Goal: Task Accomplishment & Management: Manage account settings

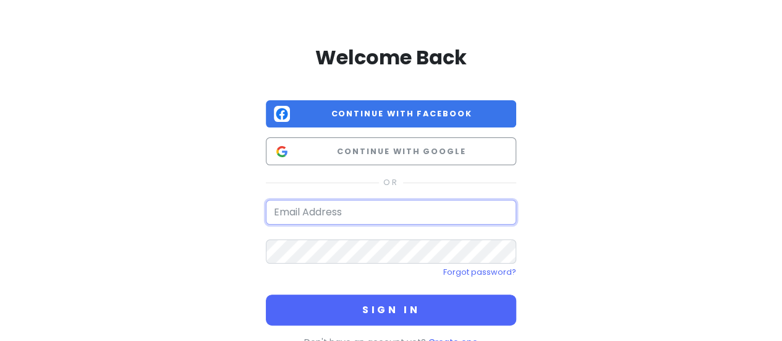
click at [326, 210] on input "email" at bounding box center [391, 212] width 250 height 25
type input "[EMAIL_ADDRESS][DOMAIN_NAME]"
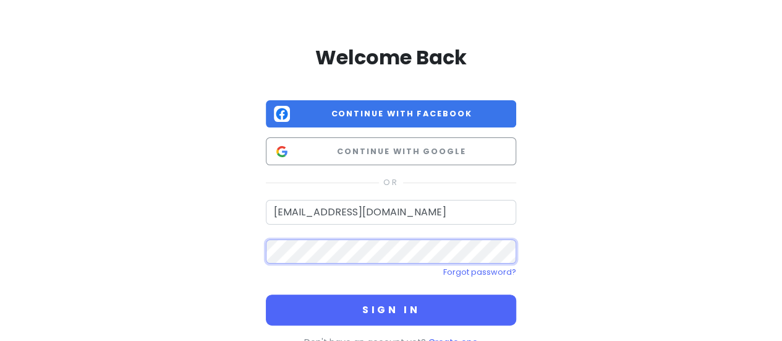
click at [266, 294] on button "Sign in" at bounding box center [391, 309] width 250 height 31
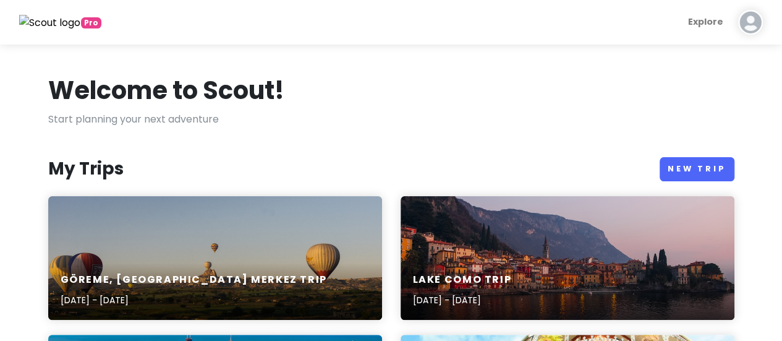
click at [274, 258] on div "Göreme, Nevşehir Merkez Trip [DATE] - [DATE]" at bounding box center [215, 258] width 334 height 124
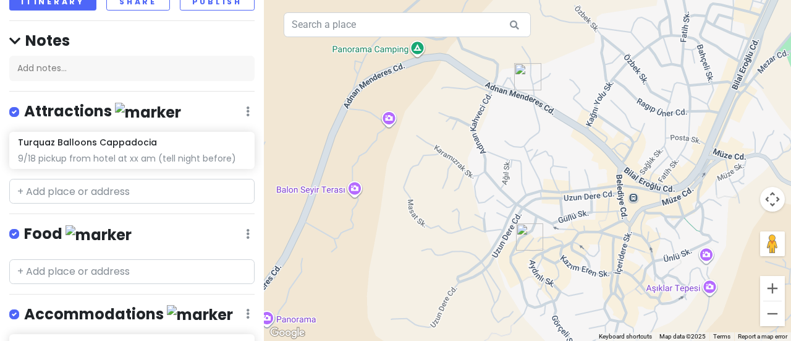
scroll to position [149, 0]
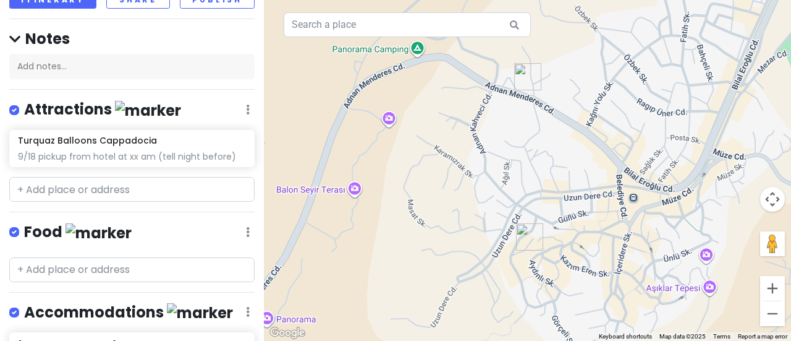
click at [266, 212] on div at bounding box center [527, 170] width 527 height 341
click at [134, 151] on div "9/18 pickup from hotel at xx am (tell night before)" at bounding box center [131, 156] width 227 height 11
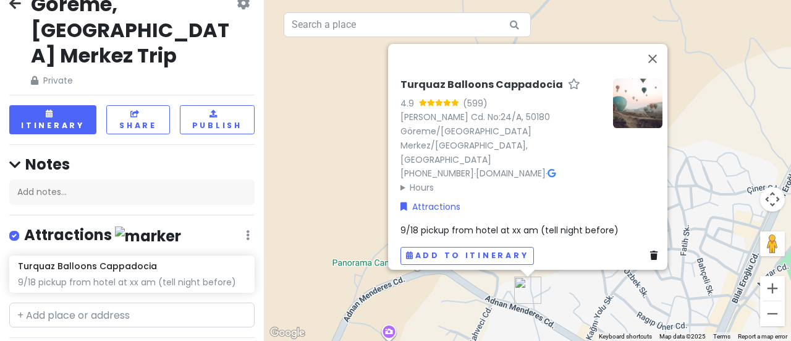
scroll to position [0, 0]
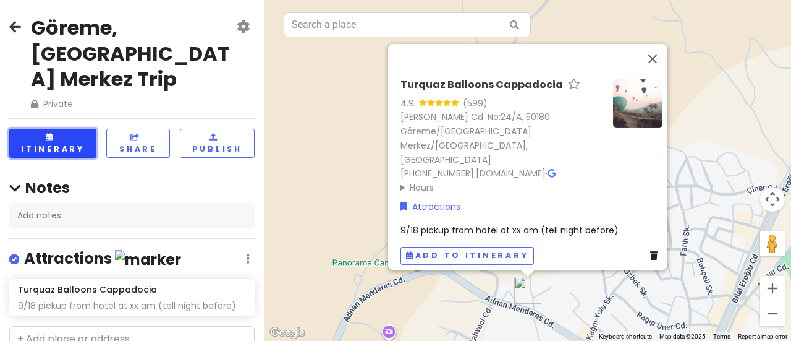
click at [32, 129] on button "Itinerary" at bounding box center [52, 143] width 87 height 29
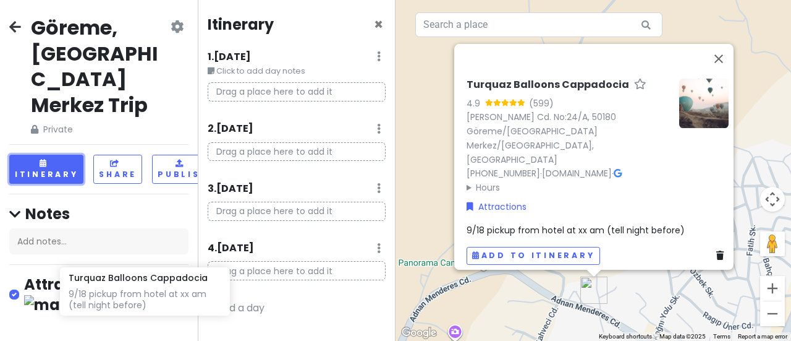
scroll to position [7, 2]
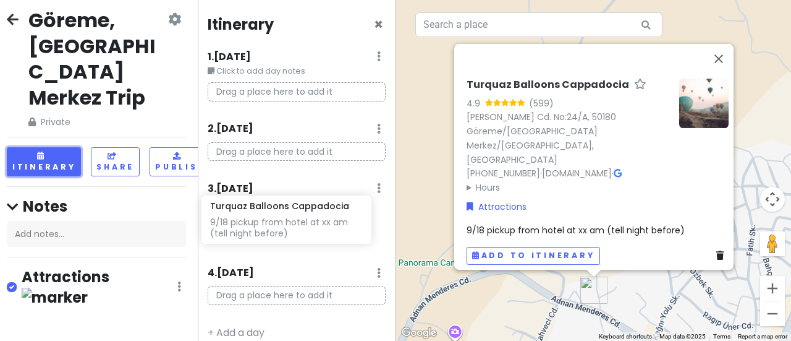
drag, startPoint x: 69, startPoint y: 297, endPoint x: 261, endPoint y: 216, distance: 208.6
click at [261, 216] on div "Göreme, Nevşehir Merkez Trip Private Change Dates Make a Copy Delete Trip Give …" at bounding box center [395, 170] width 791 height 341
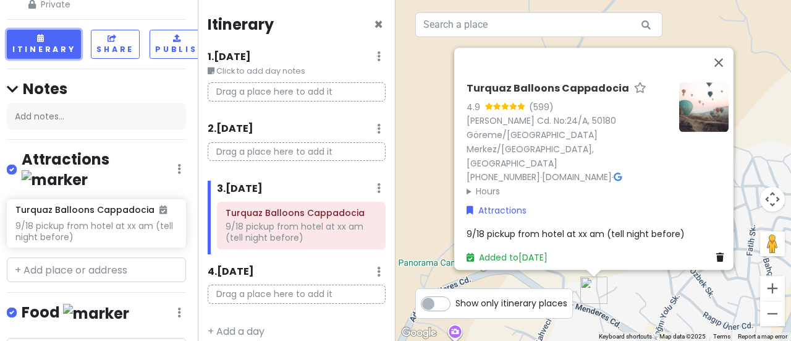
scroll to position [145, 2]
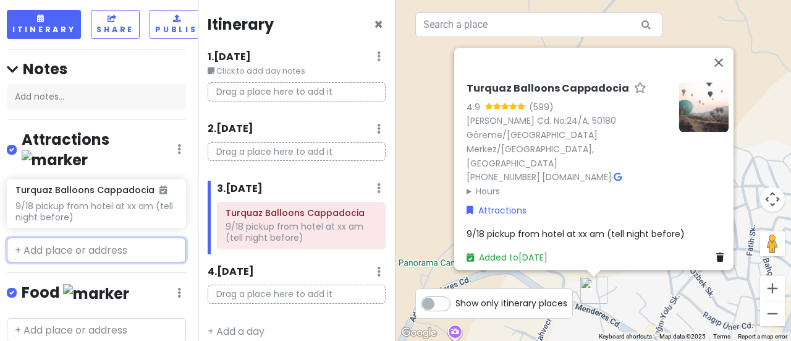
click at [93, 237] on input "text" at bounding box center [96, 249] width 179 height 25
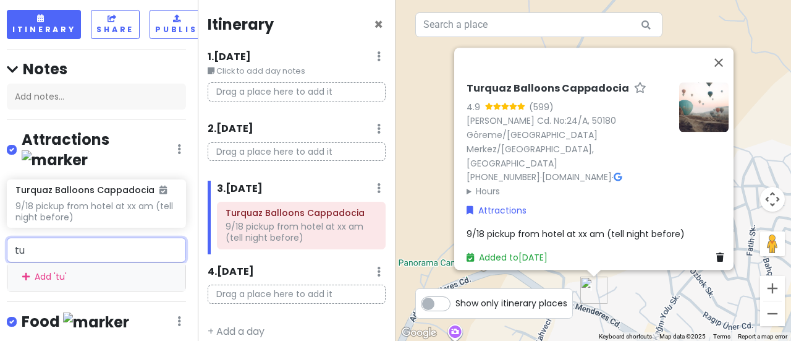
type input "t"
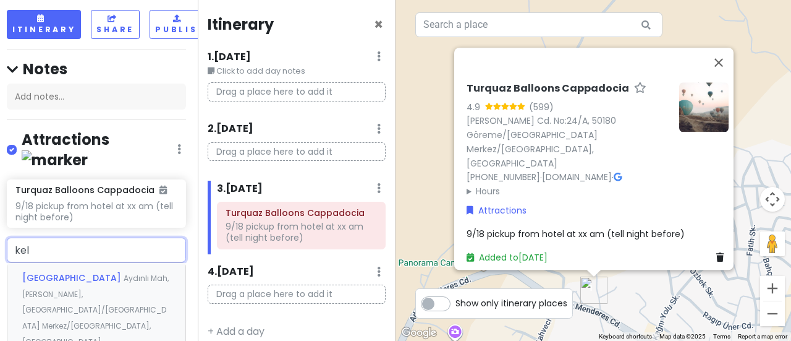
type input "kele"
click at [91, 273] on span "Aydınlı Mah, [PERSON_NAME], [GEOGRAPHIC_DATA]/[GEOGRAPHIC_DATA] Merkez/[GEOGRAP…" at bounding box center [95, 310] width 146 height 74
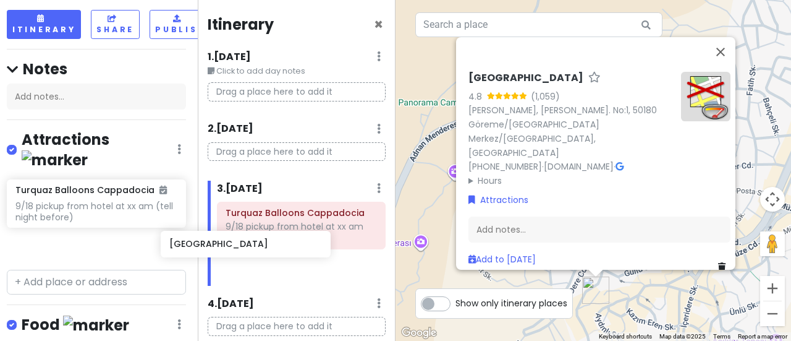
scroll to position [145, 5]
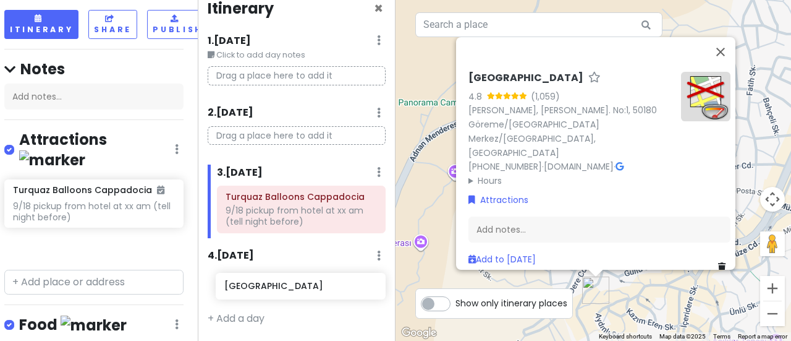
drag, startPoint x: 68, startPoint y: 203, endPoint x: 276, endPoint y: 289, distance: 225.6
click at [276, 289] on div "Göreme, [GEOGRAPHIC_DATA] Merkez Trip Private Change Dates Make a Copy Delete T…" at bounding box center [395, 170] width 791 height 341
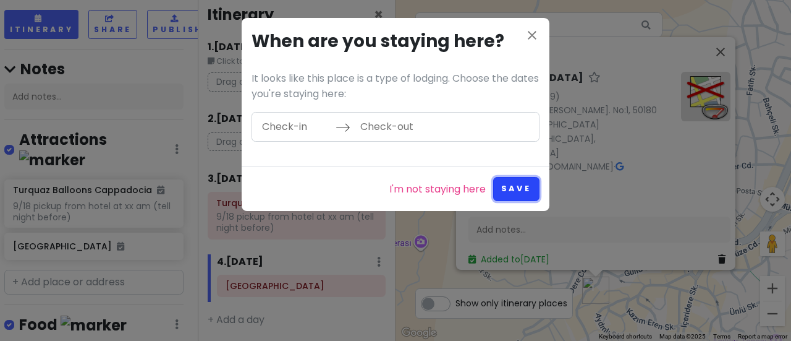
click at [511, 190] on button "Save" at bounding box center [516, 189] width 46 height 24
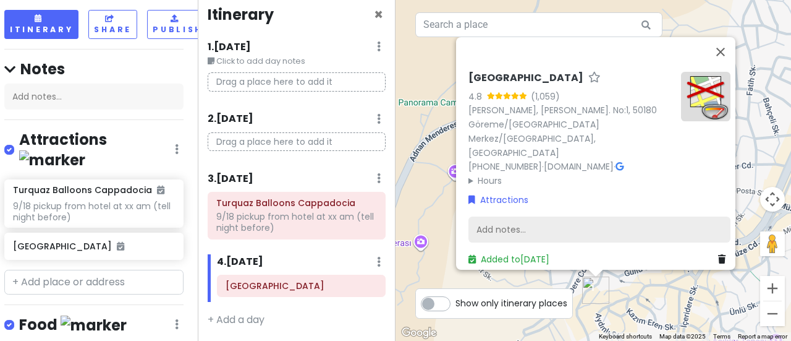
click at [508, 219] on div "Add notes..." at bounding box center [600, 229] width 262 height 26
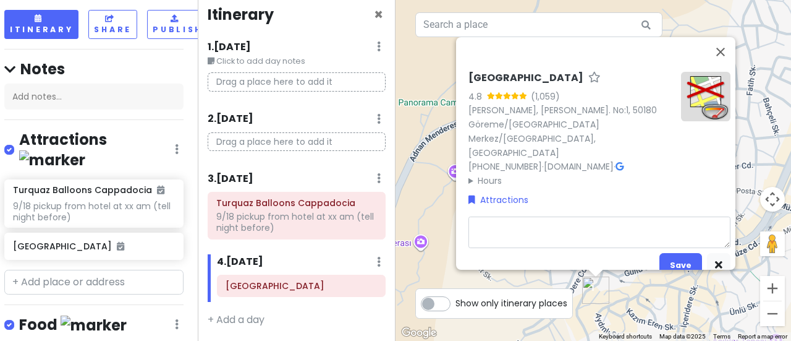
type textarea "x"
type textarea "T"
type textarea "x"
type textarea "Tur"
type textarea "x"
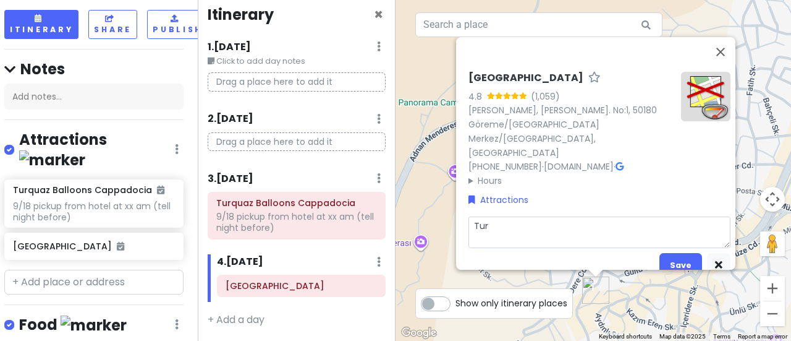
type textarea "Turk"
type textarea "x"
type textarea "[GEOGRAPHIC_DATA]"
type textarea "x"
type textarea "Turkis"
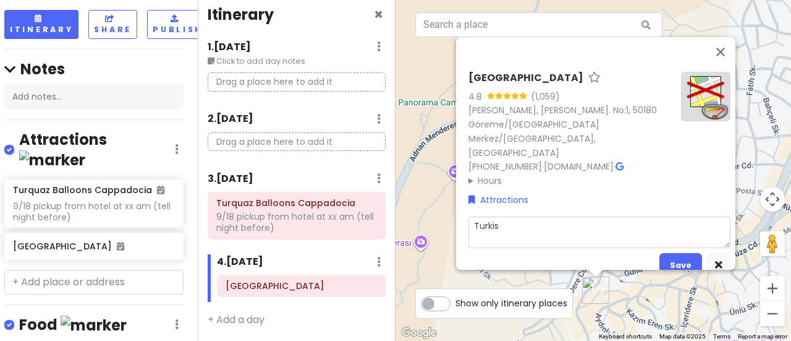
type textarea "x"
type textarea "Turkish"
type textarea "x"
type textarea "Turkish"
type textarea "x"
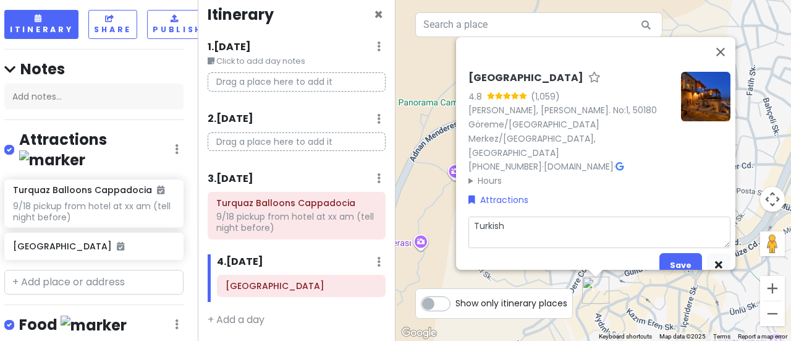
type textarea "Turkish b"
type textarea "x"
type textarea "Turkish ba"
type textarea "x"
type textarea "Turkish bat"
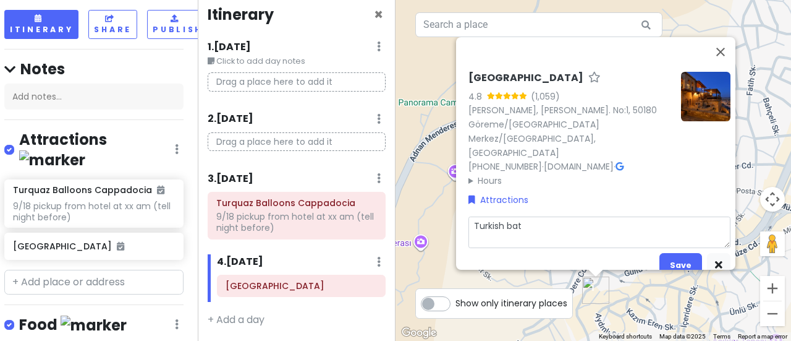
type textarea "x"
type textarea "Turkish bath"
drag, startPoint x: 508, startPoint y: 219, endPoint x: 478, endPoint y: 211, distance: 31.3
click at [478, 216] on textarea "Turkish bath" at bounding box center [600, 232] width 262 height 32
click at [553, 216] on textarea "Turkish bath" at bounding box center [600, 232] width 262 height 32
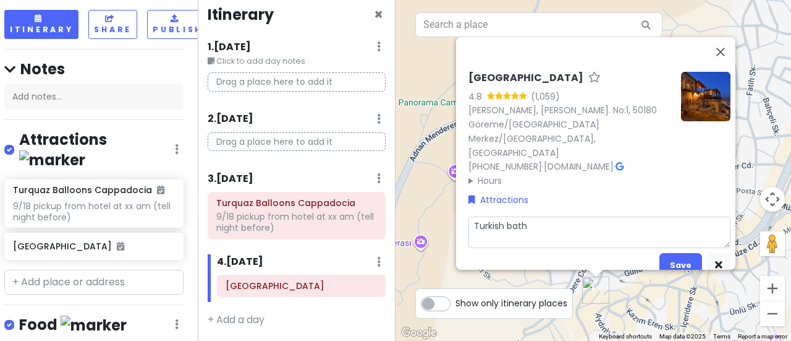
type textarea "x"
type textarea "Turkish bath"
type textarea "x"
type textarea "Turkish bath 2"
type textarea "x"
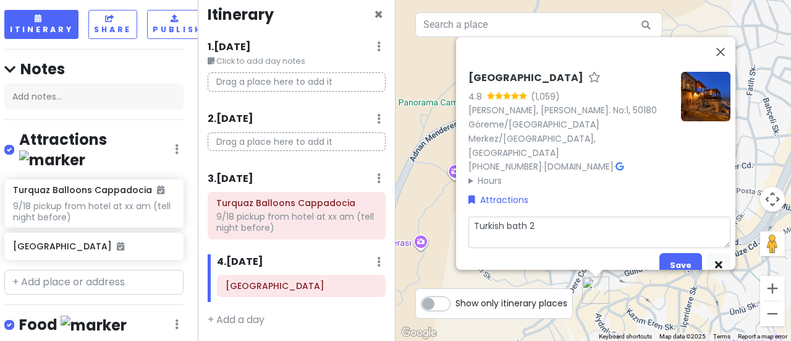
type textarea "Turkish bath 2"
type textarea "x"
type textarea "Turkish bath 2"
type textarea "x"
type textarea "Turkish bath 2p"
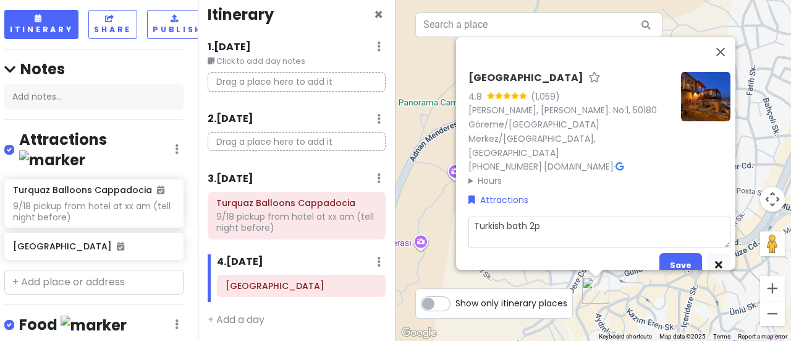
type textarea "x"
type textarea "Turkish bath 2pm"
type textarea "x"
type textarea "Turkish bath 2pm?"
type textarea "x"
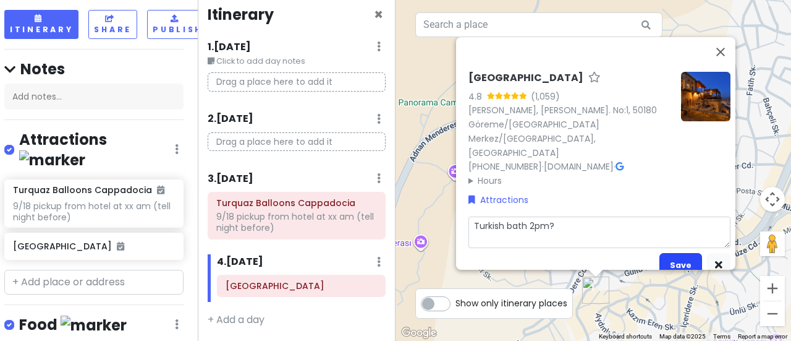
type textarea "Turkish bath 2pm?"
click at [682, 253] on button "Save" at bounding box center [681, 265] width 43 height 24
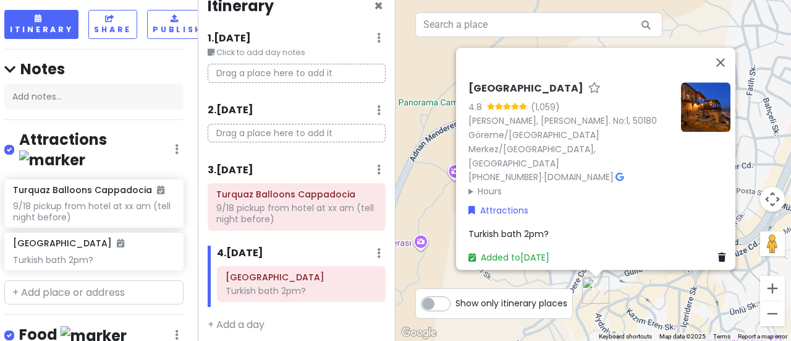
click at [258, 132] on p "Drag a place here to add it" at bounding box center [297, 133] width 178 height 19
click at [235, 135] on p "Drag a place here to add it" at bounding box center [297, 133] width 178 height 19
click at [307, 135] on p "Drag a place here to add it" at bounding box center [297, 133] width 178 height 19
click at [94, 280] on input "text" at bounding box center [93, 292] width 179 height 25
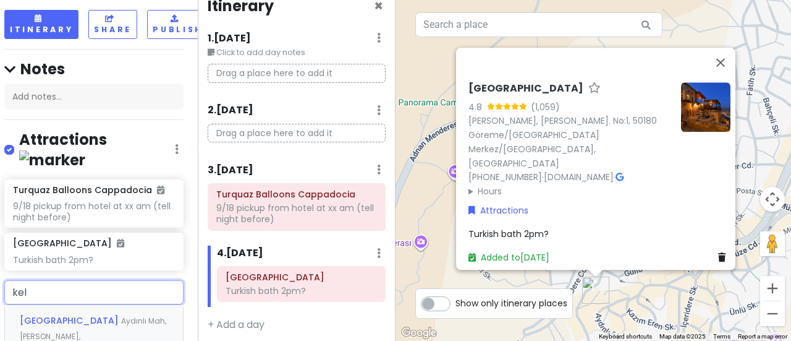
type input "kele"
click at [90, 314] on span "[GEOGRAPHIC_DATA]" at bounding box center [70, 320] width 101 height 12
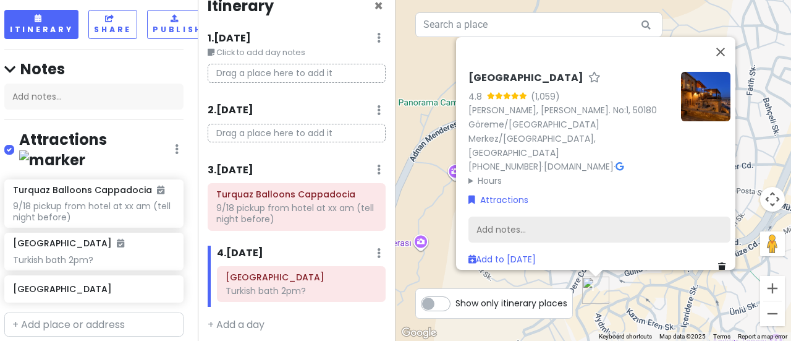
click at [545, 216] on div "Add notes..." at bounding box center [600, 229] width 262 height 26
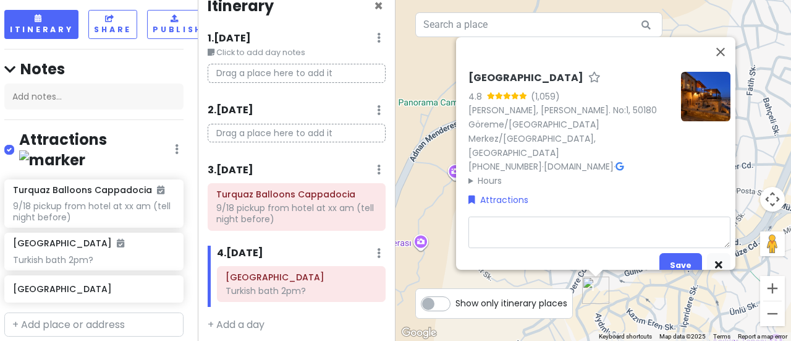
type textarea "x"
type textarea "T"
type textarea "x"
type textarea "Tur"
type textarea "x"
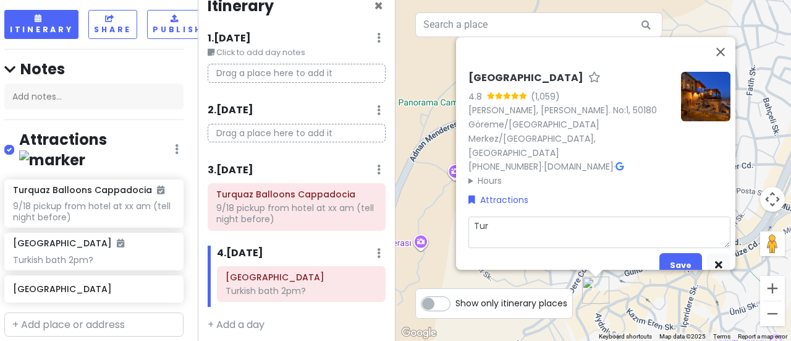
type textarea "Turk"
type textarea "x"
type textarea "Turkis"
type textarea "x"
type textarea "Turkish"
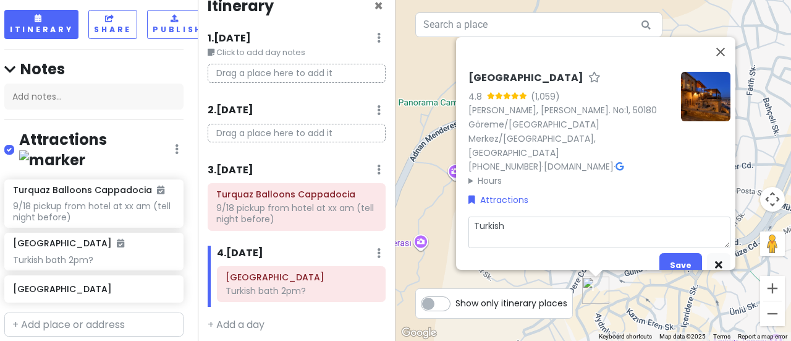
type textarea "x"
type textarea "Turkish"
type textarea "x"
type textarea "Turkish n"
type textarea "x"
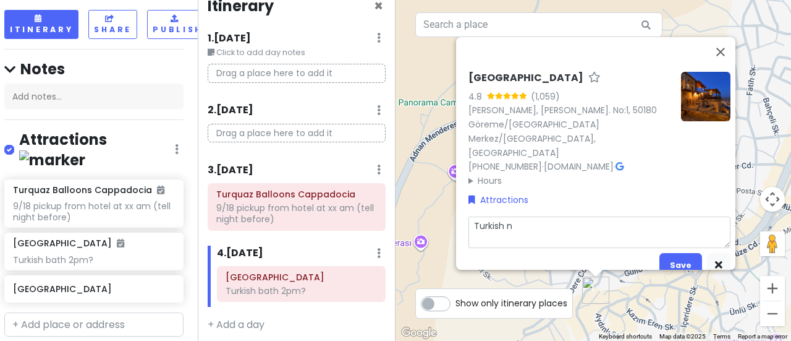
type textarea "Turkish ni"
type textarea "x"
type textarea "Turkish nig"
type textarea "x"
type textarea "Turkish nigh"
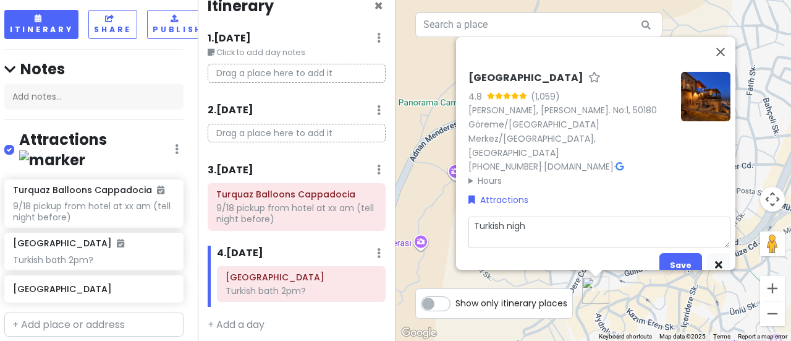
type textarea "x"
type textarea "Turkish night"
type textarea "x"
type textarea "Turkish nights"
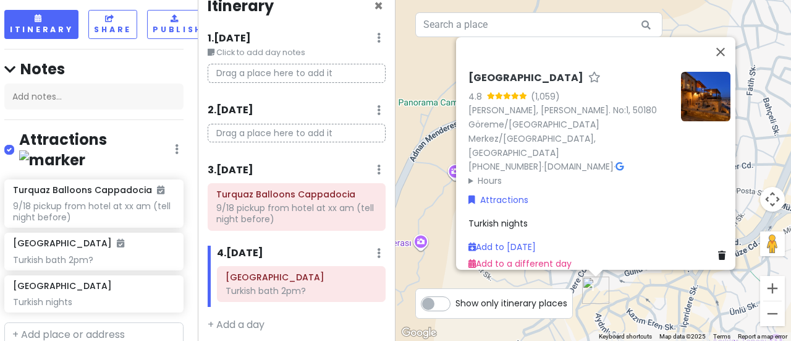
click at [545, 220] on div "[GEOGRAPHIC_DATA] 4.8 (1,059) [PERSON_NAME], [PERSON_NAME]. No:1, 50180 Göreme/…" at bounding box center [600, 171] width 272 height 208
click at [524, 216] on div "Turkish nights" at bounding box center [600, 223] width 262 height 14
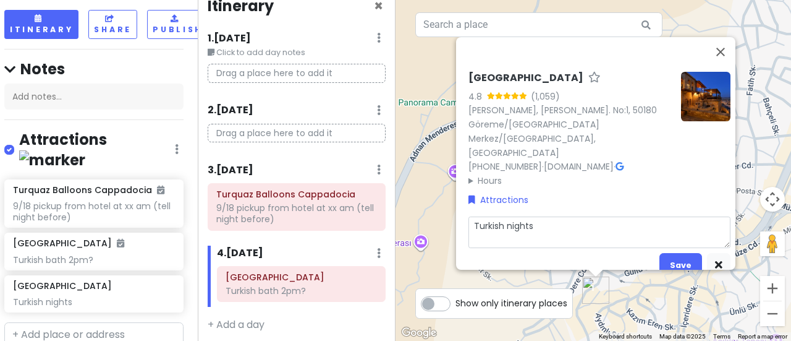
click at [537, 216] on textarea "Turkish nights" at bounding box center [600, 232] width 262 height 32
type textarea "x"
type textarea "Turkish nights"
type textarea "x"
type textarea "Turkish nights 8"
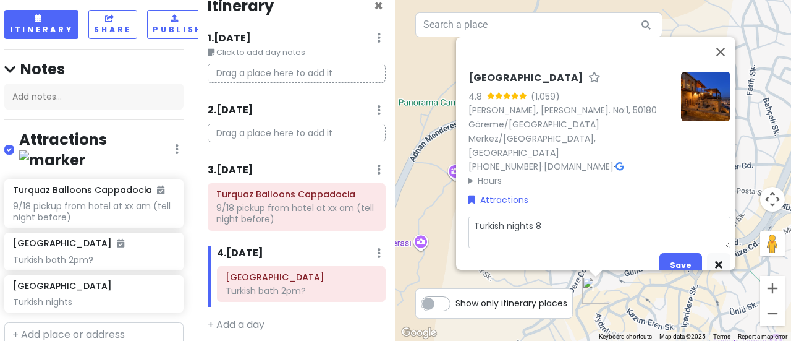
type textarea "x"
type textarea "Turkish nights 8:"
type textarea "x"
type textarea "Turkish nights 8:3"
type textarea "x"
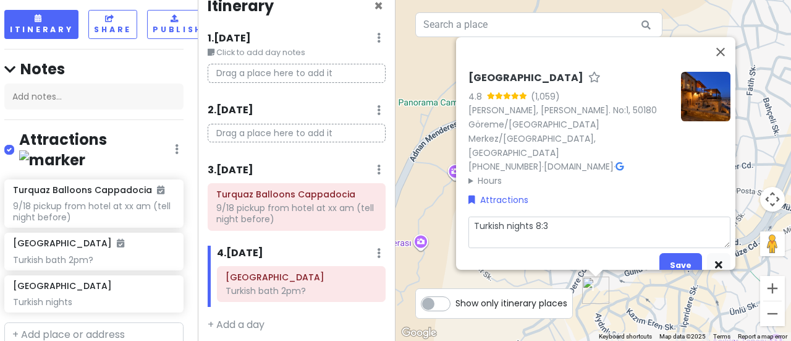
type textarea "Turkish nights 8:30"
type textarea "x"
type textarea "Turkish nights 8:30-"
type textarea "x"
type textarea "Turkish nights 8:30-1"
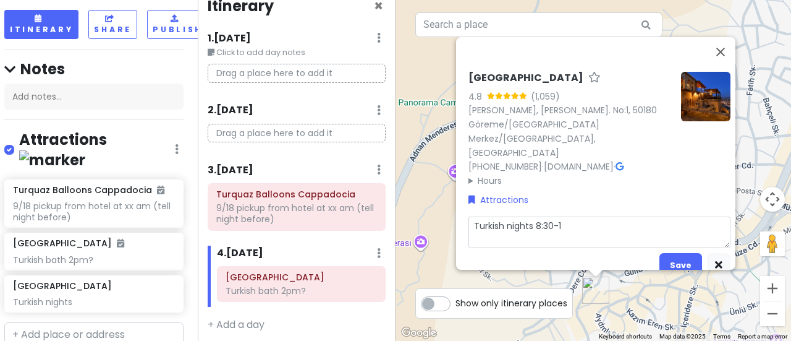
type textarea "x"
type textarea "Turkish nights 8:30-10"
type textarea "x"
type textarea "Turkish nights 8:30-10:"
type textarea "x"
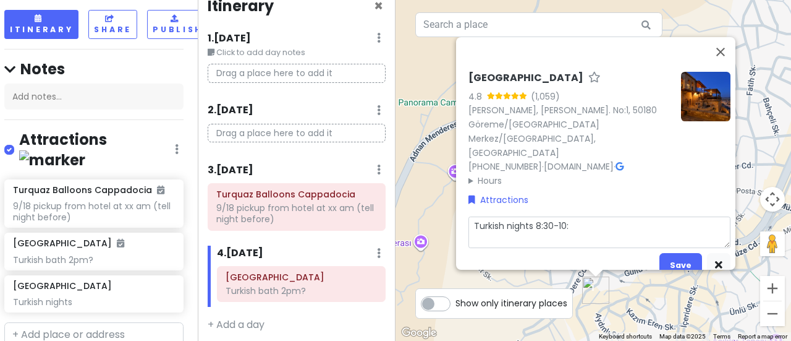
type textarea "Turkish nights 8:30-10:3"
type textarea "x"
type textarea "Turkish nights 8:30-10:30"
type textarea "x"
type textarea "Turkish nights 8:30-10:30"
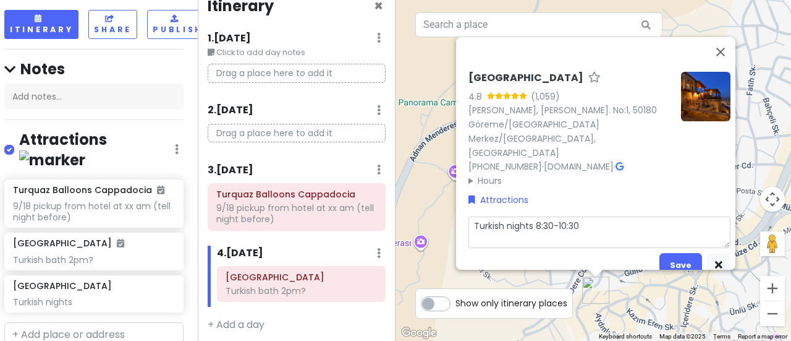
type textarea "x"
type textarea "Turkish nights 8:30-10:30 p"
type textarea "x"
type textarea "Turkish nights 8:30-10:30 pi"
type textarea "x"
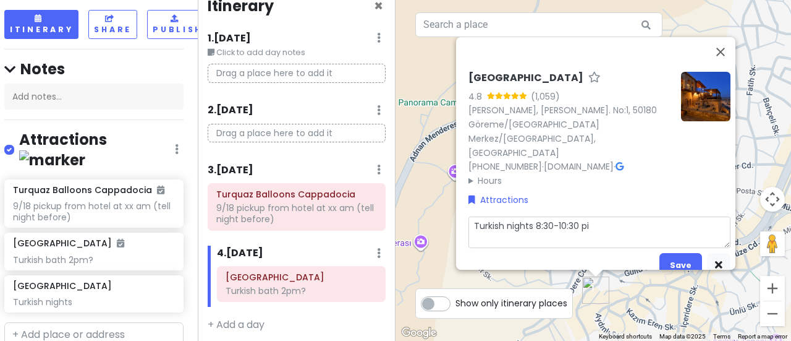
type textarea "Turkish nights 8:30-10:30 pic"
type textarea "x"
type textarea "Turkish nights 8:30-10:30 pick"
type textarea "x"
type textarea "Turkish nights 8:30-10:30 pick"
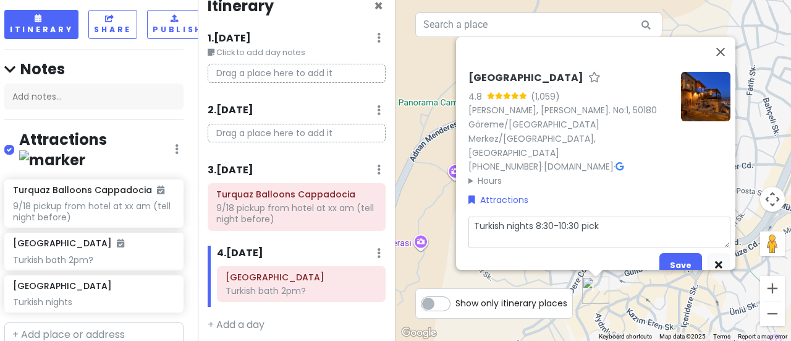
type textarea "x"
type textarea "Turkish nights 8:30-10:30 pick u"
type textarea "x"
type textarea "Turkish nights 8:30-10:30 pick up"
type textarea "x"
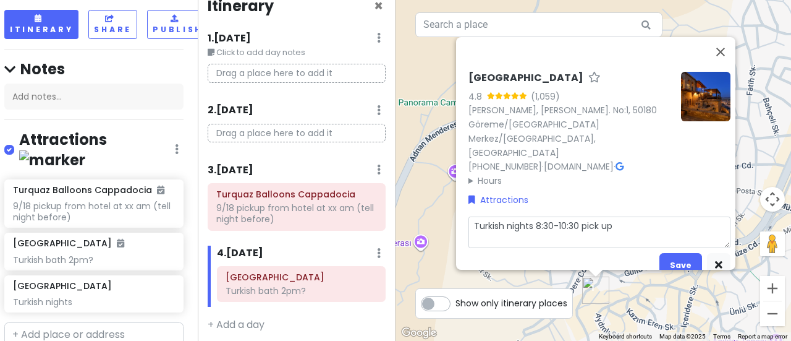
type textarea "Turkish nights 8:30-10:30 pick up"
type textarea "x"
type textarea "Turkish nights 8:30-10:30 pick up a"
type textarea "x"
type textarea "Turkish nights 8:30-10:30 pick up at"
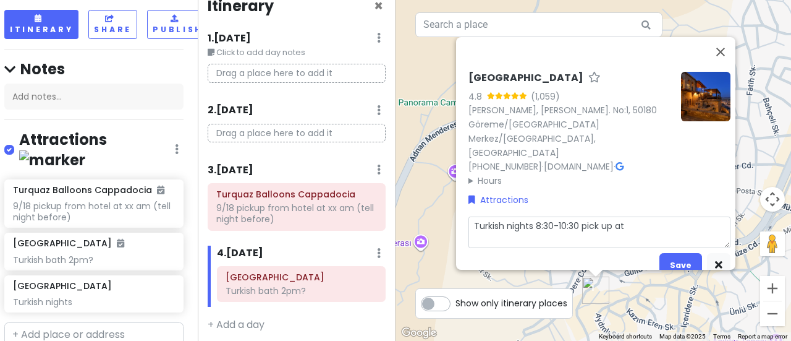
type textarea "x"
type textarea "Turkish nights 8:30-10:30 pick up at 8"
type textarea "x"
type textarea "Turkish nights 8:30-10:30 pick up at 8p"
type textarea "x"
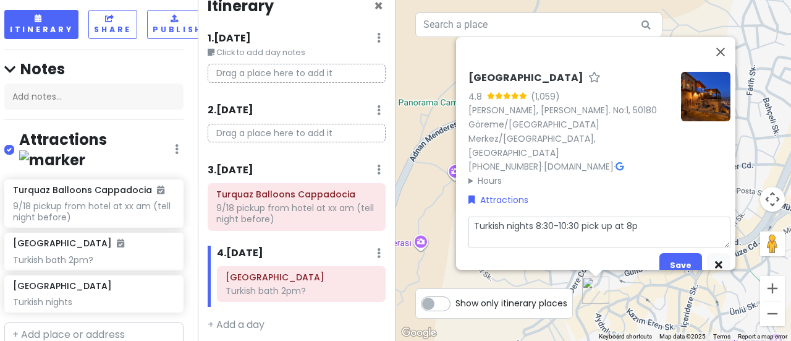
type textarea "Turkish nights 8:30-10:30 pick up at 8pm"
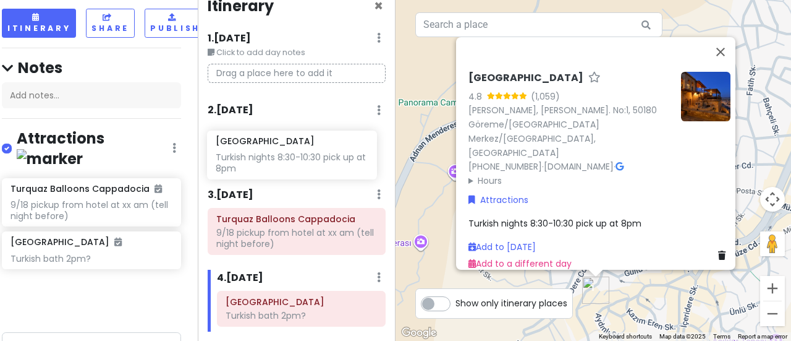
drag, startPoint x: 88, startPoint y: 263, endPoint x: 291, endPoint y: 166, distance: 224.8
click at [291, 166] on div "Göreme, [GEOGRAPHIC_DATA] Merkez Trip Private Change Dates Make a Copy Delete T…" at bounding box center [395, 170] width 791 height 341
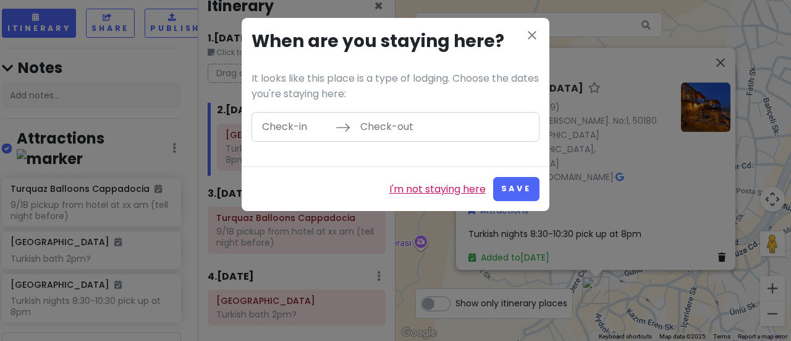
click at [467, 189] on link "I'm not staying here" at bounding box center [437, 189] width 96 height 16
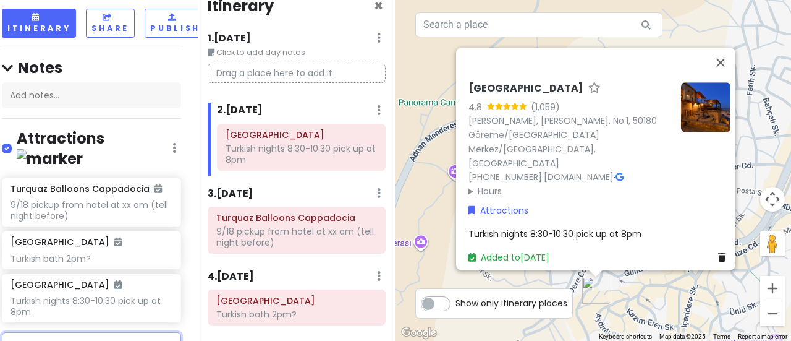
click at [70, 332] on input "text" at bounding box center [91, 344] width 179 height 25
type input "kele"
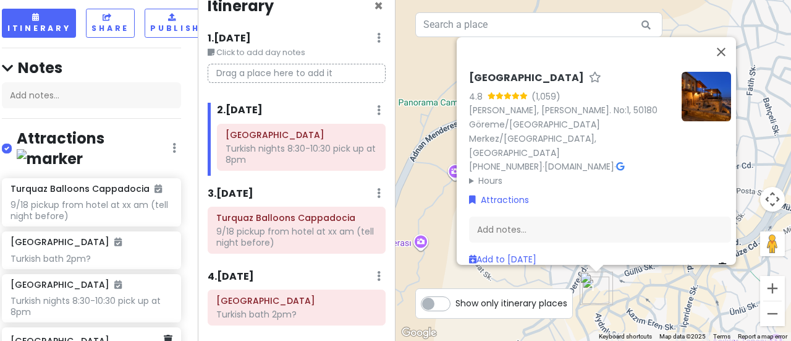
click at [74, 335] on h6 "[GEOGRAPHIC_DATA]" at bounding box center [87, 340] width 153 height 11
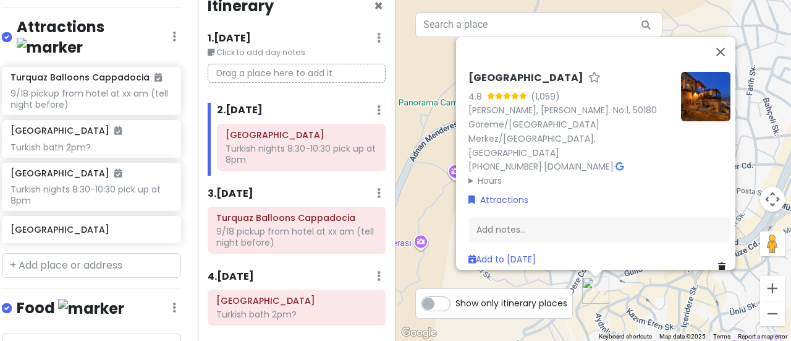
scroll to position [267, 7]
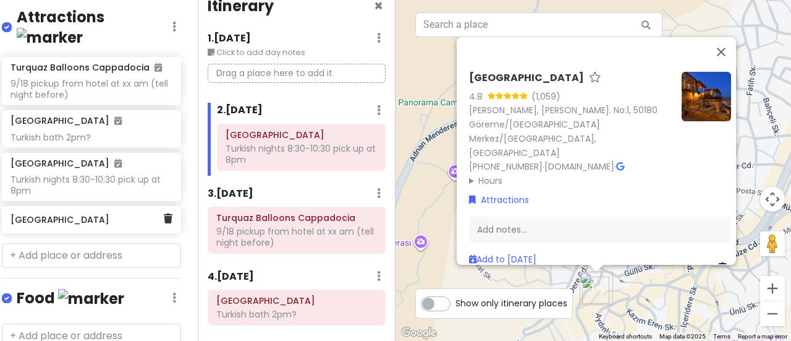
click at [96, 214] on h6 "[GEOGRAPHIC_DATA]" at bounding box center [87, 219] width 153 height 11
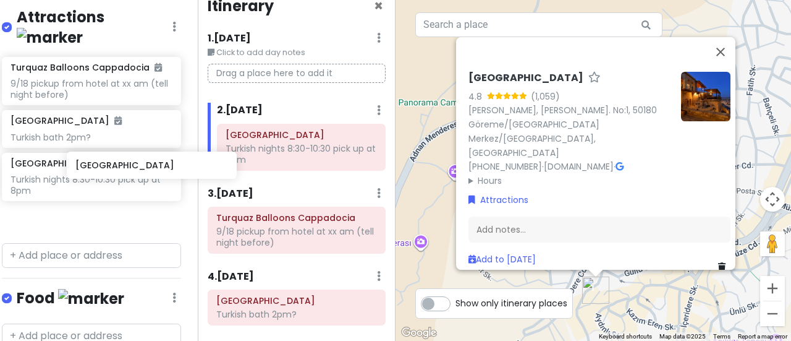
scroll to position [267, 11]
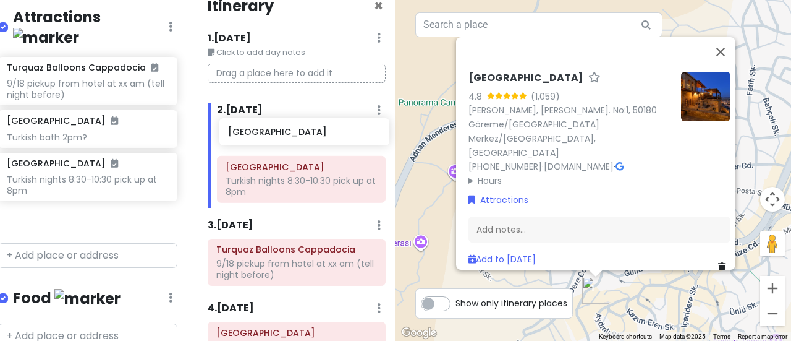
drag, startPoint x: 96, startPoint y: 174, endPoint x: 308, endPoint y: 138, distance: 215.0
click at [308, 138] on div "Göreme, [GEOGRAPHIC_DATA] Merkez Trip Private Change Dates Make a Copy Delete T…" at bounding box center [395, 170] width 791 height 341
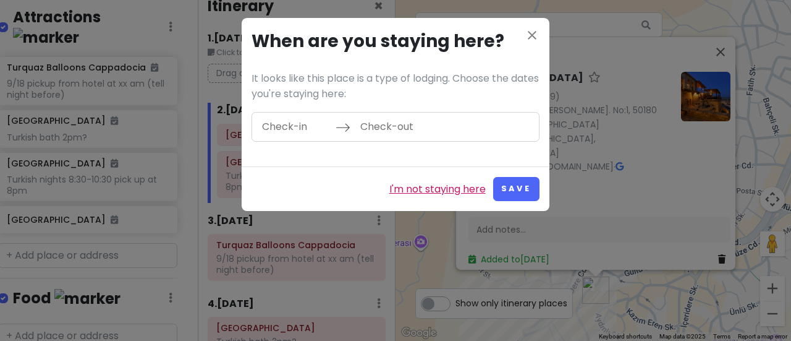
click at [429, 187] on link "I'm not staying here" at bounding box center [437, 189] width 96 height 16
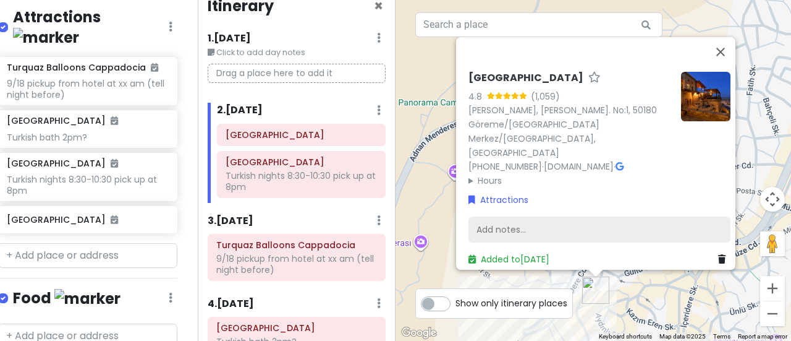
click at [487, 216] on div "Add notes..." at bounding box center [600, 229] width 262 height 26
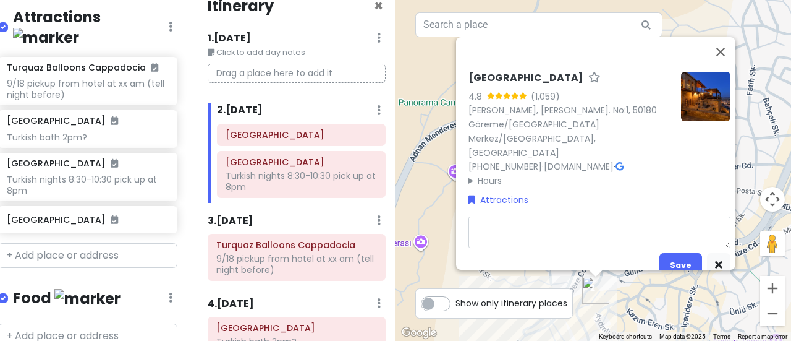
type textarea "x"
type textarea "H"
type textarea "x"
type textarea "Ho"
type textarea "x"
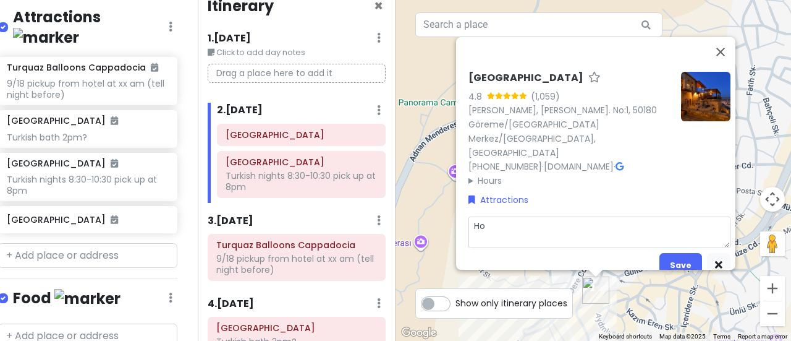
type textarea "Hor"
type textarea "x"
type textarea "Hors"
type textarea "x"
type textarea "Horse"
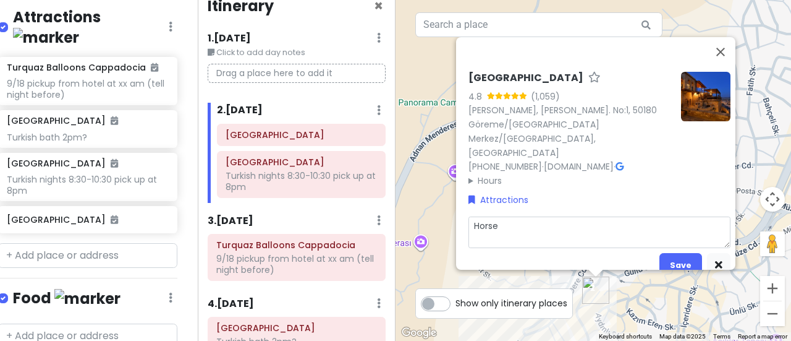
type textarea "x"
type textarea "Hors"
type textarea "x"
type textarea "Hor"
type textarea "x"
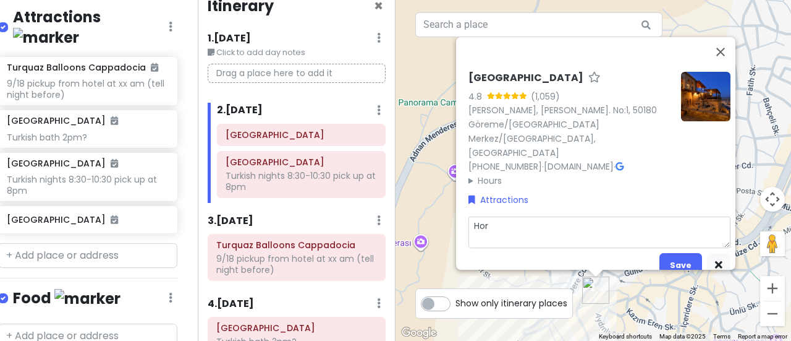
type textarea "Ho"
type textarea "x"
type textarea "H"
type textarea "x"
type textarea "S"
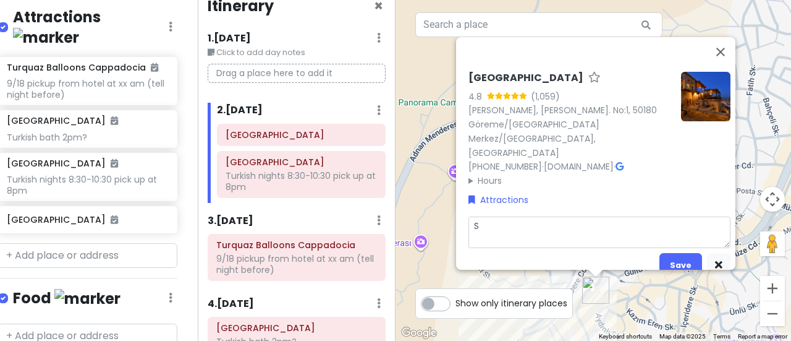
type textarea "x"
type textarea "Su"
type textarea "x"
type textarea "Sun"
type textarea "x"
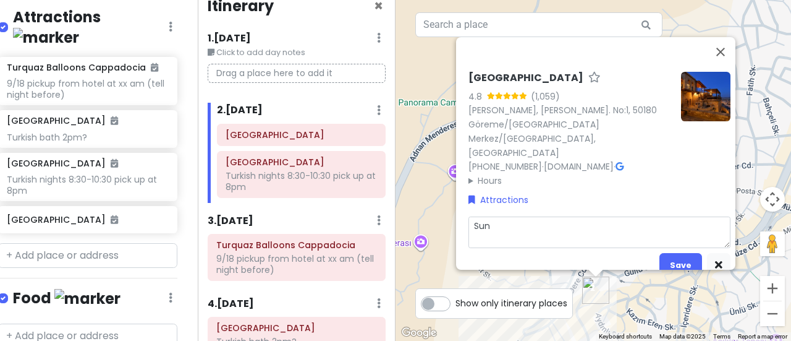
type textarea "Suns"
type textarea "x"
type textarea "Sunse"
type textarea "x"
type textarea "Sunset"
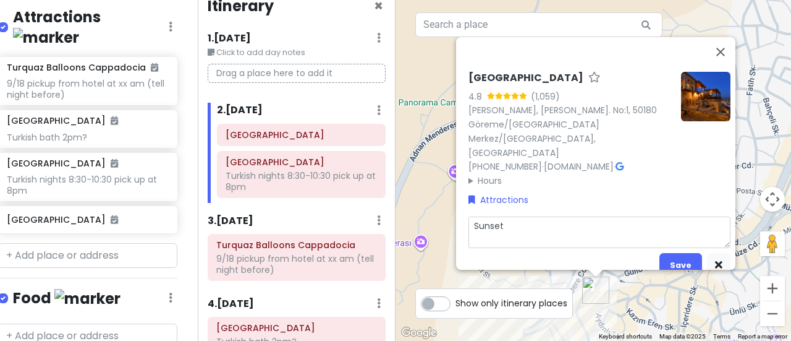
type textarea "x"
type textarea "Sunset h"
type textarea "x"
type textarea "Sunset ho"
type textarea "x"
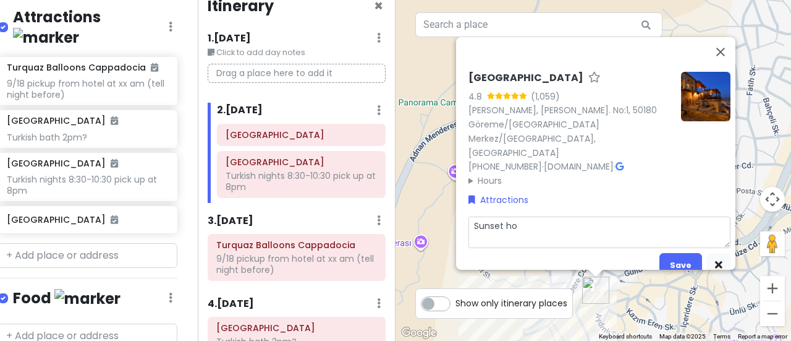
type textarea "Sunset hor"
type textarea "x"
type textarea "Sunset hors"
type textarea "x"
type textarea "Sunset horse"
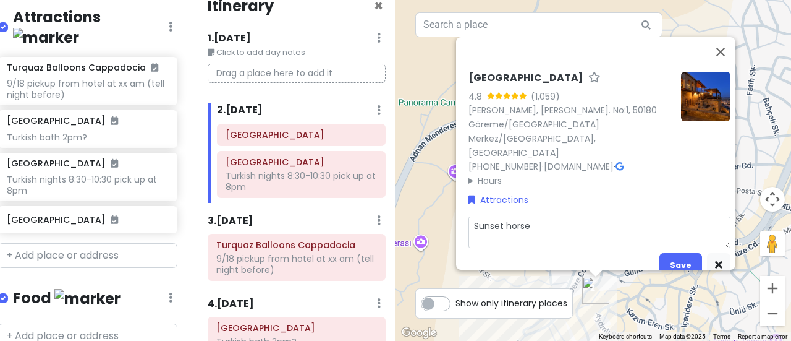
type textarea "x"
type textarea "Sunset horseb"
type textarea "x"
type textarea "Sunset horseba"
type textarea "x"
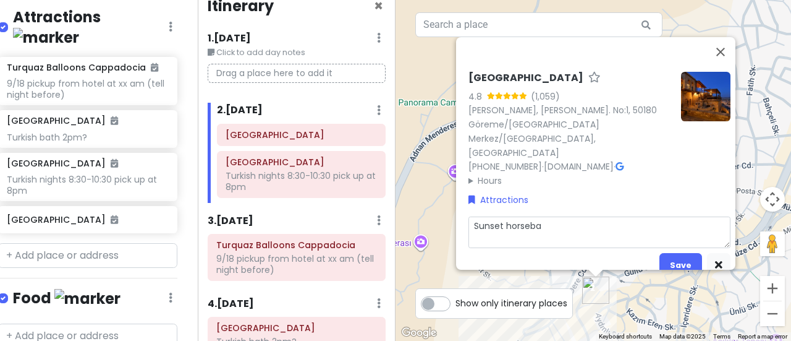
type textarea "Sunset horsebac"
type textarea "x"
type textarea "Sunset horseback"
type textarea "x"
type textarea "Sunset horseback"
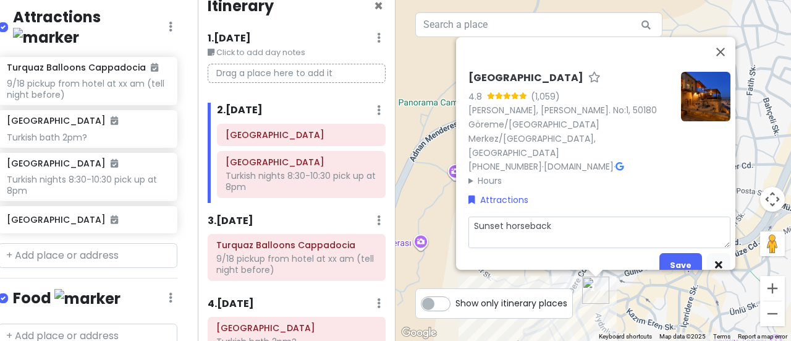
type textarea "x"
type textarea "Sunset horseback r"
type textarea "x"
type textarea "Sunset horseback ri"
type textarea "x"
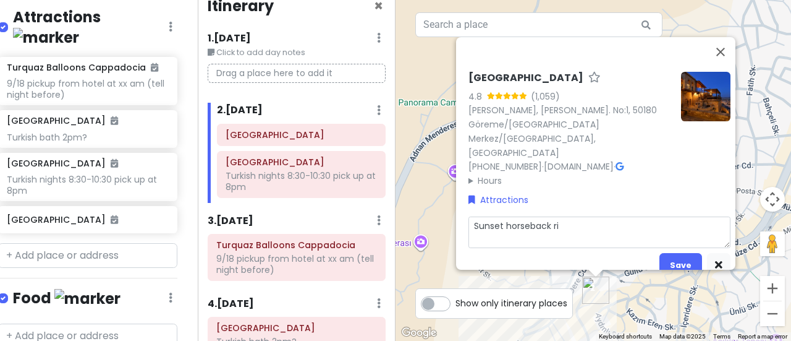
type textarea "Sunset horseback rid"
type textarea "x"
type textarea "Sunset horseback ridi"
type textarea "x"
type textarea "Sunset horseback ridin"
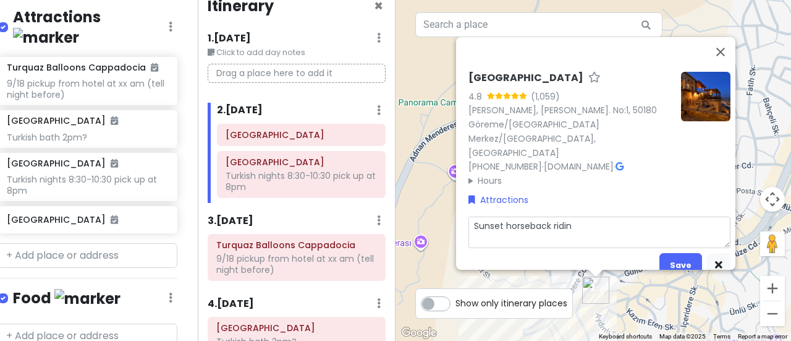
type textarea "x"
type textarea "Sunset horseback riding"
click at [684, 253] on button "Save" at bounding box center [681, 265] width 43 height 24
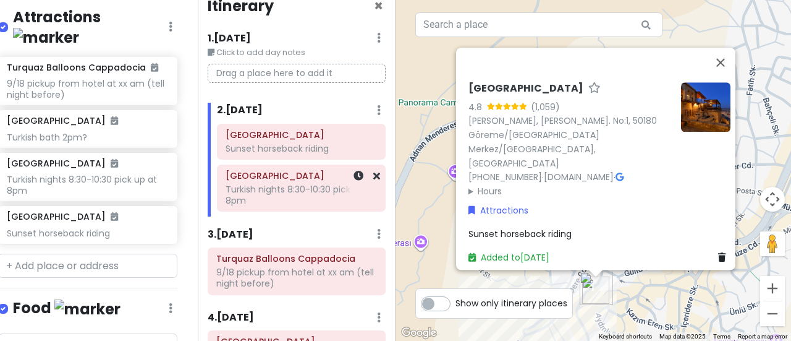
click at [303, 192] on div "Turkish nights 8:30-10:30 pick up at 8pm" at bounding box center [301, 195] width 151 height 22
click at [643, 227] on div "Turkish nights 8:30-10:30 pick up at 8pm" at bounding box center [600, 234] width 262 height 14
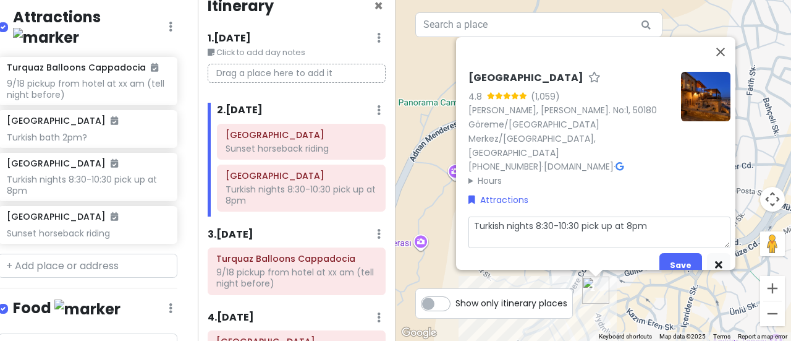
click at [645, 216] on textarea "Turkish nights 8:30-10:30 pick up at 8pm" at bounding box center [600, 232] width 262 height 32
type textarea "x"
type textarea "Turkish nights 8:30-10:30 pick up at 8pm;"
type textarea "x"
type textarea "Turkish nights 8:30-10:30 pick up at 8pm;"
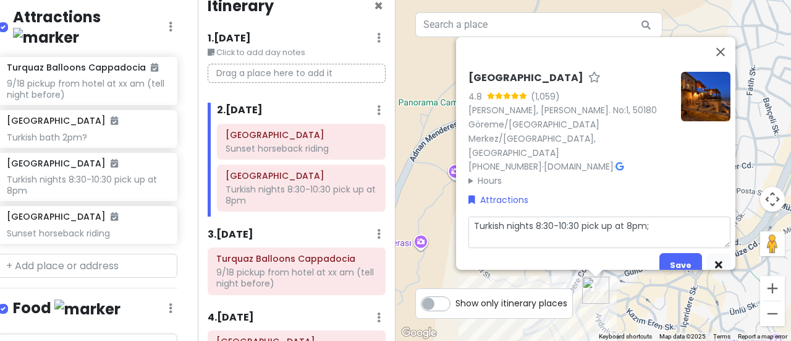
type textarea "x"
type textarea "Turkish nights 8:30-10:30 pick up at 8pm; 6"
type textarea "x"
type textarea "Turkish nights 8:30-10:30 pick up at 8pm; 65"
type textarea "x"
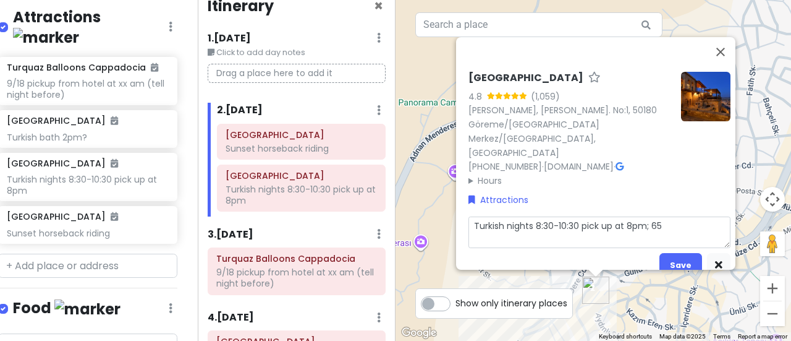
type textarea "Turkish nights 8:30-10:30 pick up at 8pm; 65"
type textarea "x"
type textarea "Turkish nights 8:30-10:30 pick up at 8pm; 65 u"
type textarea "x"
type textarea "Turkish nights 8:30-10:30 pick up at 8pm; 65"
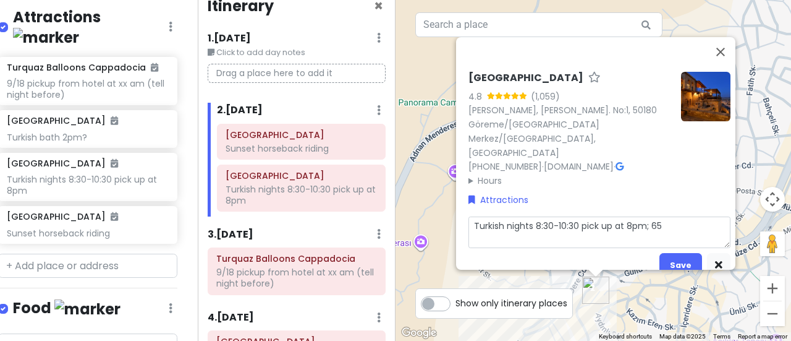
type textarea "x"
type textarea "Turkish nights 8:30-10:30 pick up at 8pm; 65 e"
type textarea "x"
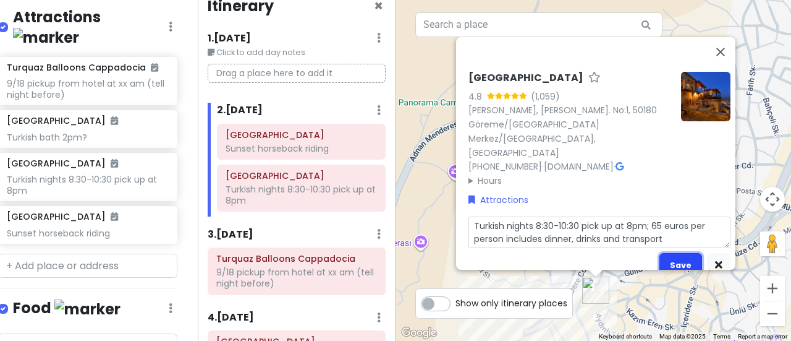
click at [681, 253] on button "Save" at bounding box center [681, 265] width 43 height 24
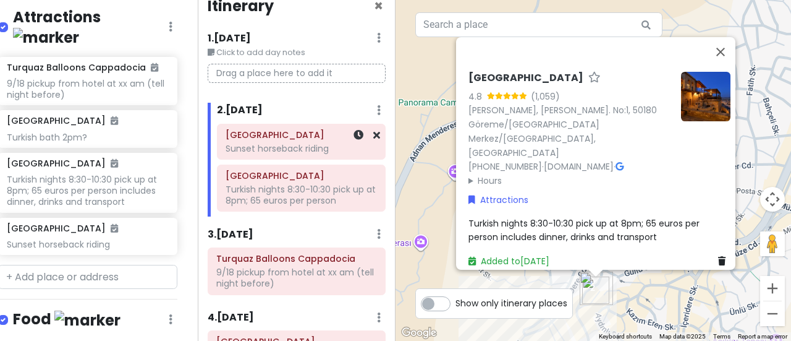
click at [316, 144] on div "Sunset horseback riding" at bounding box center [301, 148] width 151 height 11
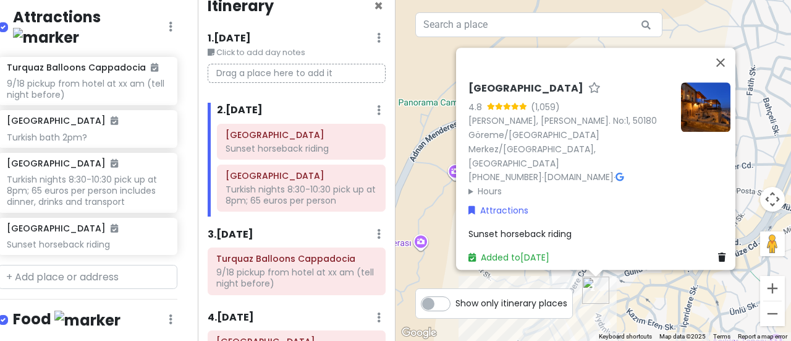
click at [575, 227] on div "Sunset horseback riding" at bounding box center [600, 234] width 262 height 14
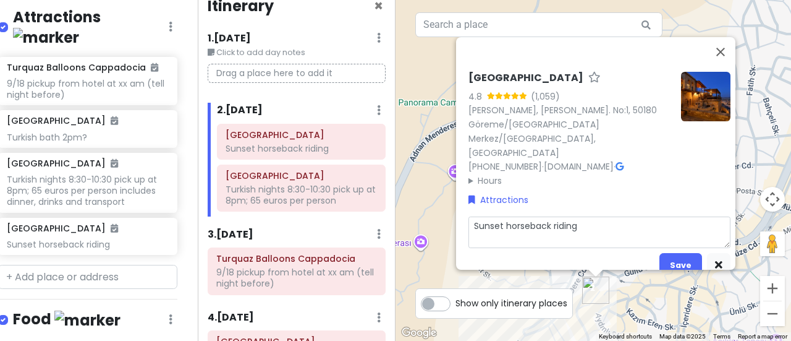
click at [583, 216] on textarea "Sunset horseback riding" at bounding box center [600, 232] width 262 height 32
click at [678, 253] on button "Save" at bounding box center [681, 265] width 43 height 24
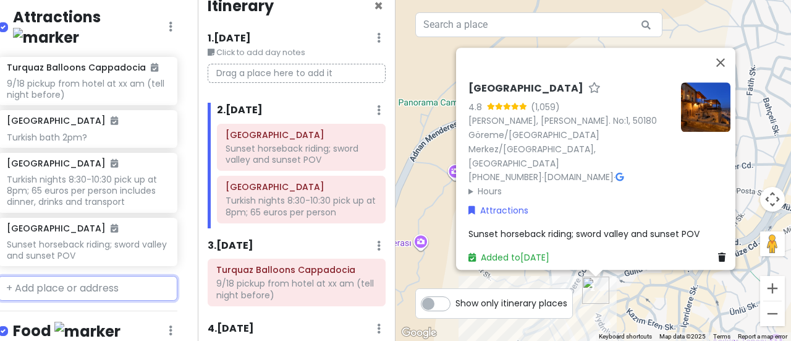
click at [97, 276] on input "text" at bounding box center [87, 288] width 179 height 25
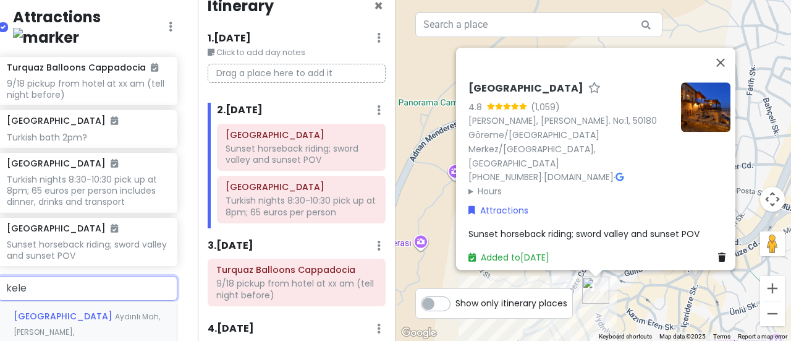
click at [88, 310] on span "[GEOGRAPHIC_DATA]" at bounding box center [64, 316] width 101 height 12
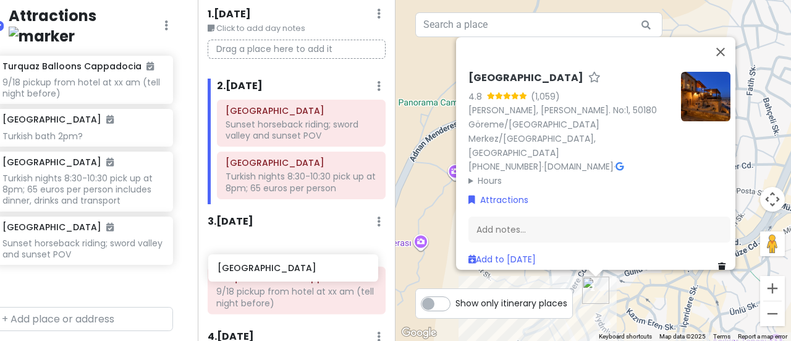
scroll to position [45, 0]
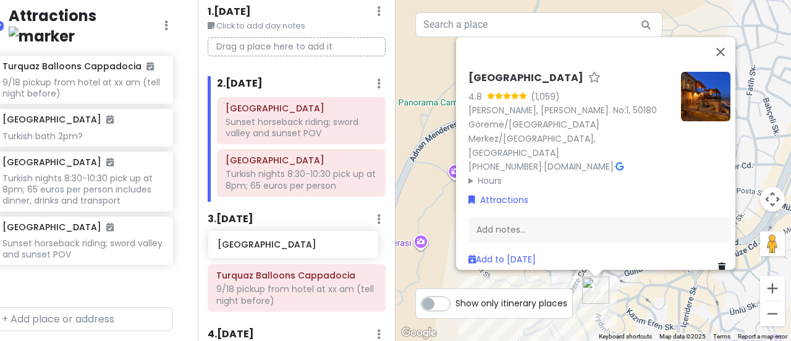
drag, startPoint x: 69, startPoint y: 240, endPoint x: 279, endPoint y: 247, distance: 210.9
click at [279, 247] on div "Göreme, [GEOGRAPHIC_DATA] Merkez Trip Private Change Dates Make a Copy Delete T…" at bounding box center [395, 170] width 791 height 341
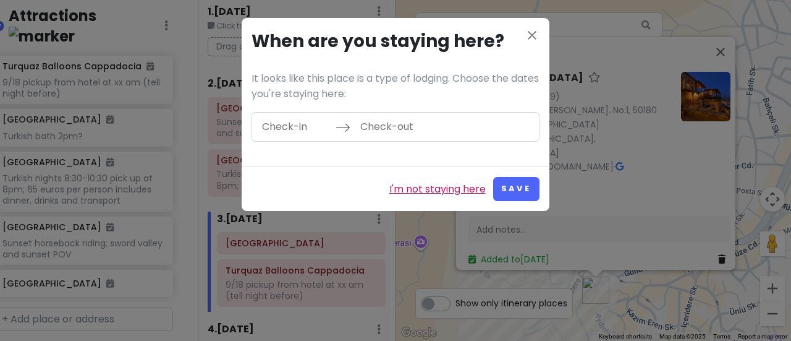
click at [433, 186] on link "I'm not staying here" at bounding box center [437, 189] width 96 height 16
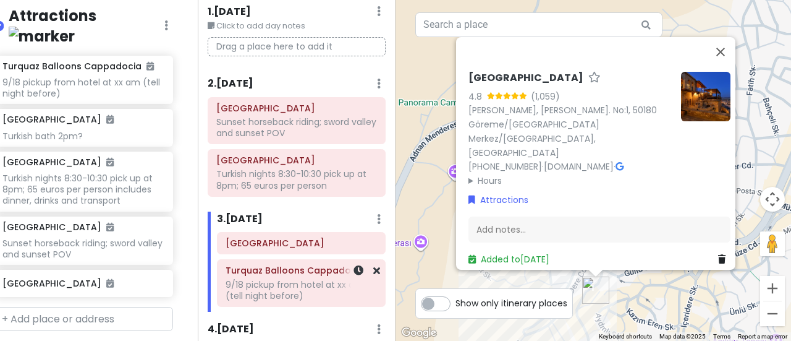
scroll to position [50, 0]
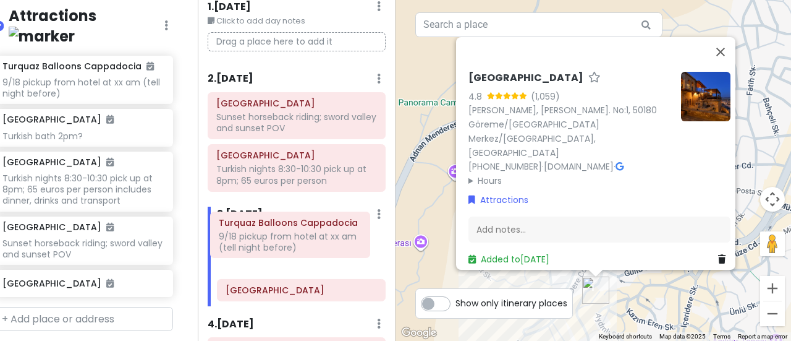
drag, startPoint x: 322, startPoint y: 286, endPoint x: 316, endPoint y: 239, distance: 46.8
click at [316, 239] on div "[GEOGRAPHIC_DATA] [GEOGRAPHIC_DATA] 9/18 pickup from hotel at xx am (tell night…" at bounding box center [301, 266] width 187 height 79
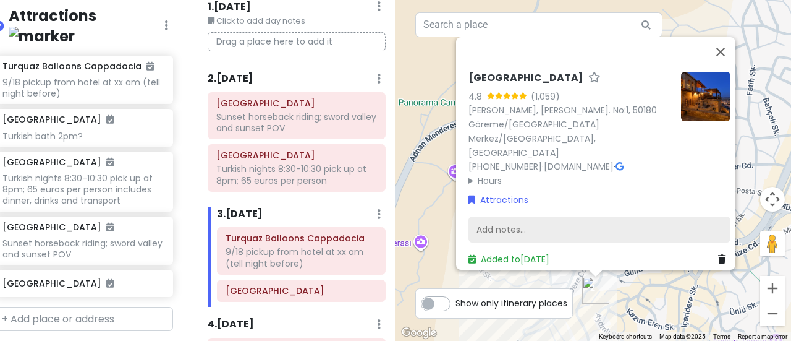
click at [504, 224] on div "Add notes..." at bounding box center [600, 229] width 262 height 26
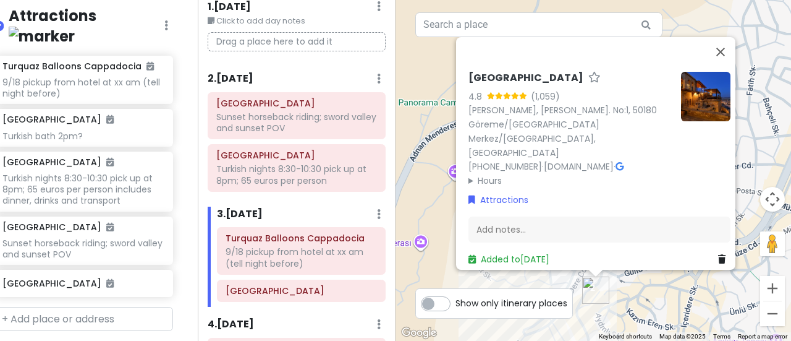
click at [541, 76] on div "[GEOGRAPHIC_DATA] 4.8 (1,059) [PERSON_NAME], [PERSON_NAME]. No:1, 50180 Göreme/…" at bounding box center [595, 153] width 279 height 232
click at [537, 85] on h6 "[GEOGRAPHIC_DATA]" at bounding box center [526, 78] width 115 height 13
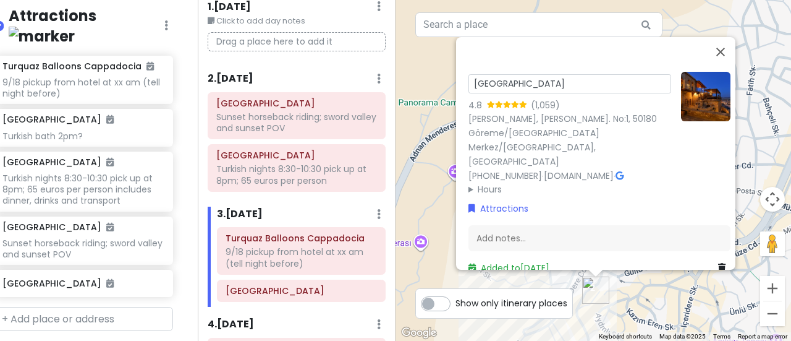
drag, startPoint x: 598, startPoint y: 96, endPoint x: 449, endPoint y: 99, distance: 149.0
click at [449, 99] on div "[GEOGRAPHIC_DATA] 4.8 (1,059) [PERSON_NAME], [PERSON_NAME]. No:1, 50180 Göreme/…" at bounding box center [594, 170] width 396 height 341
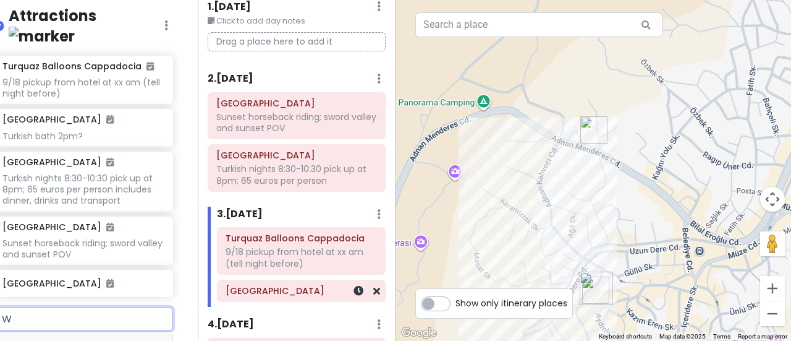
click at [302, 291] on h6 "[GEOGRAPHIC_DATA]" at bounding box center [301, 290] width 151 height 11
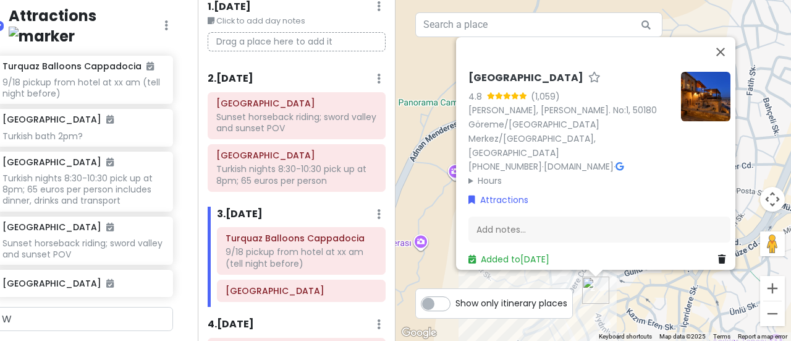
click at [535, 85] on h6 "[GEOGRAPHIC_DATA]" at bounding box center [526, 78] width 115 height 13
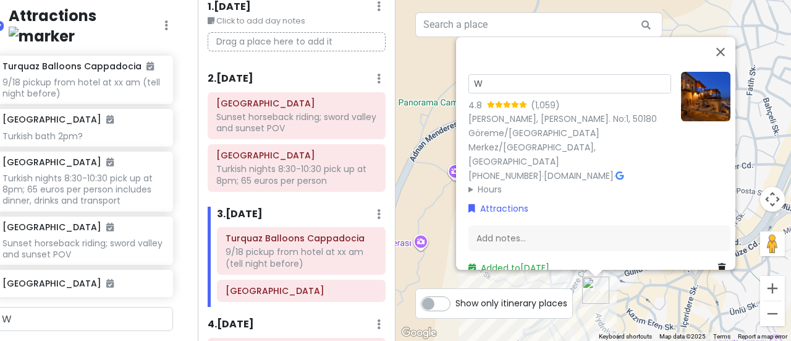
click at [535, 93] on input "W" at bounding box center [570, 83] width 203 height 19
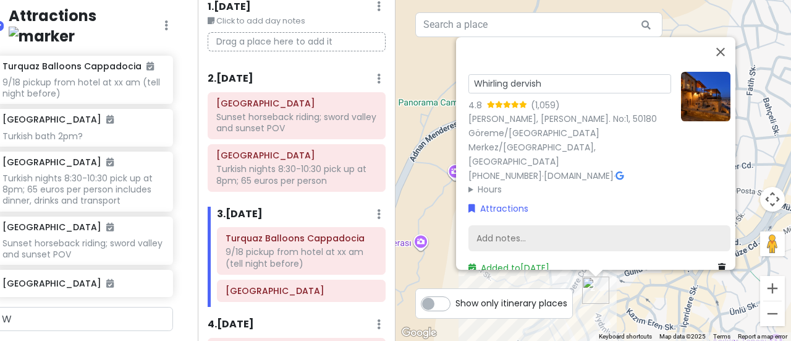
click at [508, 225] on div "Add notes..." at bounding box center [600, 238] width 262 height 26
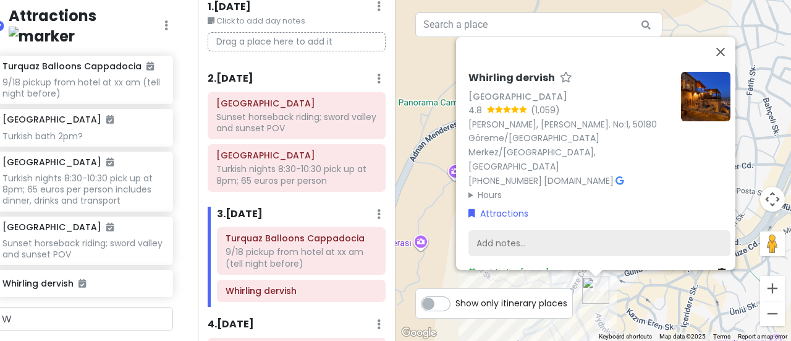
click at [496, 230] on div "Add notes..." at bounding box center [600, 243] width 262 height 26
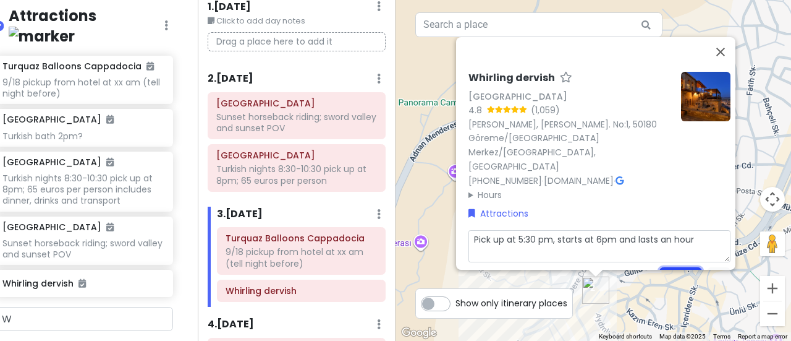
click at [668, 266] on button "Save" at bounding box center [681, 278] width 43 height 24
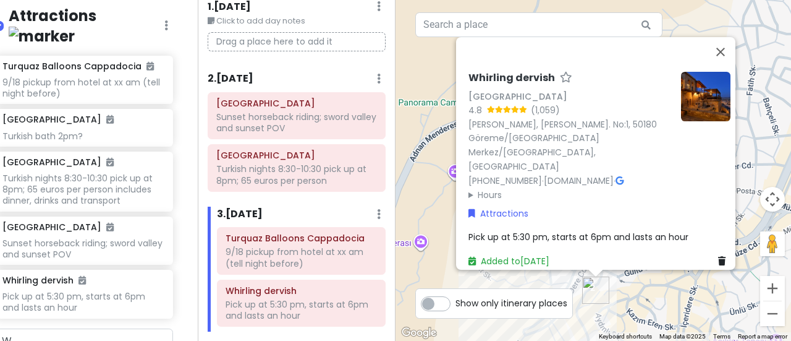
click at [684, 230] on div "Pick up at 5:30 pm, starts at 6pm and lasts an hour" at bounding box center [600, 237] width 262 height 14
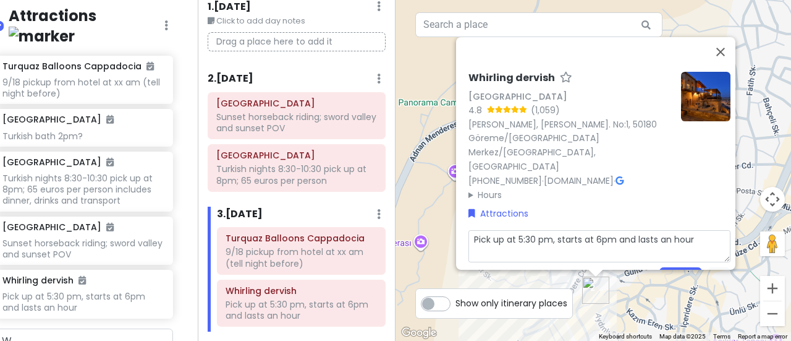
click at [697, 230] on textarea "Pick up at 5:30 pm, starts at 6pm and lasts an hour" at bounding box center [600, 246] width 262 height 32
click at [678, 266] on button "Save" at bounding box center [681, 278] width 43 height 24
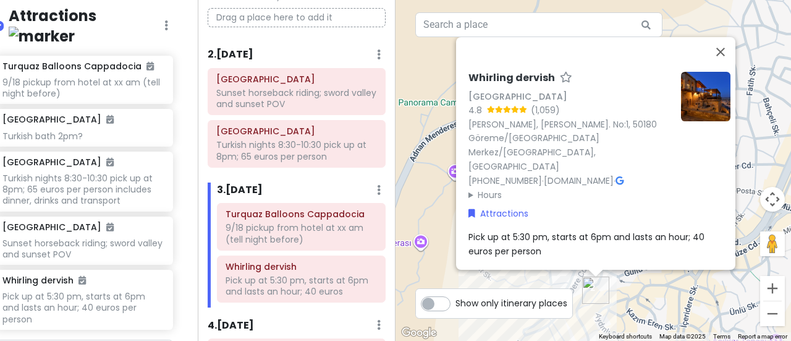
scroll to position [76, 0]
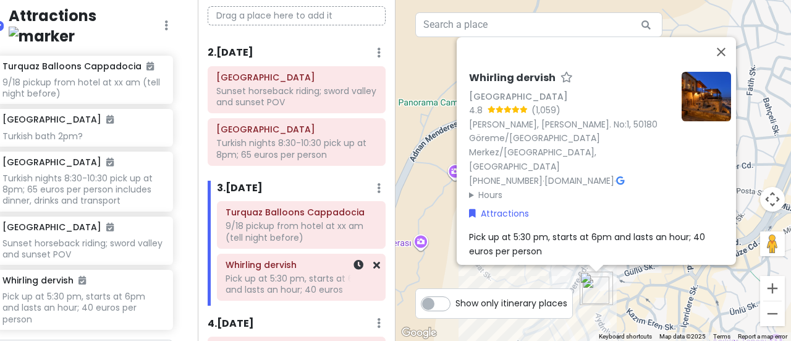
click at [305, 273] on div "Pick up at 5:30 pm, starts at 6pm and lasts an hour; 40 euros" at bounding box center [301, 284] width 151 height 22
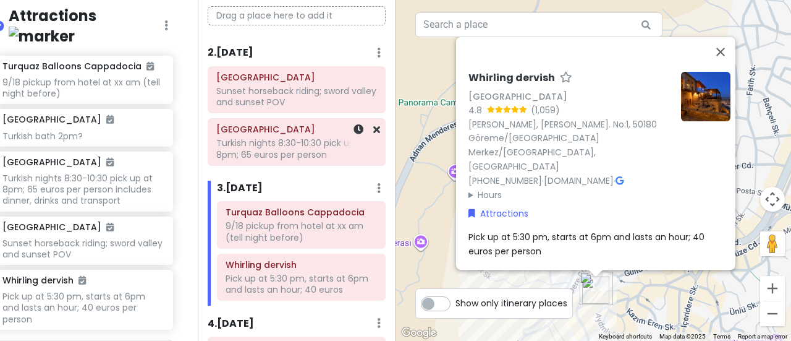
click at [294, 135] on div "[GEOGRAPHIC_DATA] Turkish nights 8:30-10:30 pick up at 8pm; 65 euros per person" at bounding box center [296, 142] width 161 height 42
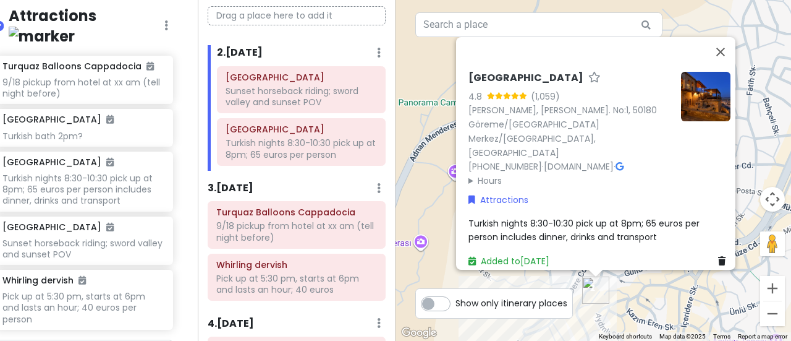
click at [532, 85] on h6 "[GEOGRAPHIC_DATA]" at bounding box center [526, 78] width 115 height 13
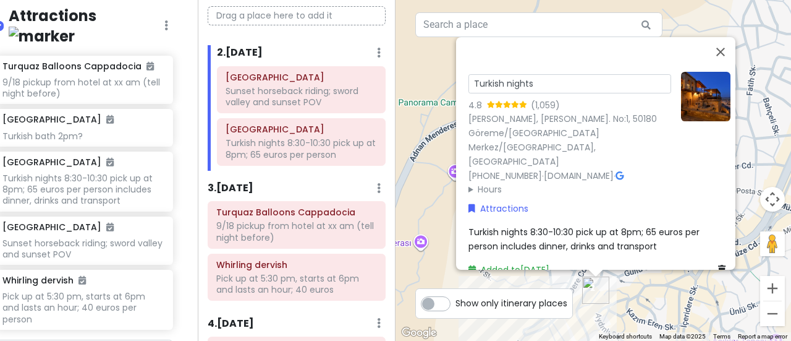
click at [527, 226] on span "Turkish nights 8:30-10:30 pick up at 8pm; 65 euros per person includes dinner, …" at bounding box center [586, 239] width 234 height 26
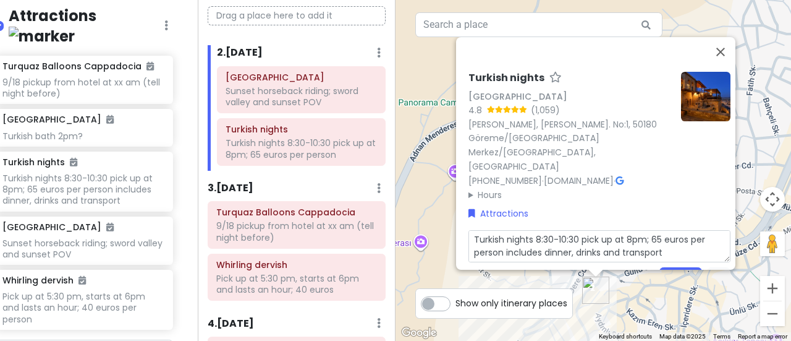
drag, startPoint x: 530, startPoint y: 211, endPoint x: 464, endPoint y: 208, distance: 66.2
click at [469, 230] on textarea "Turkish nights 8:30-10:30 pick up at 8pm; 65 euros per person includes dinner, …" at bounding box center [600, 246] width 262 height 32
click at [679, 266] on button "Save" at bounding box center [681, 278] width 43 height 24
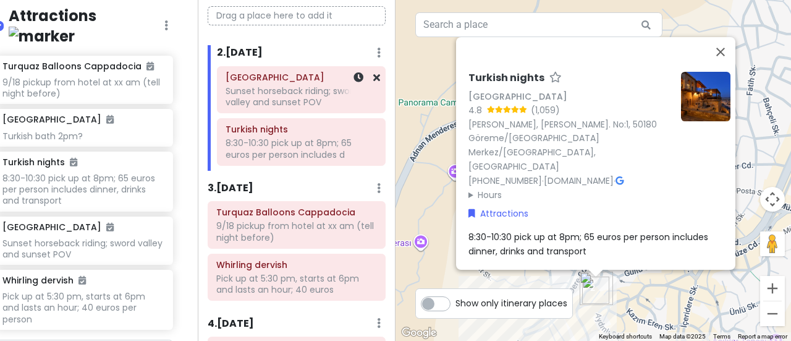
click at [291, 90] on div "Sunset horseback riding; sword valley and sunset POV" at bounding box center [301, 96] width 151 height 22
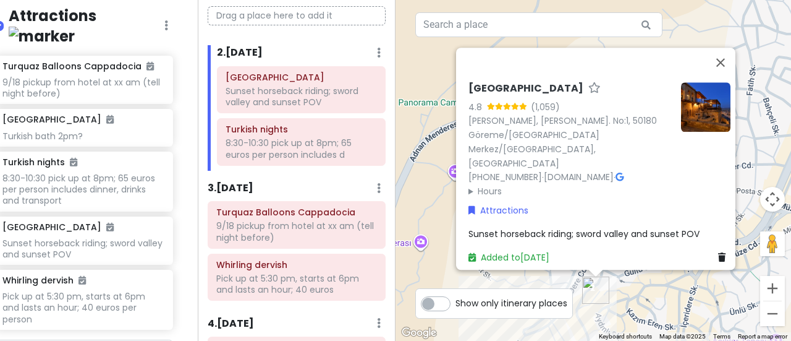
click at [516, 95] on h6 "[GEOGRAPHIC_DATA]" at bounding box center [526, 88] width 115 height 13
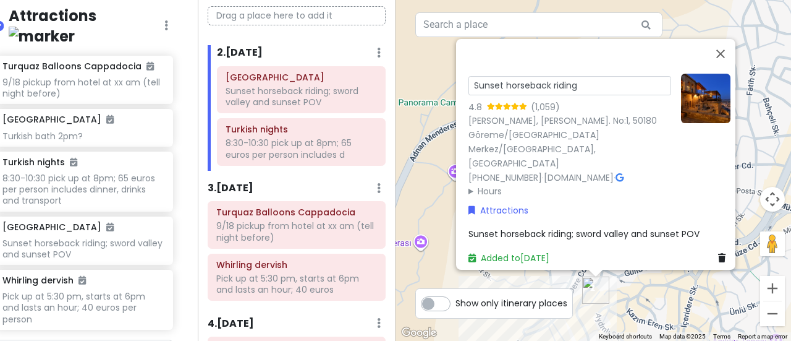
click at [593, 114] on div "4.8 (1,059)" at bounding box center [570, 107] width 203 height 14
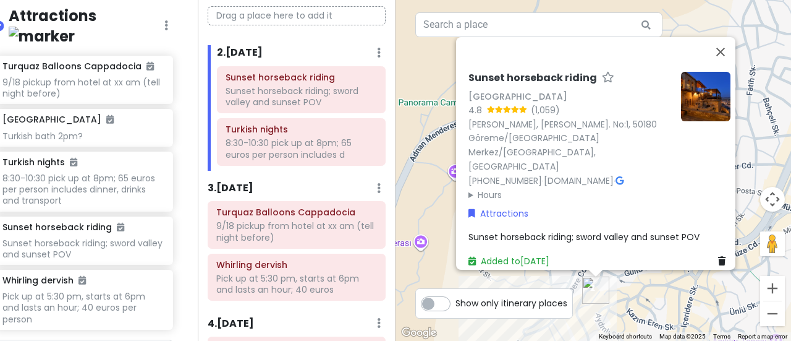
click at [525, 231] on span "Sunset horseback riding; sword valley and sunset POV" at bounding box center [584, 237] width 231 height 12
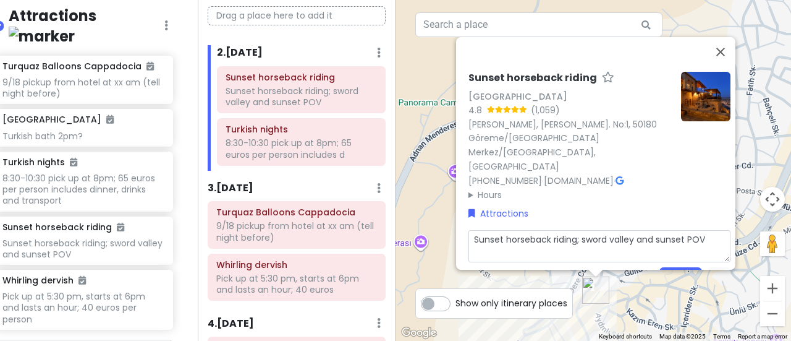
drag, startPoint x: 571, startPoint y: 210, endPoint x: 449, endPoint y: 208, distance: 122.4
click at [449, 208] on div "Sunset horseback riding [GEOGRAPHIC_DATA] 4.8 (1,059) [GEOGRAPHIC_DATA], [PERSO…" at bounding box center [594, 170] width 396 height 341
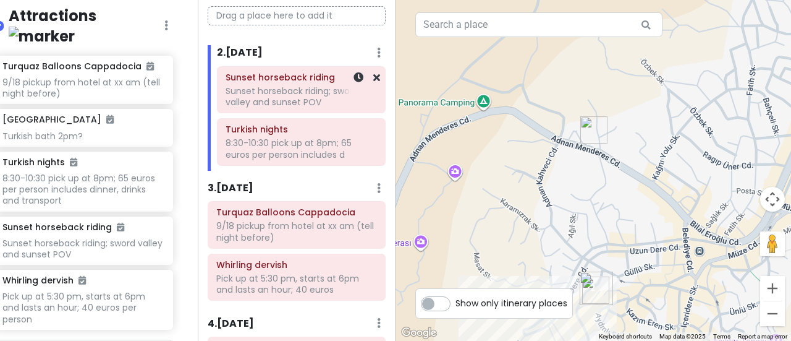
click at [291, 94] on div "Sunset horseback riding; sword valley and sunset POV" at bounding box center [301, 96] width 151 height 22
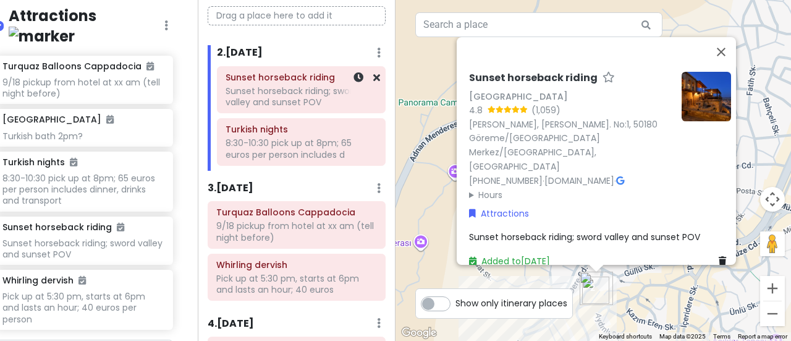
click at [291, 94] on div "Sunset horseback riding; sword valley and sunset POV" at bounding box center [301, 96] width 151 height 22
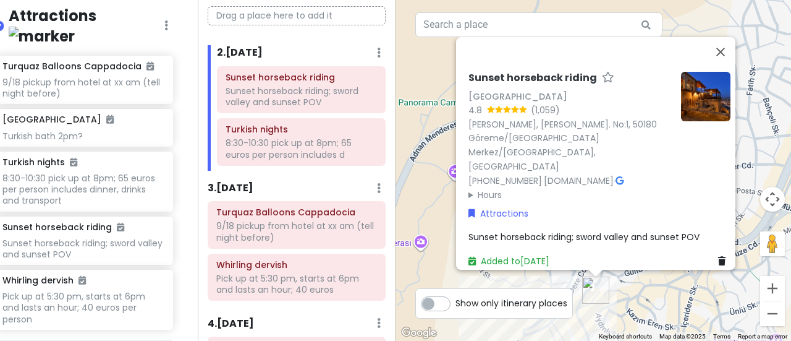
click at [545, 231] on span "Sunset horseback riding; sword valley and sunset POV" at bounding box center [584, 237] width 231 height 12
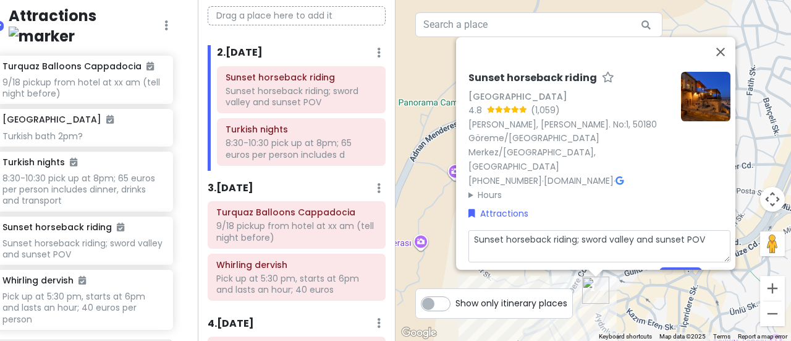
drag, startPoint x: 572, startPoint y: 211, endPoint x: 460, endPoint y: 214, distance: 111.3
click at [464, 214] on div "Sunset horseback riding [GEOGRAPHIC_DATA] 4.8 (1,059) [GEOGRAPHIC_DATA], [PERSO…" at bounding box center [600, 193] width 272 height 253
click at [685, 266] on button "Save" at bounding box center [681, 278] width 43 height 24
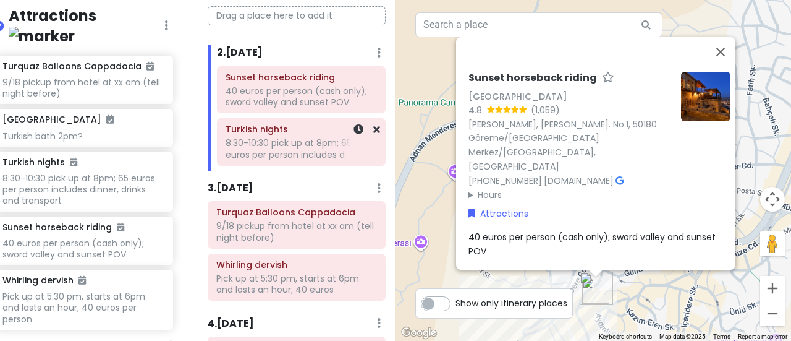
click at [310, 156] on div "8:30-10:30 pick up at 8pm; 65 euros per person includes d" at bounding box center [301, 148] width 151 height 22
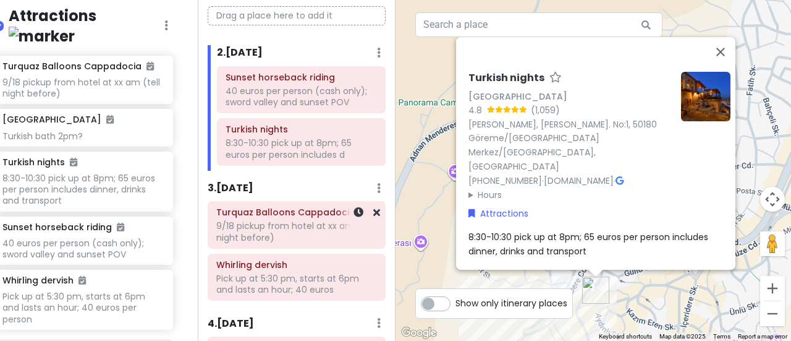
click at [283, 239] on div "9/18 pickup from hotel at xx am (tell night before)" at bounding box center [296, 231] width 161 height 22
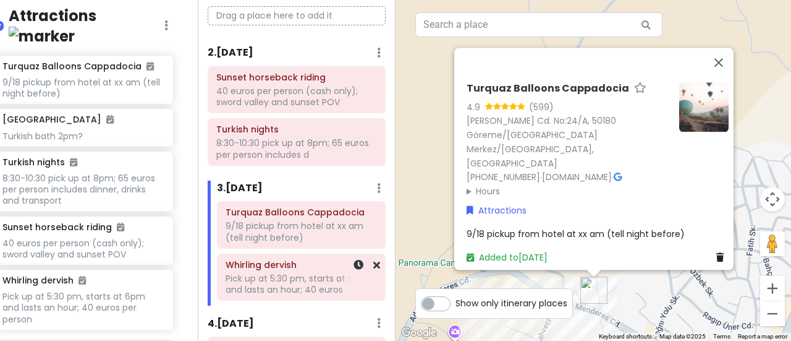
click at [295, 285] on div "Pick up at 5:30 pm, starts at 6pm and lasts an hour; 40 euros" at bounding box center [301, 284] width 151 height 22
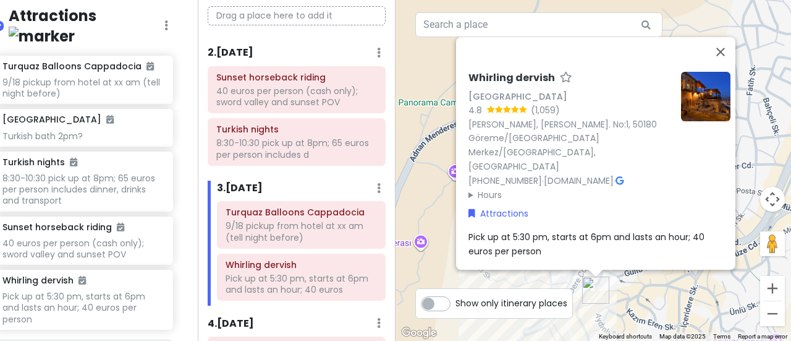
scroll to position [151, 0]
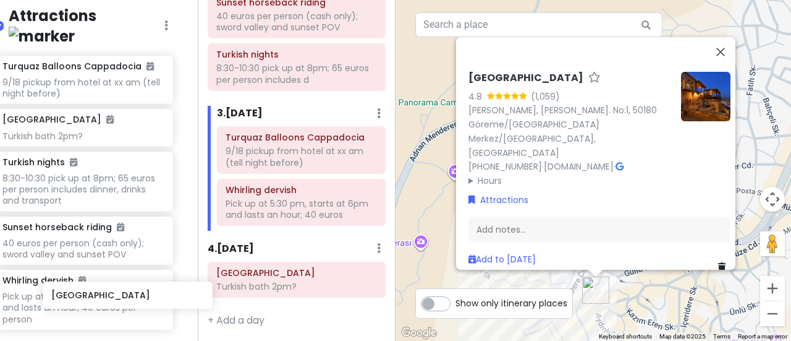
scroll to position [273, 17]
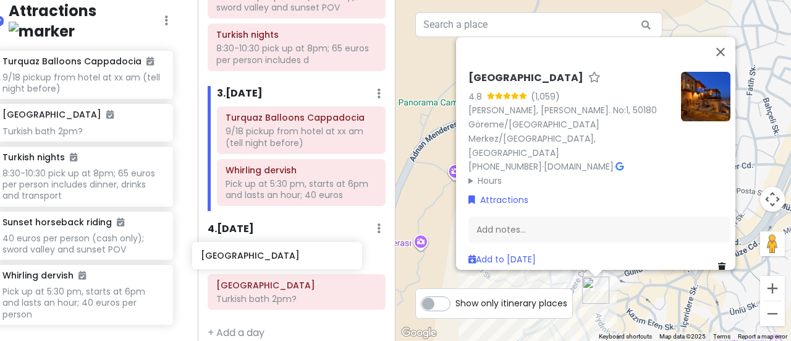
drag, startPoint x: 70, startPoint y: 303, endPoint x: 281, endPoint y: 268, distance: 213.2
click at [281, 268] on div "Göreme, Nevşehir Merkez Trip Private Change Dates Make a Copy Delete Trip Give …" at bounding box center [395, 170] width 791 height 341
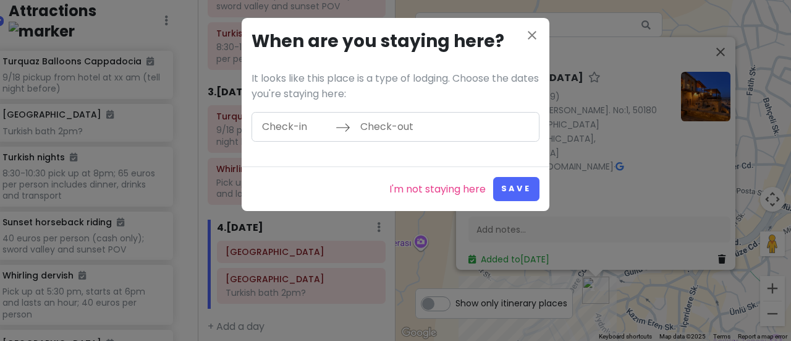
scroll to position [271, 17]
click at [428, 197] on div "I'm not staying here Save" at bounding box center [396, 188] width 308 height 45
click at [429, 188] on link "I'm not staying here" at bounding box center [437, 189] width 96 height 16
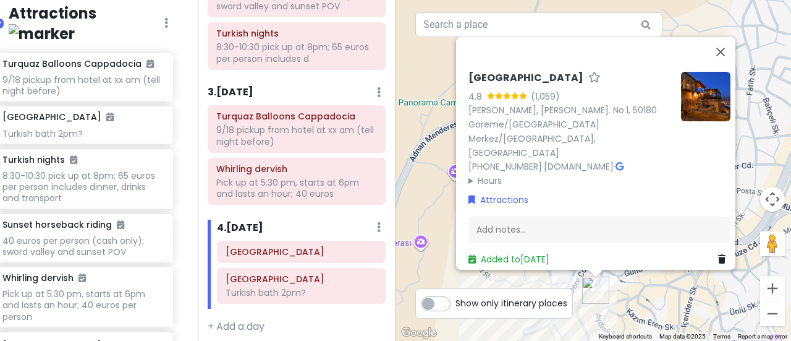
click at [556, 85] on h6 "[GEOGRAPHIC_DATA]" at bounding box center [526, 78] width 115 height 13
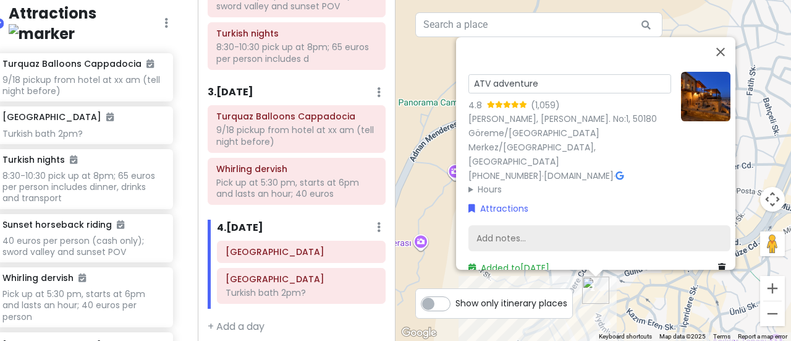
click at [500, 225] on div "Add notes..." at bounding box center [600, 238] width 262 height 26
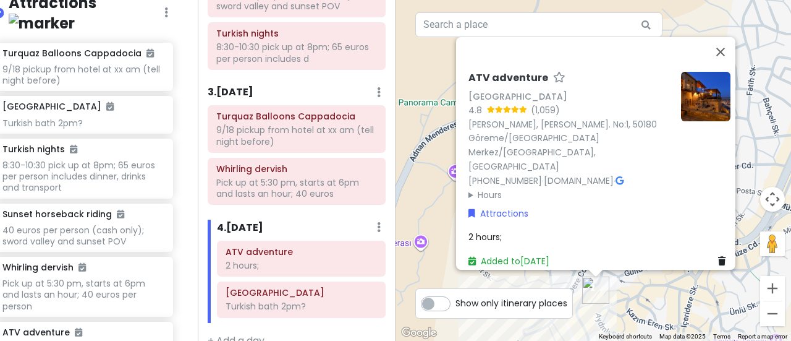
scroll to position [281, 17]
click at [508, 230] on div "2 hours;" at bounding box center [600, 237] width 262 height 14
click at [517, 230] on textarea "2 hours;" at bounding box center [600, 246] width 262 height 32
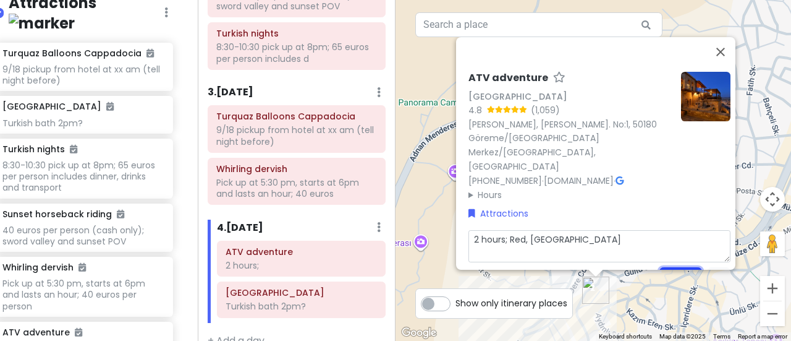
click at [669, 266] on button "Save" at bounding box center [681, 278] width 43 height 24
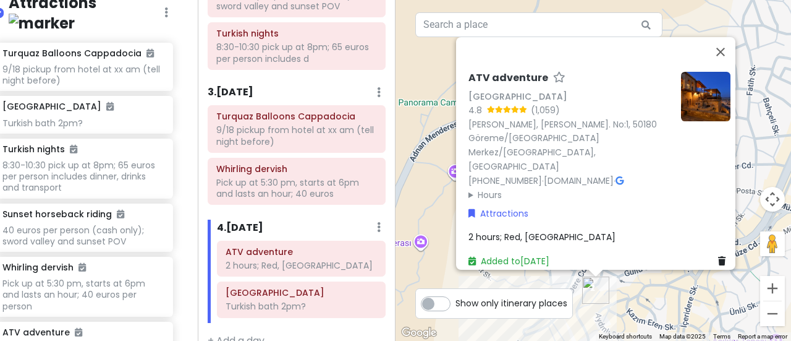
click at [586, 230] on div "2 hours; Red, [GEOGRAPHIC_DATA]" at bounding box center [600, 237] width 262 height 14
click at [585, 230] on textarea "2 hours; Red, [GEOGRAPHIC_DATA]" at bounding box center [600, 246] width 262 height 32
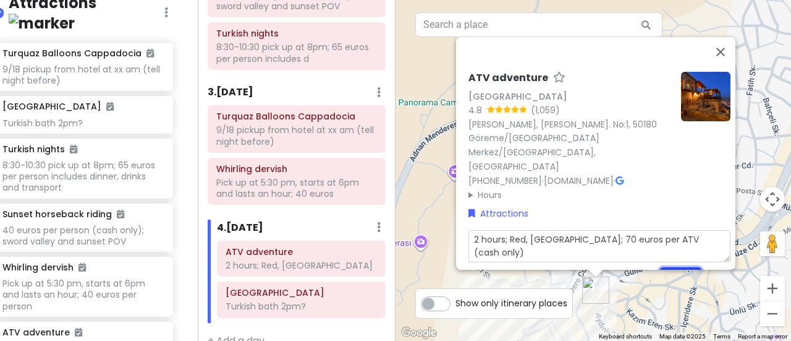
click at [682, 266] on button "Save" at bounding box center [681, 278] width 43 height 24
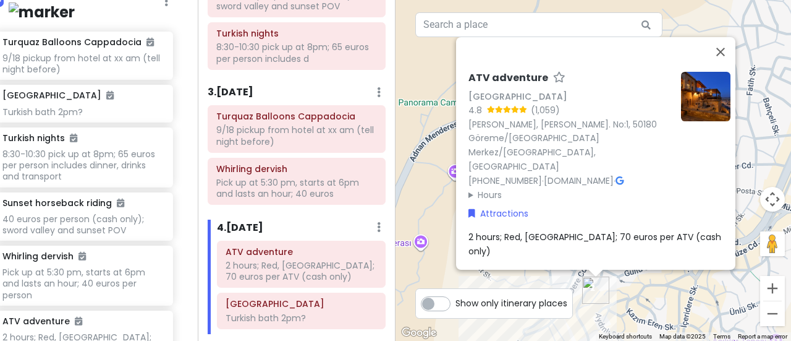
scroll to position [203, 0]
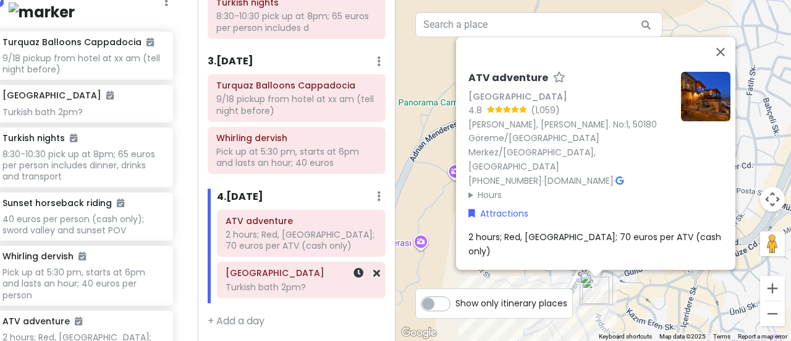
click at [291, 276] on h6 "[GEOGRAPHIC_DATA]" at bounding box center [301, 272] width 151 height 11
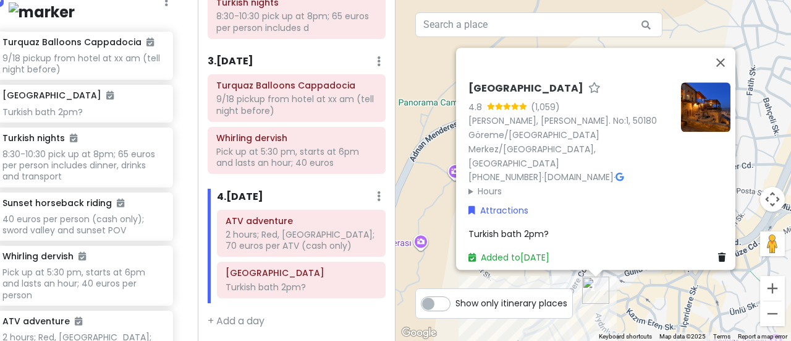
click at [525, 227] on span "Turkish bath 2pm?" at bounding box center [509, 233] width 80 height 12
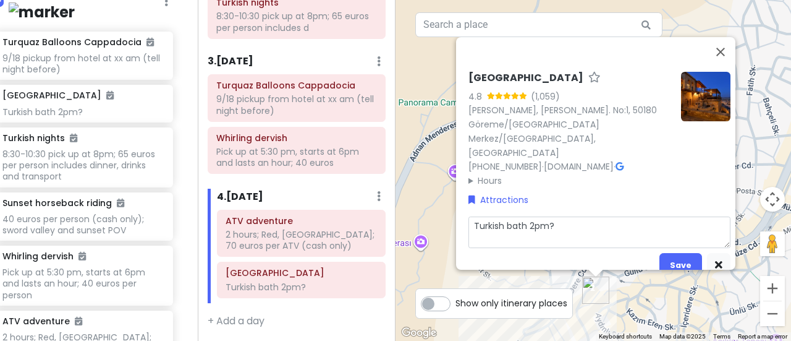
click at [527, 216] on textarea "Turkish bath 2pm?" at bounding box center [600, 232] width 262 height 32
click at [670, 253] on button "Save" at bounding box center [681, 265] width 43 height 24
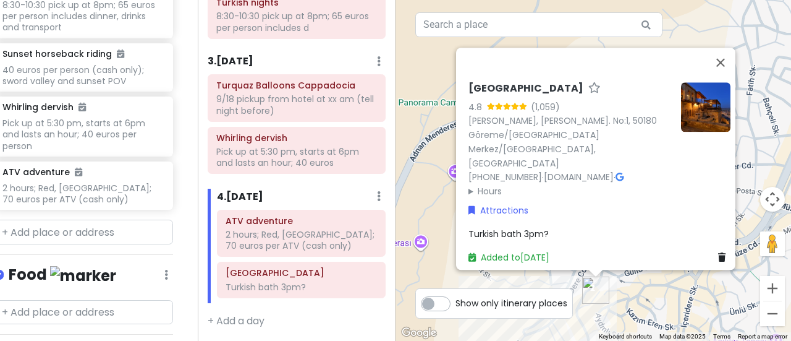
scroll to position [444, 17]
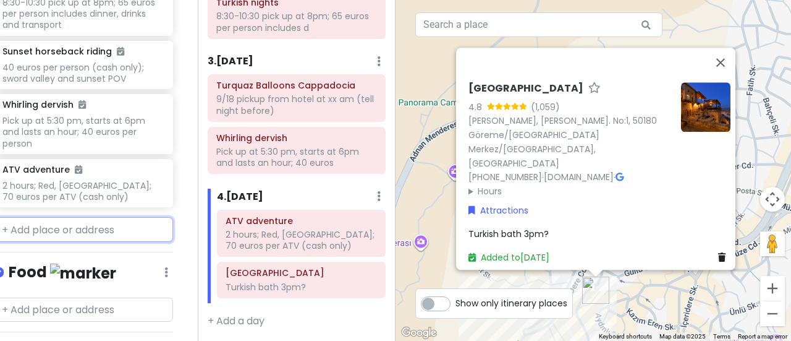
click at [38, 217] on input "text" at bounding box center [83, 229] width 179 height 25
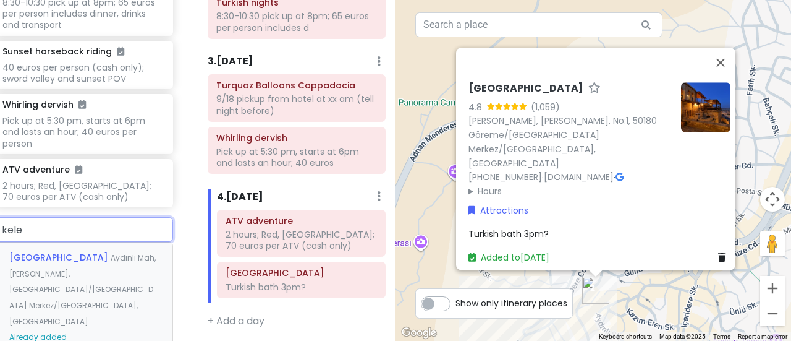
click at [57, 251] on span "[GEOGRAPHIC_DATA]" at bounding box center [59, 257] width 101 height 12
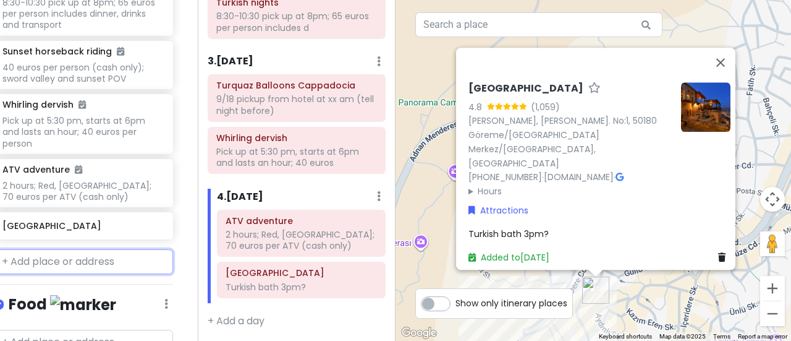
scroll to position [476, 17]
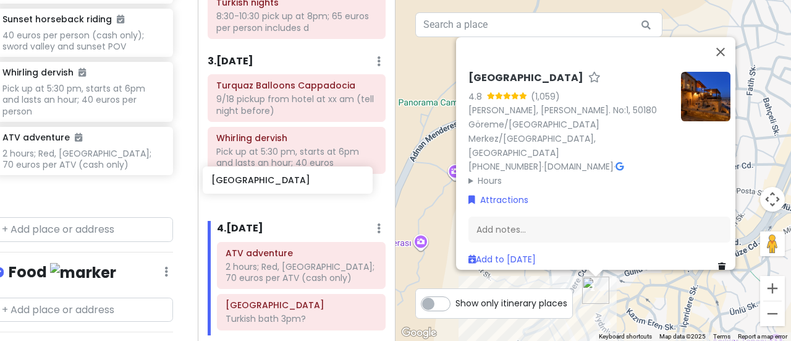
drag, startPoint x: 59, startPoint y: 156, endPoint x: 270, endPoint y: 190, distance: 213.4
click at [270, 190] on div "Göreme, Nevşehir Merkez Trip Private Change Dates Make a Copy Delete Trip Give …" at bounding box center [395, 170] width 791 height 341
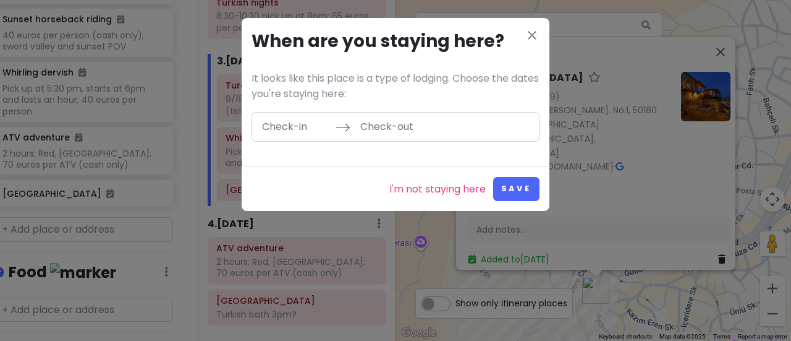
scroll to position [444, 17]
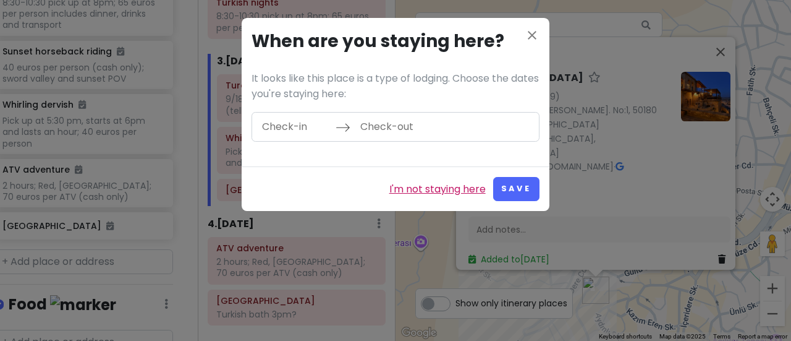
click at [432, 187] on link "I'm not staying here" at bounding box center [437, 189] width 96 height 16
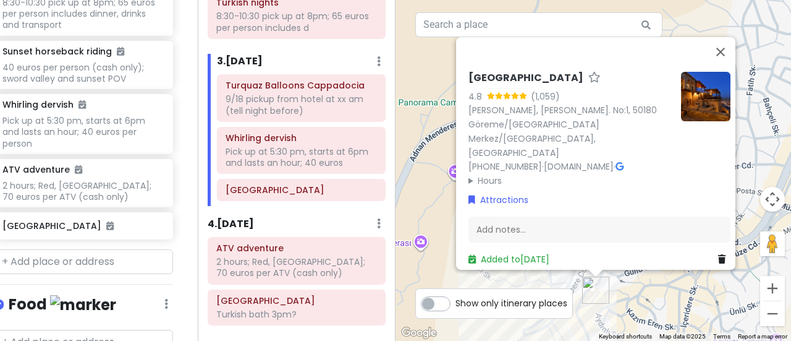
click at [562, 85] on h6 "[GEOGRAPHIC_DATA]" at bounding box center [526, 78] width 115 height 13
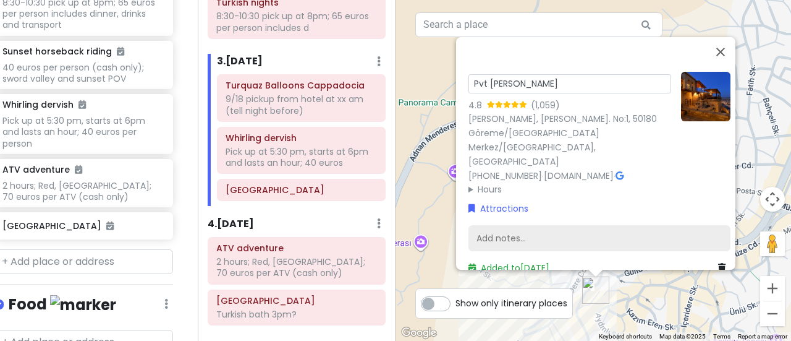
click at [515, 225] on div "Add notes..." at bounding box center [600, 238] width 262 height 26
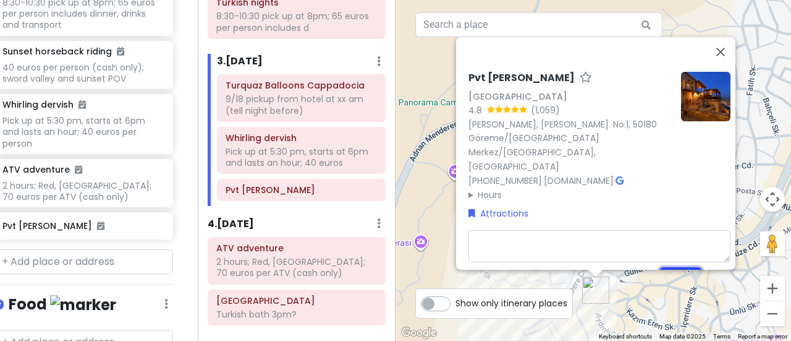
click at [676, 266] on button "Save" at bounding box center [681, 278] width 43 height 24
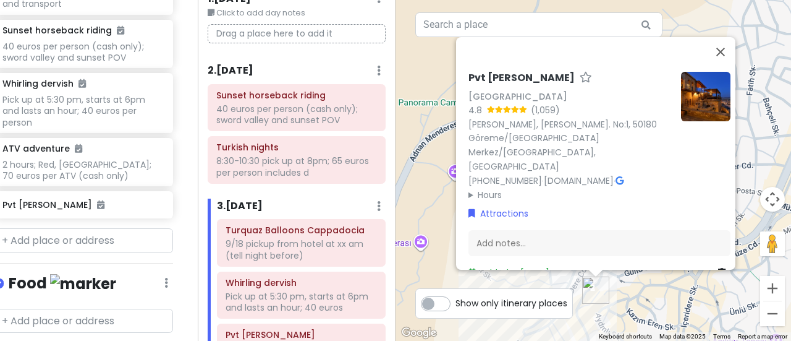
scroll to position [0, 0]
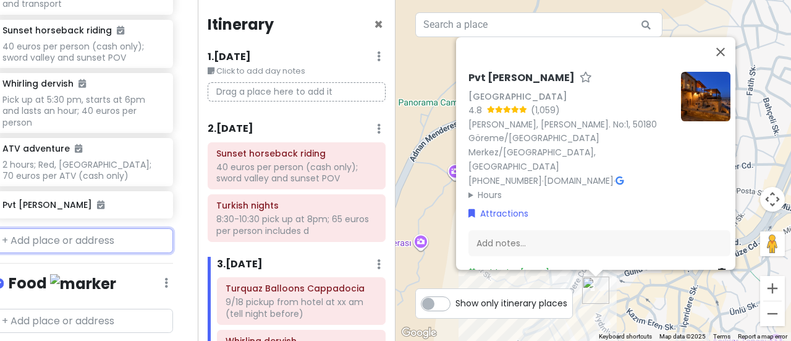
click at [58, 228] on input "text" at bounding box center [83, 240] width 179 height 25
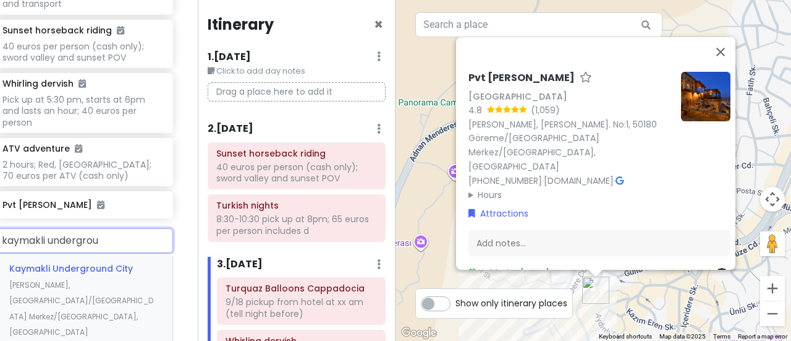
click at [54, 253] on div "Kaymakli Underground City [PERSON_NAME], [GEOGRAPHIC_DATA]/[GEOGRAPHIC_DATA] Me…" at bounding box center [83, 299] width 178 height 93
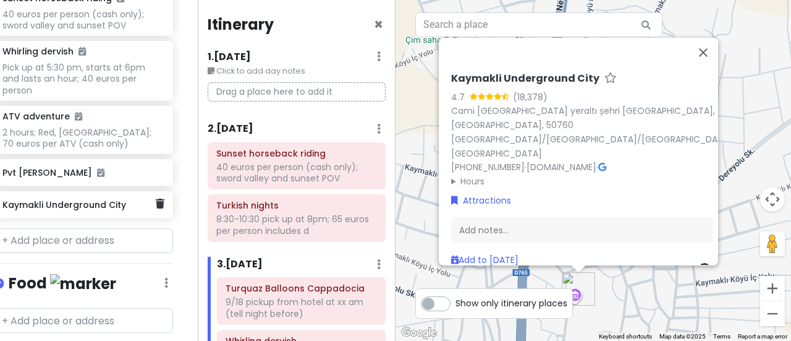
scroll to position [497, 17]
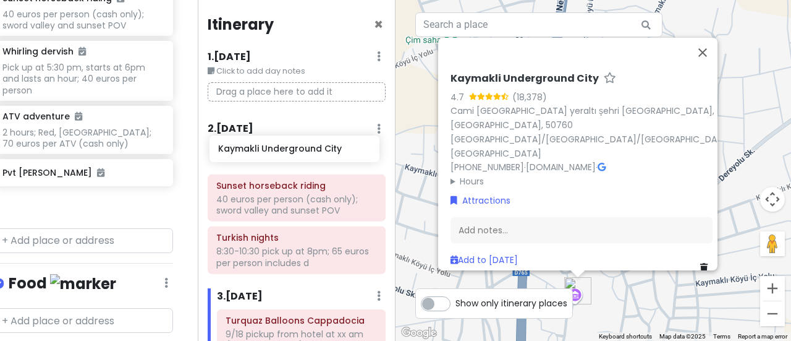
drag, startPoint x: 33, startPoint y: 156, endPoint x: 251, endPoint y: 148, distance: 217.7
click at [251, 148] on div "Göreme, [GEOGRAPHIC_DATA] Merkez Trip Private Change Dates Make a Copy Delete T…" at bounding box center [395, 170] width 791 height 341
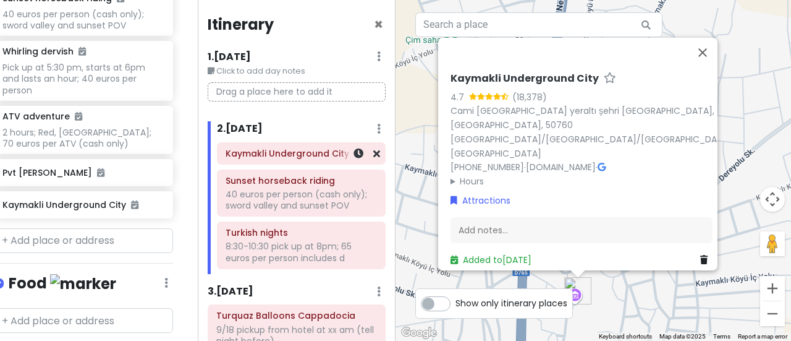
scroll to position [465, 17]
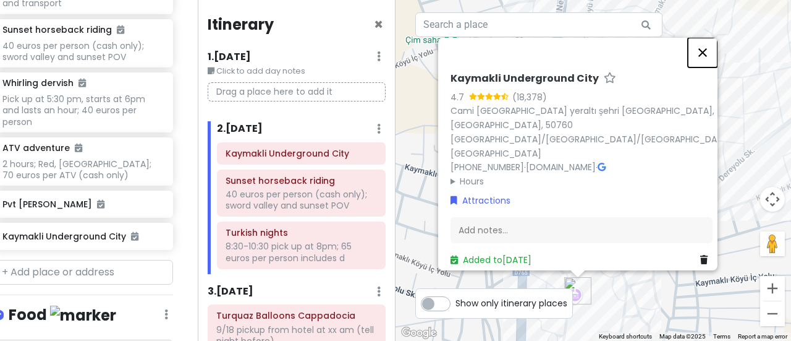
click at [711, 59] on button "Close" at bounding box center [703, 53] width 30 height 30
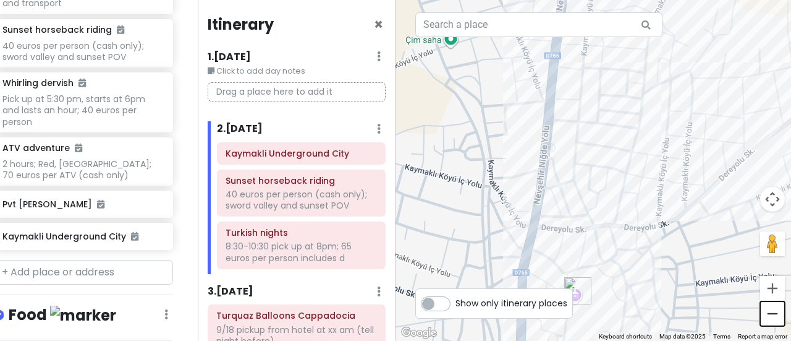
click at [778, 317] on button "Zoom out" at bounding box center [772, 313] width 25 height 25
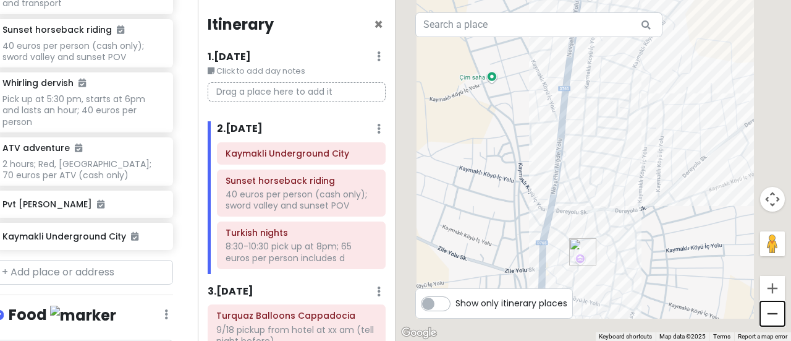
click at [778, 317] on button "Zoom out" at bounding box center [772, 313] width 25 height 25
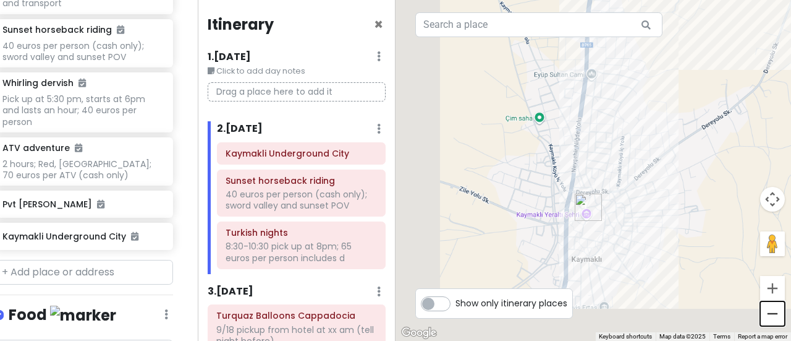
click at [778, 317] on button "Zoom out" at bounding box center [772, 313] width 25 height 25
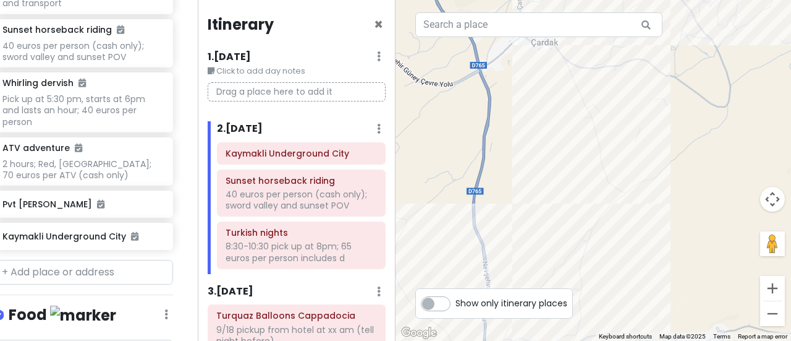
drag, startPoint x: 682, startPoint y: 98, endPoint x: 572, endPoint y: 370, distance: 292.8
click at [572, 340] on html "Göreme, [GEOGRAPHIC_DATA] Merkez Trip Private Change Dates Make a Copy Delete T…" at bounding box center [395, 170] width 791 height 341
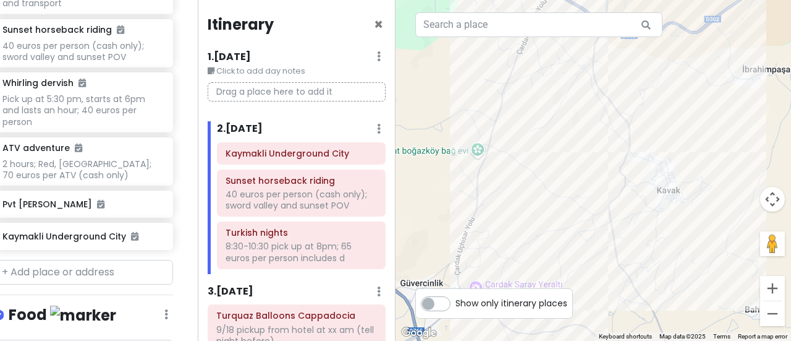
drag, startPoint x: 664, startPoint y: 98, endPoint x: 594, endPoint y: 370, distance: 280.2
click at [594, 340] on html "Göreme, [GEOGRAPHIC_DATA] Merkez Trip Private Change Dates Make a Copy Delete T…" at bounding box center [395, 170] width 791 height 341
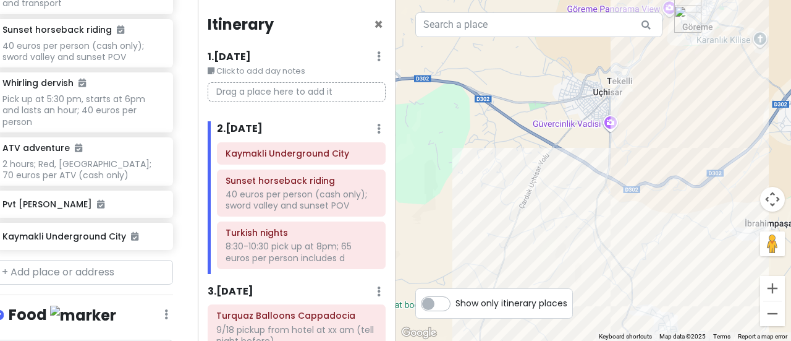
drag, startPoint x: 676, startPoint y: 9, endPoint x: 685, endPoint y: 164, distance: 155.5
click at [685, 164] on div at bounding box center [594, 170] width 396 height 341
click at [767, 306] on button "Zoom out" at bounding box center [772, 313] width 25 height 25
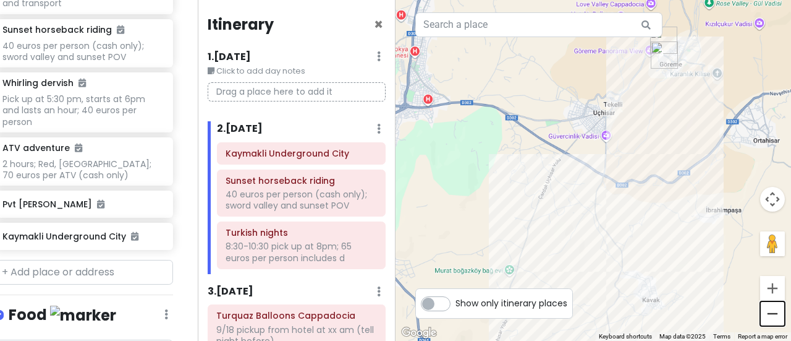
click at [767, 306] on button "Zoom out" at bounding box center [772, 313] width 25 height 25
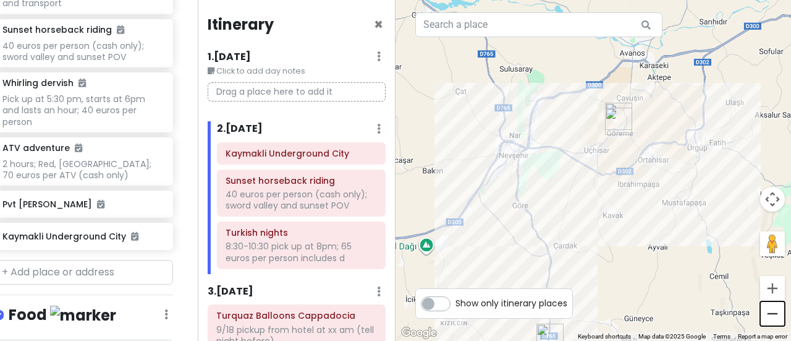
click at [767, 306] on button "Zoom out" at bounding box center [772, 313] width 25 height 25
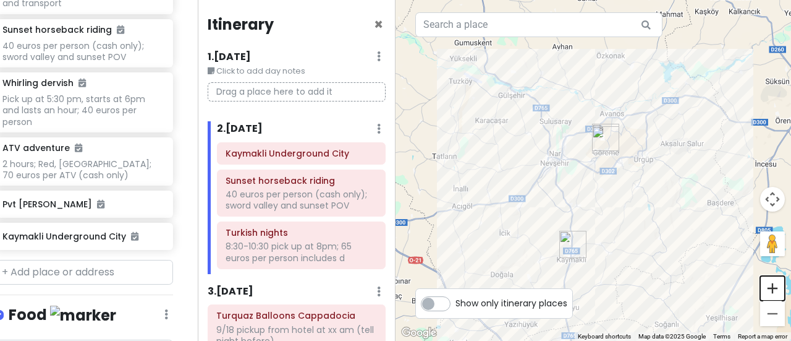
click at [769, 287] on button "Zoom in" at bounding box center [772, 288] width 25 height 25
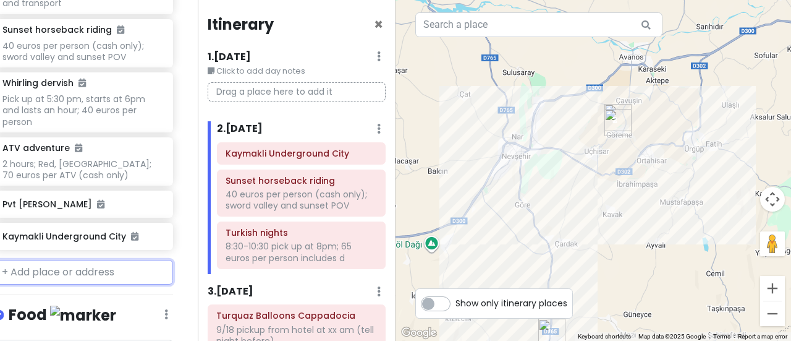
click at [67, 260] on input "text" at bounding box center [83, 272] width 179 height 25
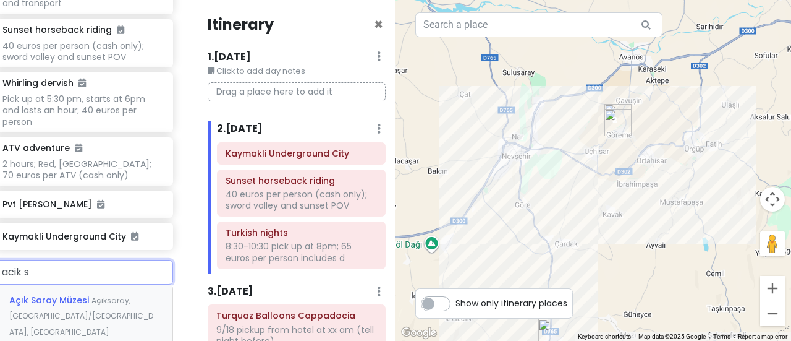
click at [75, 285] on div "Açık Saray Müzesi Açıksaray, [GEOGRAPHIC_DATA]/[GEOGRAPHIC_DATA], [GEOGRAPHIC_D…" at bounding box center [83, 315] width 178 height 61
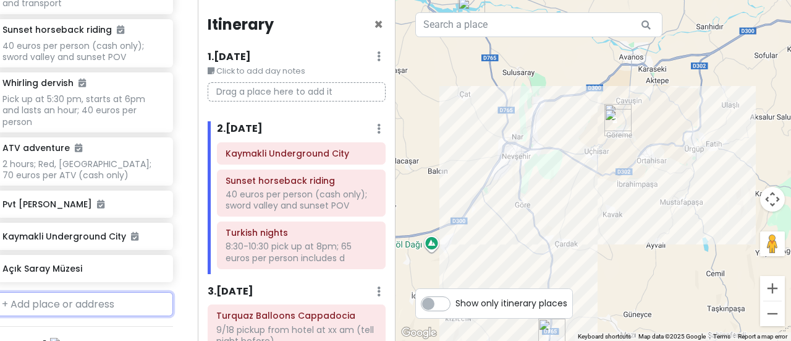
scroll to position [497, 17]
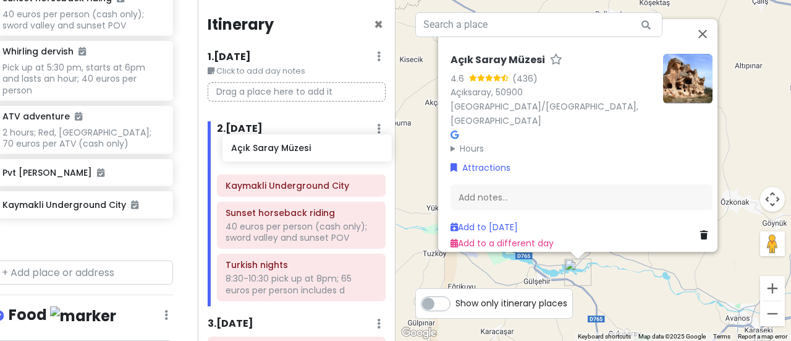
drag, startPoint x: 57, startPoint y: 195, endPoint x: 287, endPoint y: 153, distance: 233.7
click at [287, 153] on div "Göreme, Nevşehir Merkez Trip Private Change Dates Make a Copy Delete Trip Give …" at bounding box center [395, 170] width 791 height 341
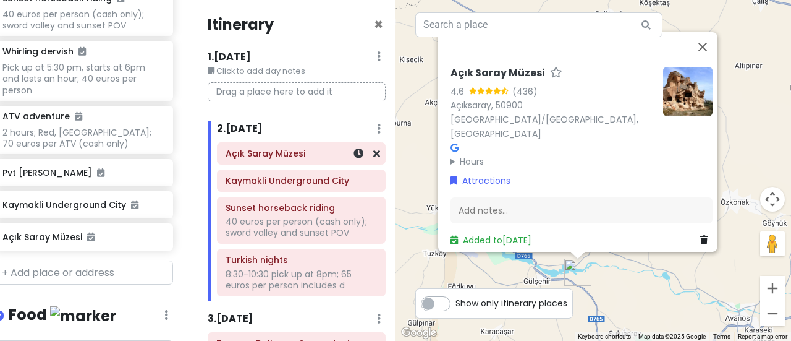
scroll to position [465, 17]
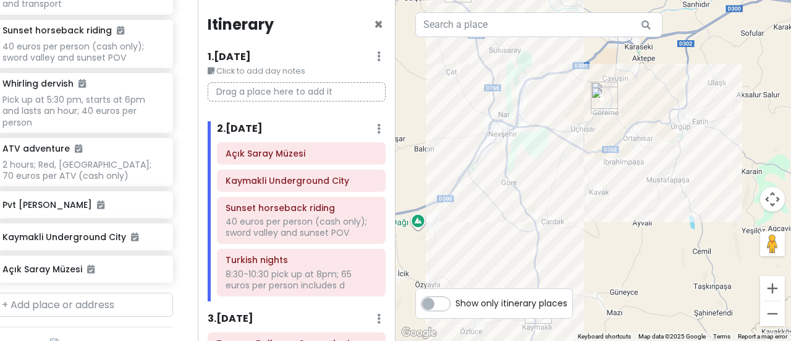
drag, startPoint x: 674, startPoint y: 292, endPoint x: 549, endPoint y: -15, distance: 331.6
click at [549, 0] on html "Göreme, Nevşehir Merkez Trip Private Change Dates Make a Copy Delete Trip Give …" at bounding box center [395, 170] width 791 height 341
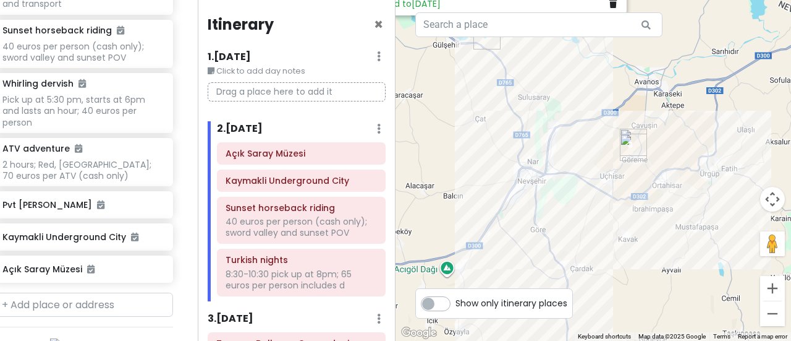
drag, startPoint x: 568, startPoint y: 155, endPoint x: 572, endPoint y: 217, distance: 62.6
click at [572, 217] on div "Açık Saray Müzesi 4.6 (436) Açıksaray, [GEOGRAPHIC_DATA] Hours [DATE] 8:00 AM –…" at bounding box center [594, 170] width 396 height 341
click at [36, 292] on input "text" at bounding box center [83, 304] width 179 height 25
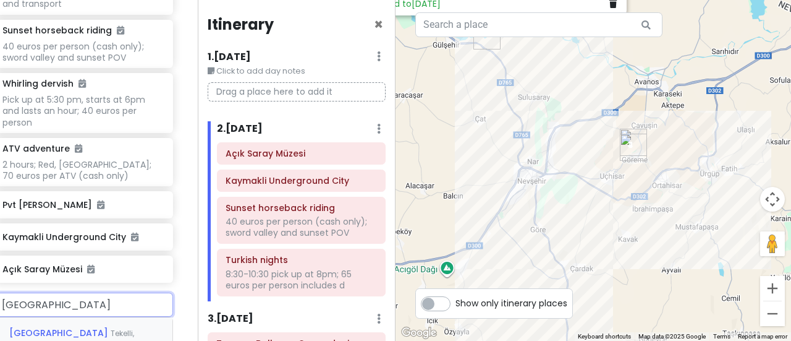
click at [53, 326] on span "[GEOGRAPHIC_DATA]" at bounding box center [59, 332] width 101 height 12
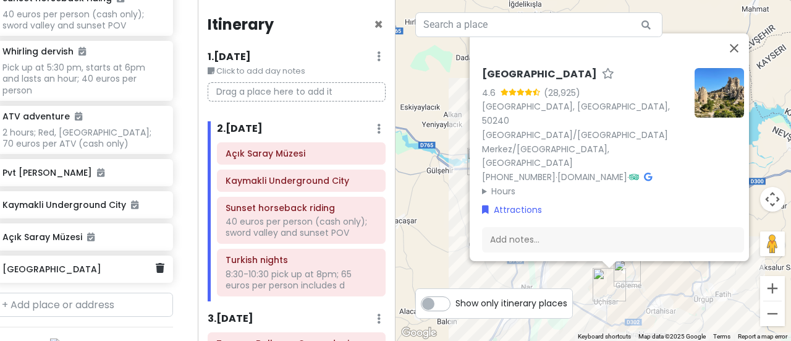
scroll to position [497, 16]
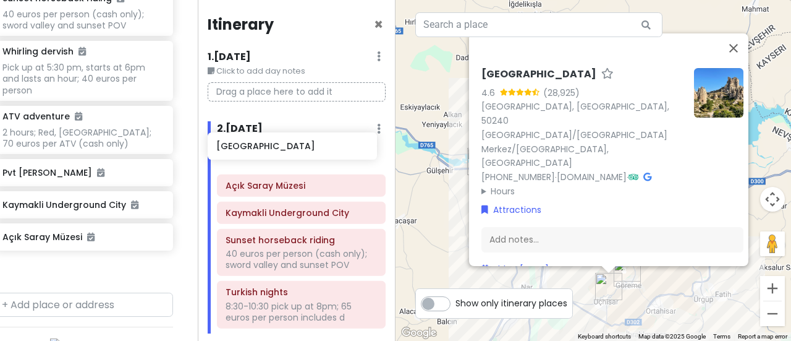
drag, startPoint x: 47, startPoint y: 219, endPoint x: 262, endPoint y: 143, distance: 227.9
click at [262, 143] on div "Göreme, Nevşehir Merkez Trip Private Change Dates Make a Copy Delete Trip Give …" at bounding box center [395, 170] width 791 height 341
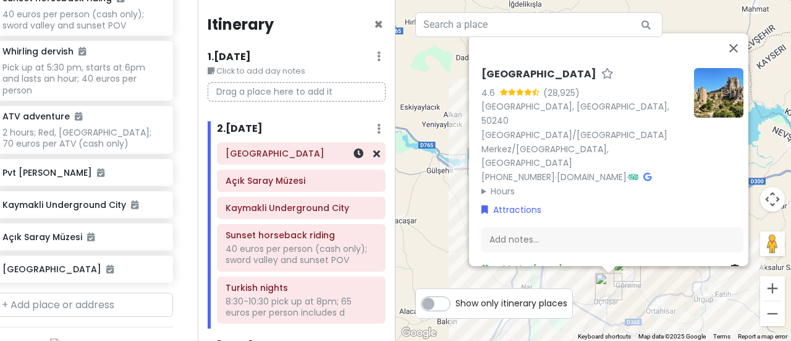
scroll to position [465, 16]
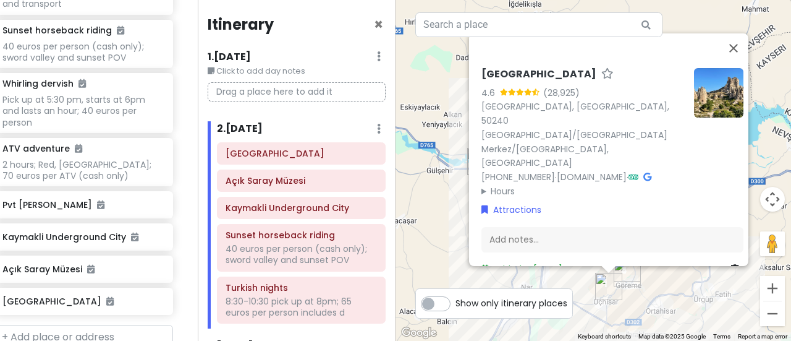
drag, startPoint x: 557, startPoint y: 298, endPoint x: 555, endPoint y: 286, distance: 12.5
click at [555, 286] on div "← Move left → Move right ↑ Move up ↓ Move down + Zoom in - Zoom out Home Jump l…" at bounding box center [594, 170] width 396 height 341
click at [78, 325] on input "text" at bounding box center [83, 337] width 179 height 25
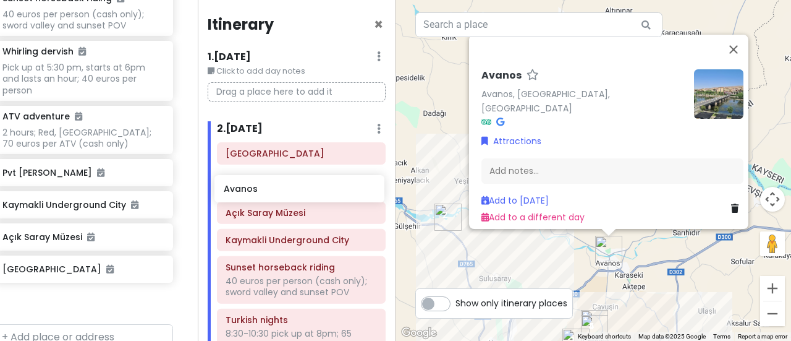
drag, startPoint x: 77, startPoint y: 254, endPoint x: 299, endPoint y: 190, distance: 231.0
click at [299, 190] on div "Göreme, Nevşehir Merkez Trip Private Change Dates Make a Copy Delete Trip Give …" at bounding box center [395, 170] width 791 height 341
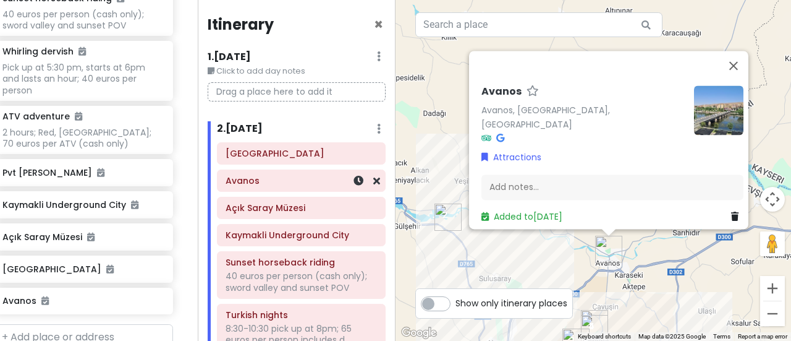
scroll to position [465, 16]
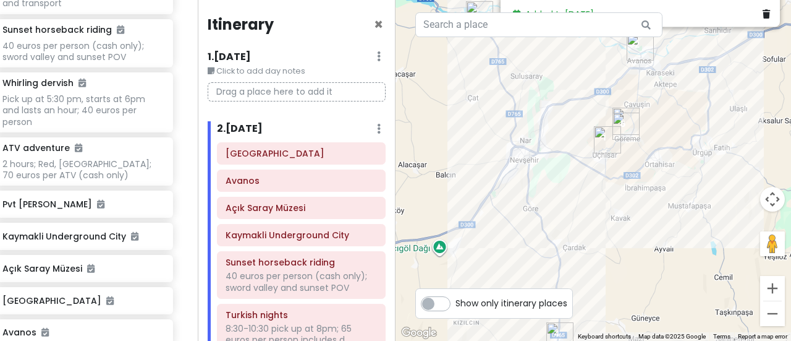
drag, startPoint x: 486, startPoint y: 268, endPoint x: 516, endPoint y: 64, distance: 206.1
click at [516, 64] on div "[PERSON_NAME], [GEOGRAPHIC_DATA], [GEOGRAPHIC_DATA] Attractions Add notes... Ad…" at bounding box center [594, 170] width 396 height 341
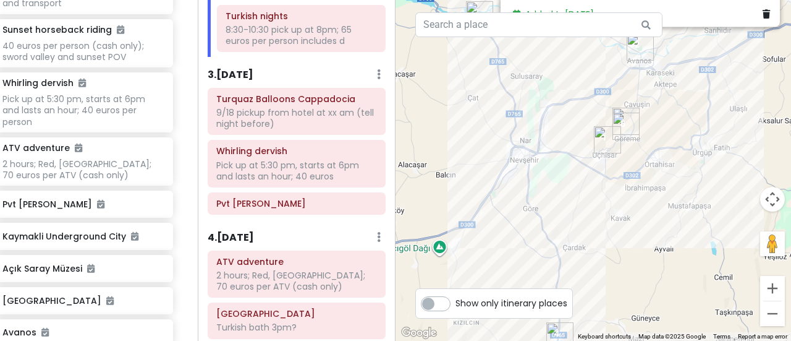
scroll to position [291, 0]
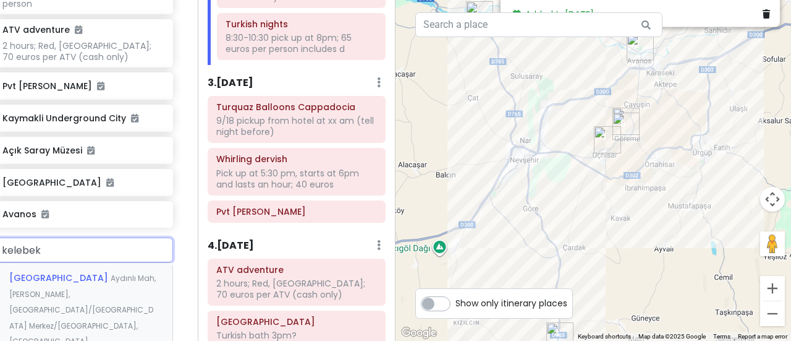
click at [51, 271] on span "[GEOGRAPHIC_DATA]" at bounding box center [59, 277] width 101 height 12
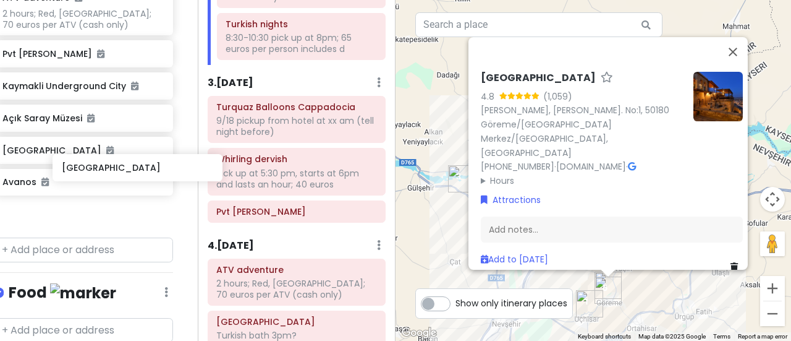
scroll to position [616, 16]
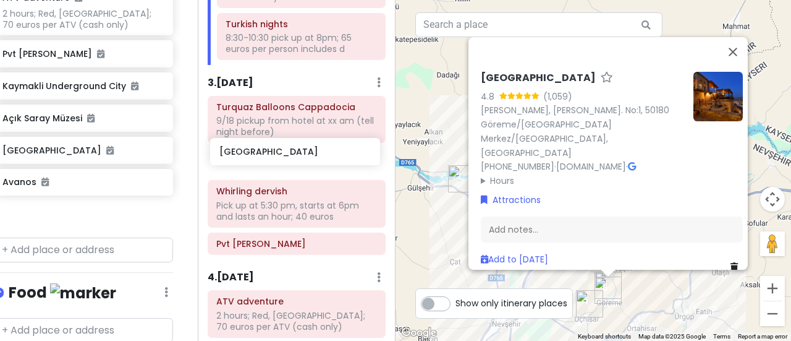
drag, startPoint x: 43, startPoint y: 171, endPoint x: 261, endPoint y: 160, distance: 217.8
click at [261, 160] on div "Göreme, Nevşehir Merkez Trip Private Change Dates Make a Copy Delete Trip Give …" at bounding box center [395, 170] width 791 height 341
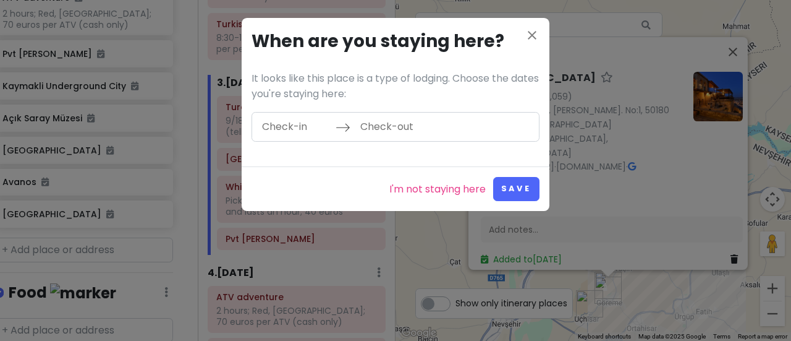
scroll to position [583, 16]
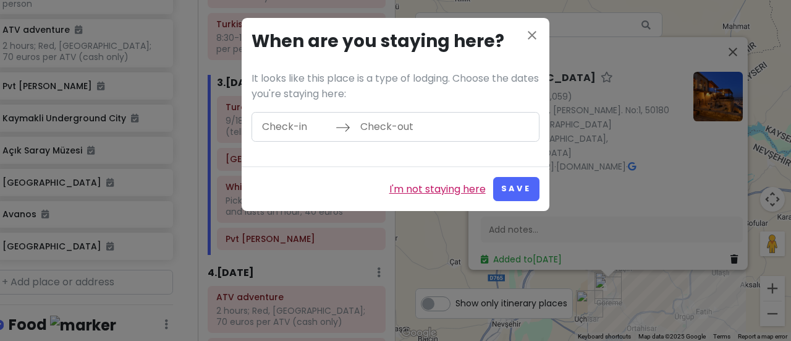
click at [448, 190] on link "I'm not staying here" at bounding box center [437, 189] width 96 height 16
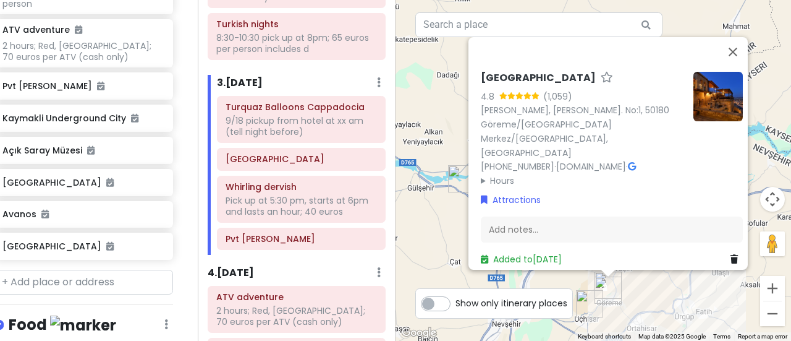
click at [564, 85] on h6 "[GEOGRAPHIC_DATA]" at bounding box center [538, 78] width 115 height 13
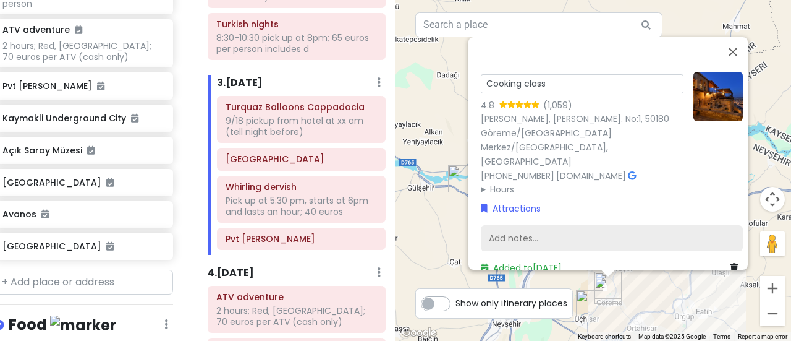
click at [507, 225] on div "Add notes..." at bounding box center [612, 238] width 262 height 26
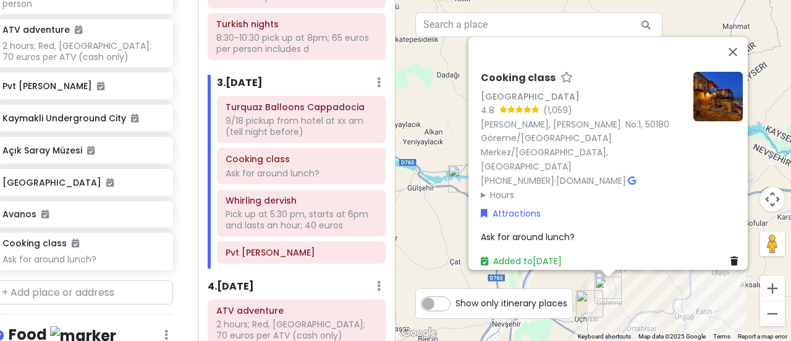
scroll to position [593, 16]
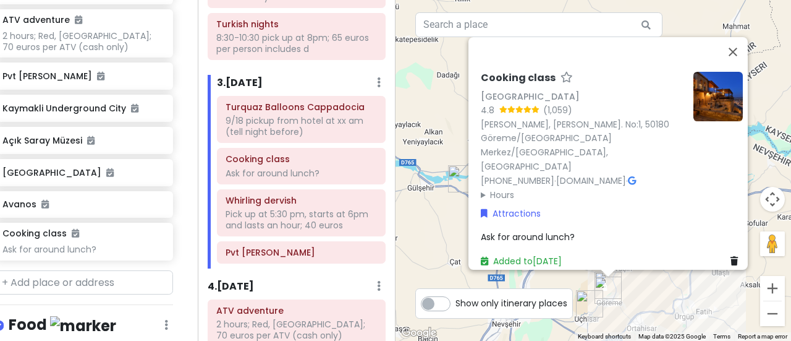
click at [583, 230] on div "Ask for around lunch?" at bounding box center [612, 237] width 262 height 14
click at [590, 230] on textarea "Ask for around lunch?" at bounding box center [612, 246] width 262 height 32
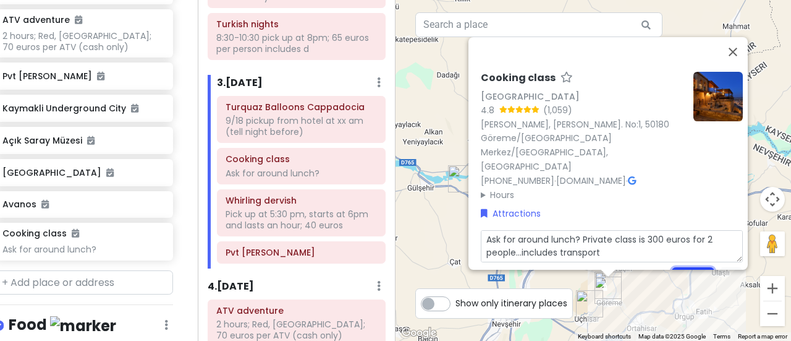
click at [694, 266] on button "Save" at bounding box center [693, 278] width 43 height 24
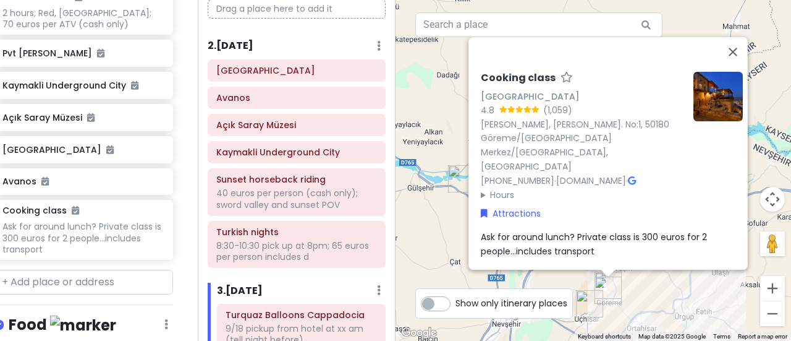
scroll to position [80, 0]
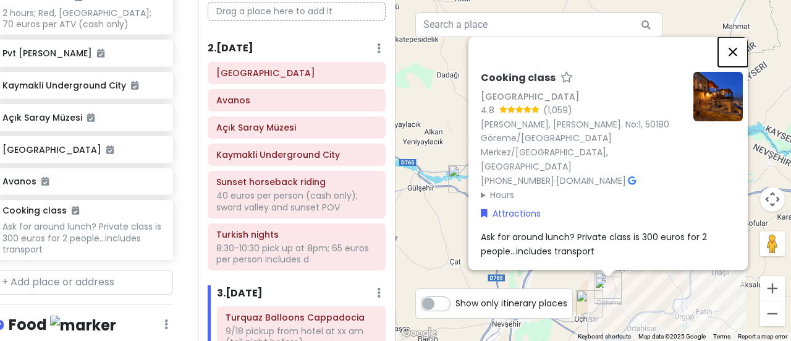
click at [739, 53] on button "Close" at bounding box center [733, 52] width 30 height 30
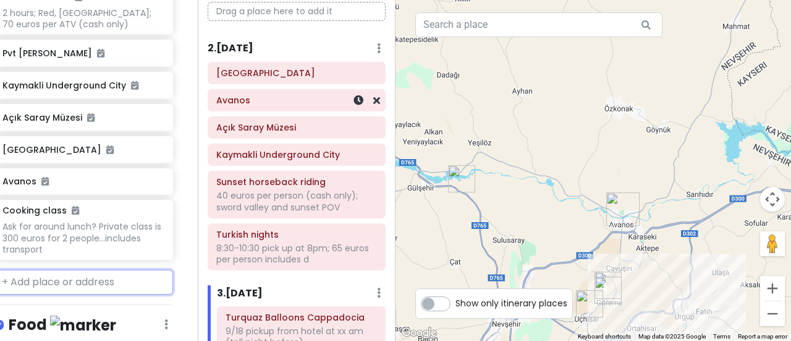
click at [296, 91] on div "Avanos" at bounding box center [296, 99] width 161 height 17
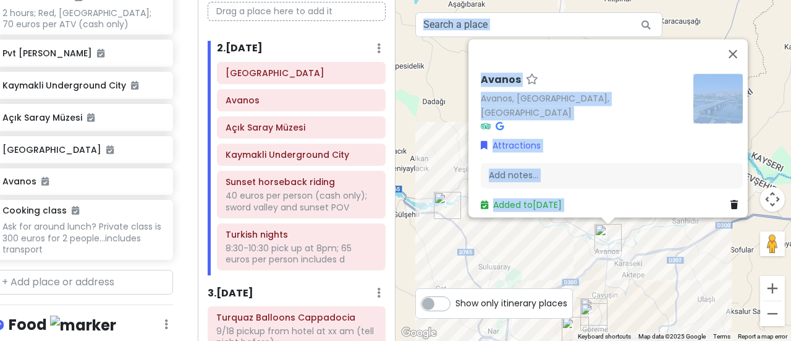
drag, startPoint x: 546, startPoint y: 311, endPoint x: 555, endPoint y: 286, distance: 27.0
click at [555, 286] on div "← Move left → Move right ↑ Move up ↓ Move down + Zoom in - Zoom out Home Jump l…" at bounding box center [594, 170] width 396 height 341
click at [517, 263] on div "[PERSON_NAME], [GEOGRAPHIC_DATA], [GEOGRAPHIC_DATA] Attractions Add notes... Ad…" at bounding box center [594, 170] width 396 height 341
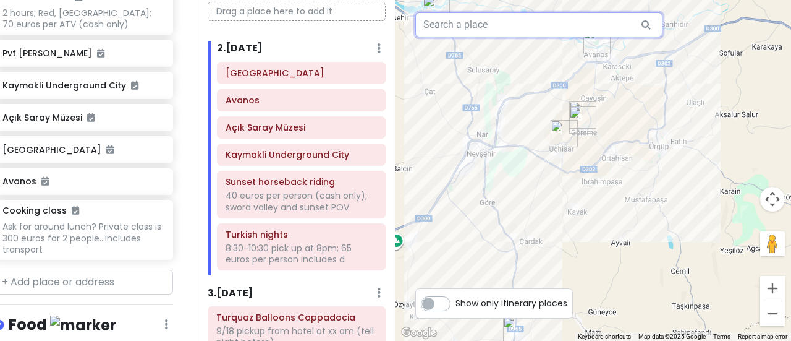
drag, startPoint x: 535, startPoint y: 260, endPoint x: 525, endPoint y: 61, distance: 199.3
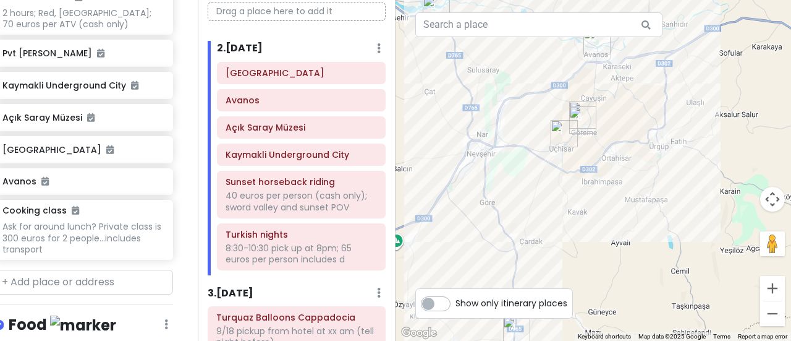
click at [525, 61] on div at bounding box center [594, 170] width 396 height 341
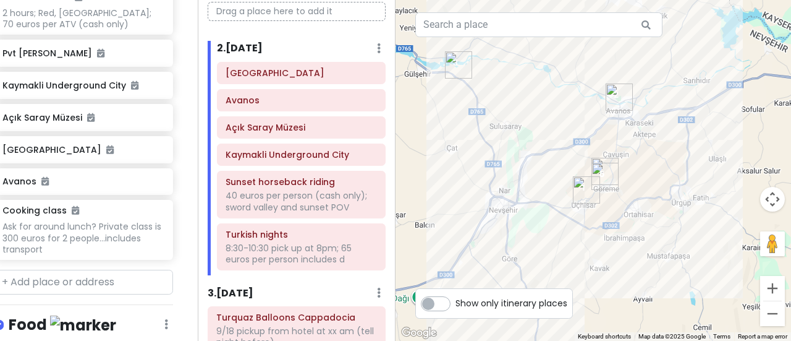
drag, startPoint x: 626, startPoint y: 193, endPoint x: 648, endPoint y: 250, distance: 61.6
click at [648, 250] on div at bounding box center [594, 170] width 396 height 341
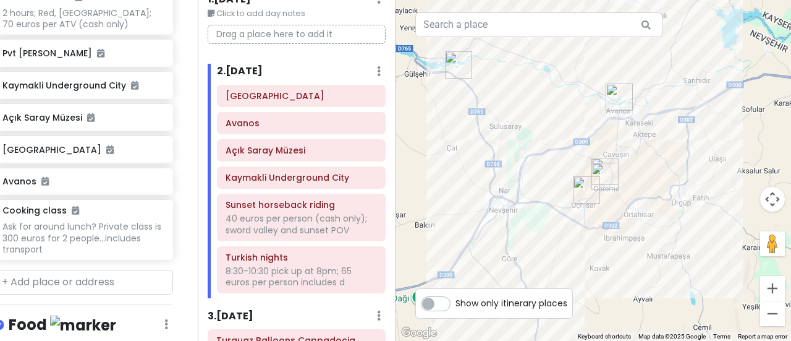
scroll to position [57, 0]
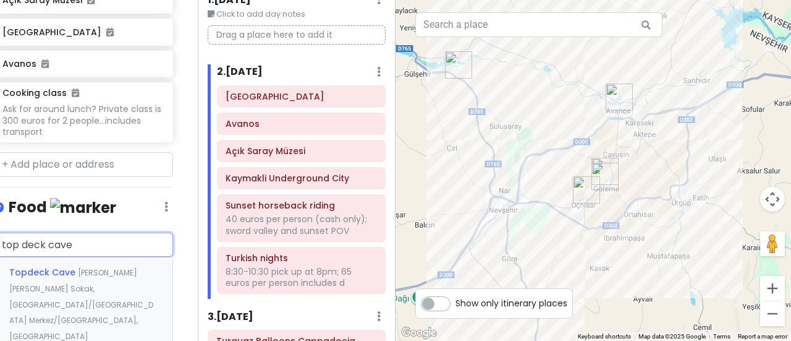
scroll to position [736, 16]
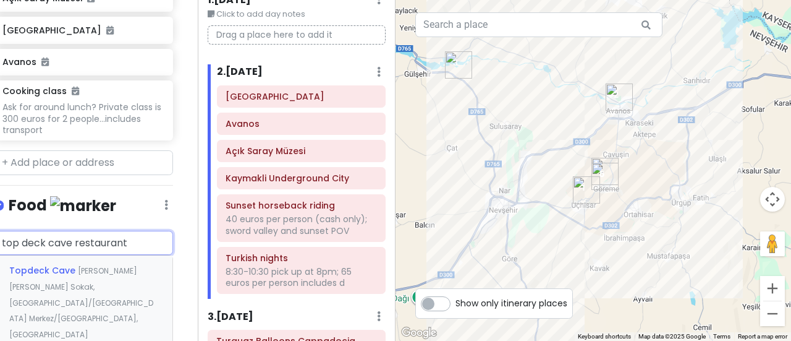
click at [94, 265] on span "[PERSON_NAME] [PERSON_NAME] Sokak, [GEOGRAPHIC_DATA]/[GEOGRAPHIC_DATA] Merkez/[…" at bounding box center [81, 302] width 144 height 74
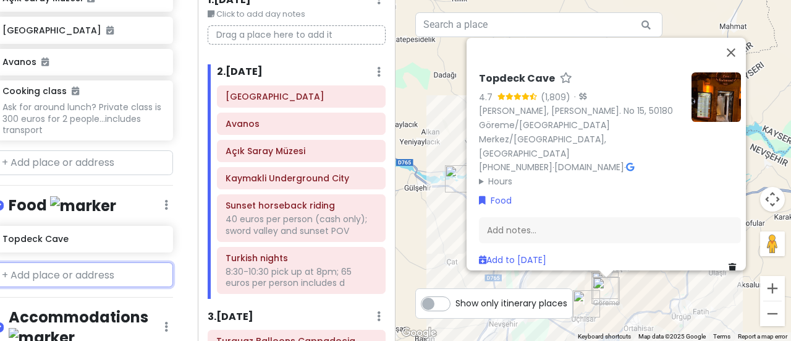
click at [36, 262] on input "text" at bounding box center [83, 274] width 179 height 25
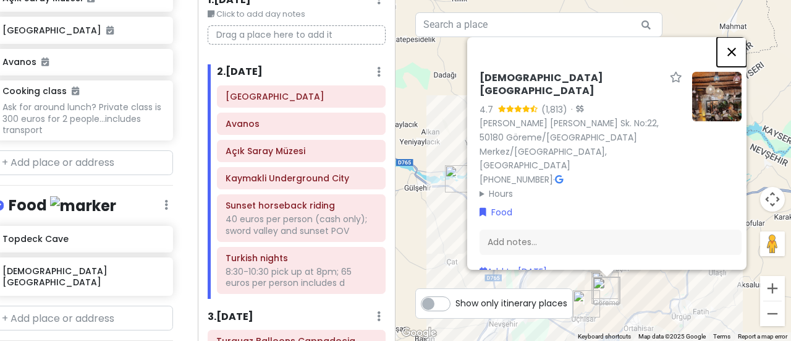
click at [731, 54] on button "Close" at bounding box center [732, 52] width 30 height 30
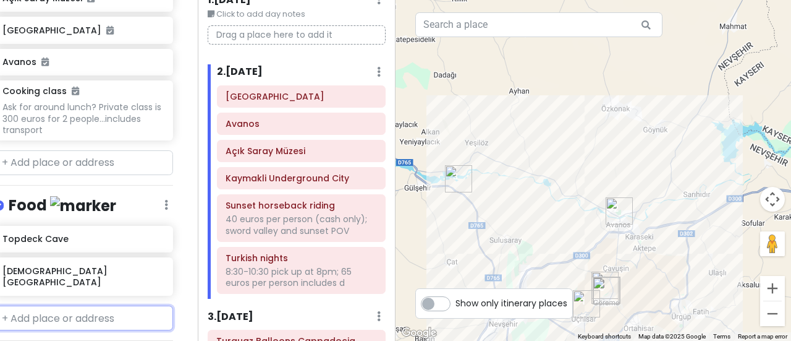
click at [88, 305] on input "text" at bounding box center [83, 317] width 179 height 25
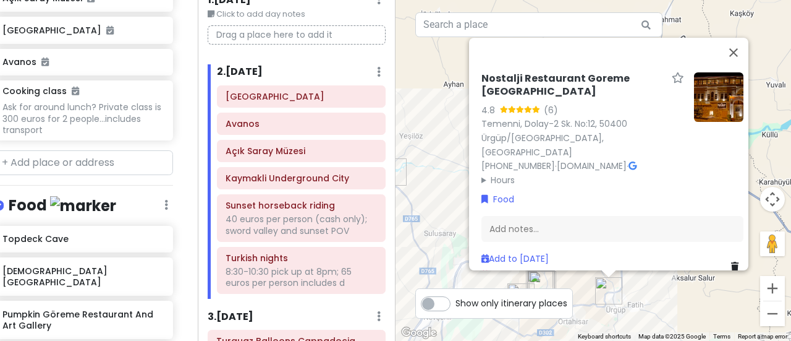
click at [716, 93] on img at bounding box center [718, 96] width 49 height 49
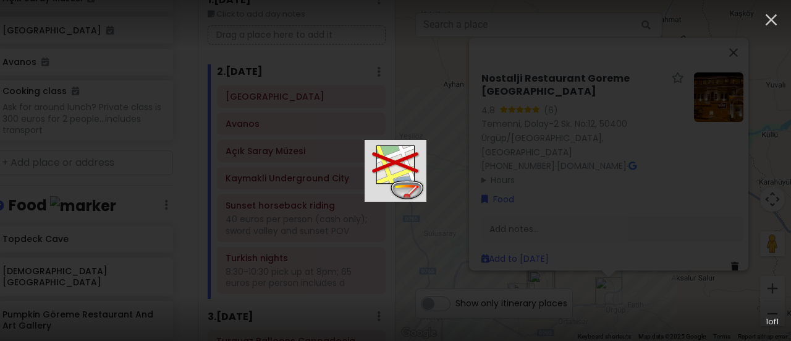
click at [426, 196] on img at bounding box center [396, 171] width 62 height 62
click at [779, 20] on icon "button" at bounding box center [772, 20] width 20 height 20
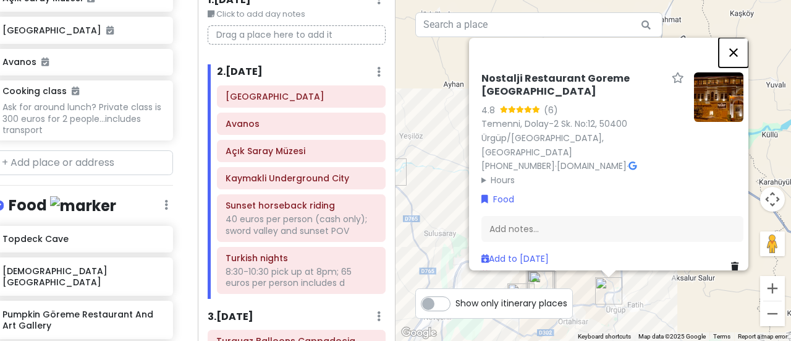
click at [738, 53] on button "Close" at bounding box center [734, 53] width 30 height 30
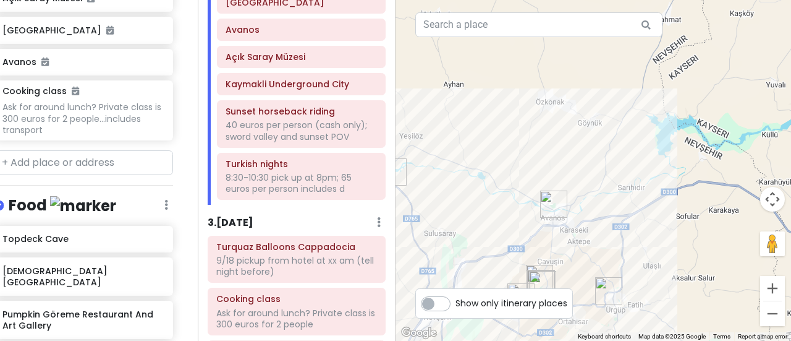
scroll to position [152, 0]
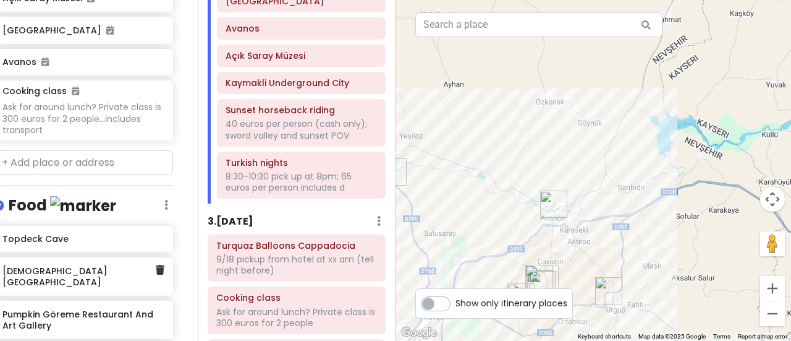
click at [54, 265] on h6 "[DEMOGRAPHIC_DATA][GEOGRAPHIC_DATA]" at bounding box center [78, 276] width 153 height 22
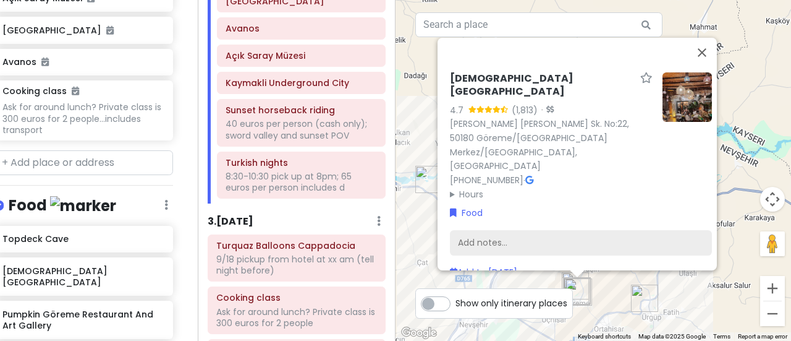
click at [472, 229] on div "Add notes..." at bounding box center [581, 242] width 262 height 26
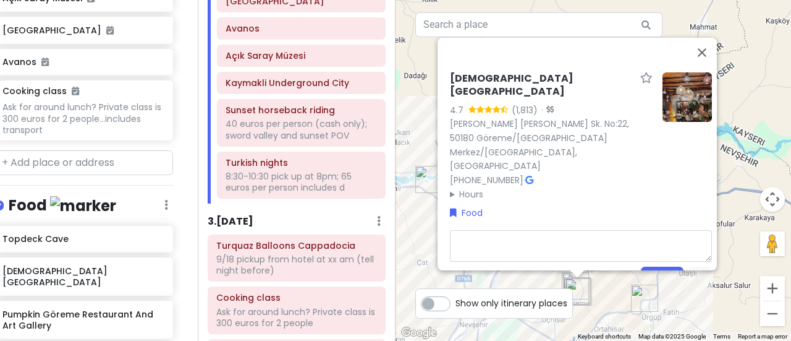
click at [439, 153] on div "[DEMOGRAPHIC_DATA][GEOGRAPHIC_DATA] 4.7 (1,813) · [GEOGRAPHIC_DATA]. No:22, 501…" at bounding box center [577, 154] width 279 height 232
click at [450, 187] on summary "Hours" at bounding box center [551, 194] width 203 height 14
click at [47, 257] on div "[DEMOGRAPHIC_DATA][GEOGRAPHIC_DATA]" at bounding box center [83, 276] width 179 height 38
click at [48, 233] on h6 "Topdeck Cave" at bounding box center [78, 238] width 153 height 11
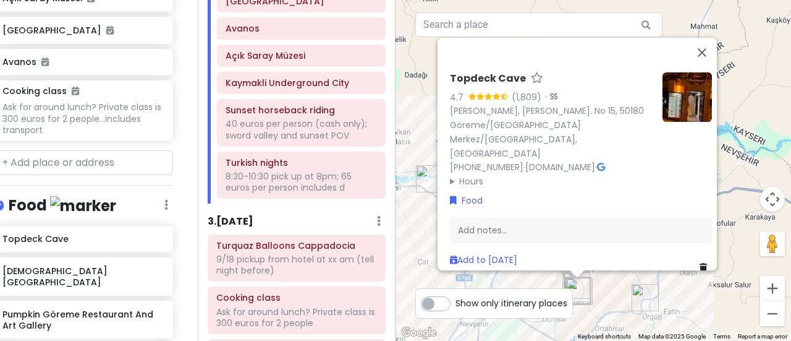
click at [450, 174] on summary "Hours" at bounding box center [551, 181] width 203 height 14
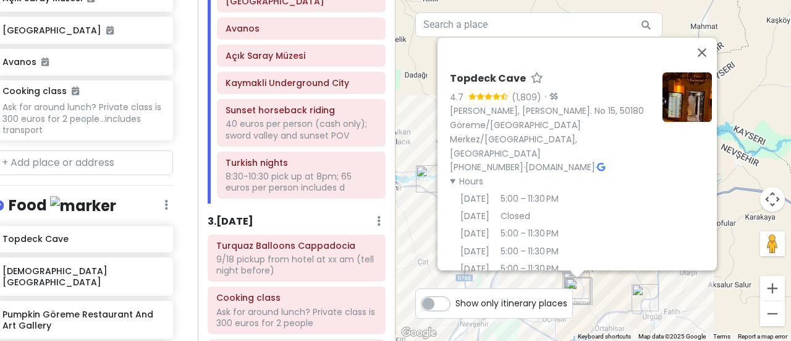
click at [450, 174] on summary "Hours" at bounding box center [551, 181] width 203 height 14
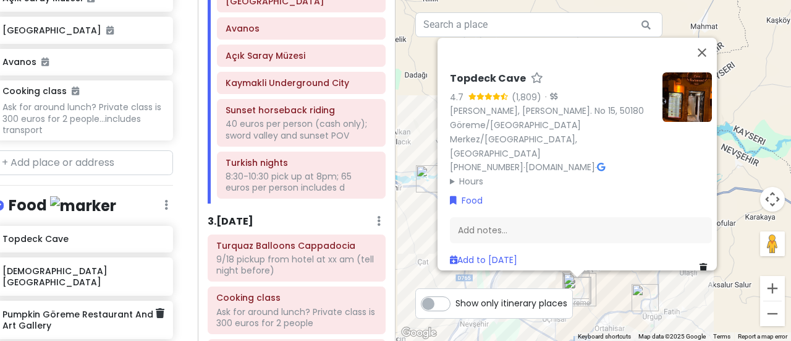
click at [63, 308] on h6 "Pumpkin Göreme Restaurant And Art Gallery" at bounding box center [78, 319] width 153 height 22
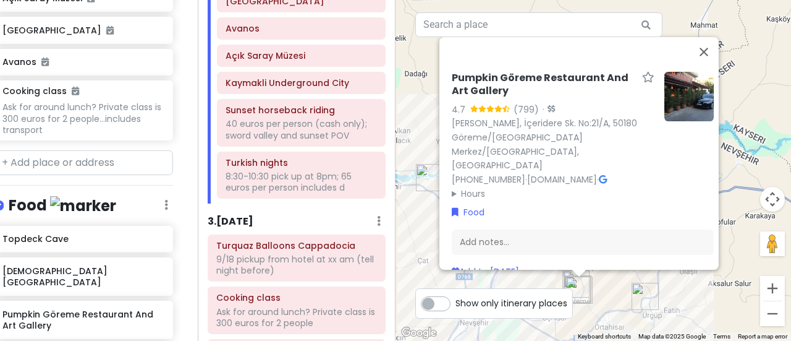
click at [452, 186] on summary "Hours" at bounding box center [553, 193] width 203 height 14
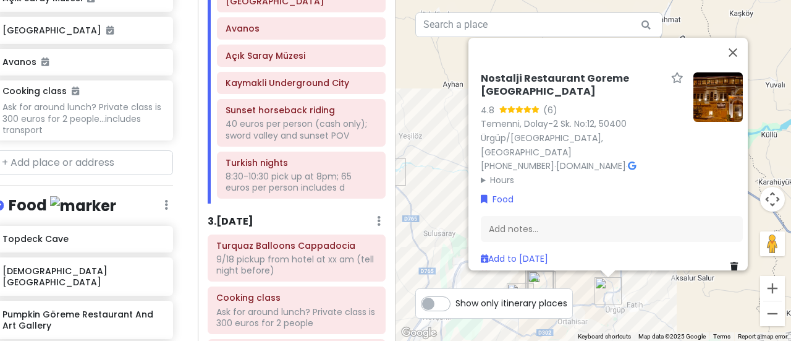
click at [481, 173] on summary "Hours" at bounding box center [582, 180] width 203 height 14
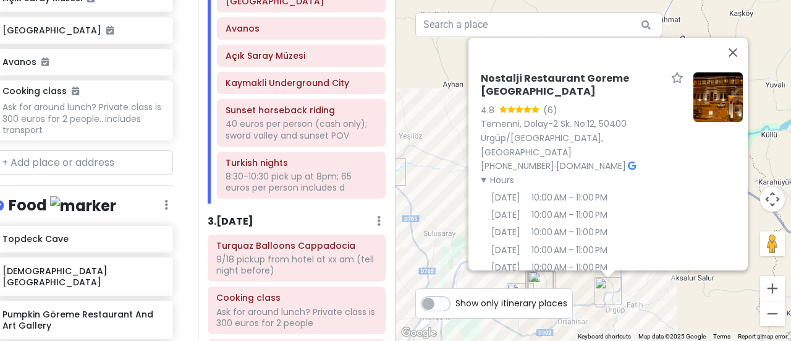
click at [481, 173] on summary "Hours" at bounding box center [582, 180] width 203 height 14
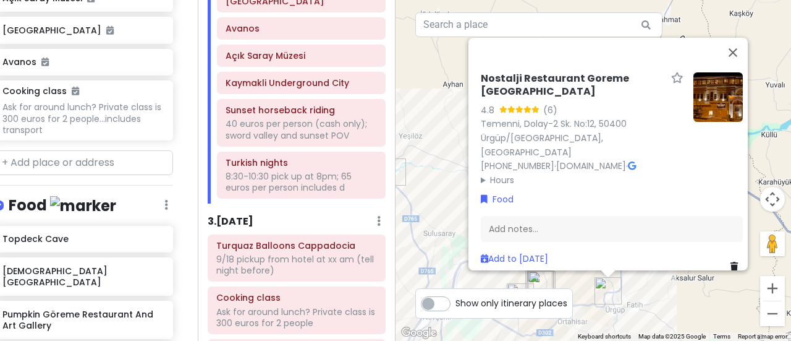
click at [36, 195] on h4 "Food" at bounding box center [63, 205] width 108 height 20
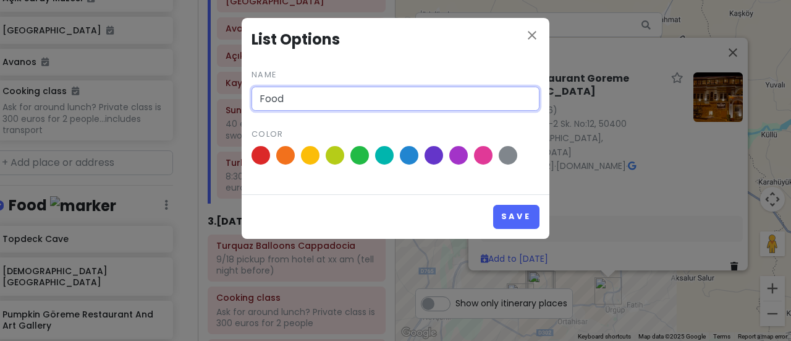
drag, startPoint x: 298, startPoint y: 97, endPoint x: 246, endPoint y: 91, distance: 52.3
click at [246, 91] on div "close List Options Name Food Color" at bounding box center [396, 106] width 308 height 176
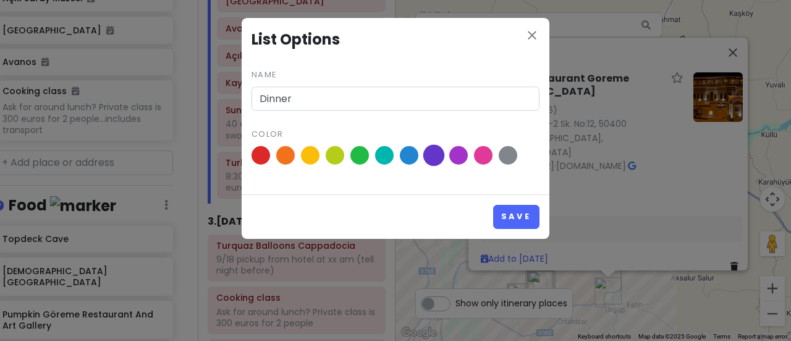
click at [427, 156] on span at bounding box center [434, 156] width 22 height 22
click at [0, 0] on input "radio" at bounding box center [0, 0] width 0 height 0
click at [518, 217] on button "Save" at bounding box center [516, 217] width 46 height 24
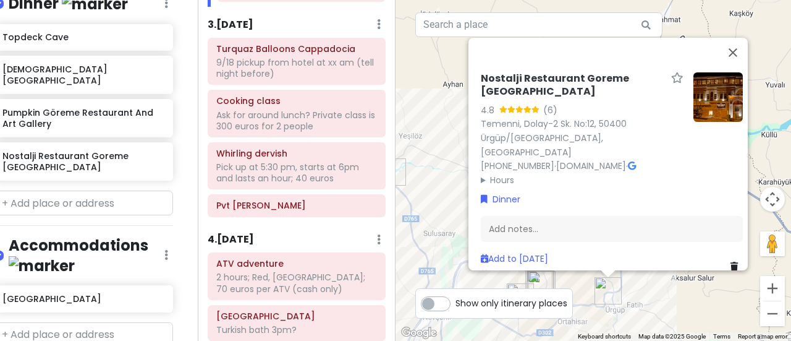
scroll to position [389, 0]
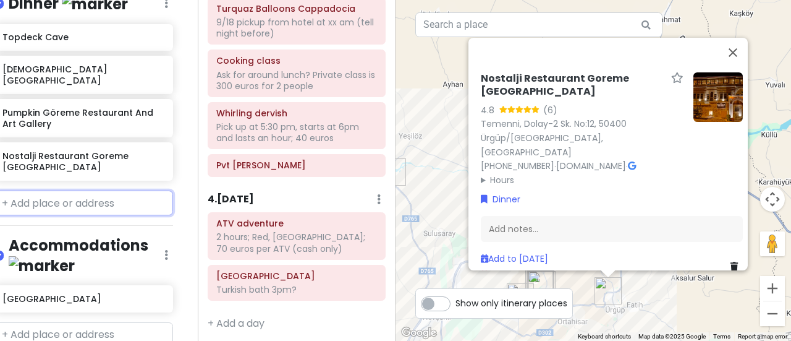
click at [66, 190] on input "text" at bounding box center [83, 202] width 179 height 25
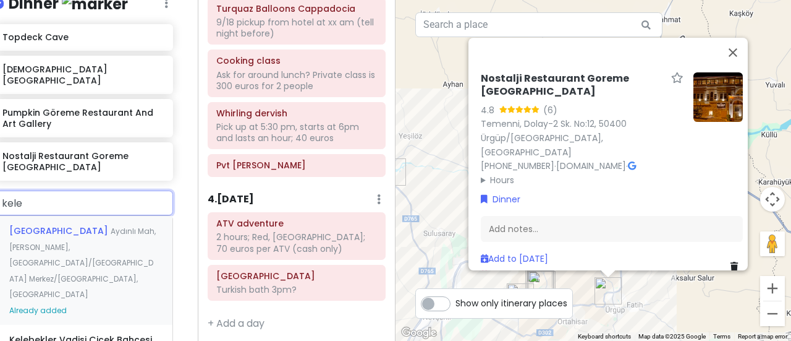
click at [78, 226] on span "Aydınlı Mah, [PERSON_NAME], [GEOGRAPHIC_DATA]/[GEOGRAPHIC_DATA] Merkez/[GEOGRAP…" at bounding box center [82, 263] width 146 height 74
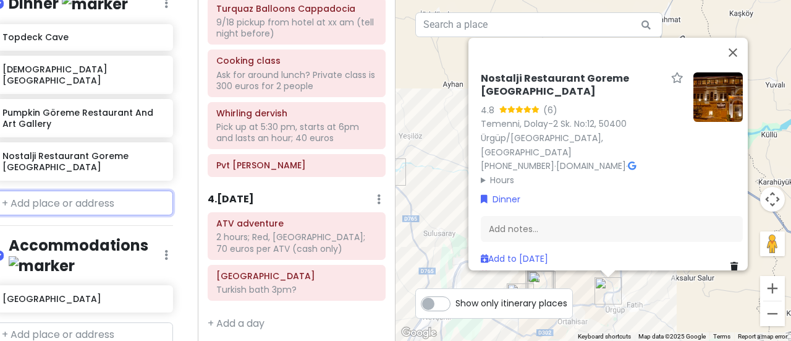
scroll to position [969, 16]
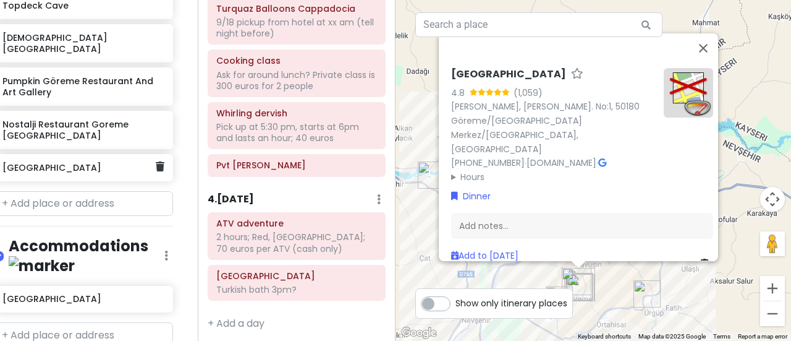
click at [57, 162] on h6 "[GEOGRAPHIC_DATA]" at bounding box center [78, 167] width 153 height 11
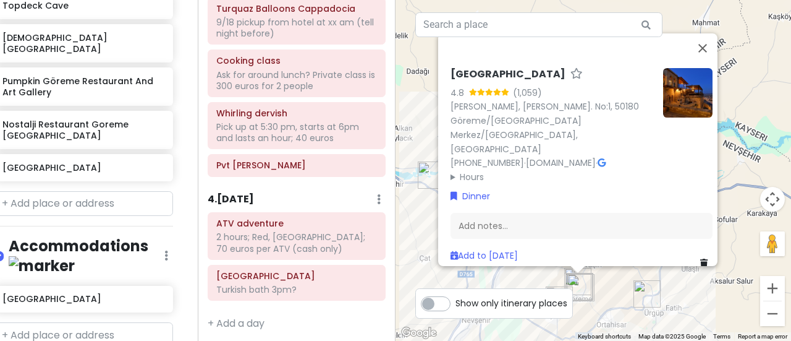
click at [475, 81] on h6 "[GEOGRAPHIC_DATA]" at bounding box center [508, 74] width 115 height 13
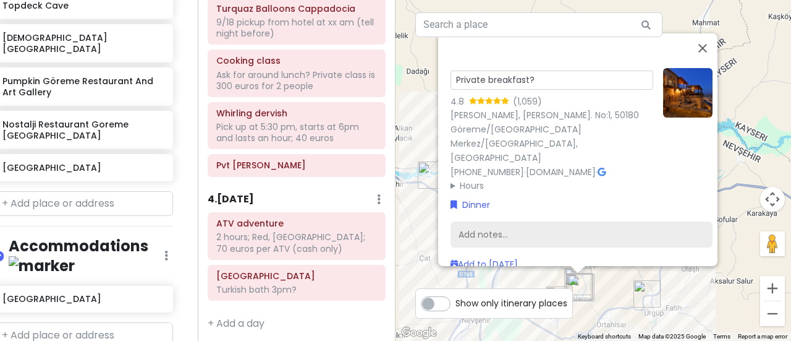
click at [484, 221] on div "Add notes..." at bounding box center [582, 234] width 262 height 26
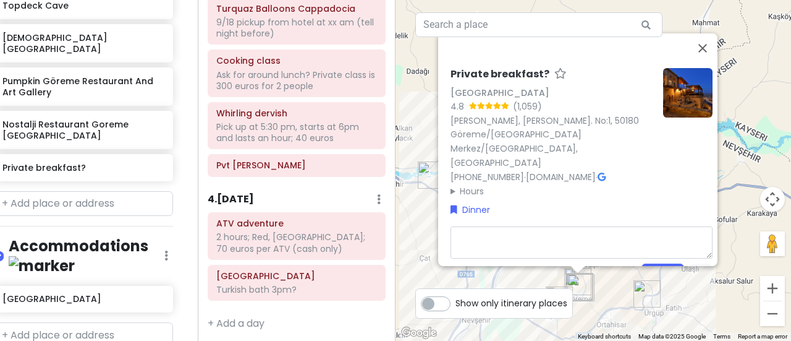
click at [104, 236] on h4 "Accommodations" at bounding box center [87, 256] width 156 height 40
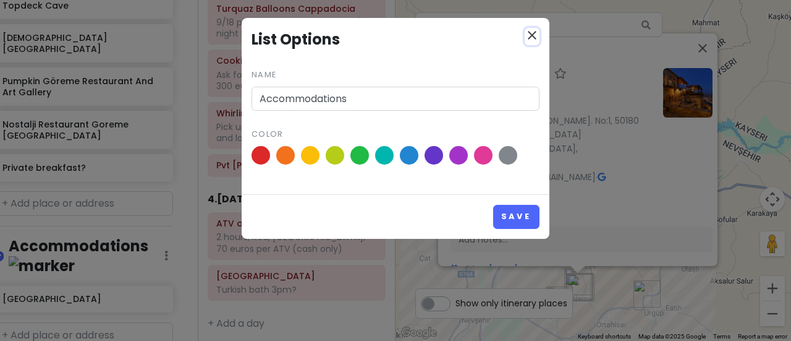
click at [529, 30] on icon "close" at bounding box center [532, 35] width 15 height 15
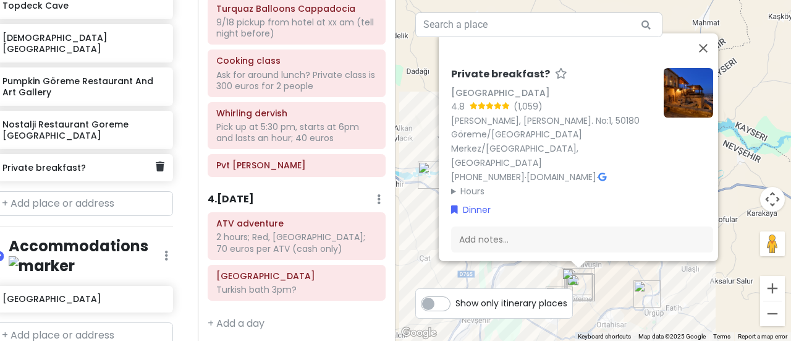
scroll to position [969, 15]
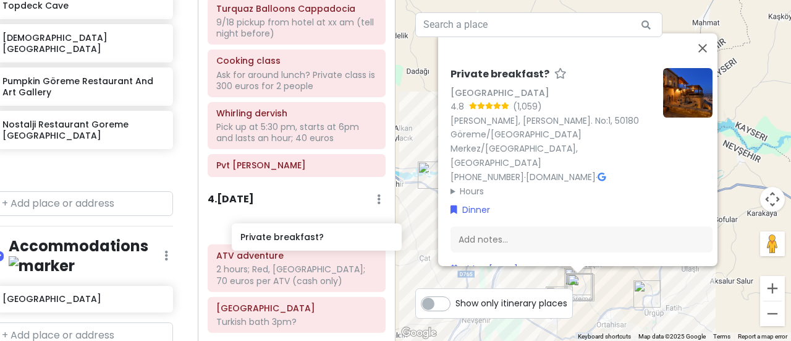
drag, startPoint x: 25, startPoint y: 114, endPoint x: 244, endPoint y: 230, distance: 247.5
click at [244, 230] on div "Göreme, [GEOGRAPHIC_DATA] Merkez Trip Private Change Dates Make a Copy Delete T…" at bounding box center [395, 170] width 791 height 341
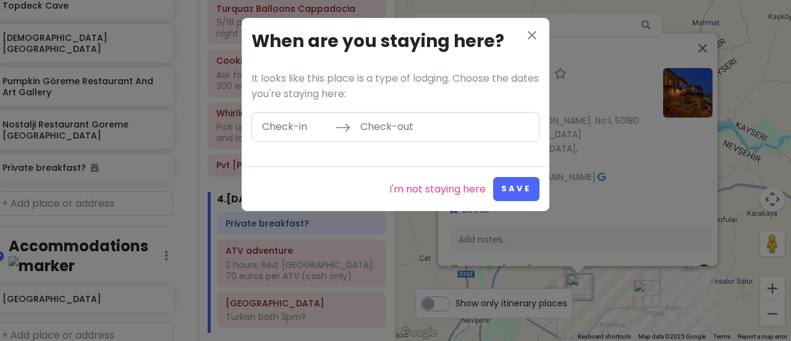
scroll to position [936, 15]
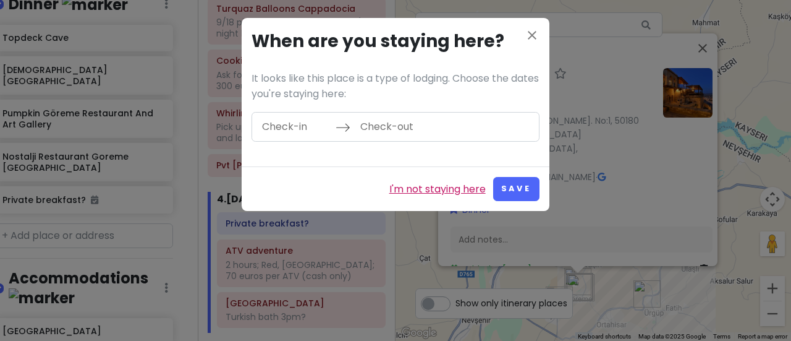
click at [431, 191] on link "I'm not staying here" at bounding box center [437, 189] width 96 height 16
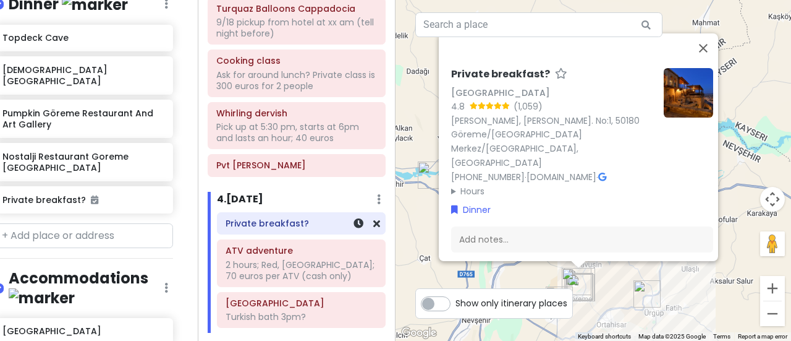
click at [287, 219] on h6 "Private breakfast?" at bounding box center [301, 223] width 151 height 11
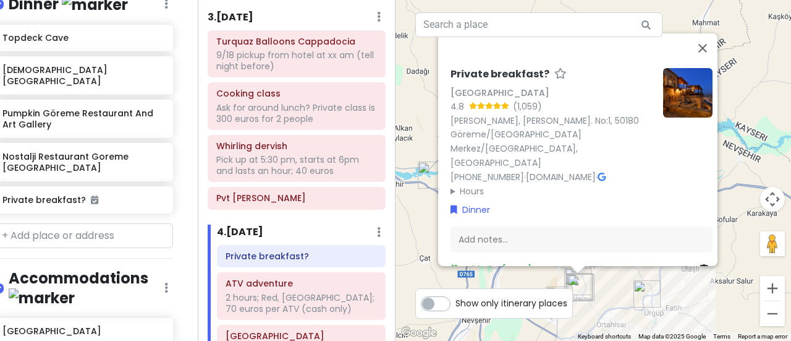
scroll to position [415, 0]
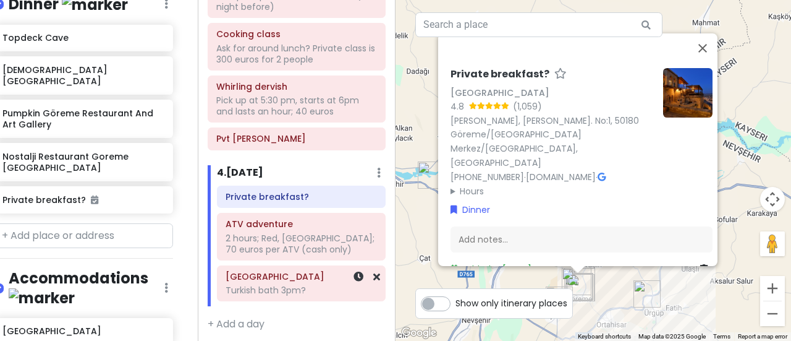
click at [289, 275] on h6 "[GEOGRAPHIC_DATA]" at bounding box center [301, 276] width 151 height 11
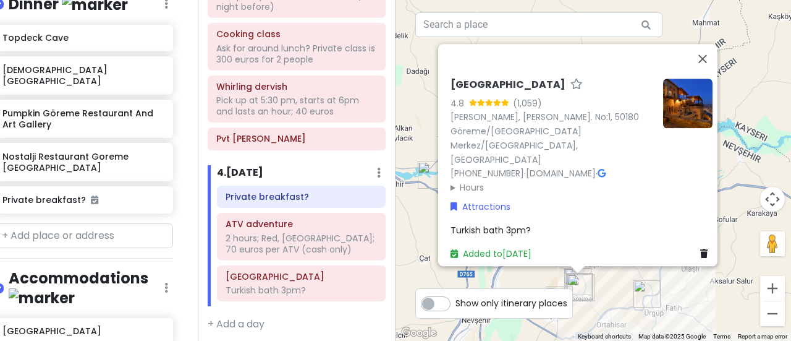
click at [522, 91] on h6 "[GEOGRAPHIC_DATA]" at bounding box center [508, 84] width 115 height 13
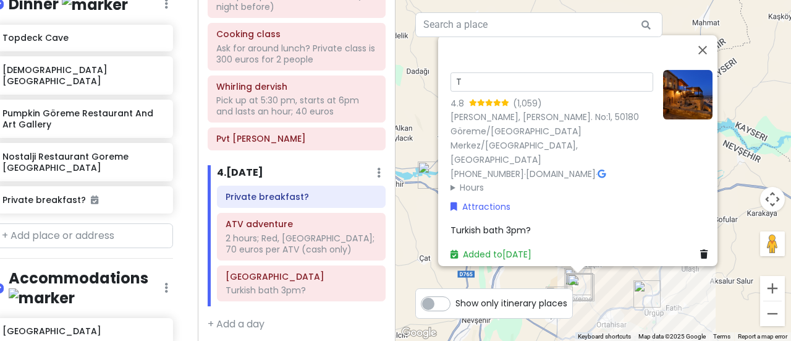
click at [522, 91] on input "T" at bounding box center [552, 81] width 203 height 19
click at [333, 306] on div "Itinerary × 1 . [DATE] Edit Day Notes Delete Day Click to add day notes Drag a …" at bounding box center [297, 170] width 198 height 341
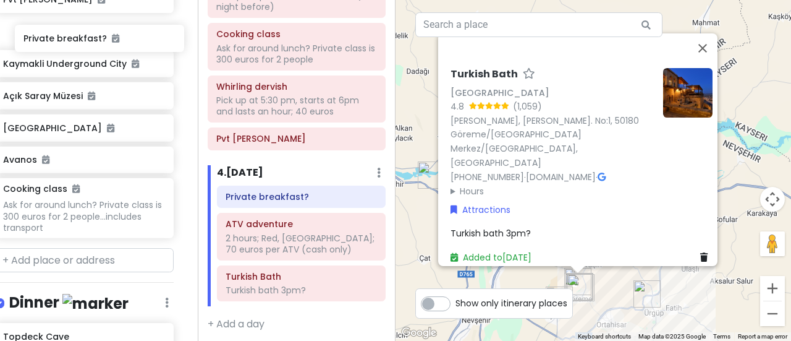
scroll to position [583, 15]
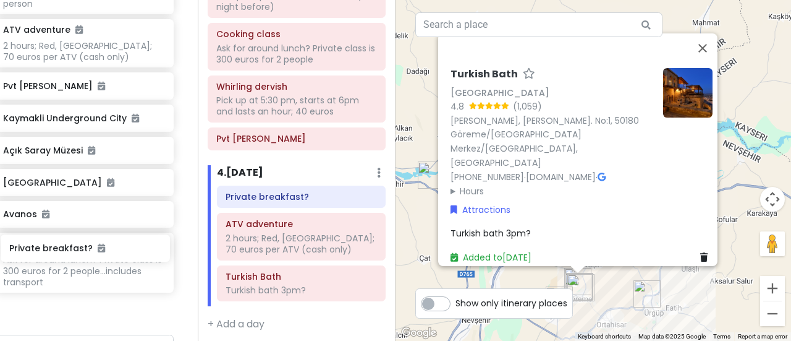
drag, startPoint x: 33, startPoint y: 203, endPoint x: 40, endPoint y: 248, distance: 45.6
click at [40, 248] on div "Göreme, [GEOGRAPHIC_DATA] Merkez Trip Private Change Dates Make a Copy Delete T…" at bounding box center [99, 170] width 198 height 341
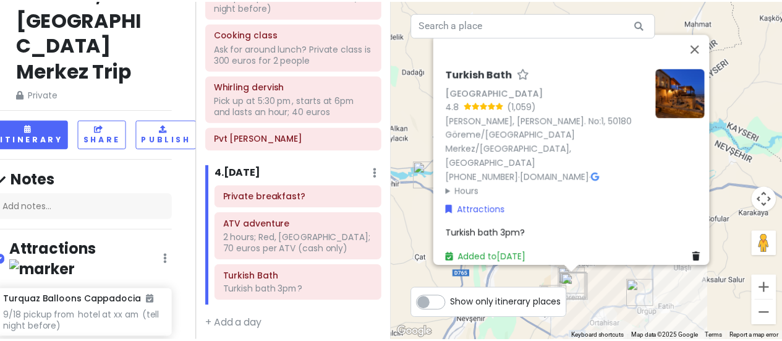
scroll to position [0, 15]
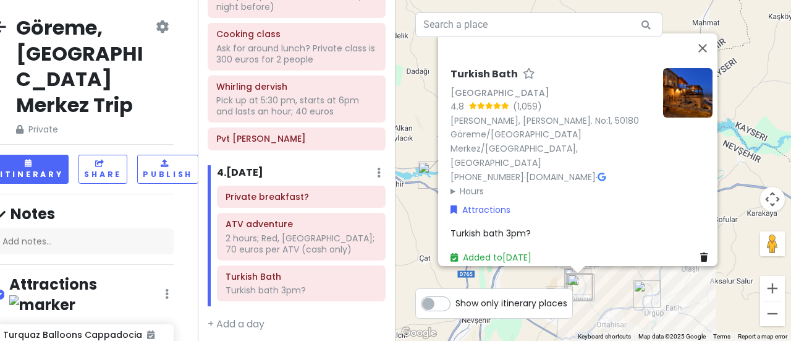
click at [0, 24] on icon at bounding box center [0, 27] width 12 height 10
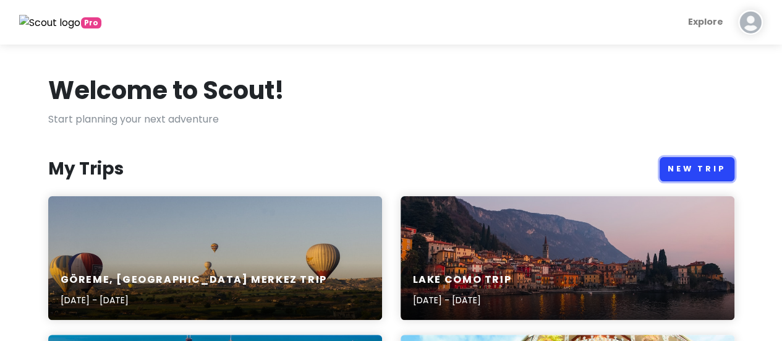
click at [677, 161] on link "New Trip" at bounding box center [697, 169] width 75 height 24
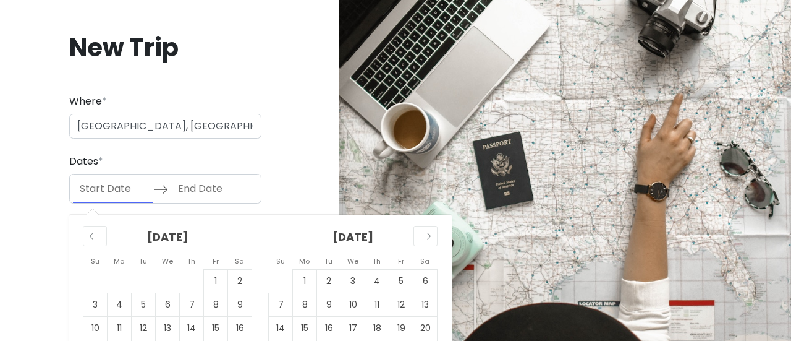
click at [108, 191] on input "Start Date" at bounding box center [113, 188] width 80 height 28
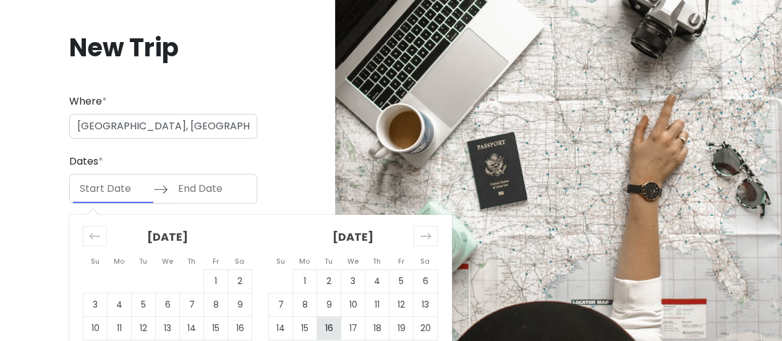
click at [333, 323] on td "16" at bounding box center [329, 327] width 24 height 23
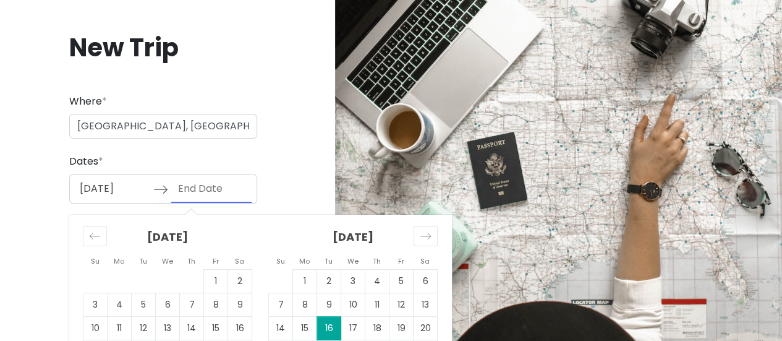
click at [329, 331] on td "16" at bounding box center [329, 327] width 24 height 23
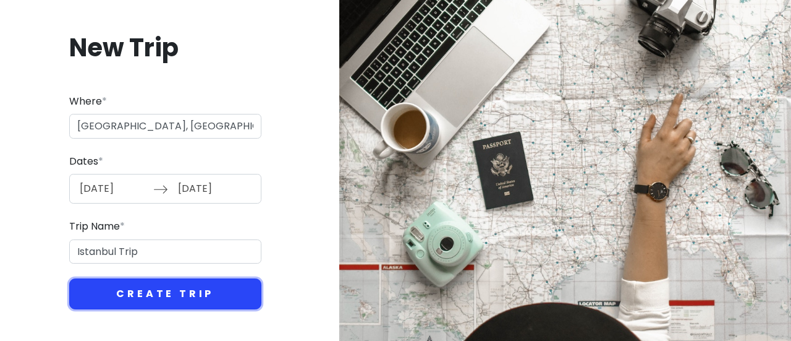
click at [215, 297] on button "Create Trip" at bounding box center [165, 293] width 192 height 31
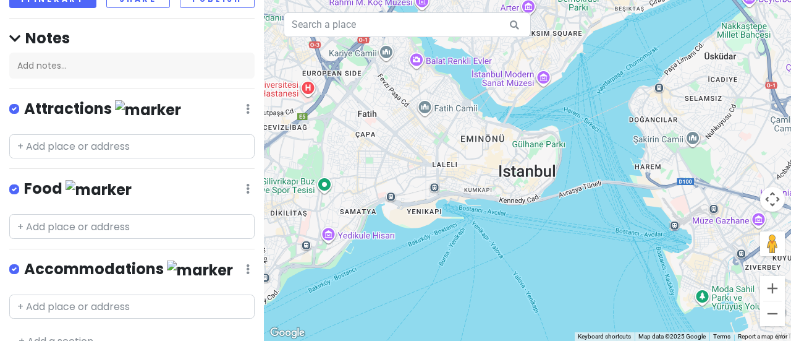
scroll to position [117, 0]
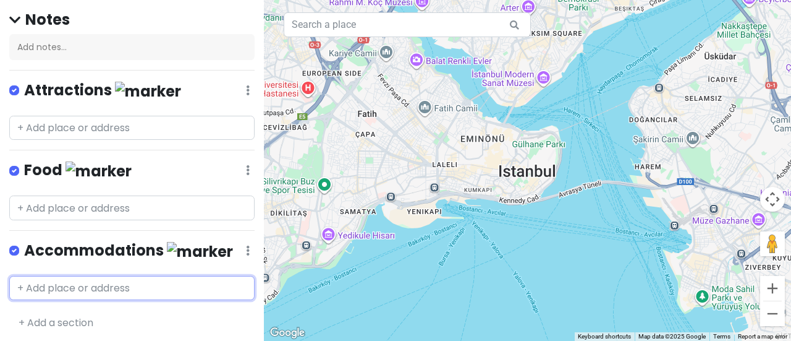
drag, startPoint x: 98, startPoint y: 284, endPoint x: 56, endPoint y: 290, distance: 42.4
click at [56, 290] on input "text" at bounding box center [131, 288] width 245 height 25
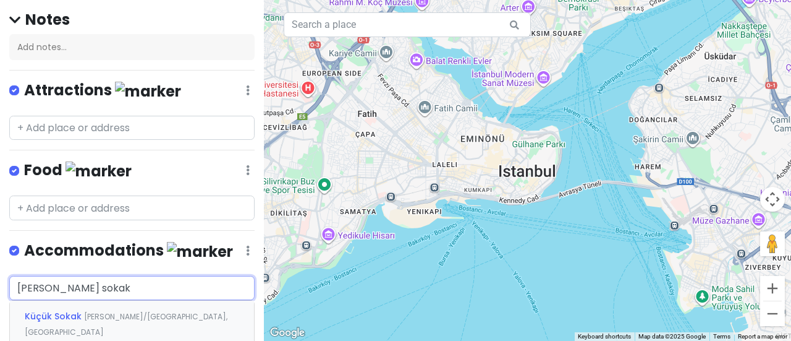
click at [73, 310] on span "Küçük Sokak" at bounding box center [54, 316] width 59 height 12
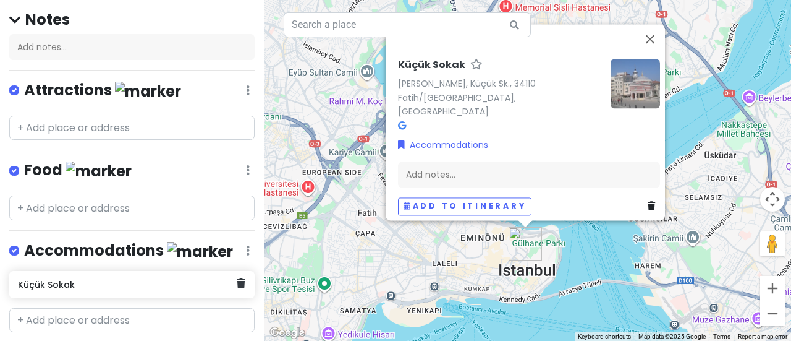
click at [185, 289] on div "Küçük Sokak" at bounding box center [131, 284] width 245 height 27
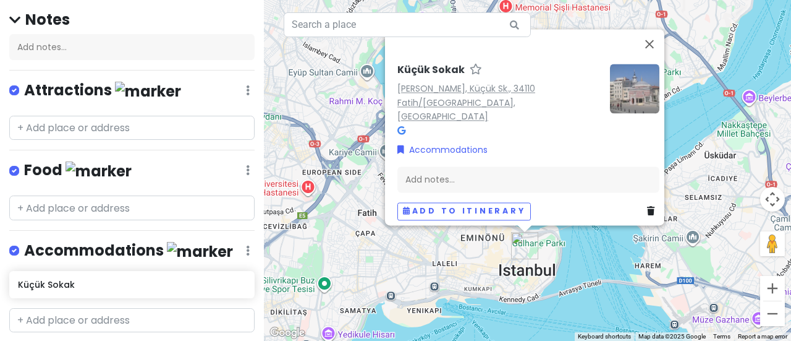
click at [455, 91] on link "[PERSON_NAME], Küçük Sk., 34110 Fatih/[GEOGRAPHIC_DATA], [GEOGRAPHIC_DATA]" at bounding box center [466, 102] width 138 height 41
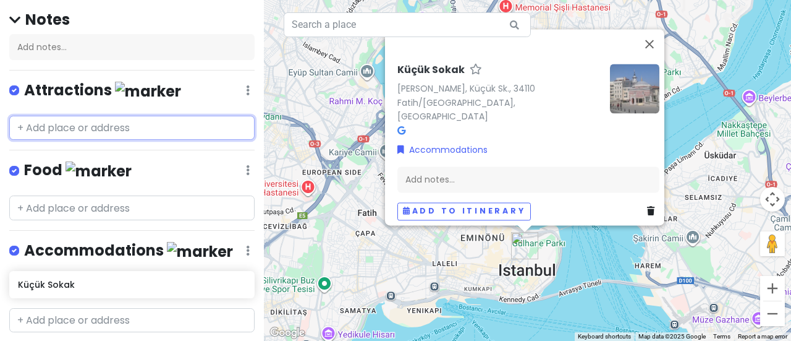
click at [140, 128] on input "text" at bounding box center [131, 128] width 245 height 25
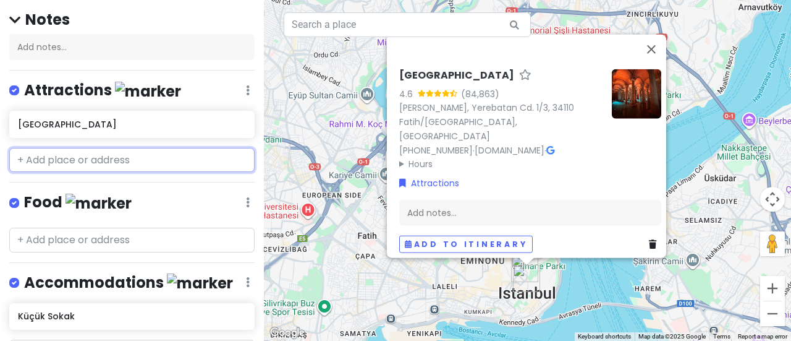
click at [100, 162] on input "text" at bounding box center [131, 160] width 245 height 25
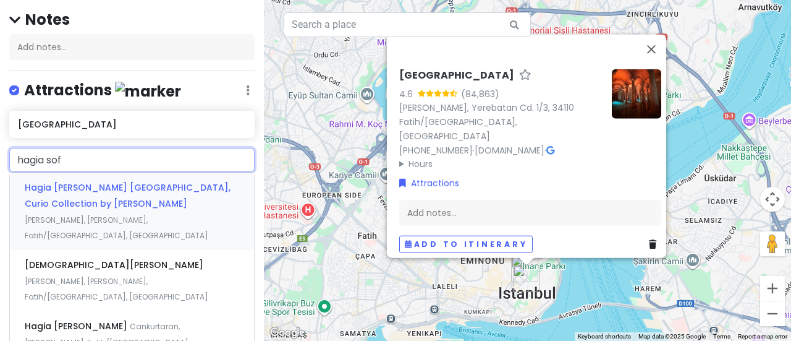
click at [100, 196] on span "Hagia [PERSON_NAME] [GEOGRAPHIC_DATA], Curio Collection by [PERSON_NAME]" at bounding box center [128, 195] width 206 height 28
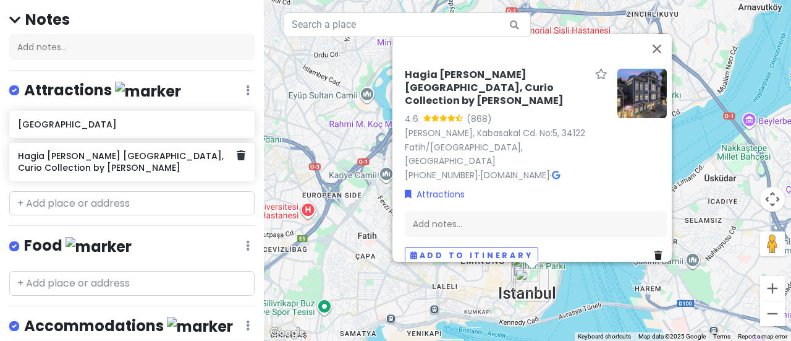
click at [109, 164] on h6 "Hagia [PERSON_NAME] [GEOGRAPHIC_DATA], Curio Collection by [PERSON_NAME]" at bounding box center [127, 161] width 219 height 22
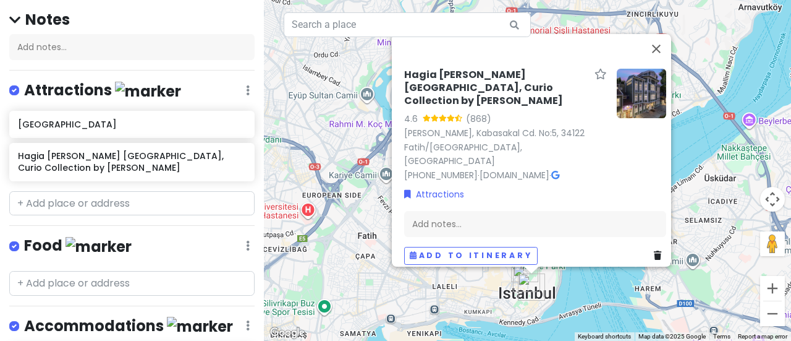
click at [488, 98] on h6 "Hagia [PERSON_NAME] [GEOGRAPHIC_DATA], Curio Collection by [PERSON_NAME]" at bounding box center [496, 88] width 185 height 38
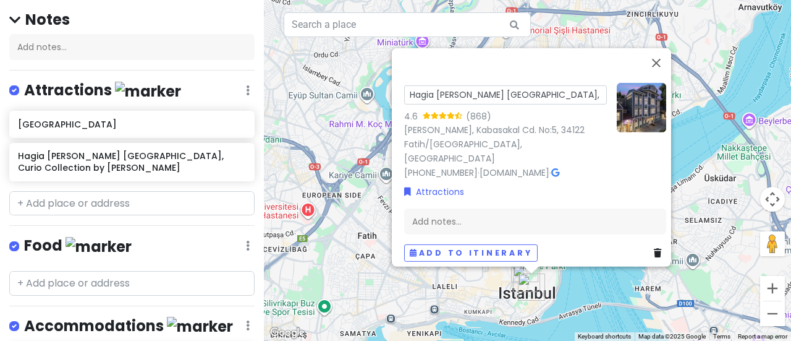
scroll to position [0, 51]
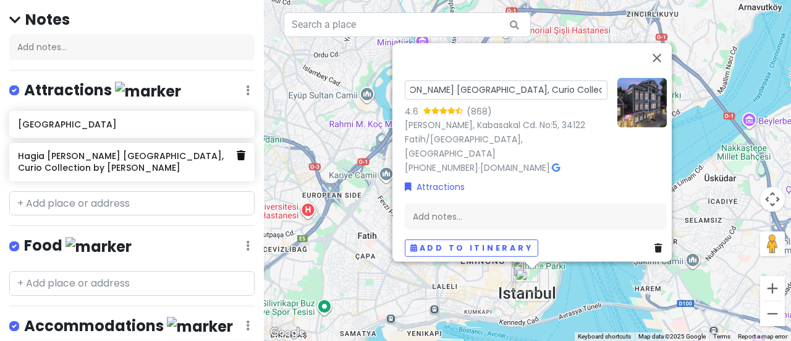
click at [237, 154] on icon at bounding box center [241, 155] width 9 height 10
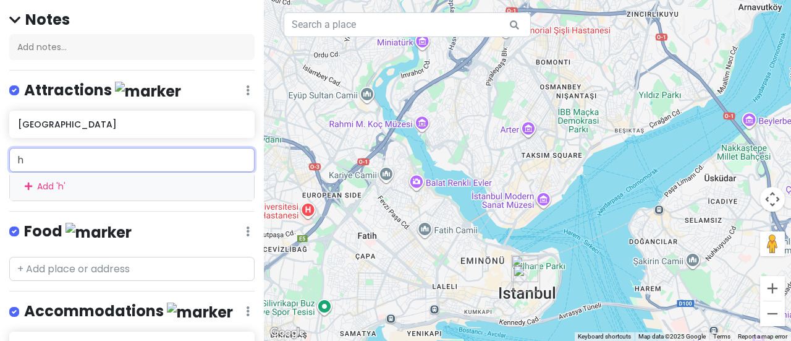
click at [116, 154] on input "h" at bounding box center [131, 160] width 245 height 25
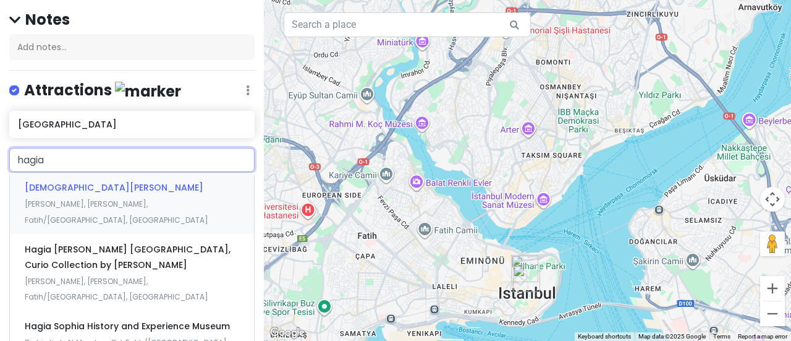
click at [127, 186] on span "[DEMOGRAPHIC_DATA][PERSON_NAME]" at bounding box center [114, 187] width 179 height 12
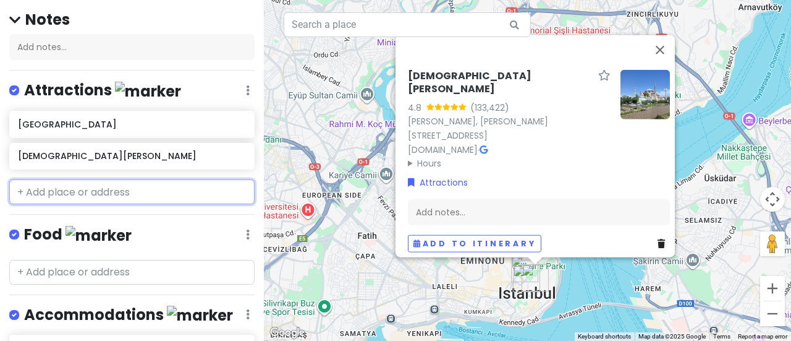
click at [87, 189] on input "text" at bounding box center [131, 191] width 245 height 25
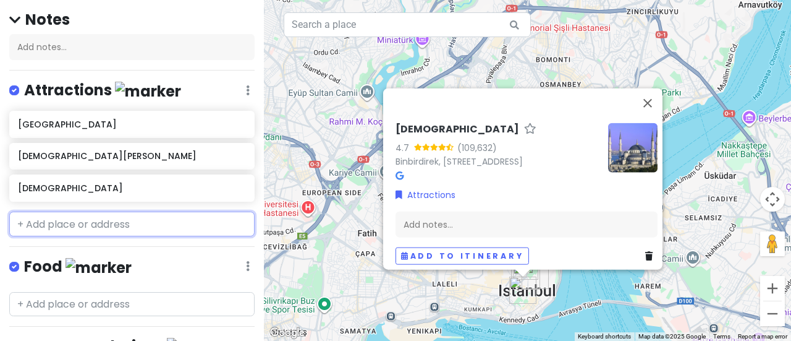
click at [88, 224] on input "text" at bounding box center [131, 223] width 245 height 25
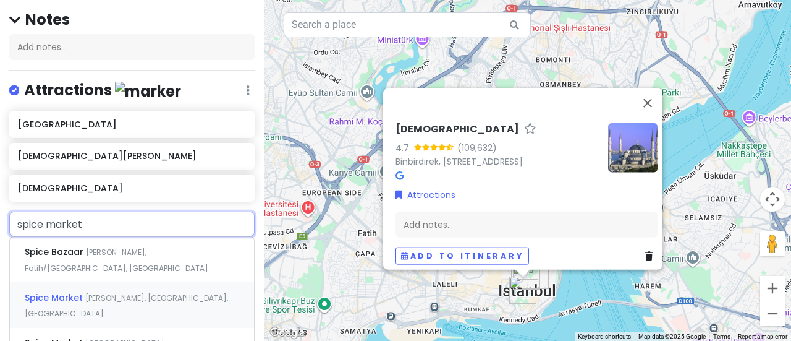
click at [95, 286] on div "Spice Market [PERSON_NAME], [GEOGRAPHIC_DATA], [GEOGRAPHIC_DATA]" at bounding box center [132, 305] width 244 height 46
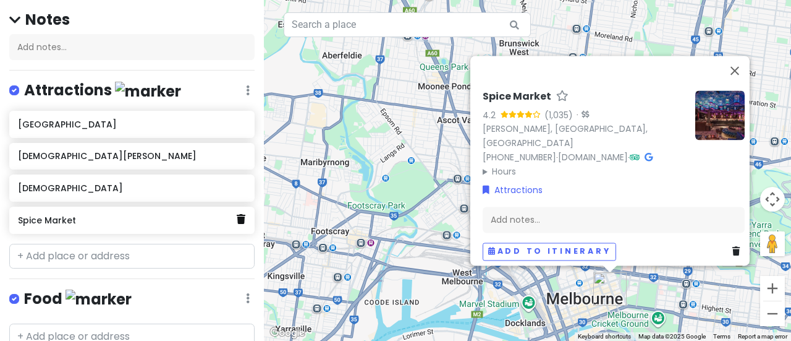
click at [237, 220] on icon at bounding box center [241, 219] width 9 height 10
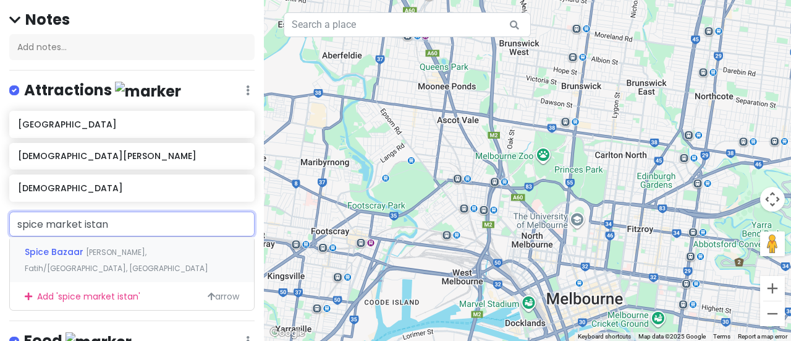
click at [151, 247] on span "[PERSON_NAME], Fatih/[GEOGRAPHIC_DATA], [GEOGRAPHIC_DATA]" at bounding box center [117, 260] width 184 height 27
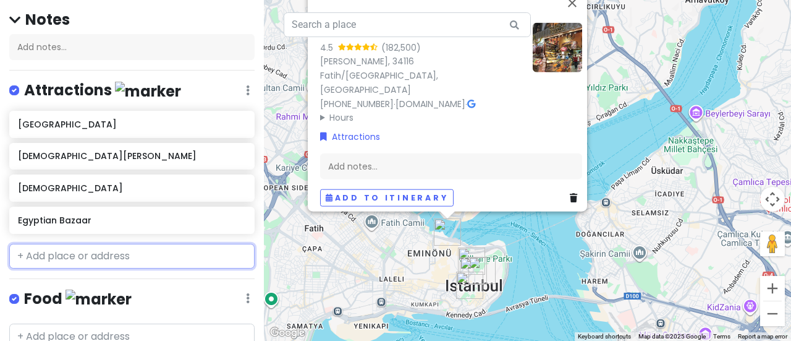
click at [62, 249] on input "text" at bounding box center [131, 256] width 245 height 25
paste input "Cagaloglu Hamami"
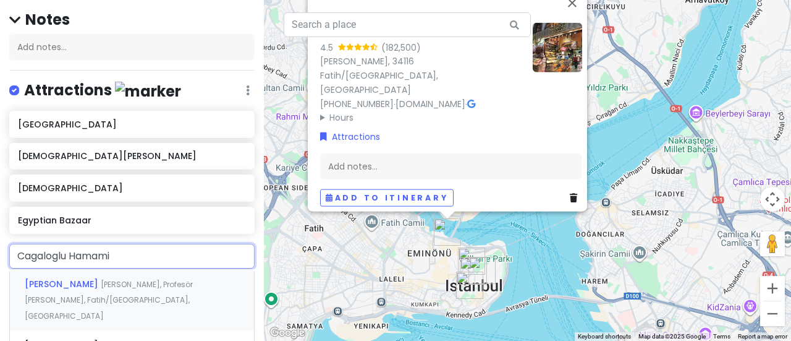
click at [78, 297] on span "[PERSON_NAME], Profesör [PERSON_NAME], Fatih/[GEOGRAPHIC_DATA], [GEOGRAPHIC_DAT…" at bounding box center [109, 300] width 168 height 42
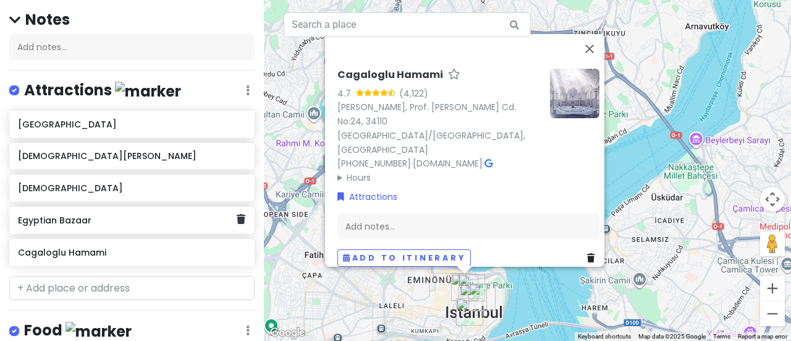
click at [96, 226] on div "Egyptian Bazaar" at bounding box center [131, 219] width 245 height 27
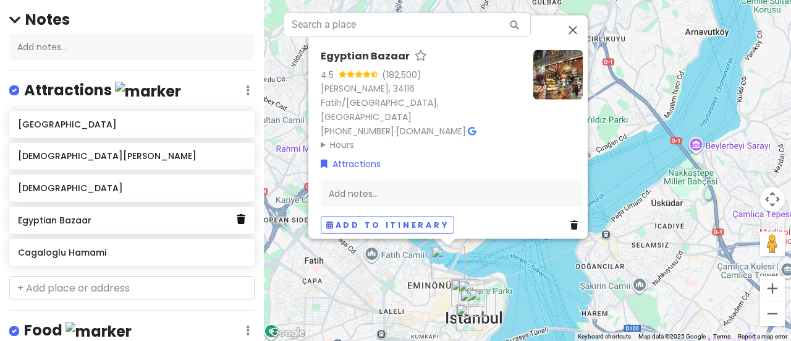
click at [237, 214] on icon at bounding box center [241, 219] width 9 height 10
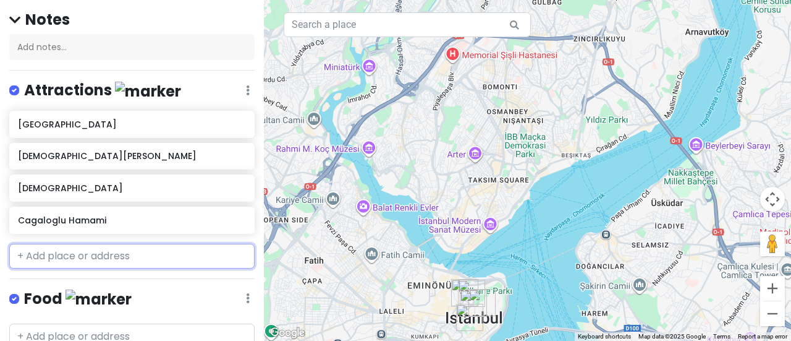
click at [159, 252] on input "text" at bounding box center [131, 256] width 245 height 25
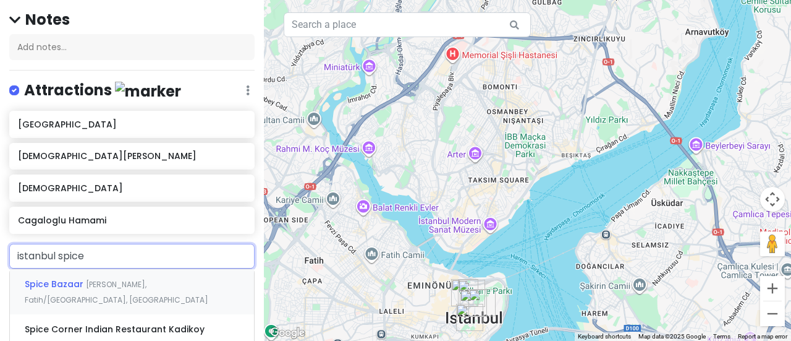
click at [148, 282] on span "[PERSON_NAME], Fatih/[GEOGRAPHIC_DATA], [GEOGRAPHIC_DATA]" at bounding box center [117, 292] width 184 height 27
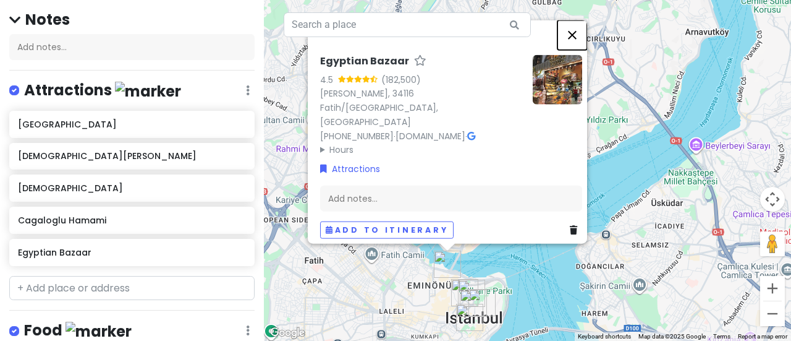
click at [579, 49] on button "Close" at bounding box center [573, 35] width 30 height 30
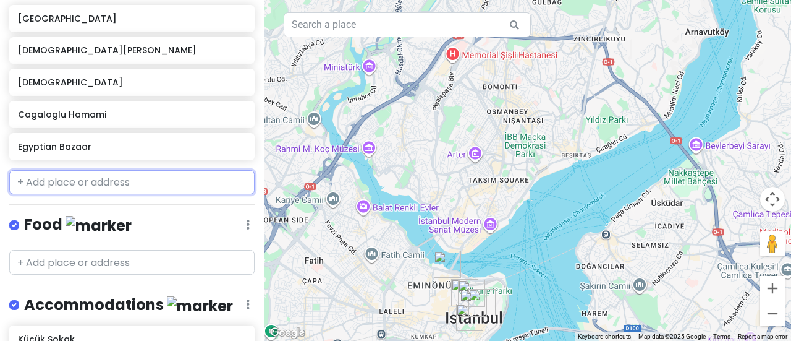
scroll to position [223, 0]
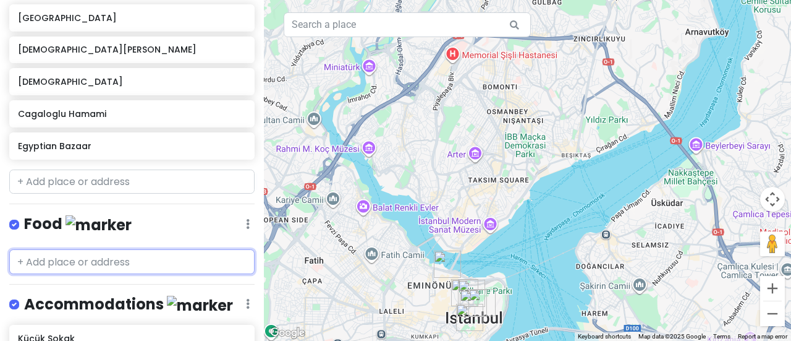
click at [73, 254] on input "text" at bounding box center [131, 261] width 245 height 25
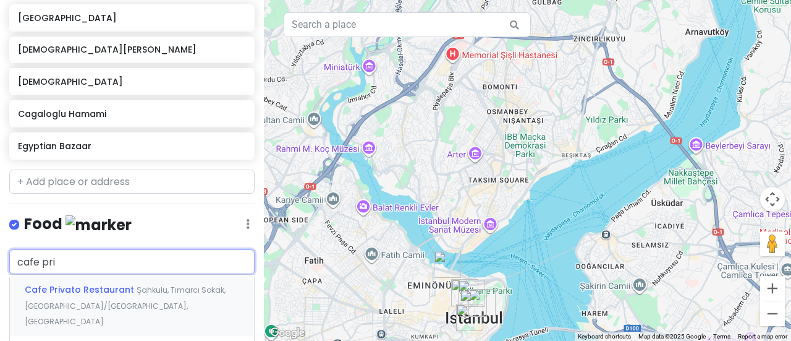
click at [104, 303] on span "Şahkulu, Tımarcı Sokak, [GEOGRAPHIC_DATA]/[GEOGRAPHIC_DATA], [GEOGRAPHIC_DATA]" at bounding box center [125, 305] width 201 height 42
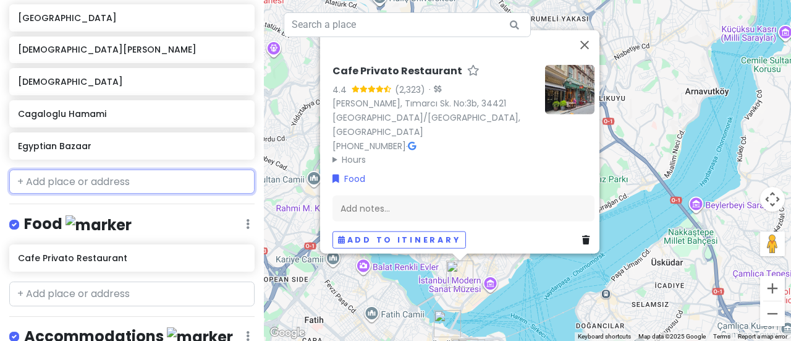
click at [167, 180] on input "text" at bounding box center [131, 181] width 245 height 25
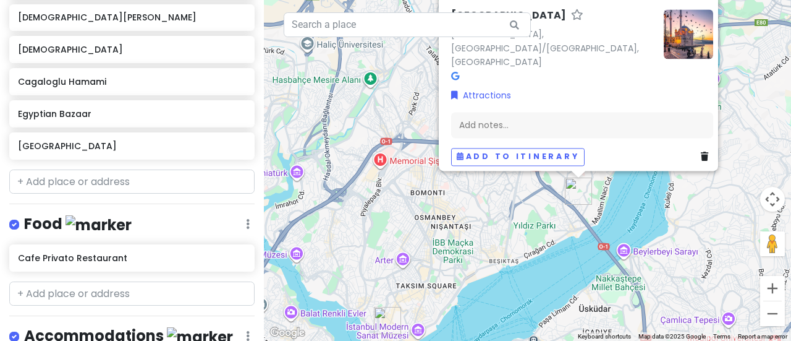
drag, startPoint x: 535, startPoint y: 253, endPoint x: 506, endPoint y: 206, distance: 55.6
click at [506, 206] on div "[GEOGRAPHIC_DATA], [GEOGRAPHIC_DATA]/[GEOGRAPHIC_DATA], [GEOGRAPHIC_DATA] Attra…" at bounding box center [527, 170] width 527 height 341
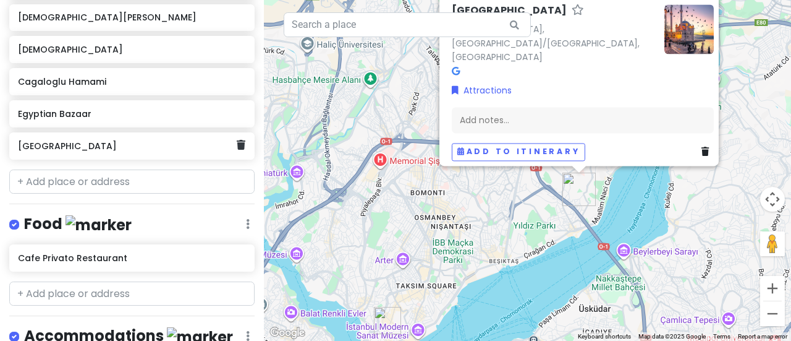
click at [236, 145] on div "[GEOGRAPHIC_DATA]" at bounding box center [131, 145] width 245 height 27
click at [237, 143] on icon at bounding box center [241, 145] width 9 height 10
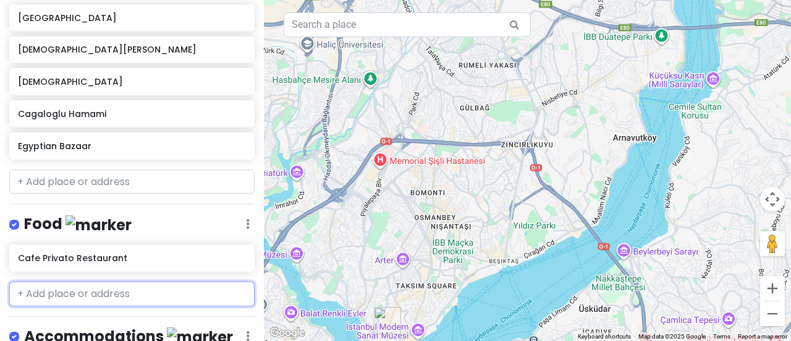
click at [110, 291] on input "text" at bounding box center [131, 293] width 245 height 25
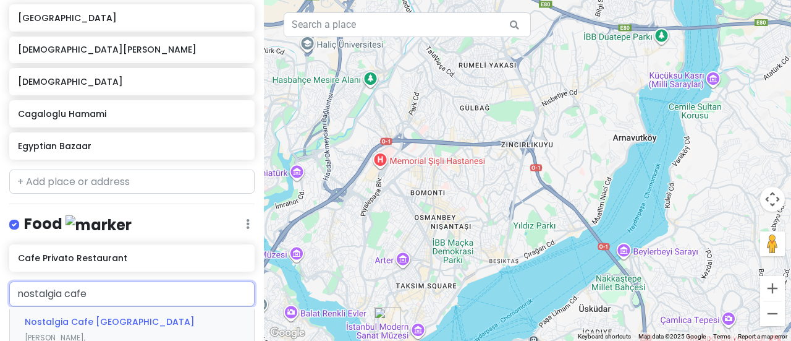
click at [110, 324] on div "Nostalgia Cafe Karaköy Kemankeş [PERSON_NAME], [GEOGRAPHIC_DATA]/[GEOGRAPHIC_DA…" at bounding box center [132, 345] width 244 height 77
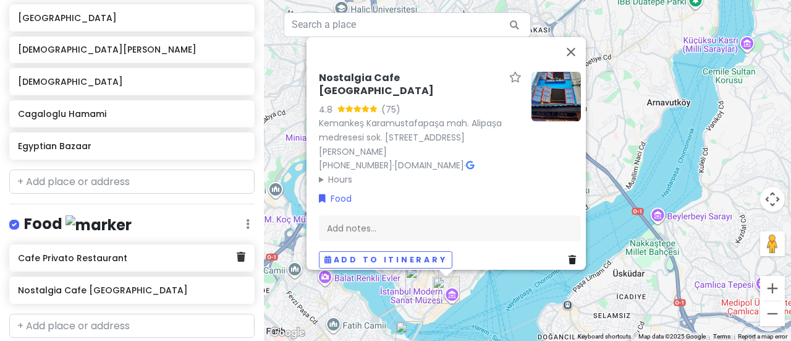
click at [58, 255] on h6 "Cafe Privato Restaurant" at bounding box center [127, 257] width 219 height 11
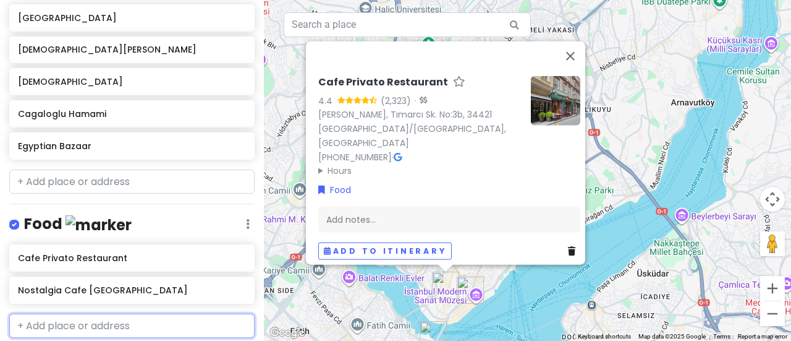
click at [88, 316] on input "text" at bounding box center [131, 325] width 245 height 25
paste input "[PERSON_NAME] Evi"
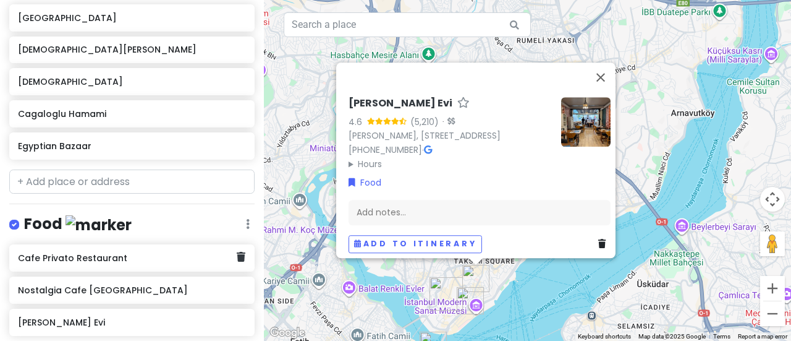
click at [77, 252] on h6 "Cafe Privato Restaurant" at bounding box center [127, 257] width 219 height 11
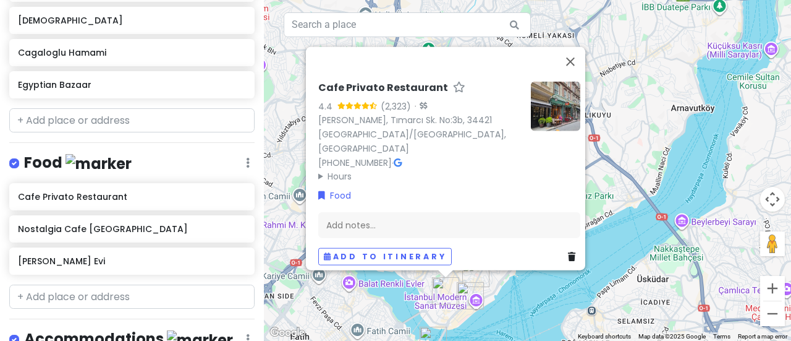
scroll to position [328, 0]
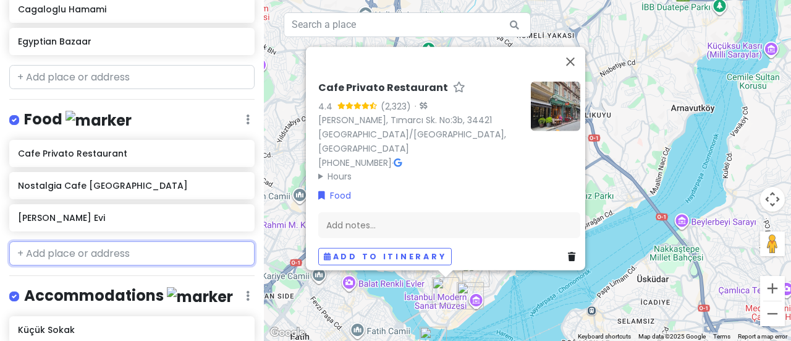
click at [125, 250] on input "text" at bounding box center [131, 253] width 245 height 25
paste input "Lokma"
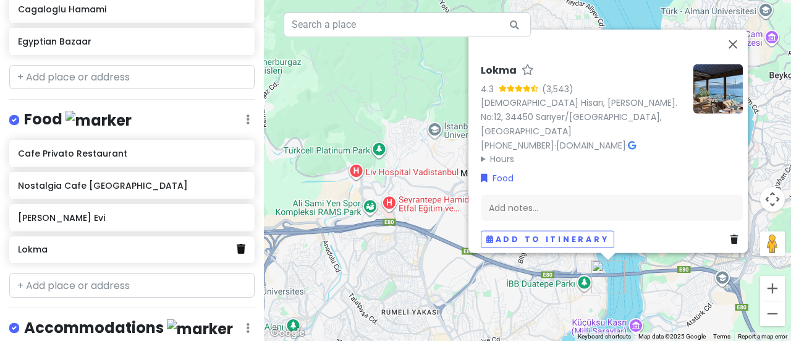
click at [237, 249] on icon at bounding box center [241, 249] width 9 height 10
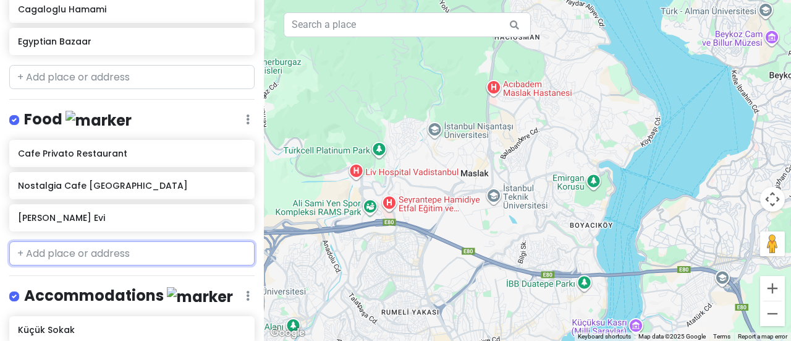
click at [136, 241] on input "text" at bounding box center [131, 253] width 245 height 25
paste input "Çakmak Kahvaltı Salonu"
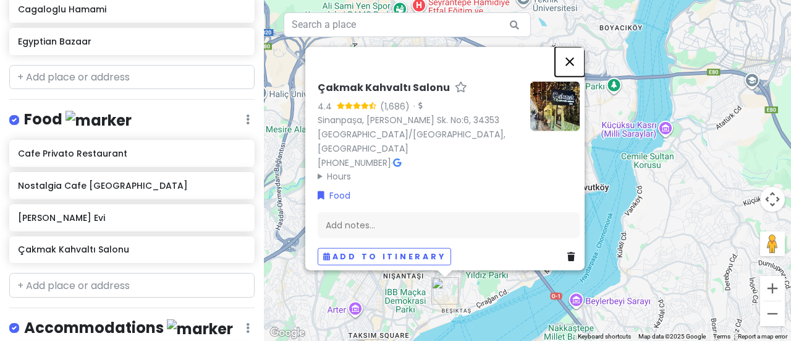
click at [574, 66] on button "Close" at bounding box center [570, 61] width 30 height 30
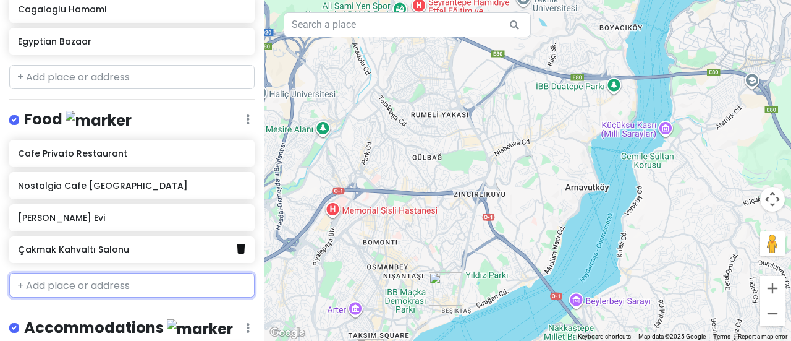
click at [237, 250] on link at bounding box center [241, 249] width 9 height 16
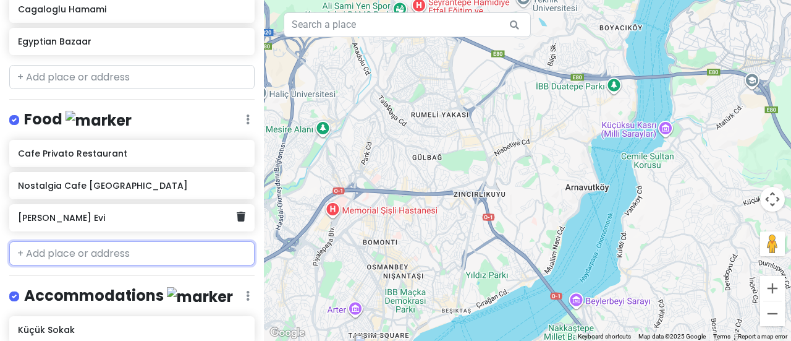
click at [156, 214] on h6 "[PERSON_NAME] Evi" at bounding box center [127, 217] width 219 height 11
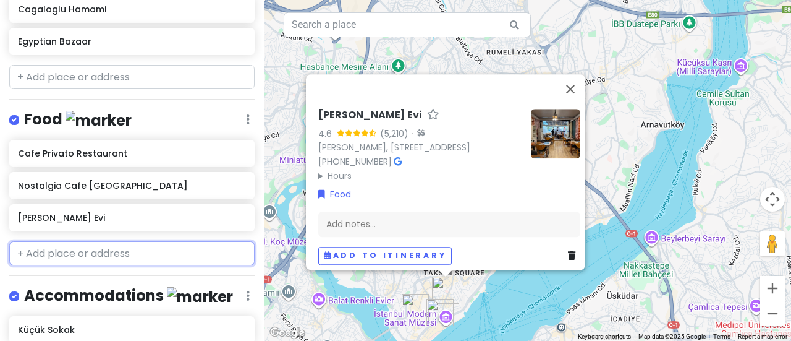
click at [109, 244] on input "text" at bounding box center [131, 253] width 245 height 25
paste input "Peynir Ekmek Cafe"
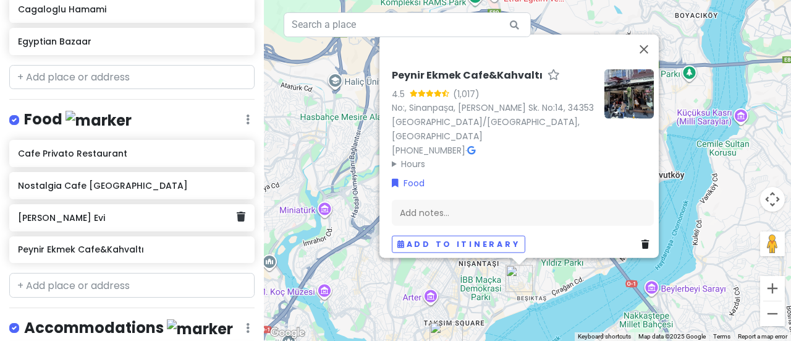
click at [107, 217] on h6 "[PERSON_NAME] Evi" at bounding box center [127, 217] width 219 height 11
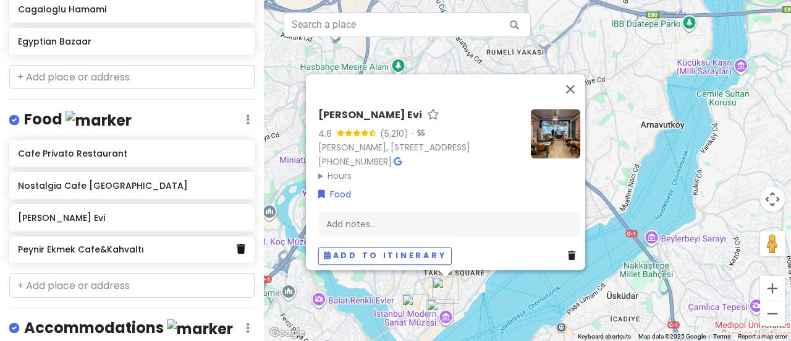
click at [237, 248] on icon at bounding box center [241, 249] width 9 height 10
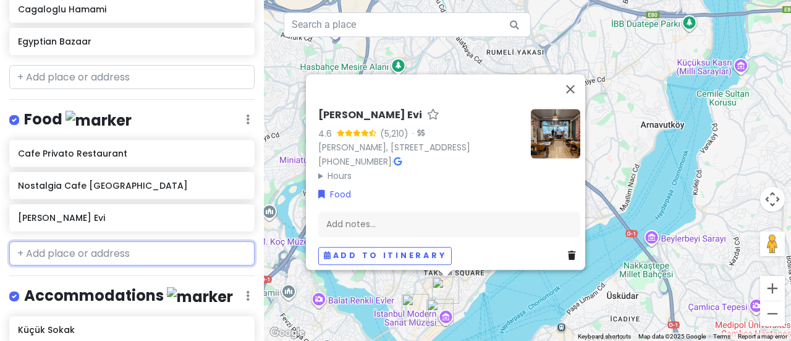
click at [171, 247] on input "text" at bounding box center [131, 253] width 245 height 25
paste input "Kahvalti"
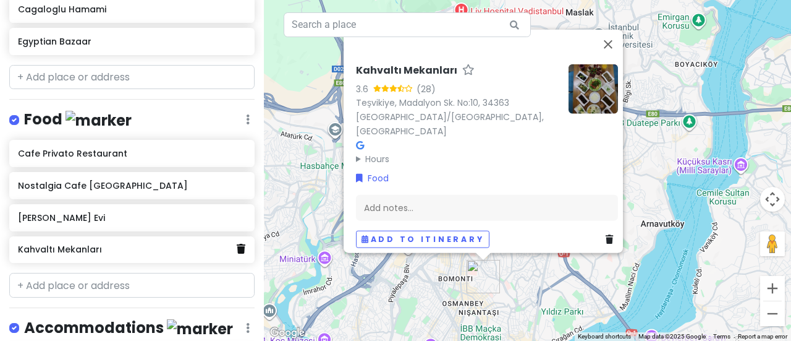
click at [237, 249] on link at bounding box center [241, 249] width 9 height 16
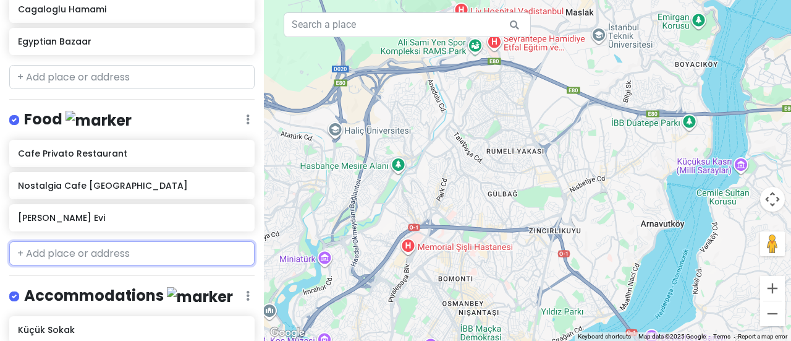
paste input "Journey Lounge"
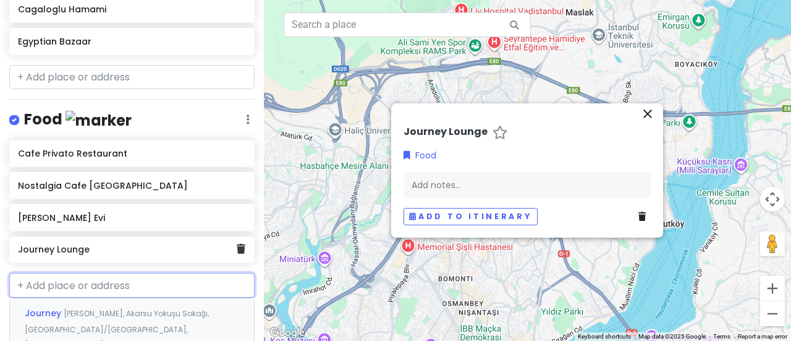
click at [150, 244] on h6 "Journey Lounge" at bounding box center [127, 249] width 219 height 11
click at [141, 247] on h6 "Journey Lounge" at bounding box center [127, 249] width 219 height 11
click at [237, 248] on icon at bounding box center [241, 249] width 9 height 10
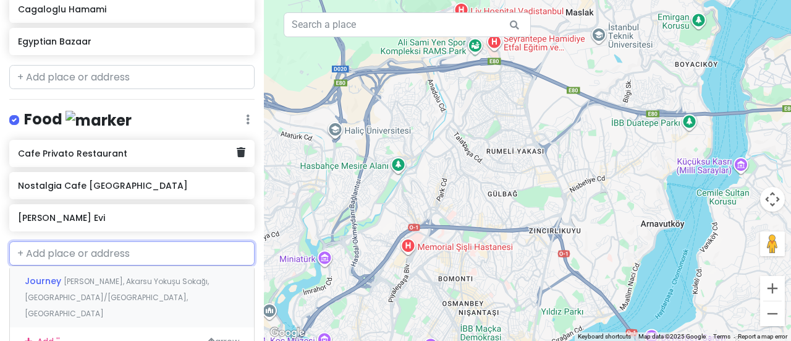
click at [153, 153] on h6 "Cafe Privato Restaurant" at bounding box center [127, 153] width 219 height 11
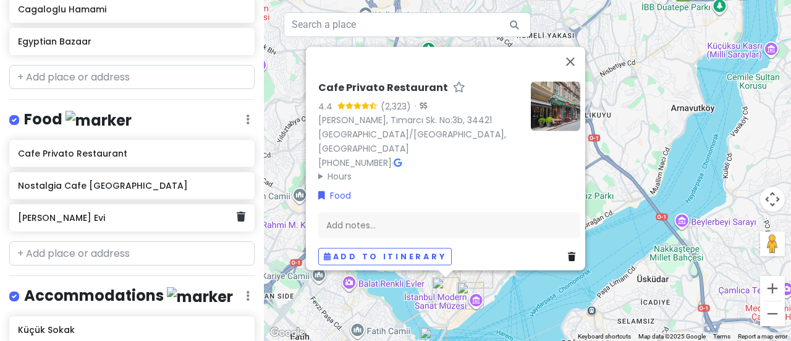
click at [159, 221] on div "[PERSON_NAME] Evi" at bounding box center [127, 217] width 219 height 17
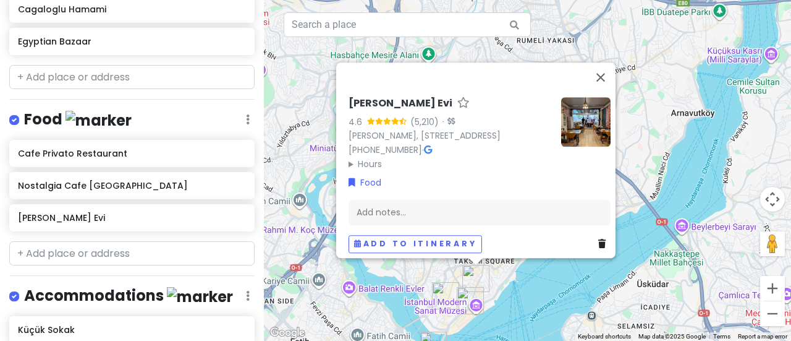
click at [585, 114] on img at bounding box center [585, 121] width 49 height 49
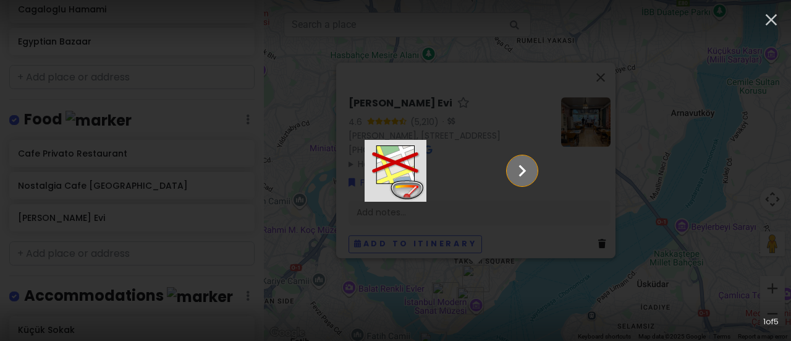
click at [527, 168] on icon "Show slide 2 of 5" at bounding box center [522, 170] width 7 height 12
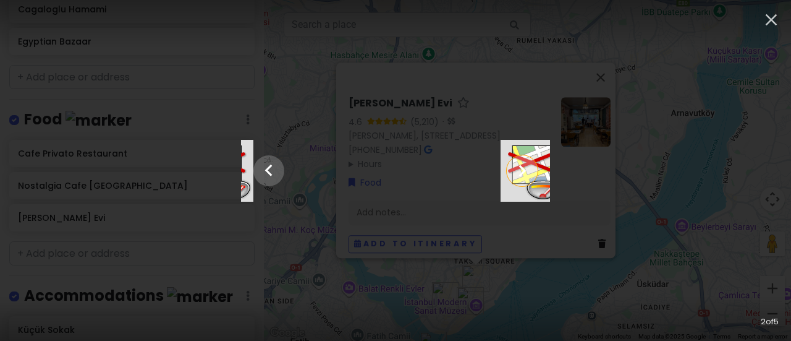
click at [527, 168] on icon "Show slide 3 of 5" at bounding box center [522, 170] width 7 height 12
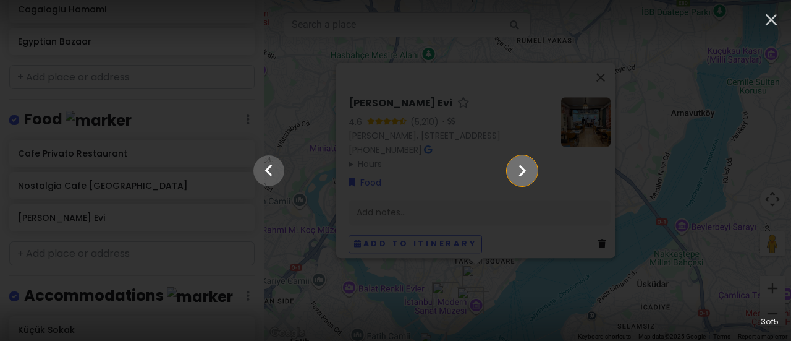
click at [527, 168] on icon "Show slide 4 of 5" at bounding box center [522, 170] width 7 height 12
click at [527, 168] on icon "Show slide 5 of 5" at bounding box center [522, 170] width 7 height 12
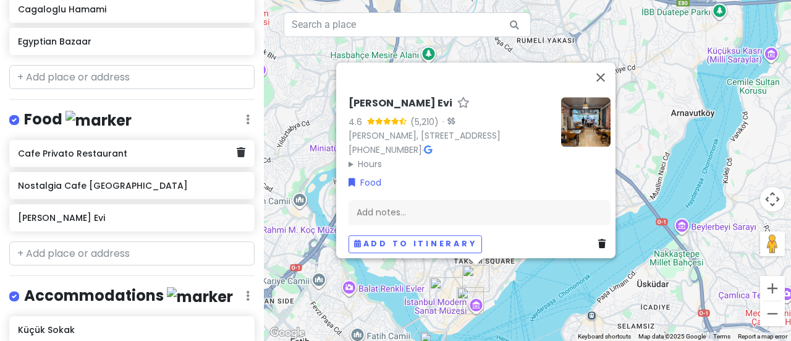
click at [72, 154] on h6 "Cafe Privato Restaurant" at bounding box center [127, 153] width 219 height 11
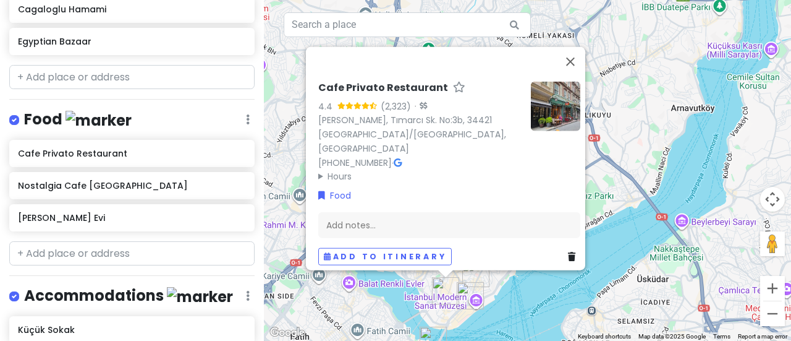
click at [545, 100] on img at bounding box center [555, 105] width 49 height 49
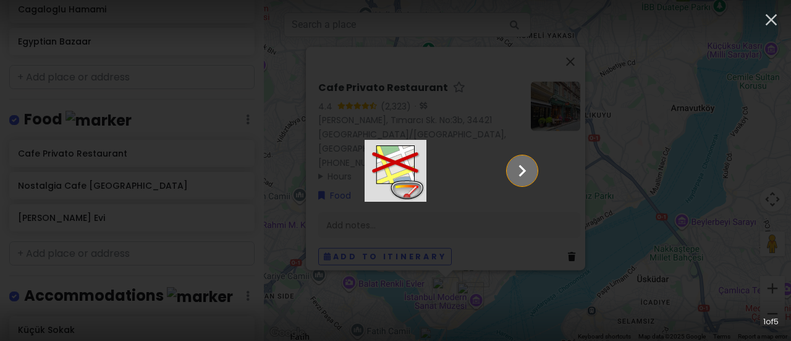
click at [534, 170] on icon "Show slide 2 of 5" at bounding box center [522, 171] width 23 height 30
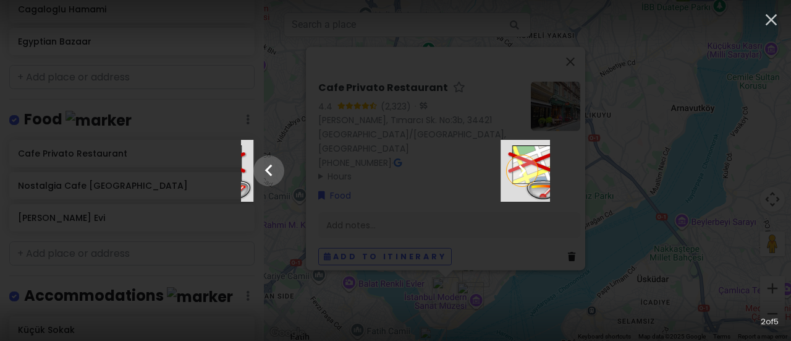
click at [534, 170] on icon "Show slide 3 of 5" at bounding box center [522, 171] width 23 height 30
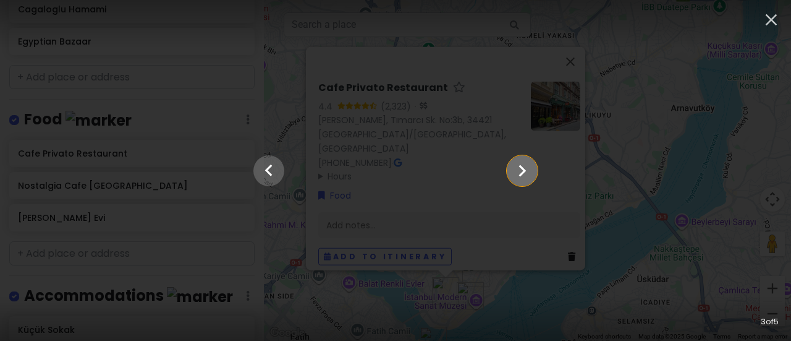
click at [534, 170] on icon "Show slide 4 of 5" at bounding box center [522, 171] width 23 height 30
click at [534, 170] on icon "Show slide 5 of 5" at bounding box center [522, 171] width 23 height 30
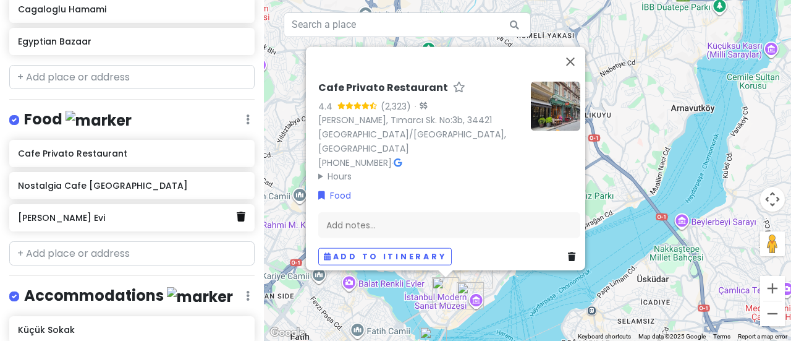
click at [237, 214] on icon at bounding box center [241, 216] width 9 height 10
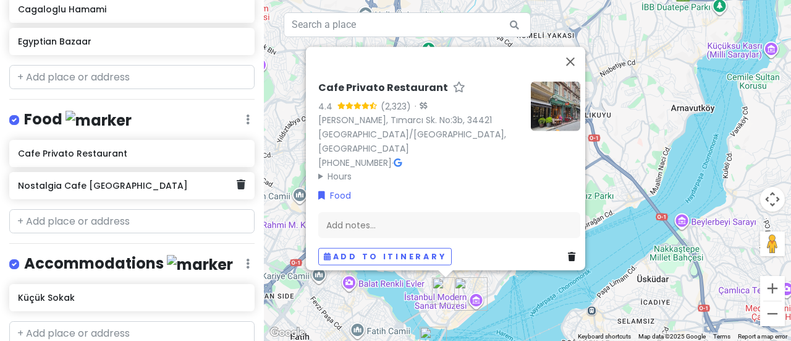
click at [144, 184] on h6 "Nostalgia Cafe [GEOGRAPHIC_DATA]" at bounding box center [127, 185] width 219 height 11
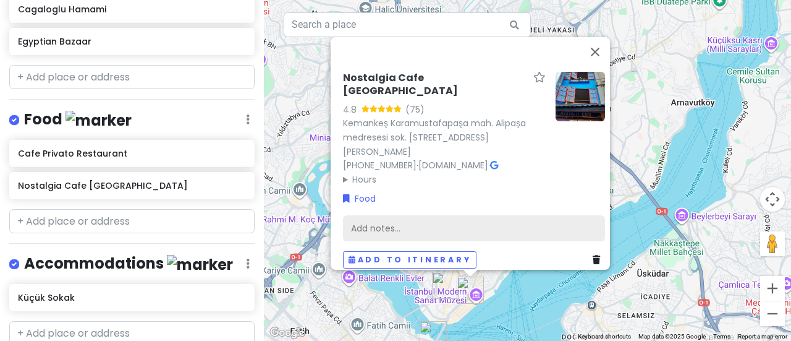
click at [430, 222] on div "Add notes..." at bounding box center [474, 227] width 262 height 26
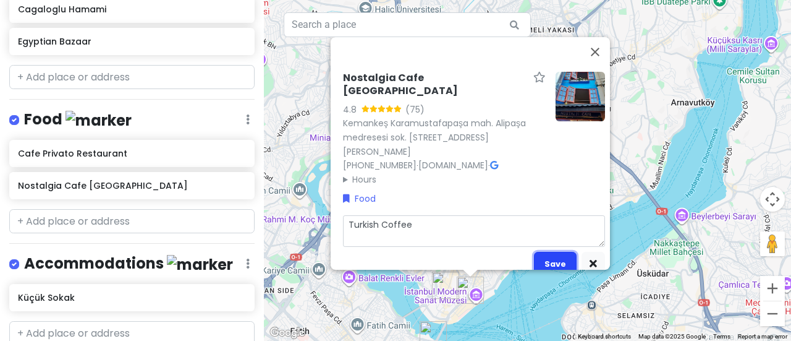
click at [554, 252] on button "Save" at bounding box center [555, 264] width 43 height 24
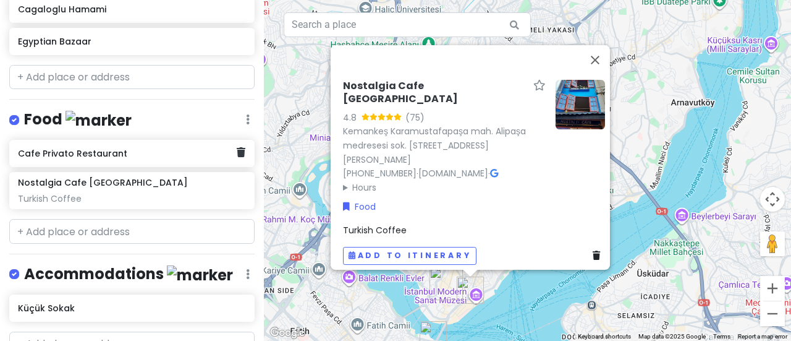
click at [136, 157] on div "Cafe Privato Restaurant" at bounding box center [127, 153] width 219 height 17
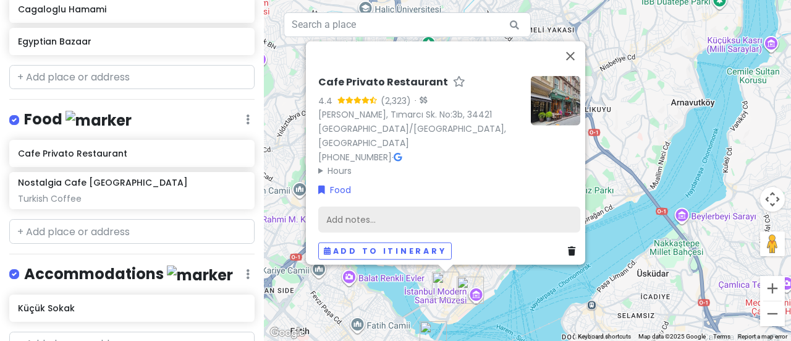
click at [396, 216] on div "Add notes..." at bounding box center [449, 219] width 262 height 26
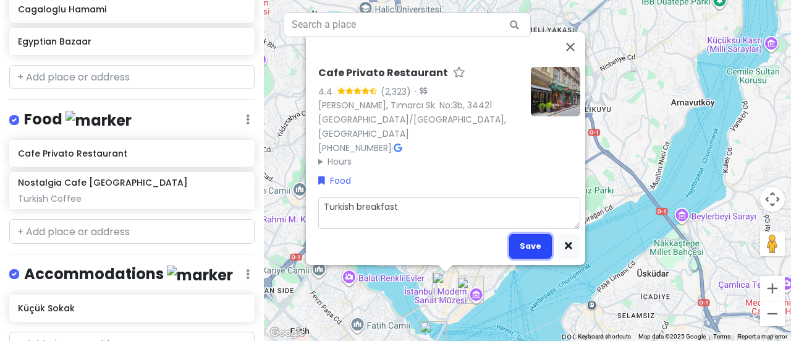
click at [525, 234] on button "Save" at bounding box center [530, 246] width 43 height 24
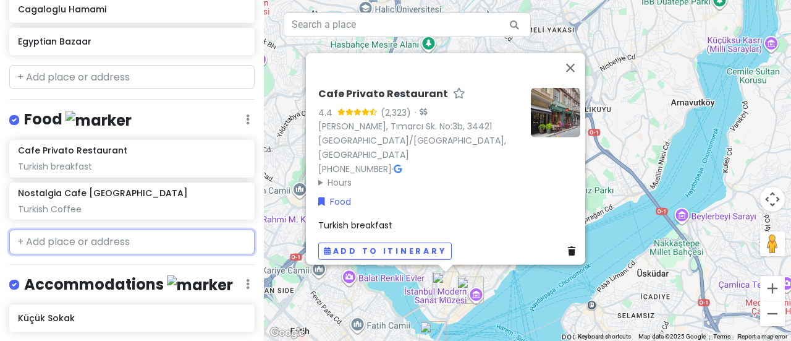
click at [146, 242] on input "text" at bounding box center [131, 241] width 245 height 25
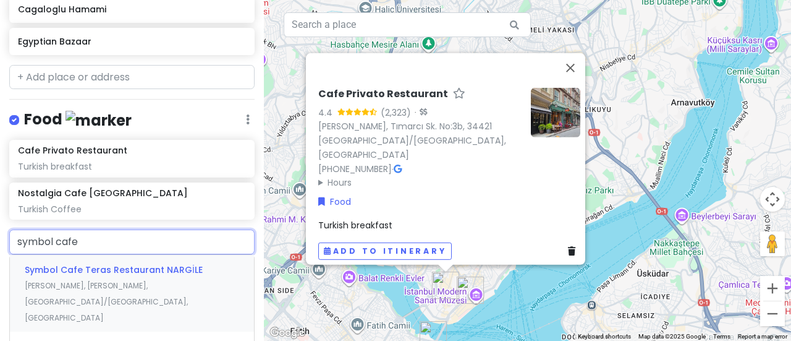
click at [143, 280] on span "[PERSON_NAME], [PERSON_NAME], [GEOGRAPHIC_DATA]/[GEOGRAPHIC_DATA], [GEOGRAPHIC_…" at bounding box center [106, 301] width 163 height 42
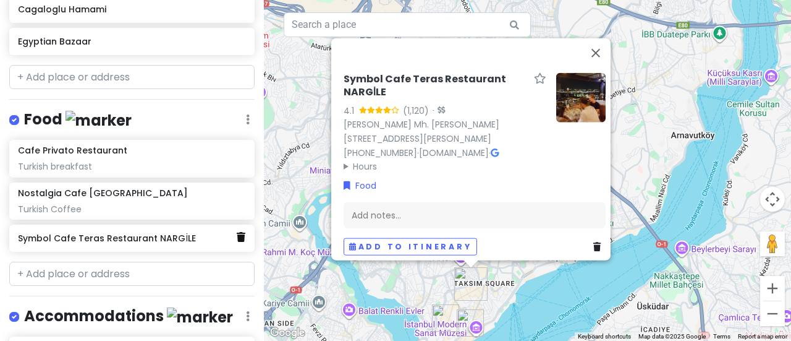
click at [237, 235] on icon at bounding box center [241, 237] width 9 height 10
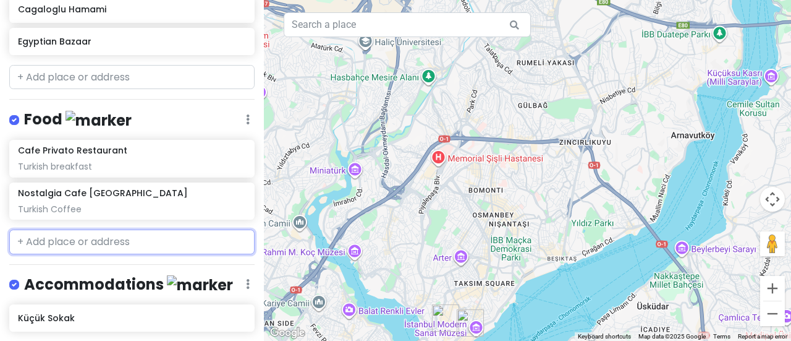
paste input "Şehzade Cağ Kebap"
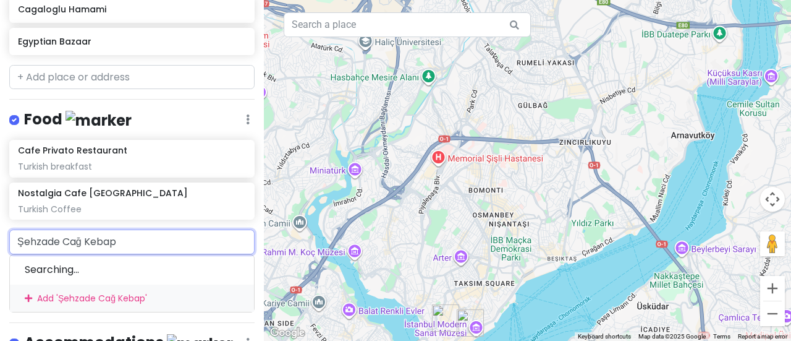
click at [115, 239] on input "Şehzade Cağ Kebap" at bounding box center [131, 241] width 245 height 25
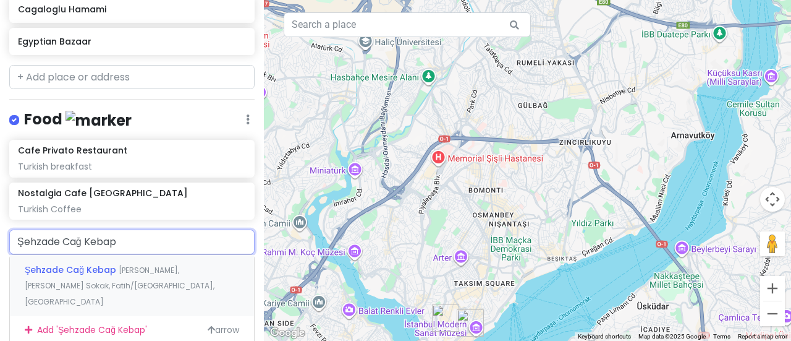
click at [130, 269] on span "[PERSON_NAME], [PERSON_NAME] Sokak, Fatih/[GEOGRAPHIC_DATA], [GEOGRAPHIC_DATA]" at bounding box center [120, 286] width 190 height 42
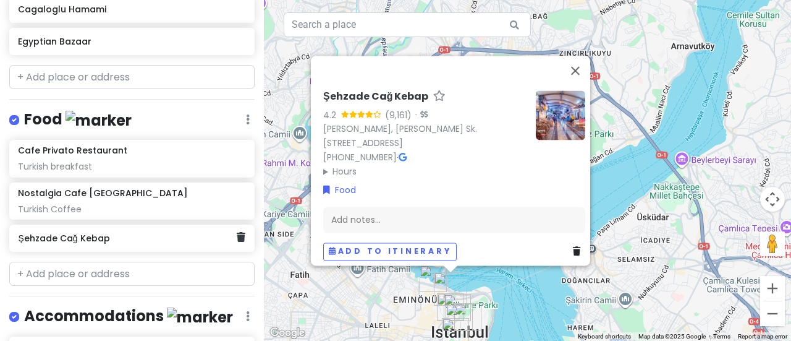
click at [138, 232] on h6 "Şehzade Cağ Kebap" at bounding box center [127, 237] width 219 height 11
click at [168, 239] on h6 "Şehzade Cağ Kebap" at bounding box center [127, 237] width 219 height 11
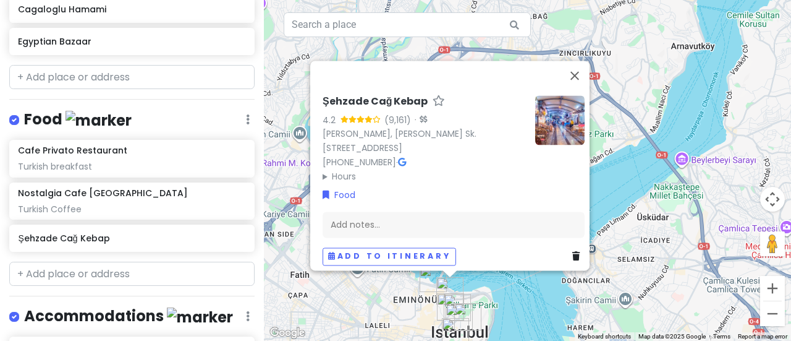
click at [559, 117] on img at bounding box center [559, 119] width 49 height 49
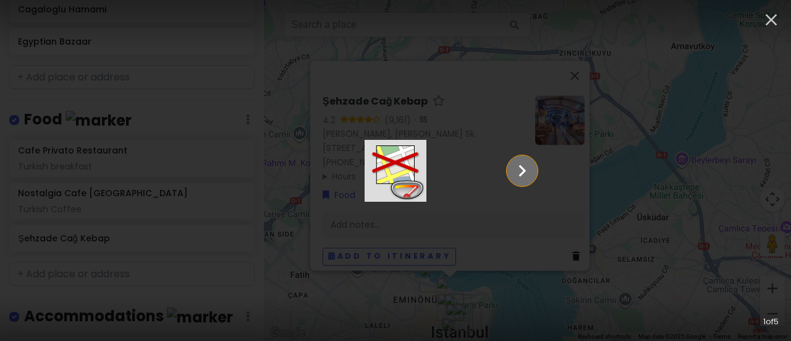
click at [534, 177] on icon "Show slide 2 of 5" at bounding box center [522, 171] width 23 height 30
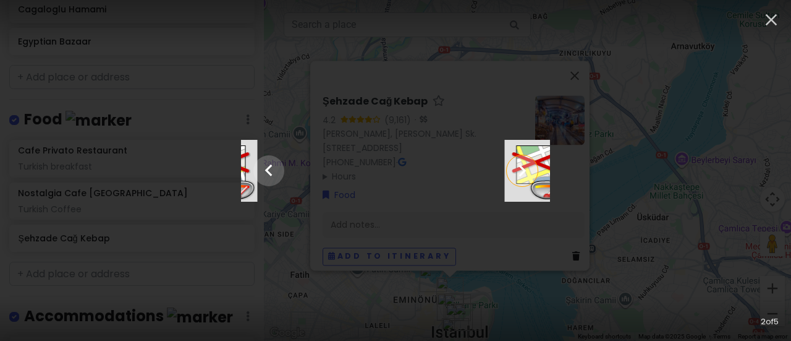
click at [534, 177] on icon "Show slide 3 of 5" at bounding box center [522, 171] width 23 height 30
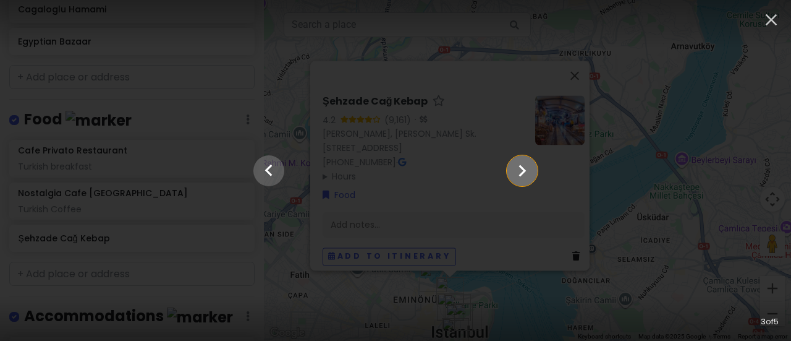
click at [534, 177] on icon "Show slide 4 of 5" at bounding box center [522, 171] width 23 height 30
click at [773, 22] on icon "button" at bounding box center [772, 20] width 12 height 12
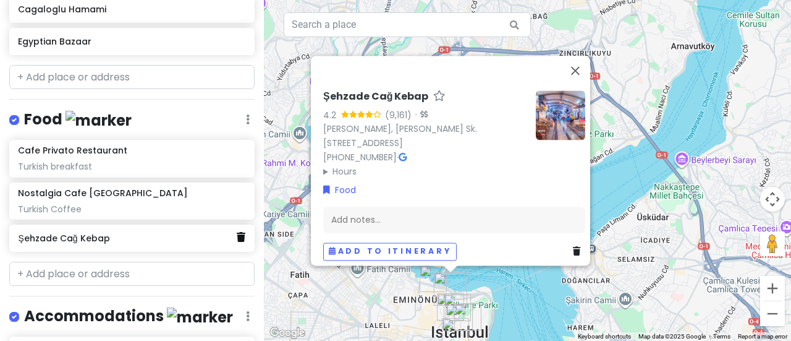
click at [237, 239] on link at bounding box center [241, 237] width 9 height 16
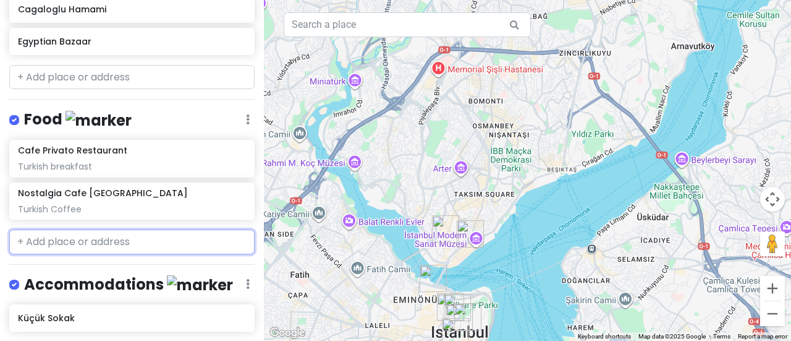
click at [83, 243] on input "text" at bounding box center [131, 241] width 245 height 25
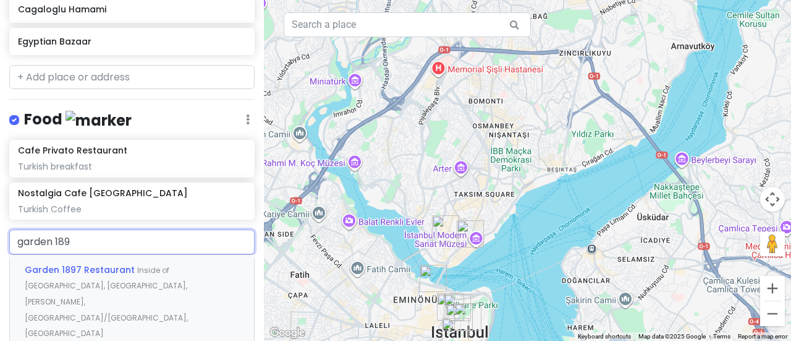
click at [88, 287] on div "Garden 1897 Restaurant Inside of [GEOGRAPHIC_DATA], [GEOGRAPHIC_DATA], [PERSON_…" at bounding box center [132, 301] width 244 height 93
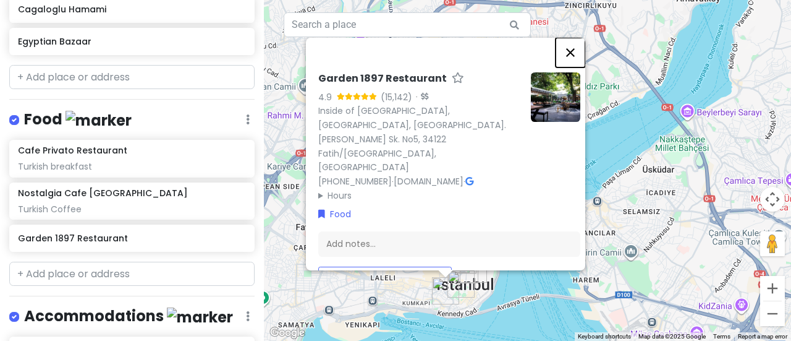
click at [574, 53] on button "Close" at bounding box center [571, 53] width 30 height 30
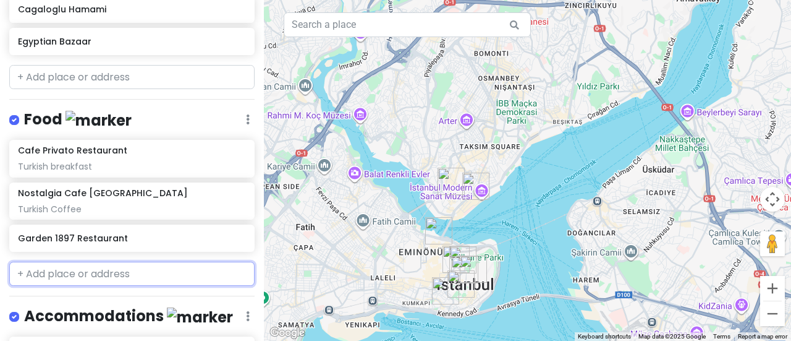
click at [134, 261] on input "text" at bounding box center [131, 273] width 245 height 25
click at [129, 244] on div "Garden 1897 Restaurant" at bounding box center [131, 237] width 245 height 27
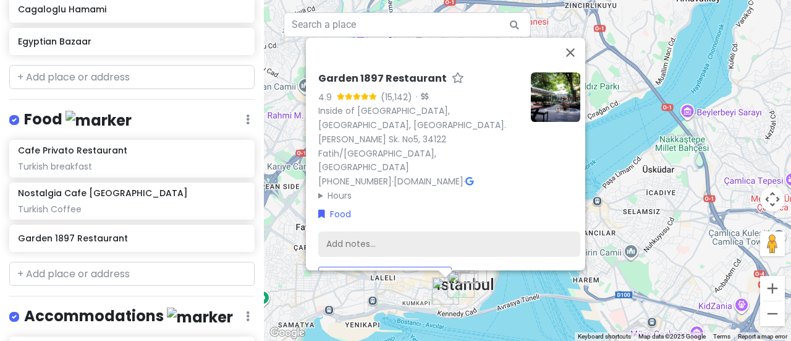
click at [337, 231] on div "Add notes..." at bounding box center [449, 244] width 262 height 26
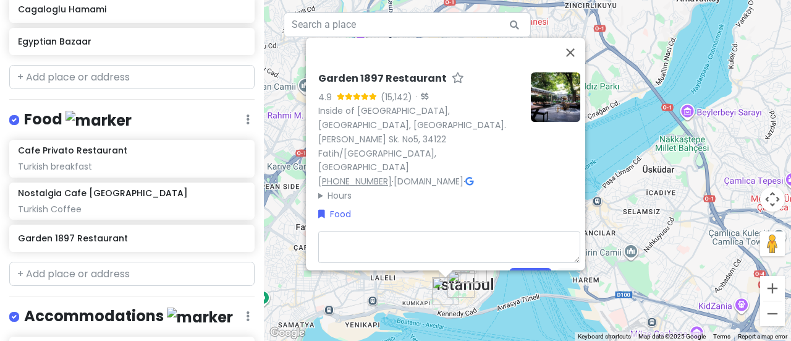
click at [335, 159] on div "Garden 1897 Restaurant 4.9 (15,142) · Inside of [GEOGRAPHIC_DATA], [GEOGRAPHIC_…" at bounding box center [419, 137] width 203 height 130
click at [335, 188] on summary "Hours" at bounding box center [419, 195] width 203 height 14
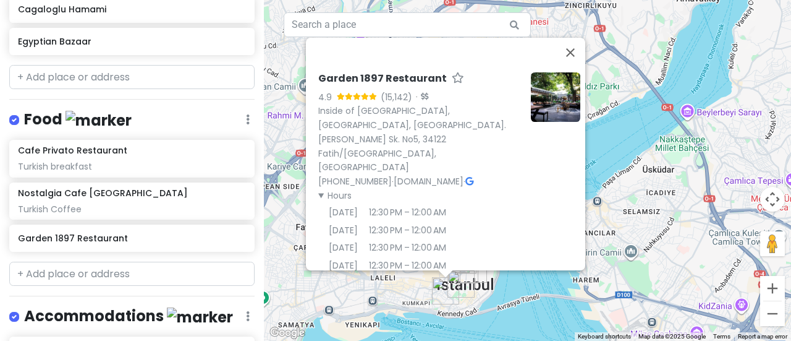
click at [335, 188] on summary "Hours" at bounding box center [419, 195] width 203 height 14
click at [333, 188] on summary "Hours" at bounding box center [419, 195] width 203 height 14
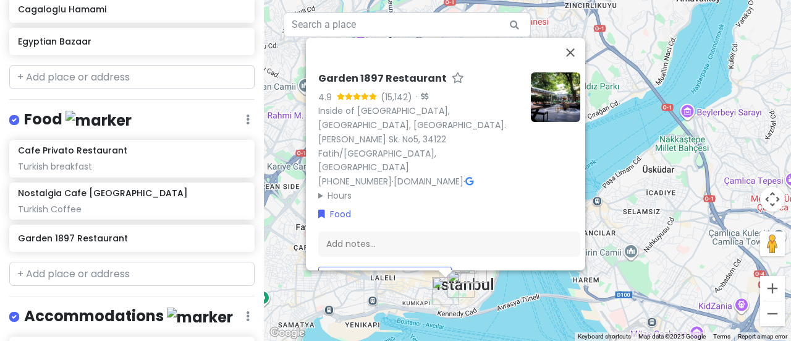
click at [345, 203] on div "Garden 1897 Restaurant 4.9 (15,142) · Inside of [GEOGRAPHIC_DATA], [GEOGRAPHIC_…" at bounding box center [449, 178] width 272 height 222
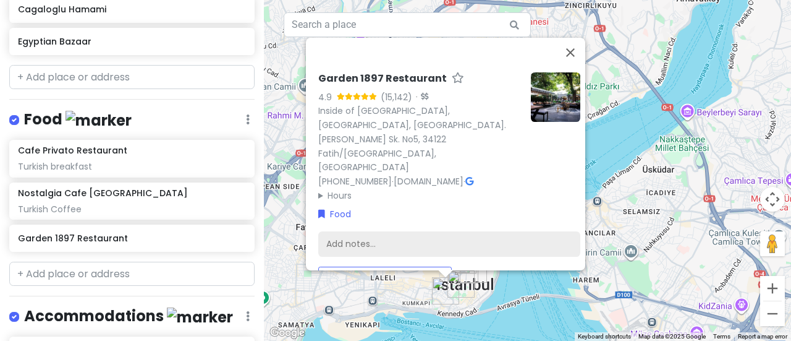
click at [343, 231] on div "Add notes..." at bounding box center [449, 244] width 262 height 26
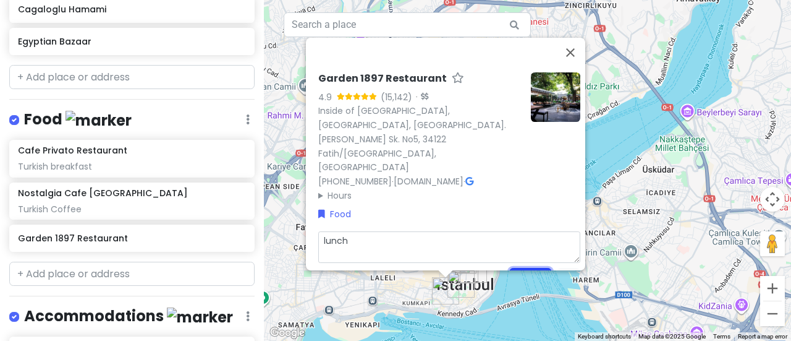
click at [516, 268] on button "Save" at bounding box center [530, 280] width 43 height 24
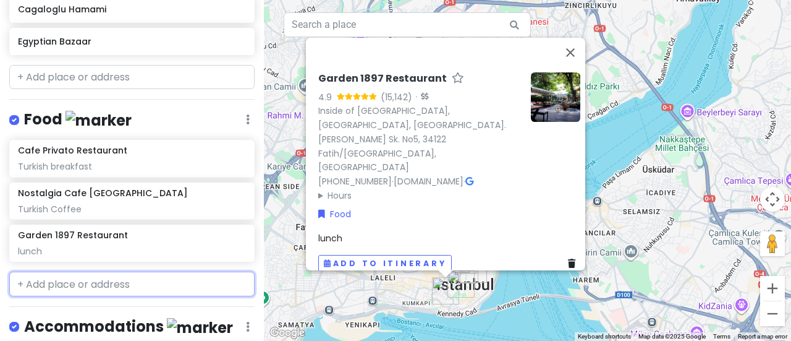
click at [96, 285] on input "text" at bounding box center [131, 283] width 245 height 25
paste input "[PERSON_NAME] Dondurmaci"
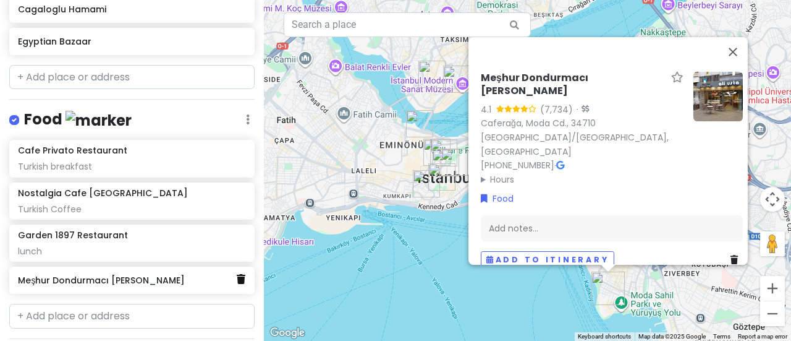
click at [237, 278] on icon at bounding box center [241, 279] width 9 height 10
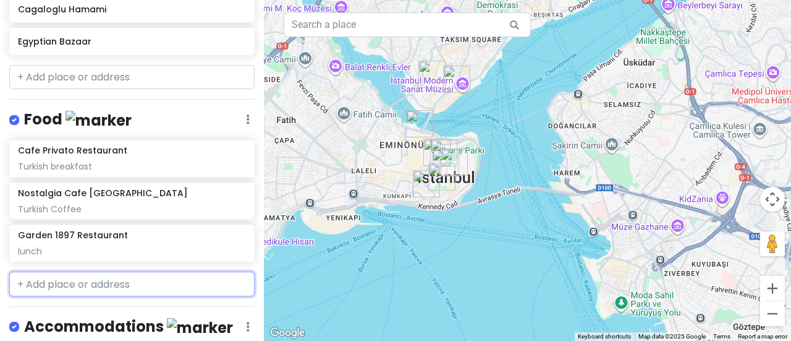
click at [90, 273] on input "text" at bounding box center [131, 283] width 245 height 25
paste input "[PERSON_NAME]"
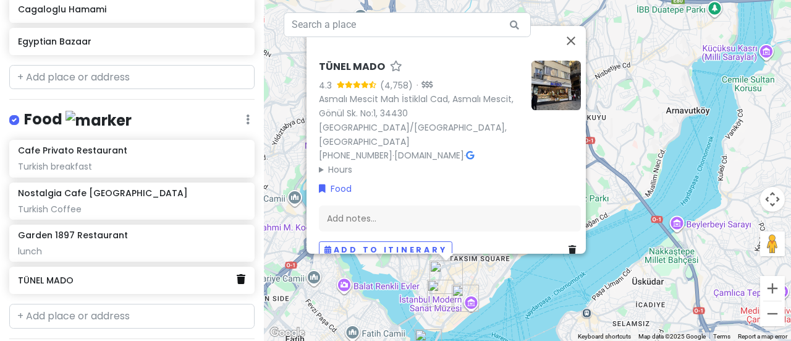
click at [237, 277] on icon at bounding box center [241, 279] width 9 height 10
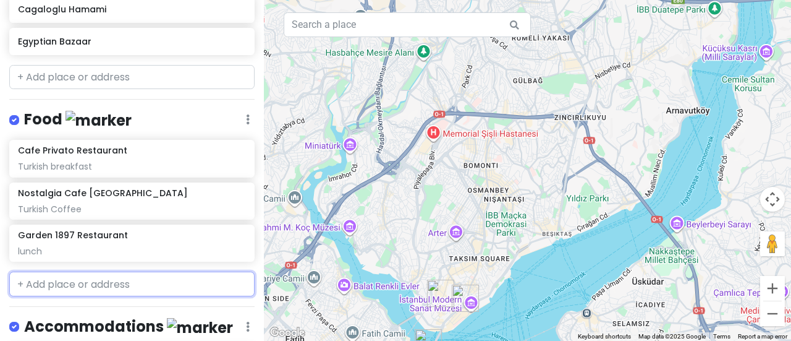
paste input "[PERSON_NAME] 1864"
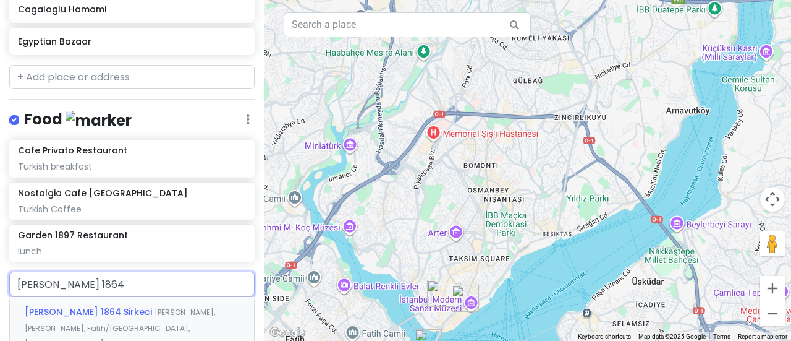
click at [111, 313] on span "[PERSON_NAME] 1864 Sirkeci" at bounding box center [90, 311] width 130 height 12
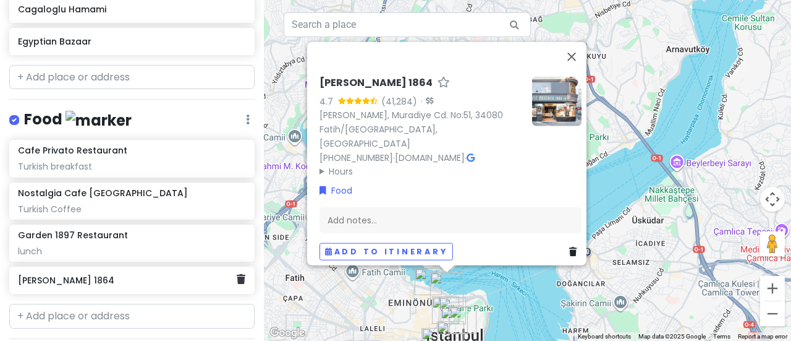
click at [153, 276] on h6 "[PERSON_NAME] 1864" at bounding box center [127, 279] width 219 height 11
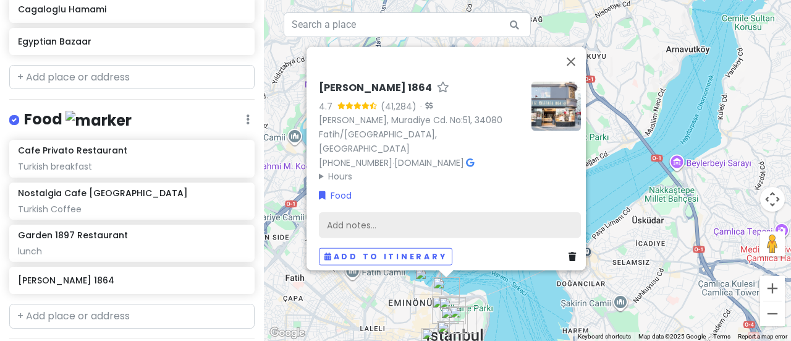
click at [392, 211] on div "Add notes..." at bounding box center [450, 224] width 262 height 26
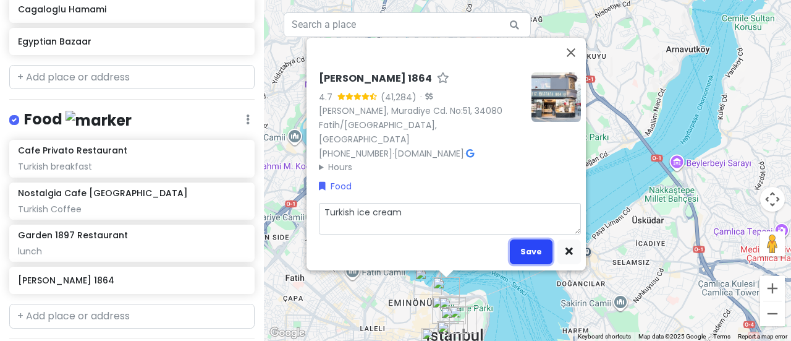
click at [534, 239] on button "Save" at bounding box center [531, 251] width 43 height 24
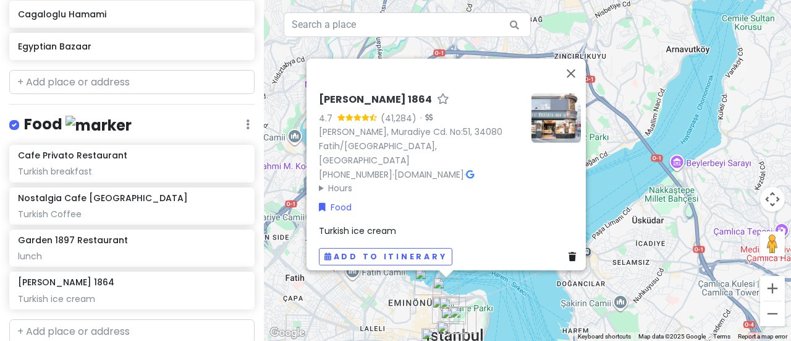
scroll to position [347, 0]
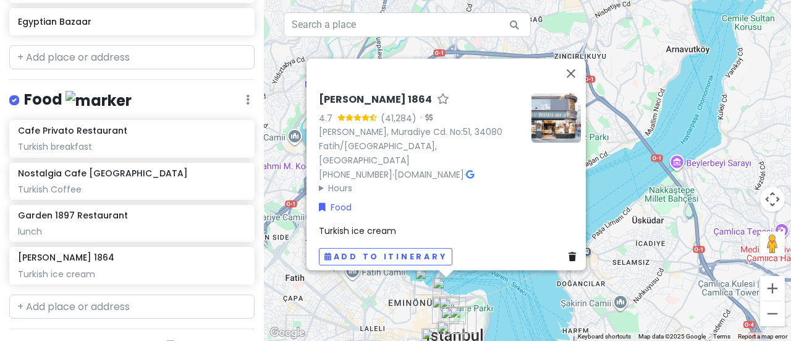
click at [420, 276] on img "Egyptian Bazaar" at bounding box center [428, 281] width 27 height 27
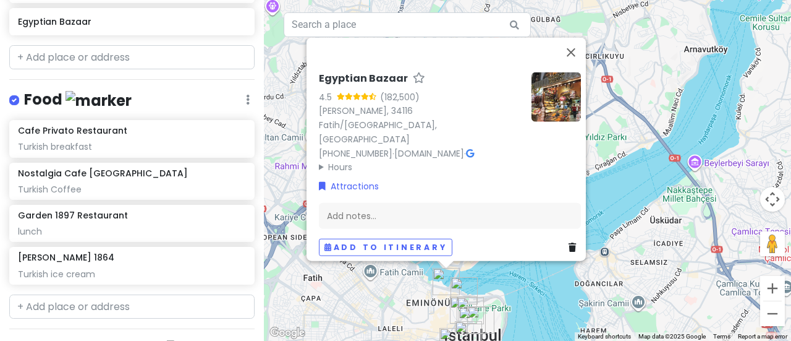
click at [341, 299] on div "Egyptian Bazaar 4.5 (182,500) [PERSON_NAME], 34116 Fatih/[GEOGRAPHIC_DATA], [GE…" at bounding box center [527, 170] width 527 height 341
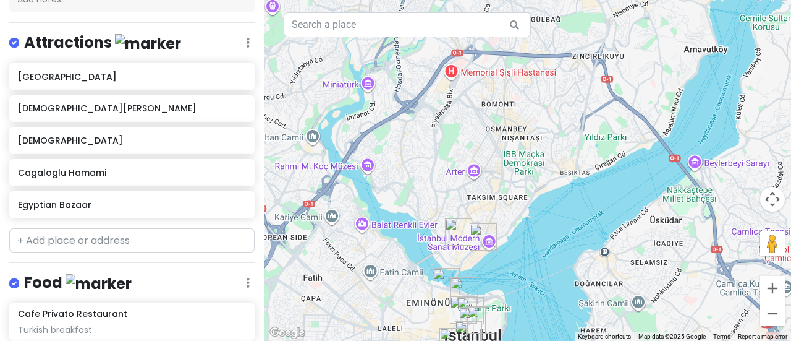
scroll to position [167, 0]
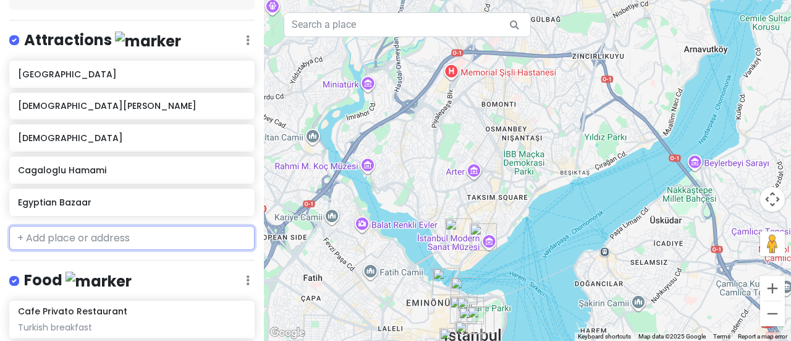
click at [68, 233] on input "text" at bounding box center [131, 238] width 245 height 25
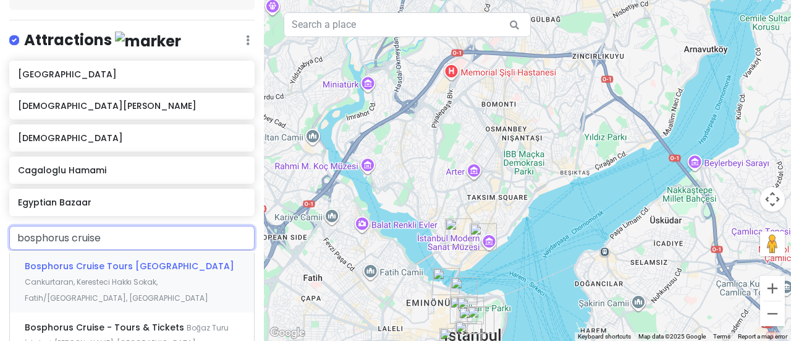
click at [104, 276] on span "Cankurtaran, Keresteci Hakkı Sokak, Fatih/[GEOGRAPHIC_DATA], [GEOGRAPHIC_DATA]" at bounding box center [117, 289] width 184 height 27
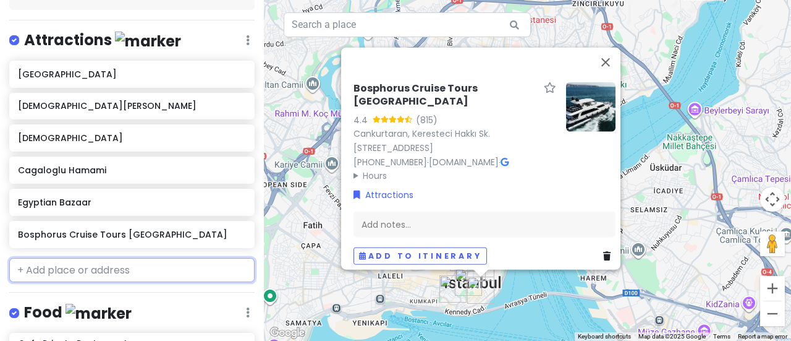
click at [126, 266] on input "text" at bounding box center [131, 270] width 245 height 25
click at [126, 266] on input "b" at bounding box center [131, 270] width 245 height 25
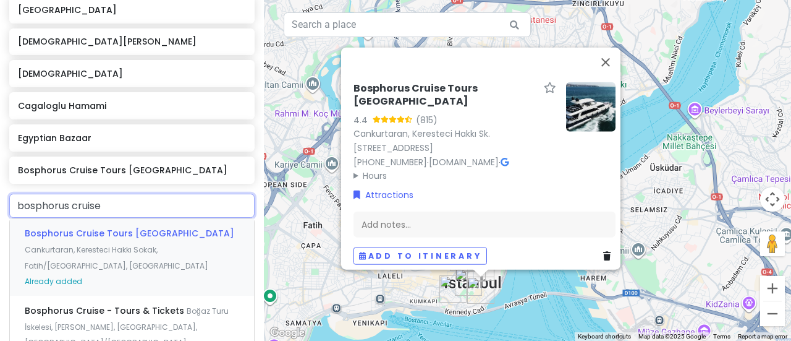
scroll to position [245, 0]
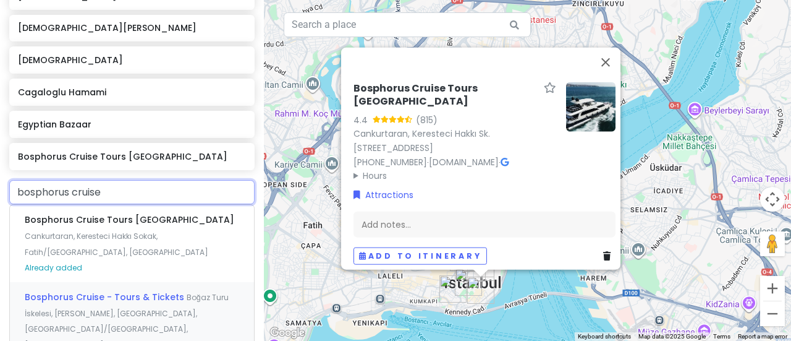
click at [146, 300] on div "Bosphorus Cruise - Tours & Tickets Boğaz Turu İskelesi, [PERSON_NAME], [GEOGRAP…" at bounding box center [132, 320] width 244 height 77
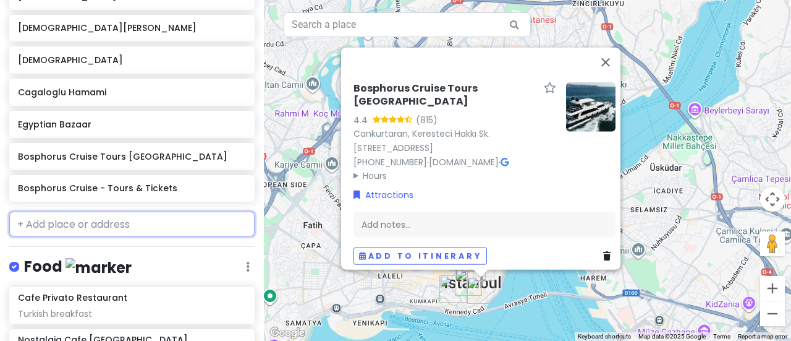
scroll to position [276, 0]
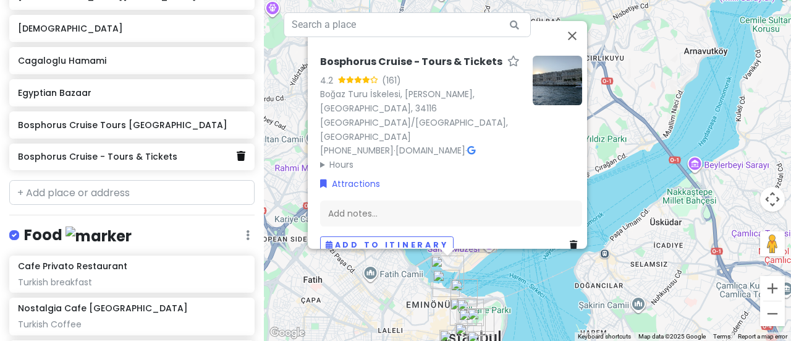
click at [237, 156] on icon at bounding box center [241, 156] width 9 height 10
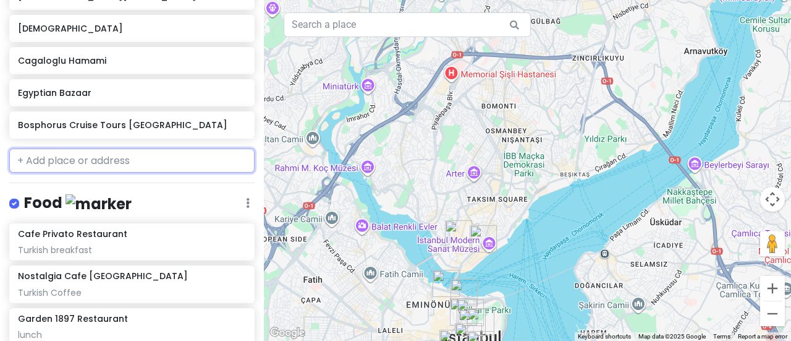
scroll to position [245, 0]
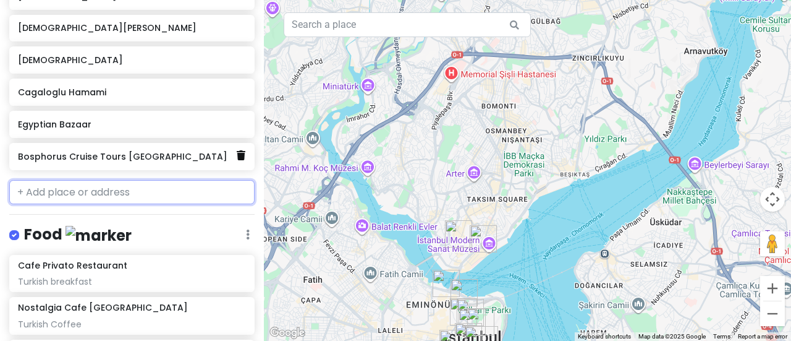
click at [237, 155] on icon at bounding box center [241, 155] width 9 height 10
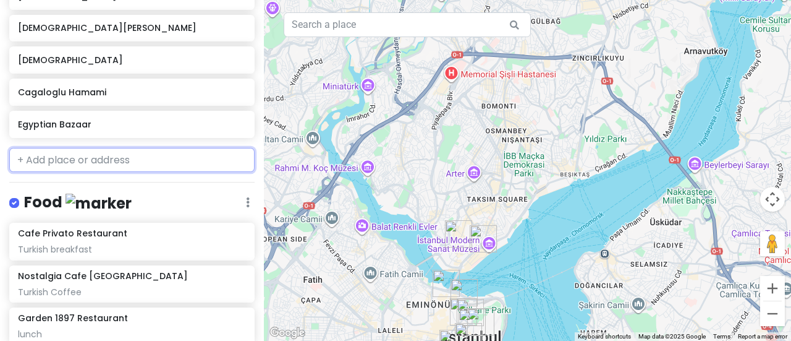
scroll to position [213, 0]
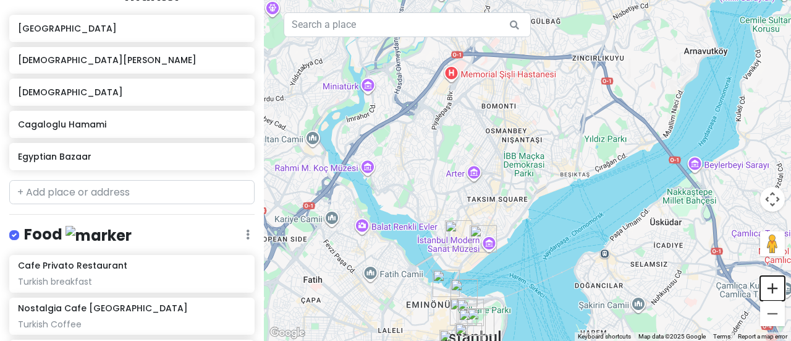
click at [776, 285] on button "Zoom in" at bounding box center [772, 288] width 25 height 25
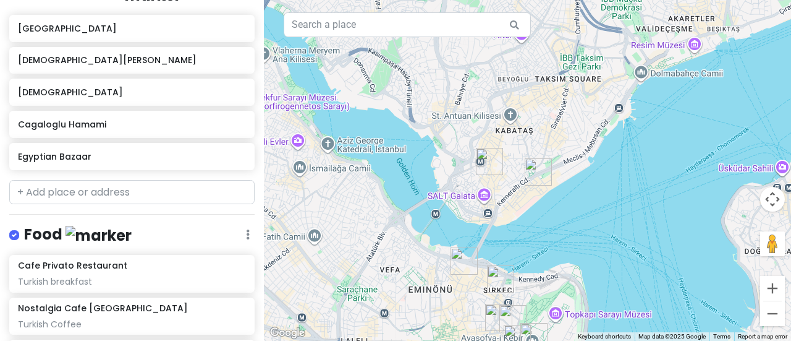
drag, startPoint x: 541, startPoint y: 284, endPoint x: 643, endPoint y: 132, distance: 183.1
click at [643, 132] on div at bounding box center [527, 170] width 527 height 341
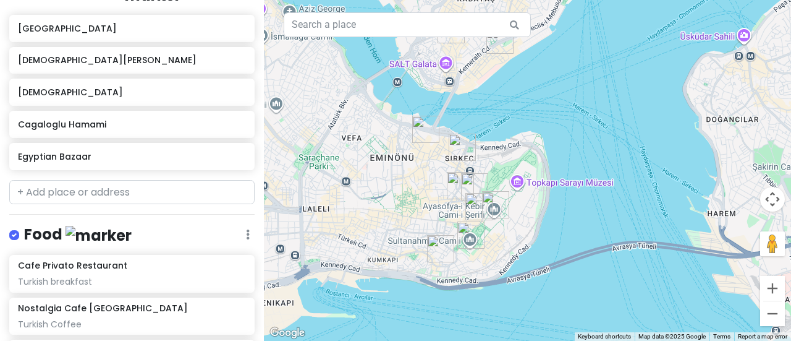
drag, startPoint x: 638, startPoint y: 235, endPoint x: 604, endPoint y: 101, distance: 138.4
click at [604, 101] on div at bounding box center [527, 170] width 527 height 341
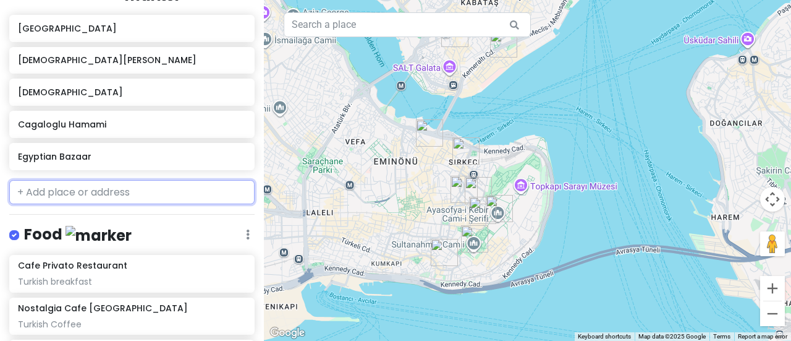
click at [108, 187] on input "text" at bounding box center [131, 192] width 245 height 25
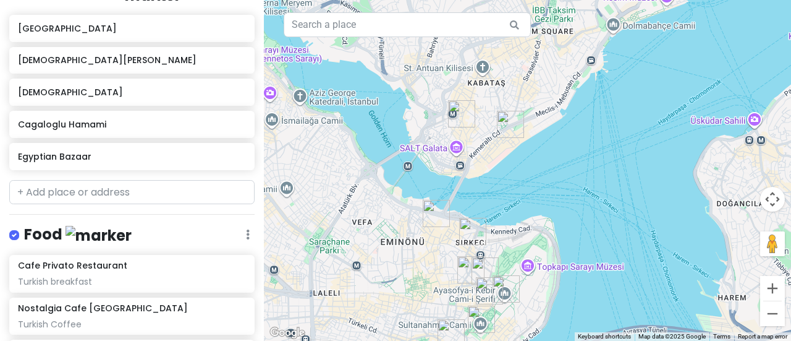
drag, startPoint x: 380, startPoint y: 116, endPoint x: 386, endPoint y: 199, distance: 83.7
click at [386, 199] on div at bounding box center [527, 170] width 527 height 341
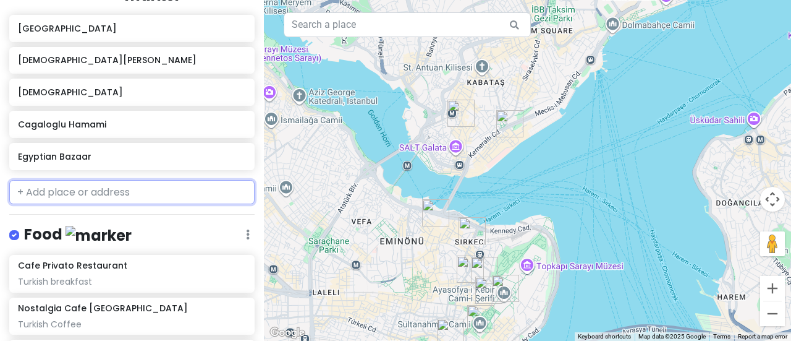
click at [33, 193] on input "text" at bounding box center [131, 192] width 245 height 25
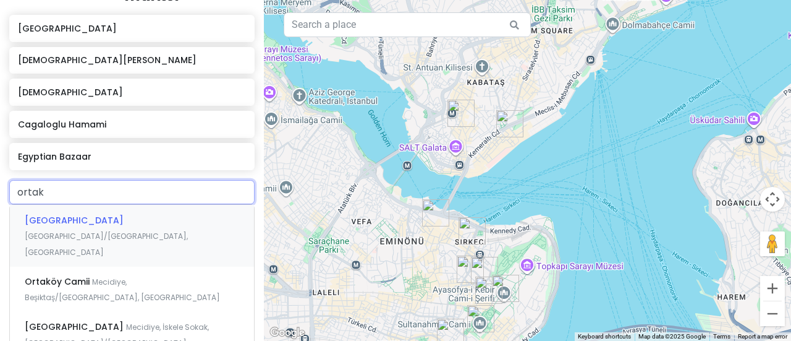
click at [98, 231] on span "[GEOGRAPHIC_DATA]/[GEOGRAPHIC_DATA], [GEOGRAPHIC_DATA]" at bounding box center [106, 244] width 163 height 27
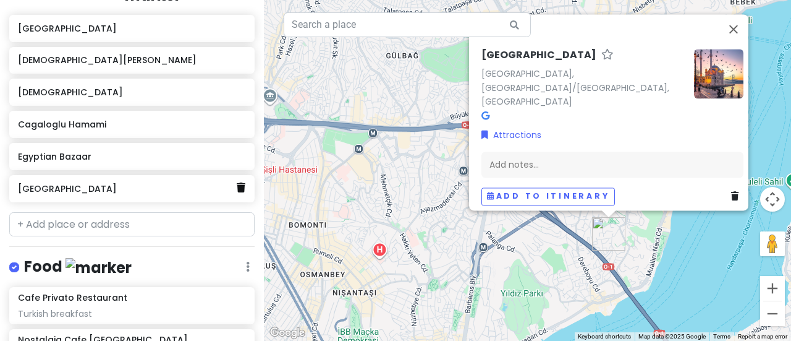
click at [237, 186] on icon at bounding box center [241, 187] width 9 height 10
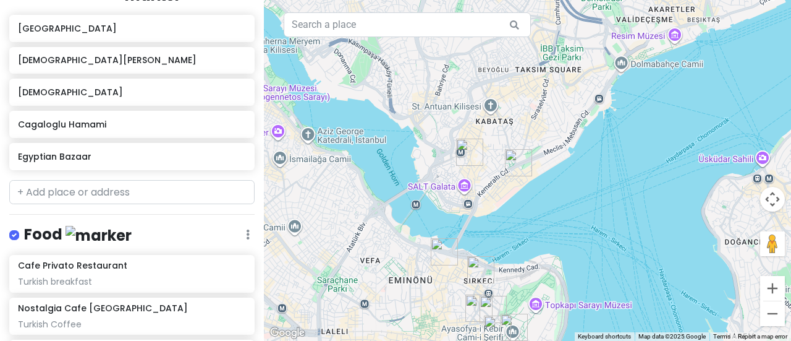
drag, startPoint x: 500, startPoint y: 285, endPoint x: 746, endPoint y: -61, distance: 424.2
click at [746, 0] on html "Istanbul Trip Private Change Dates Make a Copy Delete Trip Give Feedback 💡 Supp…" at bounding box center [395, 170] width 791 height 341
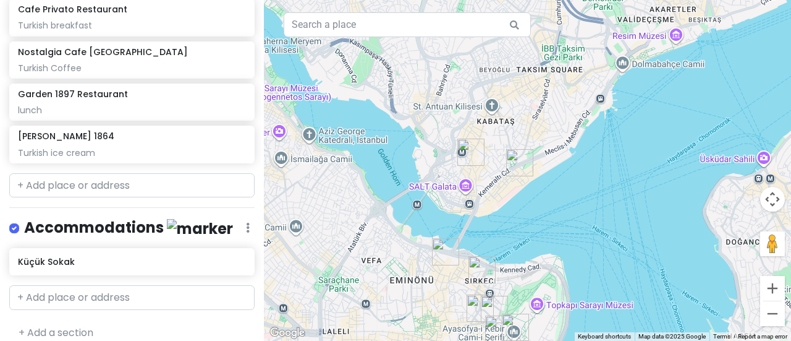
scroll to position [478, 0]
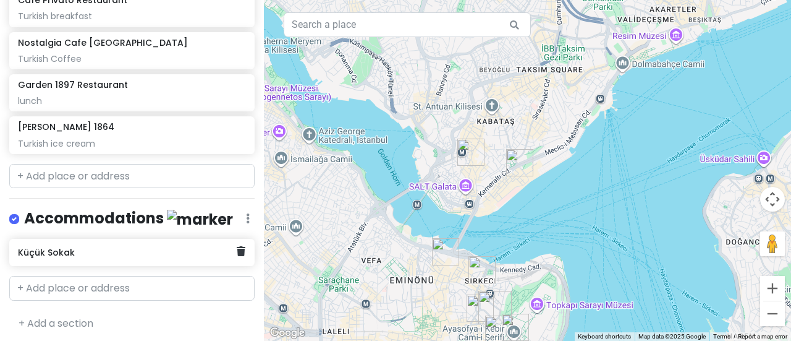
click at [117, 252] on h6 "Küçük Sokak" at bounding box center [127, 252] width 219 height 11
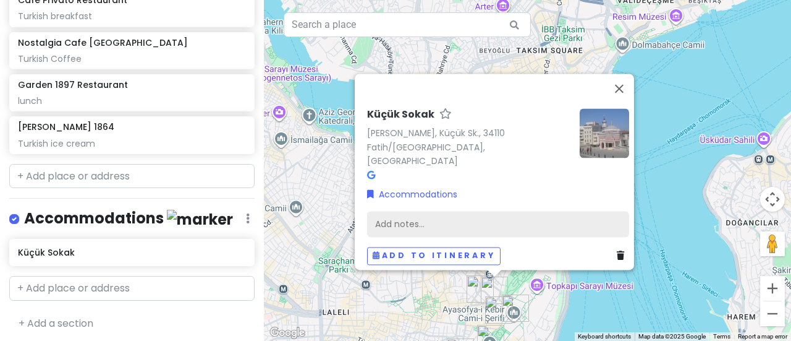
click at [386, 215] on div "Add notes..." at bounding box center [498, 224] width 262 height 26
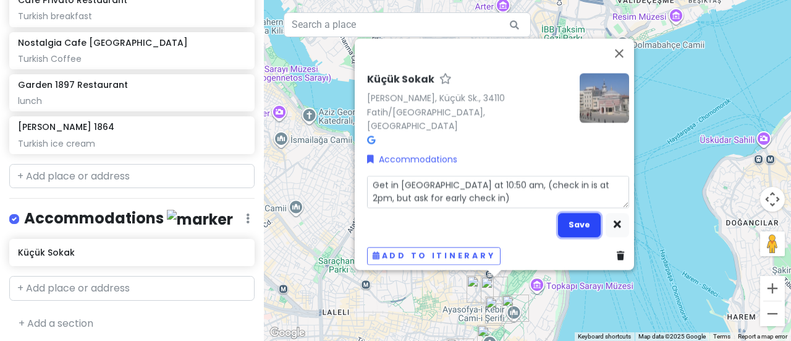
click at [585, 216] on button "Save" at bounding box center [579, 225] width 43 height 24
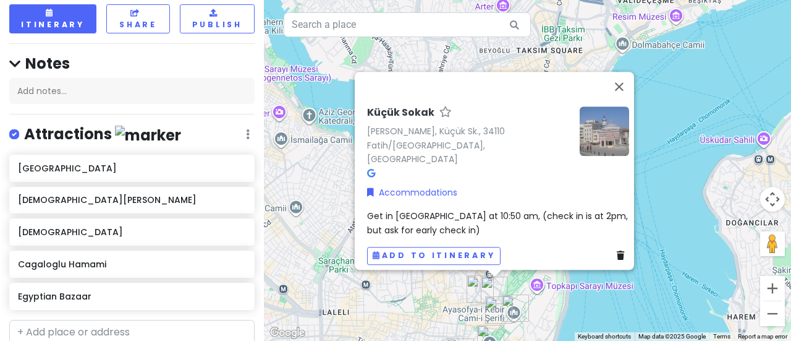
scroll to position [43, 0]
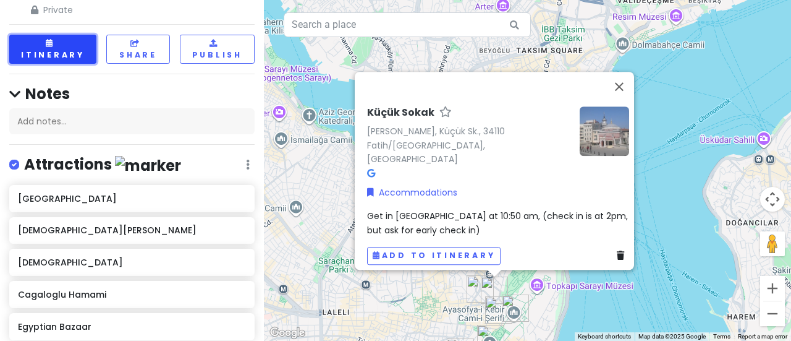
click at [28, 44] on button "Itinerary" at bounding box center [52, 49] width 87 height 29
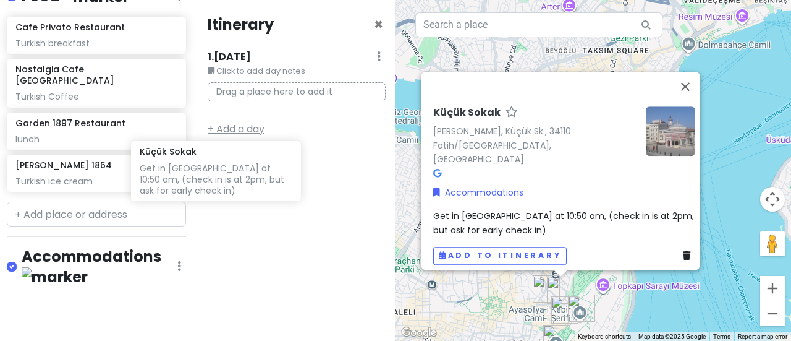
scroll to position [482, 2]
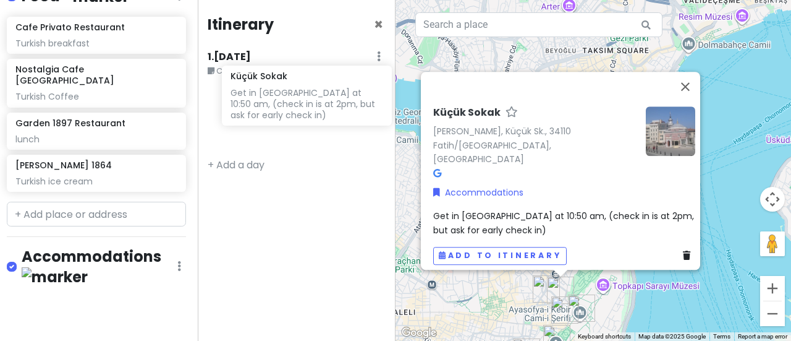
drag, startPoint x: 82, startPoint y: 297, endPoint x: 294, endPoint y: 86, distance: 299.4
click at [294, 86] on div "Istanbul Trip Private Change Dates Make a Copy Delete Trip Give Feedback 💡 Supp…" at bounding box center [395, 170] width 791 height 341
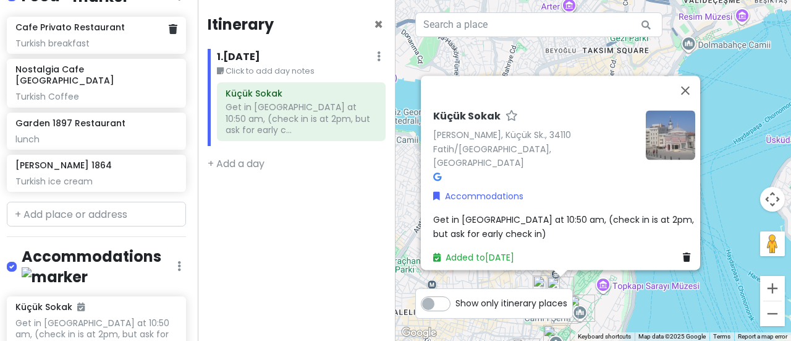
scroll to position [479, 6]
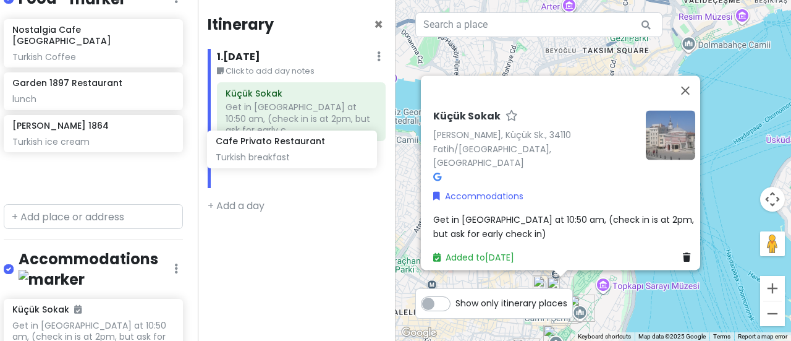
drag, startPoint x: 117, startPoint y: 50, endPoint x: 276, endPoint y: 150, distance: 187.8
click at [276, 150] on div "Istanbul Trip Private Change Dates Make a Copy Delete Trip Give Feedback 💡 Supp…" at bounding box center [395, 170] width 791 height 341
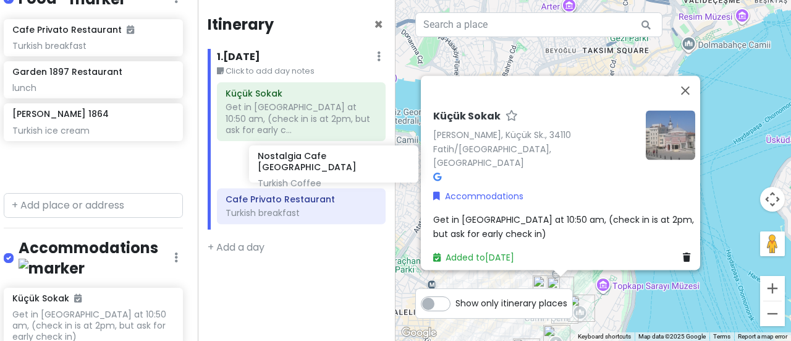
scroll to position [478, 6]
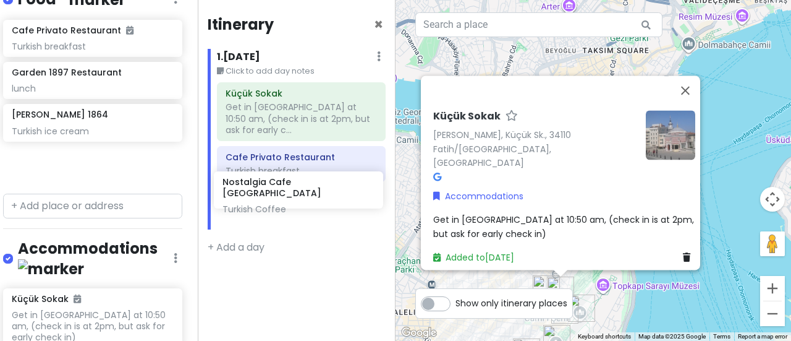
drag, startPoint x: 60, startPoint y: 83, endPoint x: 270, endPoint y: 202, distance: 241.4
click at [270, 202] on div "Istanbul Trip Private Change Dates Make a Copy Delete Trip Give Feedback 💡 Supp…" at bounding box center [395, 170] width 791 height 341
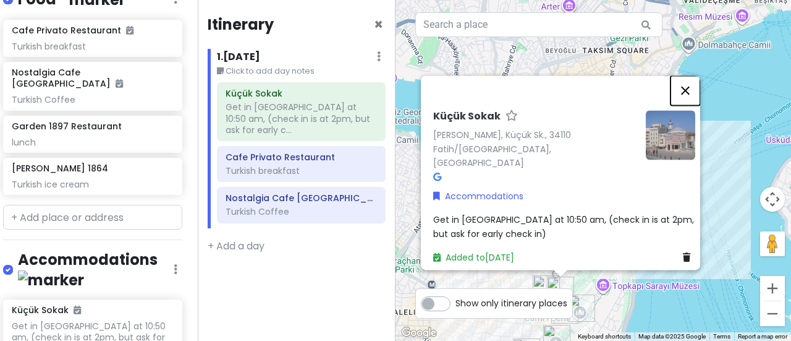
click at [692, 103] on button "Close" at bounding box center [686, 90] width 30 height 30
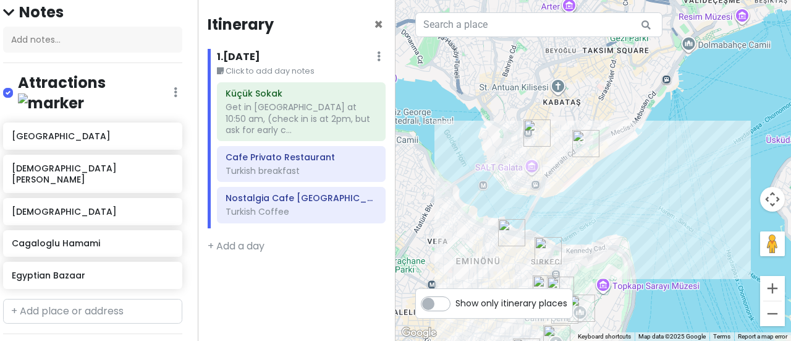
scroll to position [122, 6]
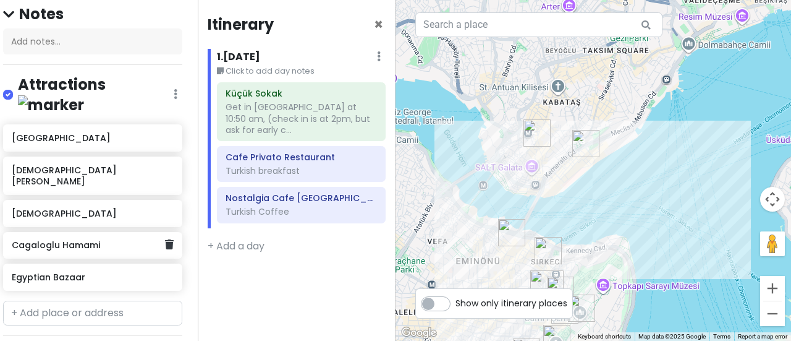
click at [50, 242] on h6 "Cagaloglu Hamami" at bounding box center [88, 244] width 153 height 11
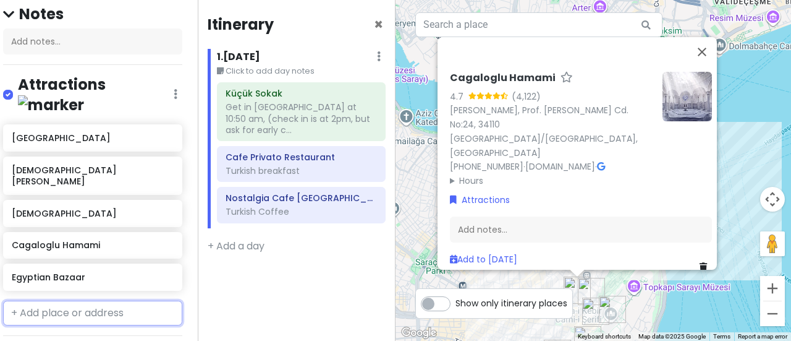
click at [58, 300] on input "text" at bounding box center [92, 312] width 179 height 25
paste input "At [STREET_ADDRESS]"
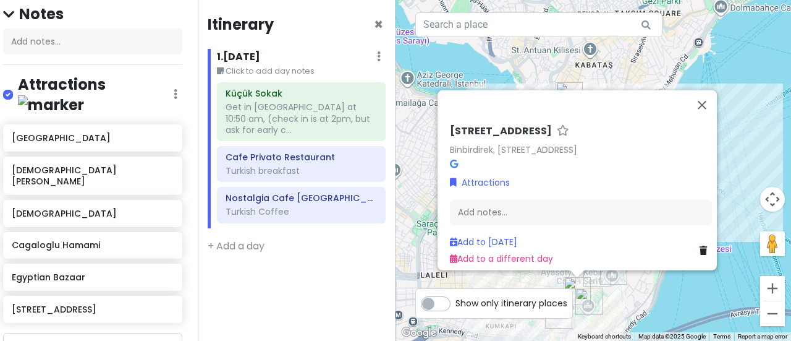
click at [483, 124] on h6 "[STREET_ADDRESS]" at bounding box center [501, 130] width 102 height 13
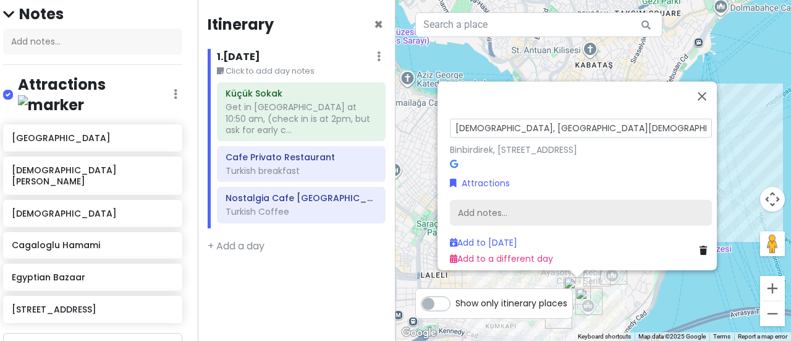
click at [472, 202] on div "Add notes..." at bounding box center [581, 212] width 262 height 26
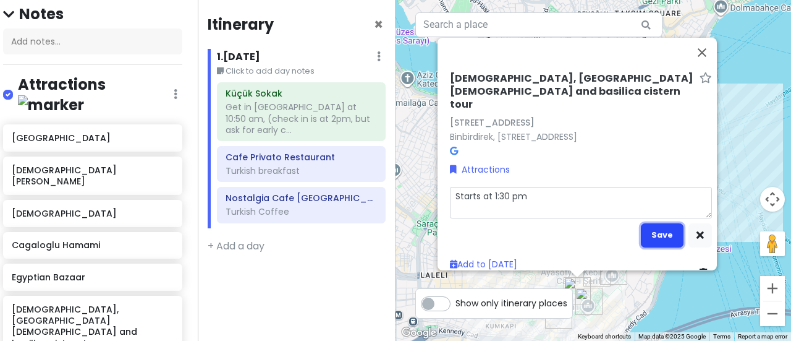
click at [653, 244] on button "Save" at bounding box center [662, 235] width 43 height 24
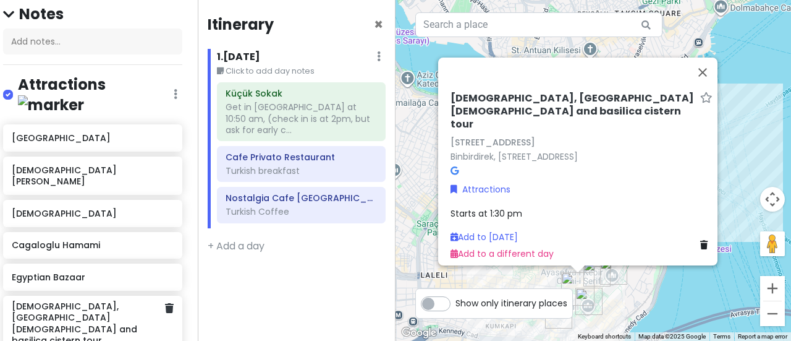
scroll to position [129, 9]
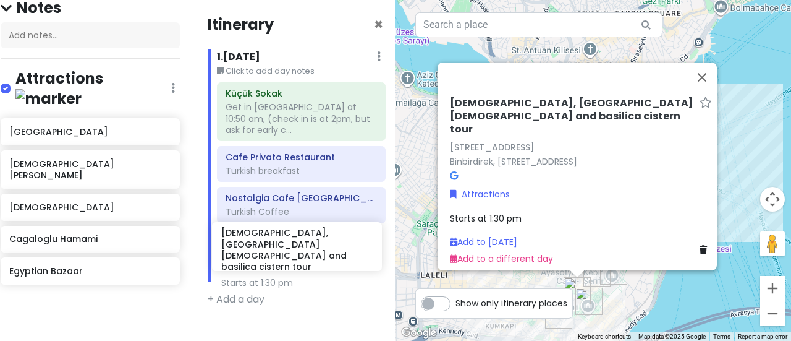
drag, startPoint x: 62, startPoint y: 312, endPoint x: 273, endPoint y: 243, distance: 222.4
click at [273, 243] on div "Istanbul Trip Private Change Dates Make a Copy Delete Trip Give Feedback 💡 Supp…" at bounding box center [395, 170] width 791 height 341
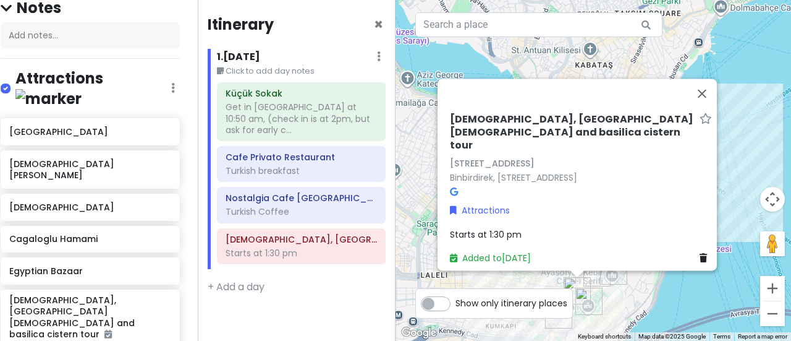
click at [483, 108] on div "[GEOGRAPHIC_DATA][PERSON_NAME], [GEOGRAPHIC_DATA][DEMOGRAPHIC_DATA] and basilic…" at bounding box center [581, 189] width 272 height 162
click at [482, 113] on h6 "[DEMOGRAPHIC_DATA], [GEOGRAPHIC_DATA][DEMOGRAPHIC_DATA] and basilica cistern to…" at bounding box center [572, 132] width 245 height 38
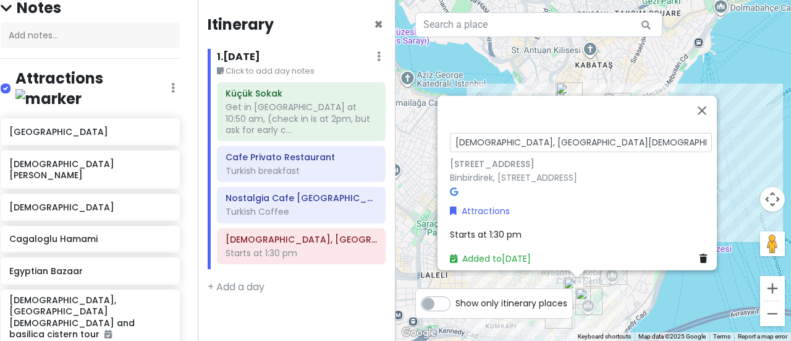
click at [480, 132] on input "[DEMOGRAPHIC_DATA], [GEOGRAPHIC_DATA][DEMOGRAPHIC_DATA] and basilica cistern to…" at bounding box center [581, 141] width 262 height 19
click at [515, 132] on input "[DEMOGRAPHIC_DATA], [GEOGRAPHIC_DATA][DEMOGRAPHIC_DATA] and basilica cistern to…" at bounding box center [581, 141] width 262 height 19
click at [596, 132] on input "[DEMOGRAPHIC_DATA][PERSON_NAME], [GEOGRAPHIC_DATA][DEMOGRAPHIC_DATA] and basili…" at bounding box center [581, 141] width 262 height 19
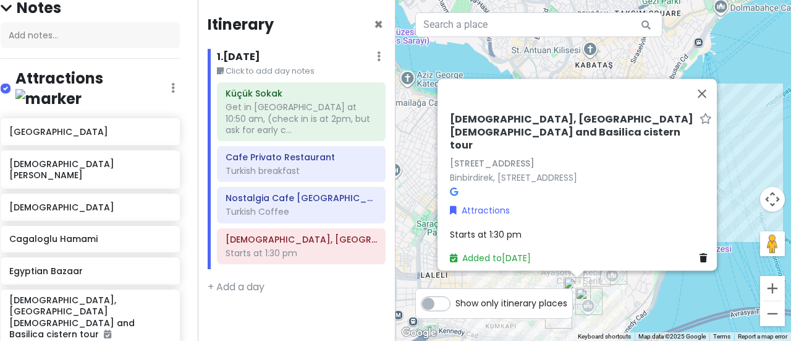
click at [509, 231] on span "Starts at 1:30 pm" at bounding box center [486, 234] width 72 height 12
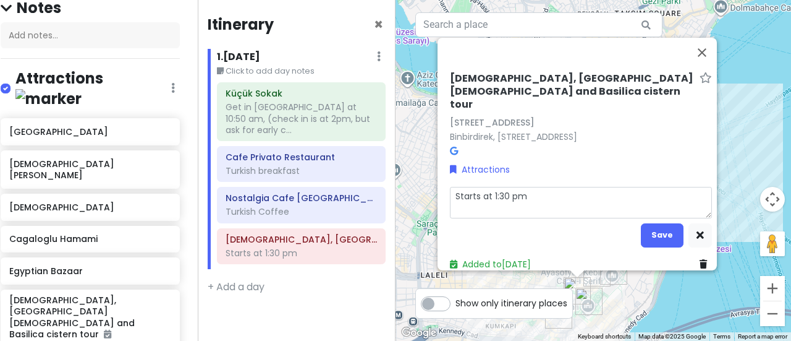
click at [532, 193] on textarea "Starts at 1:30 pm" at bounding box center [581, 202] width 262 height 32
click at [649, 232] on button "Save" at bounding box center [662, 235] width 43 height 24
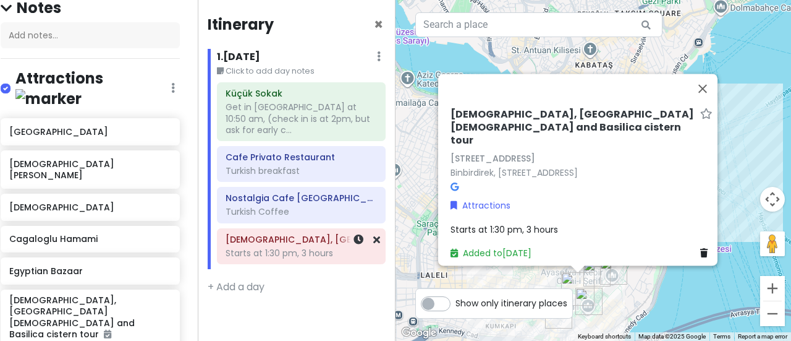
click at [260, 248] on div "[DEMOGRAPHIC_DATA], [GEOGRAPHIC_DATA][DEMOGRAPHIC_DATA] and Basilica cistern to…" at bounding box center [301, 246] width 151 height 31
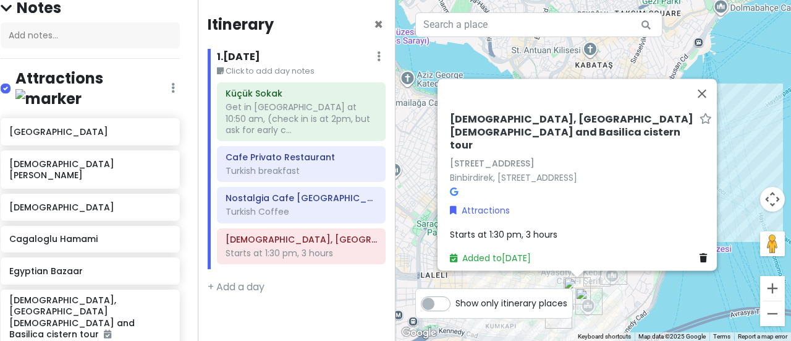
click at [487, 229] on span "Starts at 1:30 pm, 3 hours" at bounding box center [504, 234] width 108 height 12
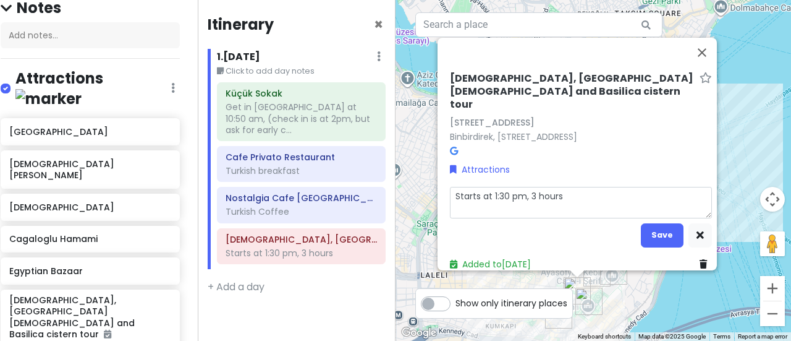
click at [493, 193] on textarea "Starts at 1:30 pm, 3 hours" at bounding box center [581, 202] width 262 height 32
click at [658, 232] on button "Save" at bounding box center [662, 235] width 43 height 24
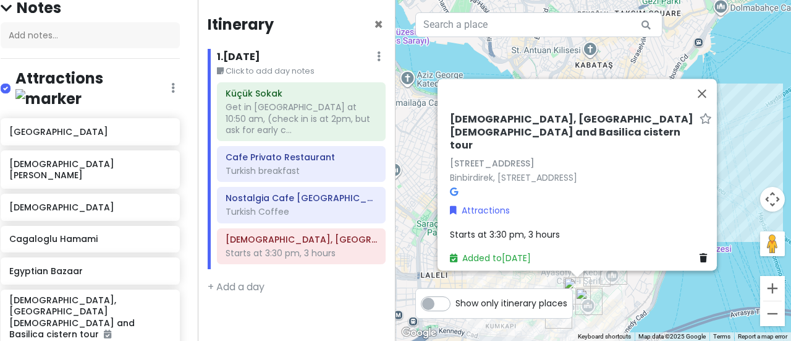
click at [305, 282] on div "Itinerary × 1 . [DATE] Edit Day Notes Delete Day Click to add day notes Küçük S…" at bounding box center [297, 170] width 198 height 341
click at [292, 111] on div "Get in [GEOGRAPHIC_DATA] at 10:50 am, (check in is at 2pm, but ask for early c.…" at bounding box center [301, 118] width 151 height 34
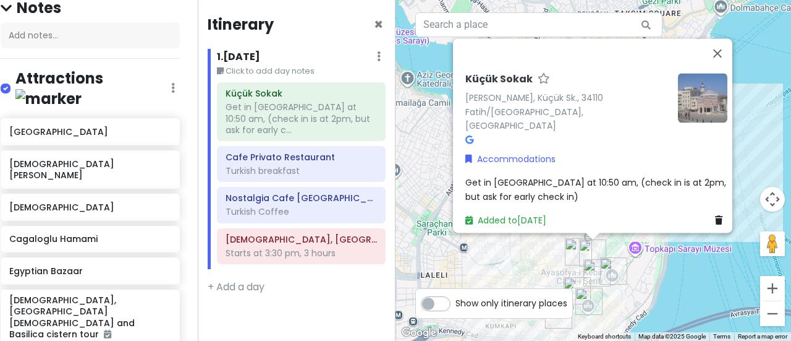
click at [541, 187] on div "Get in [GEOGRAPHIC_DATA] at 10:50 am, (check in is at 2pm, but ask for early ch…" at bounding box center [596, 190] width 262 height 28
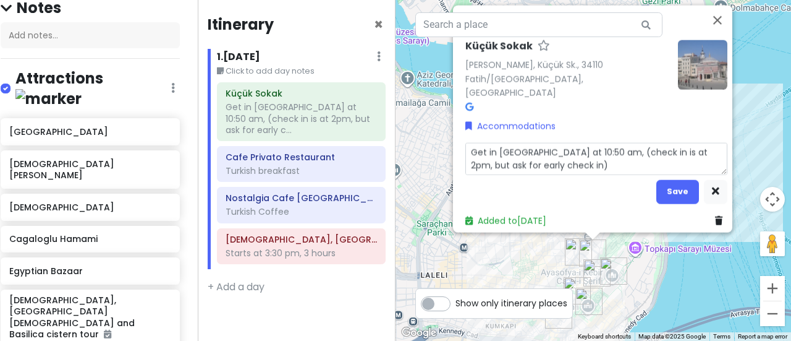
click at [584, 143] on textarea "Get in [GEOGRAPHIC_DATA] at 10:50 am, (check in is at 2pm, but ask for early ch…" at bounding box center [596, 159] width 262 height 32
click at [676, 187] on button "Save" at bounding box center [677, 191] width 43 height 24
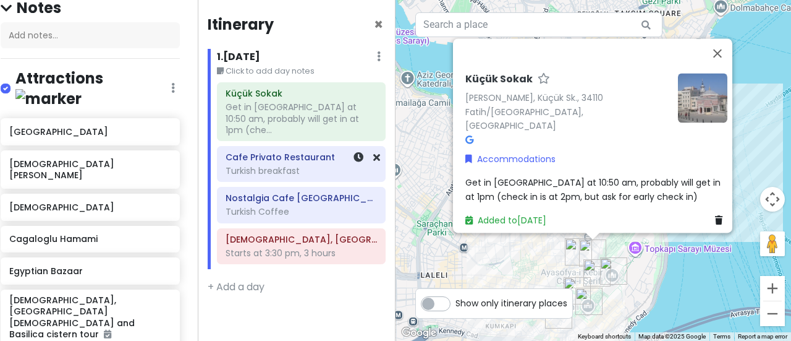
click at [294, 151] on h6 "Cafe Privato Restaurant" at bounding box center [301, 156] width 151 height 11
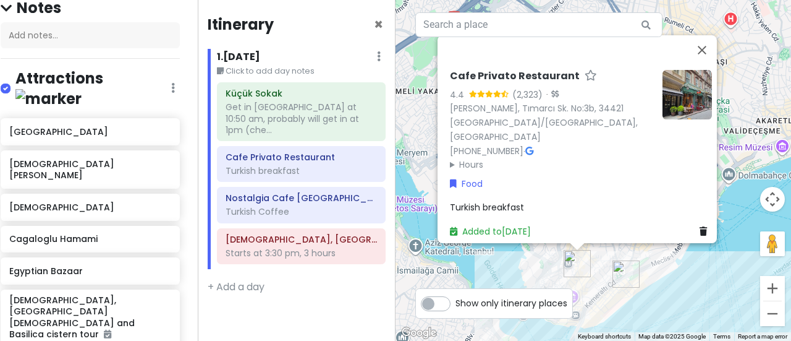
click at [451, 159] on summary "Hours" at bounding box center [551, 165] width 203 height 14
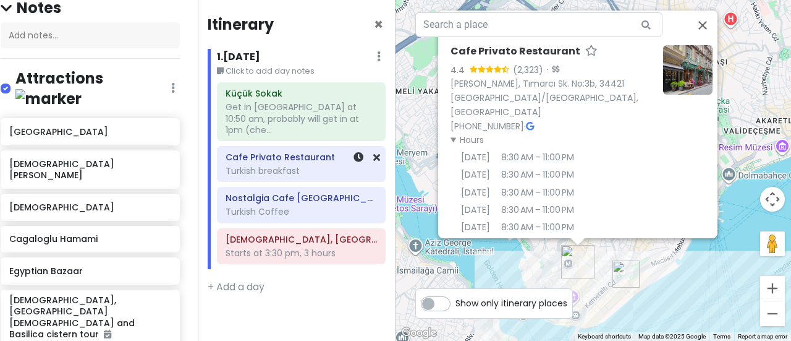
click at [304, 165] on div "Turkish breakfast" at bounding box center [301, 170] width 151 height 11
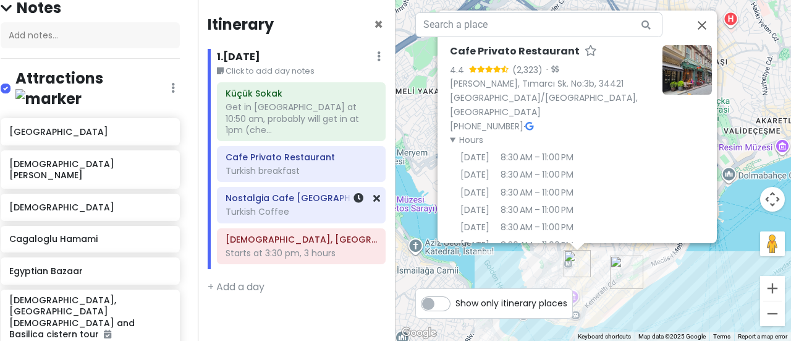
click at [302, 206] on div "Turkish Coffee" at bounding box center [301, 211] width 151 height 11
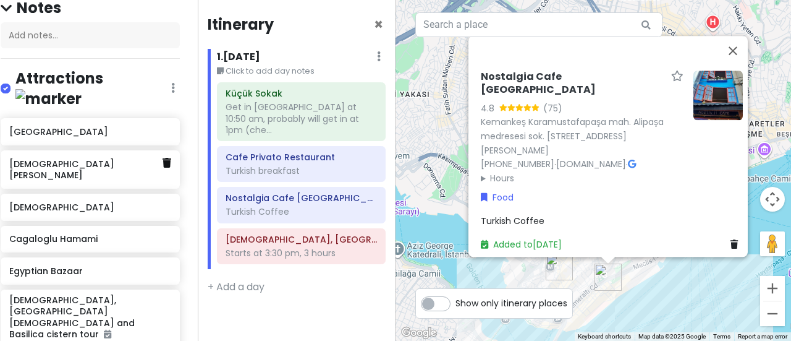
click at [163, 166] on icon at bounding box center [167, 163] width 9 height 10
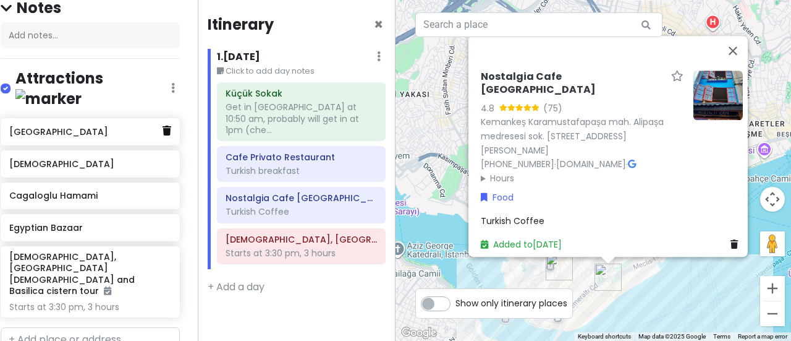
click at [163, 135] on icon at bounding box center [167, 130] width 9 height 10
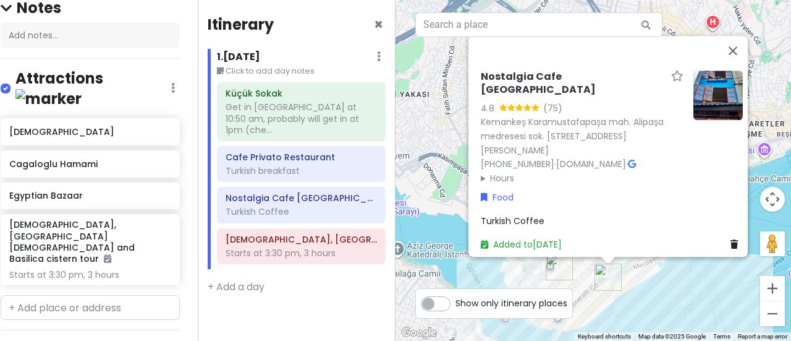
click at [104, 135] on h6 "[DEMOGRAPHIC_DATA]" at bounding box center [89, 131] width 161 height 11
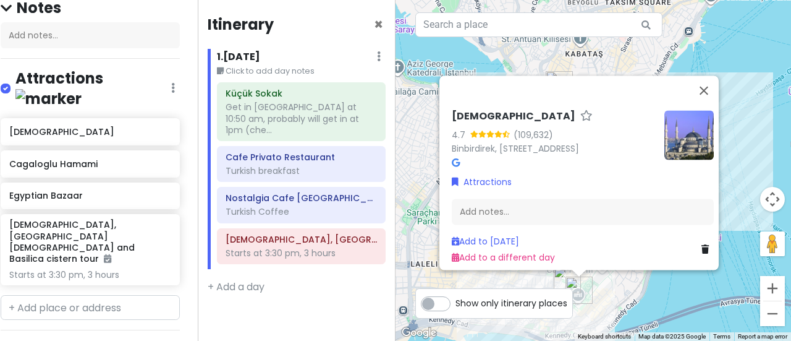
click at [83, 140] on div "[DEMOGRAPHIC_DATA]" at bounding box center [89, 131] width 161 height 17
click at [182, 268] on div "Istanbul Trip Private Change Dates Make a Copy Delete Trip Give Feedback 💡 Supp…" at bounding box center [99, 170] width 198 height 341
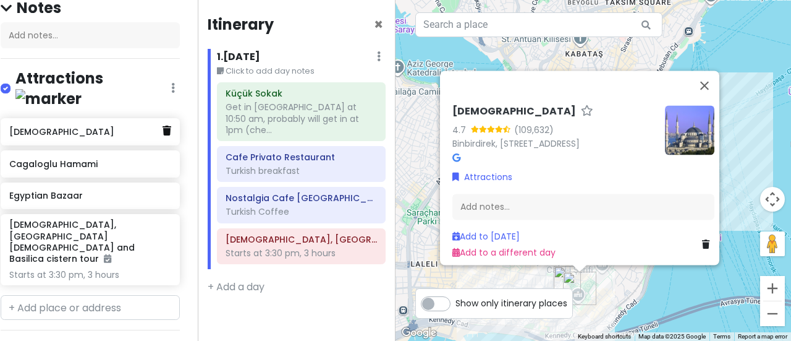
click at [163, 135] on icon at bounding box center [167, 130] width 9 height 10
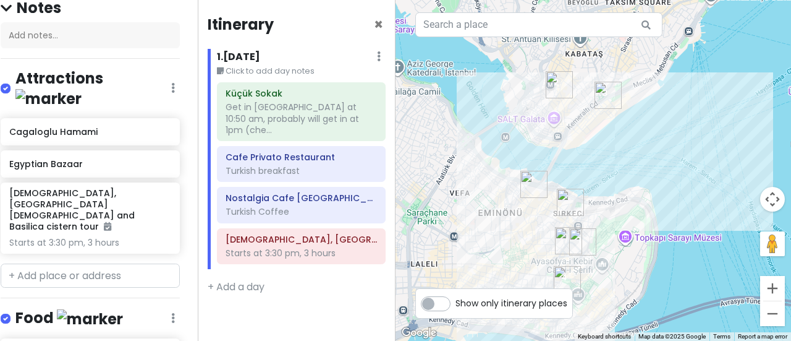
click at [93, 145] on div "Cagaloglu Hamami" at bounding box center [90, 131] width 179 height 27
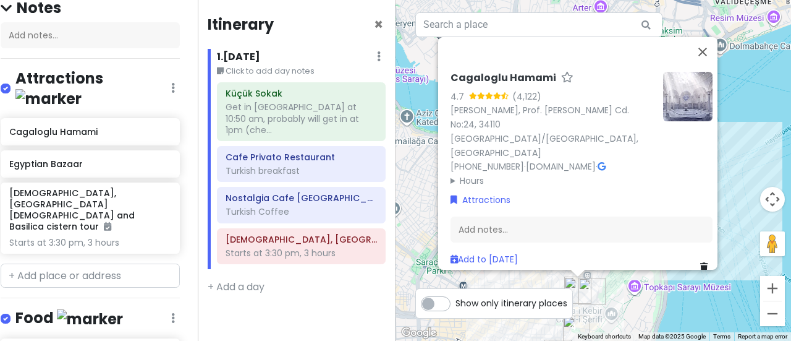
click at [520, 72] on h6 "Cagaloglu Hamami" at bounding box center [504, 78] width 106 height 13
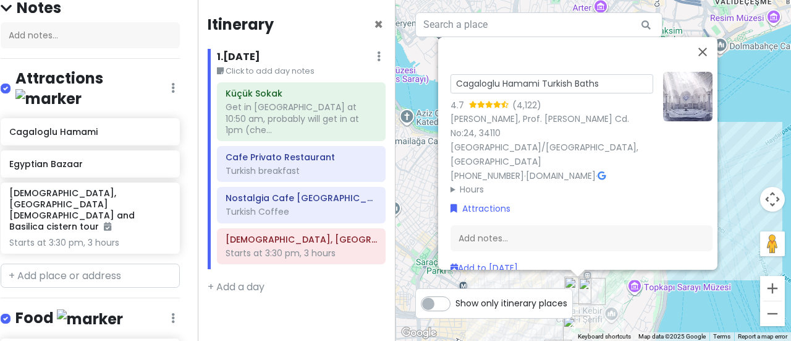
click at [576, 182] on summary "Hours" at bounding box center [552, 189] width 203 height 14
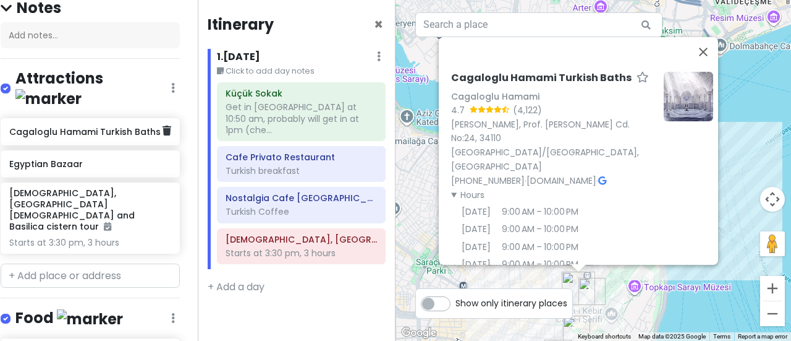
click at [113, 137] on h6 "Cagaloglu Hamami Turkish Baths" at bounding box center [85, 131] width 153 height 11
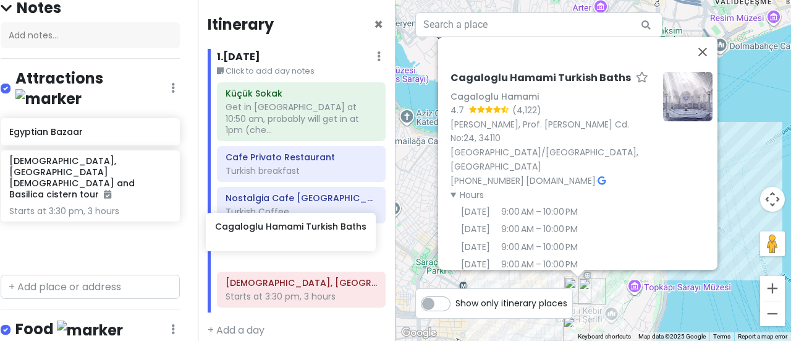
drag, startPoint x: 65, startPoint y: 148, endPoint x: 282, endPoint y: 243, distance: 237.5
click at [282, 243] on div "Istanbul Trip Private Change Dates Make a Copy Delete Trip Give Feedback 💡 Supp…" at bounding box center [395, 170] width 791 height 341
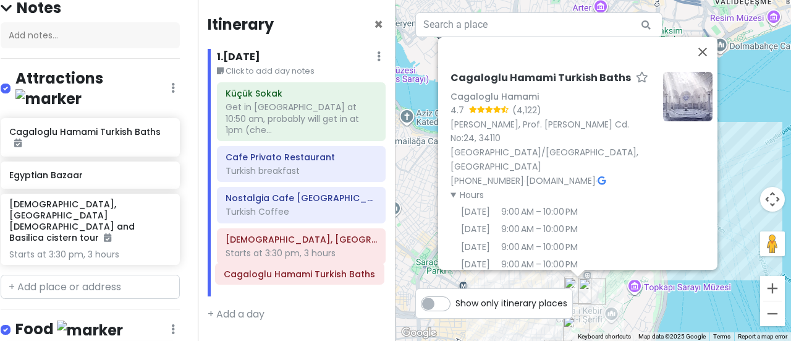
drag, startPoint x: 292, startPoint y: 230, endPoint x: 291, endPoint y: 277, distance: 47.0
click at [291, 277] on div "Küçük Sokak Get in [GEOGRAPHIC_DATA] at 10:50 am, probably will get in at 1pm (…" at bounding box center [301, 188] width 187 height 213
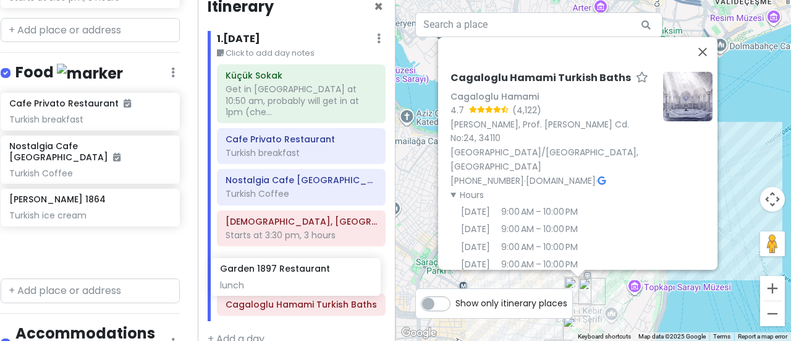
scroll to position [35, 0]
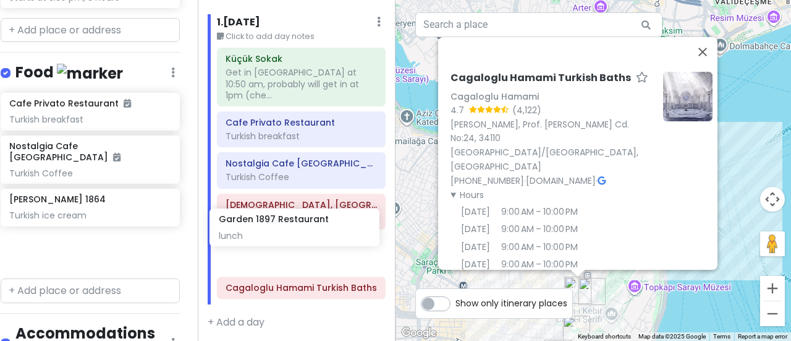
drag, startPoint x: 57, startPoint y: 179, endPoint x: 274, endPoint y: 232, distance: 224.1
click at [274, 232] on div "Istanbul Trip Private Change Dates Make a Copy Delete Trip Give Feedback 💡 Supp…" at bounding box center [395, 170] width 791 height 341
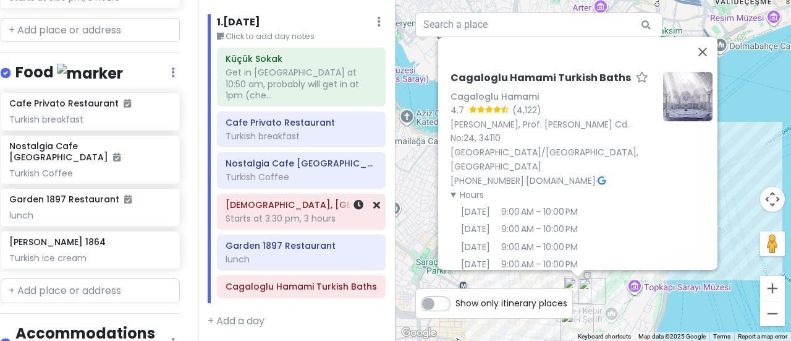
scroll to position [0, 0]
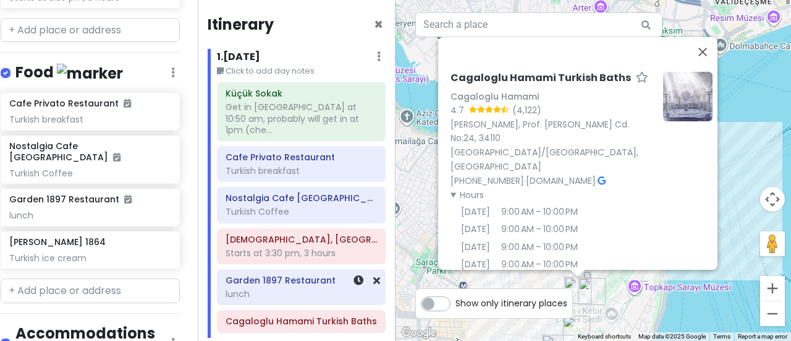
click at [283, 288] on div "lunch" at bounding box center [301, 293] width 151 height 11
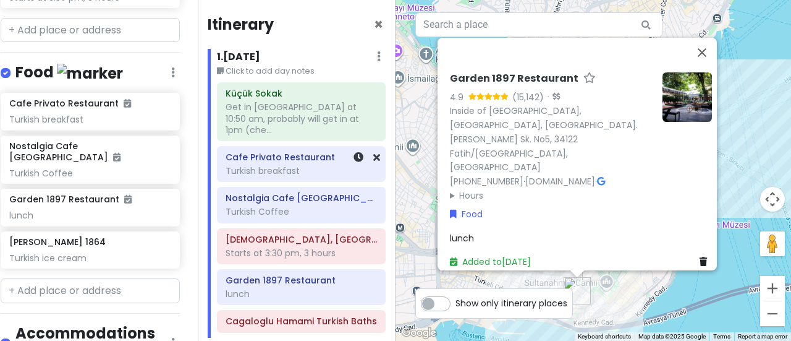
click at [277, 165] on div "Cafe Privato Restaurant Turkish breakfast" at bounding box center [301, 163] width 151 height 31
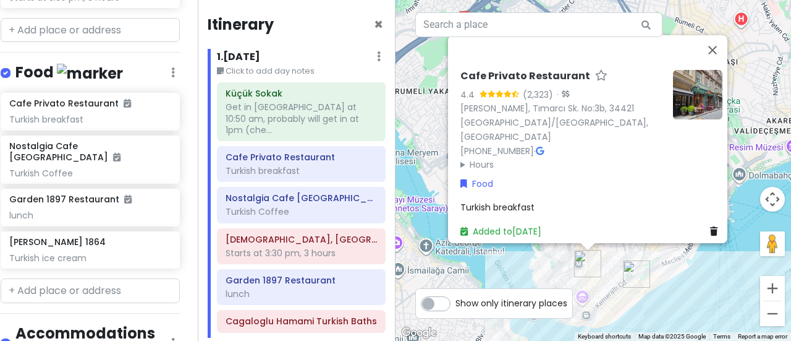
click at [527, 201] on span "Turkish breakfast" at bounding box center [497, 207] width 74 height 12
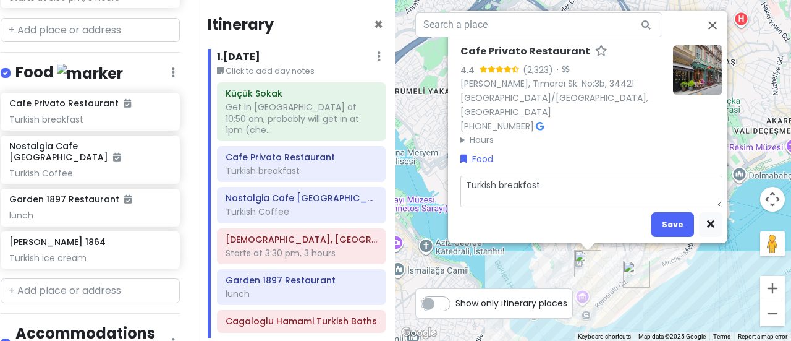
click at [543, 176] on textarea "Turkish breakfast" at bounding box center [591, 192] width 262 height 32
click at [666, 212] on button "Save" at bounding box center [672, 224] width 43 height 24
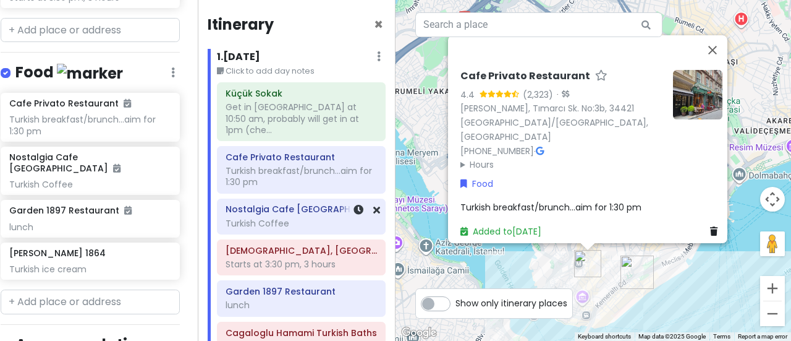
click at [297, 203] on div "Nostalgia Cafe Karaköy Turkish Coffee" at bounding box center [301, 216] width 151 height 31
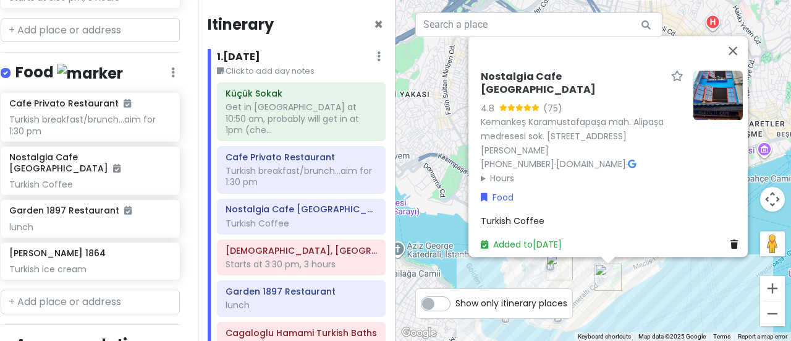
click at [560, 219] on div "Turkish Coffee" at bounding box center [612, 221] width 262 height 14
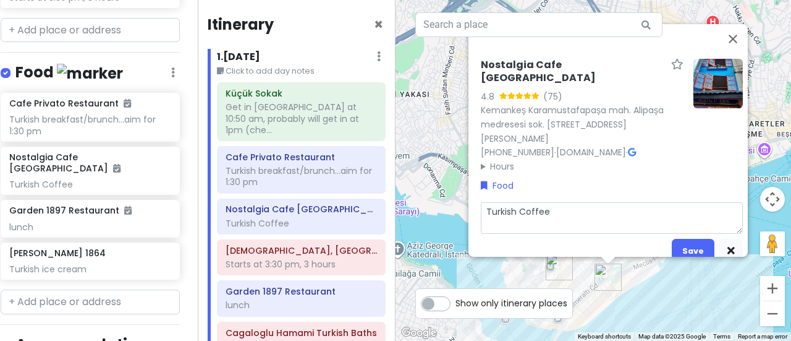
click at [553, 202] on textarea "Turkish Coffee" at bounding box center [612, 218] width 262 height 32
click at [688, 239] on button "Save" at bounding box center [693, 251] width 43 height 24
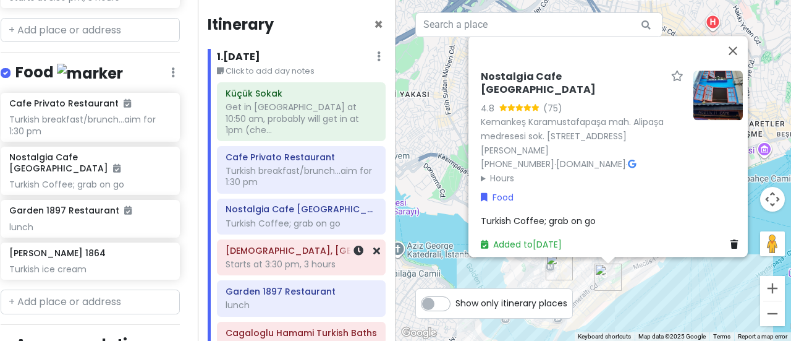
click at [274, 258] on div "Starts at 3:30 pm, 3 hours" at bounding box center [301, 263] width 151 height 11
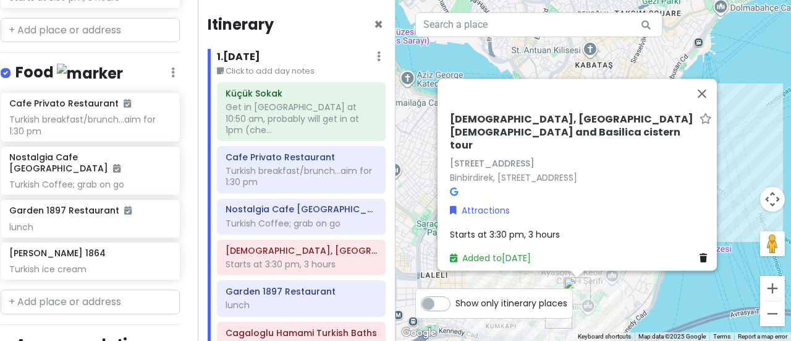
click at [569, 113] on h6 "[DEMOGRAPHIC_DATA], [GEOGRAPHIC_DATA][DEMOGRAPHIC_DATA] and Basilica cistern to…" at bounding box center [572, 132] width 245 height 38
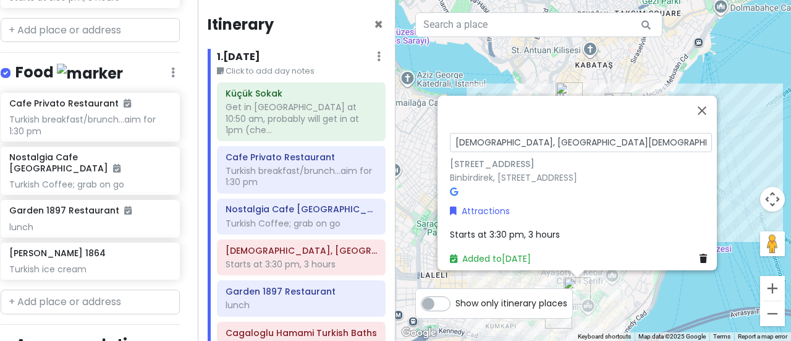
drag, startPoint x: 512, startPoint y: 121, endPoint x: 436, endPoint y: 124, distance: 76.1
click at [438, 124] on div "[GEOGRAPHIC_DATA], [GEOGRAPHIC_DATA][DEMOGRAPHIC_DATA] and Basilica cistern tou…" at bounding box center [577, 182] width 279 height 174
click at [507, 132] on input "Blue [DEMOGRAPHIC_DATA] and Basilica cistern tour" at bounding box center [581, 141] width 262 height 19
click at [628, 132] on input "[DEMOGRAPHIC_DATA], [DEMOGRAPHIC_DATA][PERSON_NAME] and Basilica cistern tour" at bounding box center [581, 141] width 262 height 19
click at [661, 132] on input "[GEOGRAPHIC_DATA][DEMOGRAPHIC_DATA], [GEOGRAPHIC_DATA] and Basilica Cistern tour" at bounding box center [581, 141] width 262 height 19
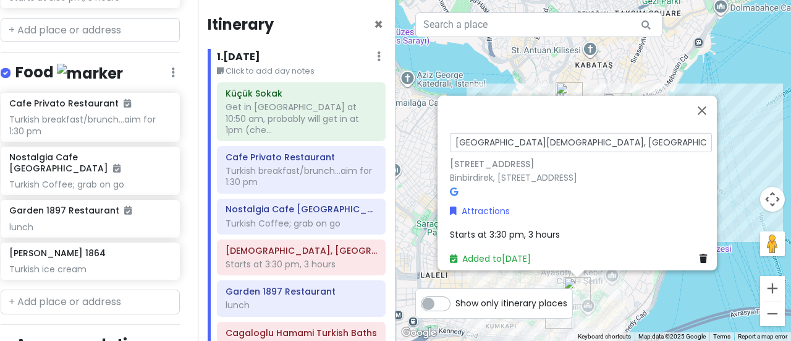
click at [616, 203] on div "Attractions" at bounding box center [581, 210] width 262 height 14
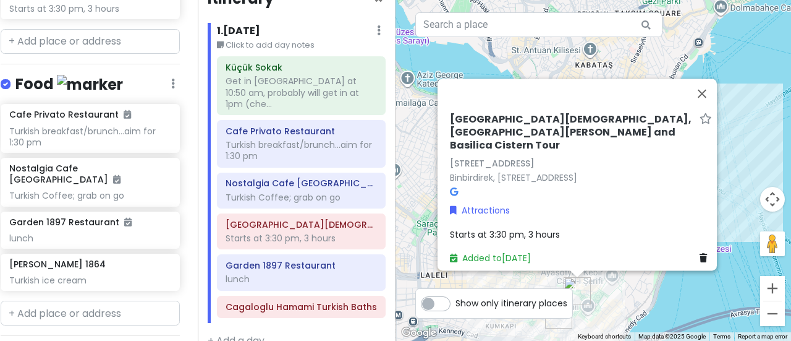
scroll to position [33, 0]
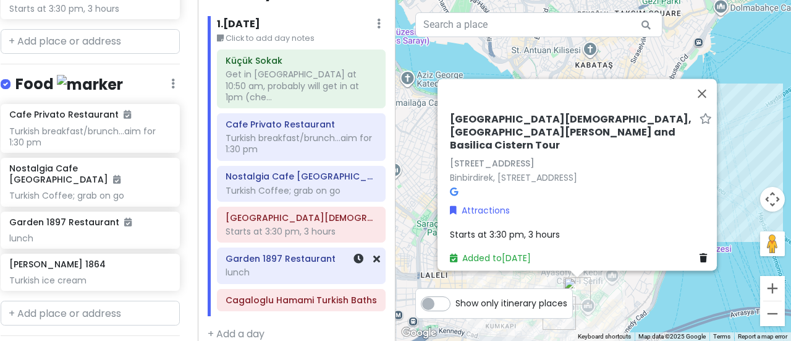
click at [254, 266] on div "lunch" at bounding box center [301, 271] width 151 height 11
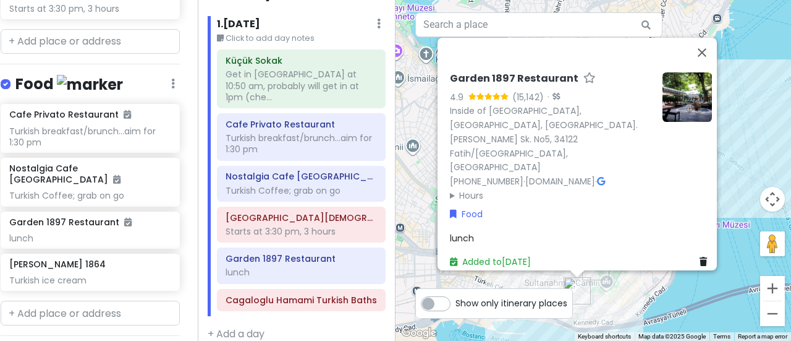
click at [472, 231] on div "lunch" at bounding box center [581, 238] width 262 height 14
drag, startPoint x: 482, startPoint y: 210, endPoint x: 424, endPoint y: 215, distance: 58.3
click at [424, 215] on div "Garden 1897 Restaurant 4.9 (15,142) · Inside of [GEOGRAPHIC_DATA], [GEOGRAPHIC_…" at bounding box center [594, 170] width 396 height 341
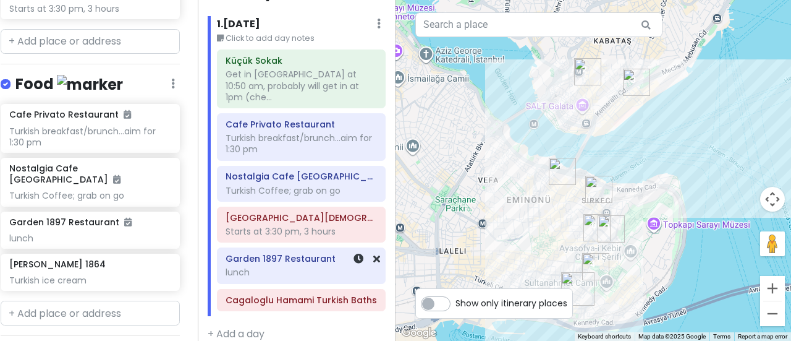
click at [264, 266] on div "lunch" at bounding box center [301, 271] width 151 height 11
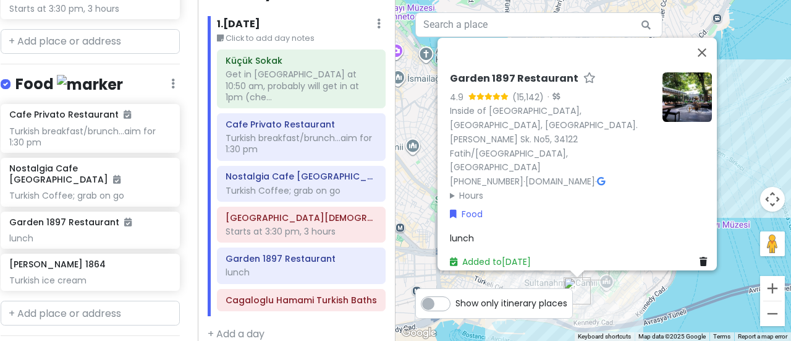
click at [477, 231] on div "lunch" at bounding box center [581, 238] width 262 height 14
click at [463, 187] on div "Garden 1897 Restaurant 4.9 (15,142) · Inside of [GEOGRAPHIC_DATA], [GEOGRAPHIC_…" at bounding box center [581, 193] width 272 height 253
click at [460, 188] on summary "Hours" at bounding box center [551, 195] width 203 height 14
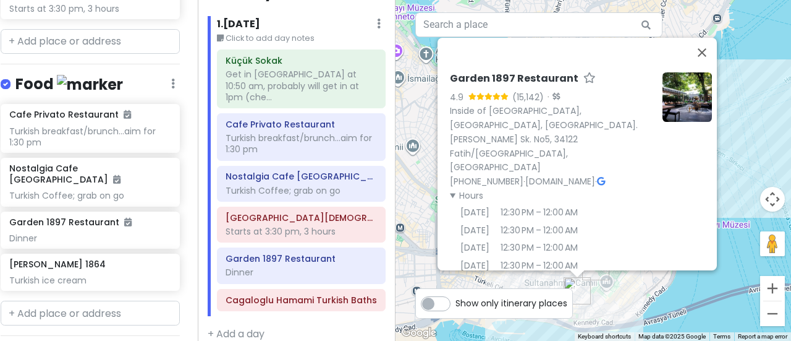
click at [634, 193] on details "Hours [DATE] 12:30 PM – 12:00 AM [DATE] 12:30 PM – 12:00 AM [DATE] 12:30 PM – 1…" at bounding box center [551, 256] width 203 height 137
click at [707, 53] on button "Close" at bounding box center [702, 53] width 30 height 30
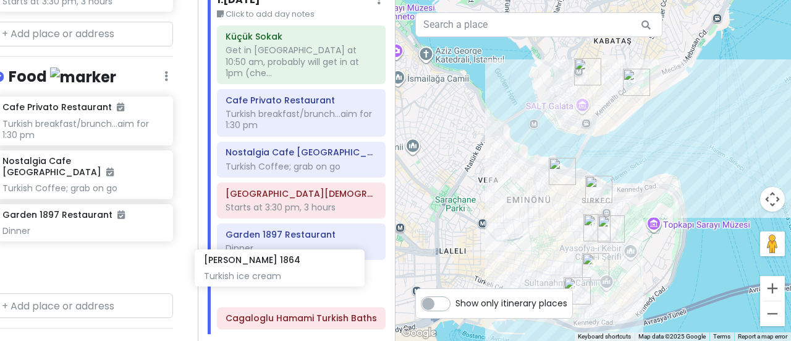
scroll to position [80, 0]
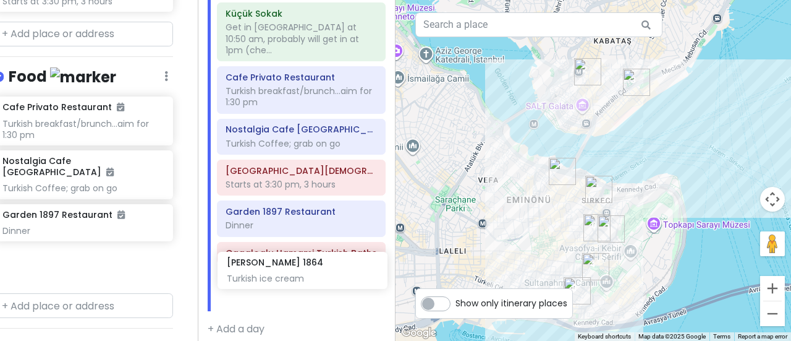
drag, startPoint x: 69, startPoint y: 231, endPoint x: 286, endPoint y: 271, distance: 221.3
click at [286, 271] on div "Istanbul Trip Private Change Dates Make a Copy Delete Trip Give Feedback 💡 Supp…" at bounding box center [395, 170] width 791 height 341
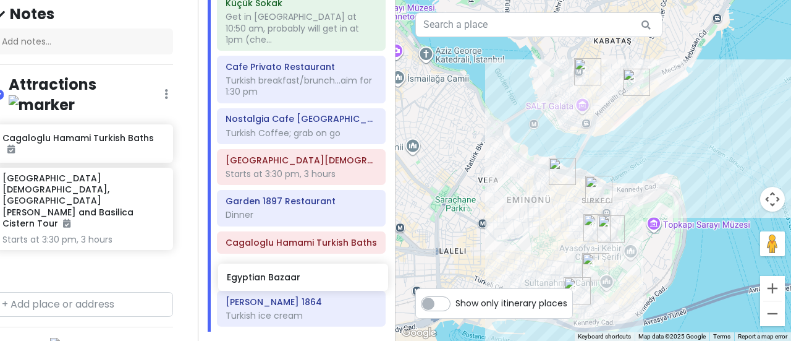
scroll to position [108, 0]
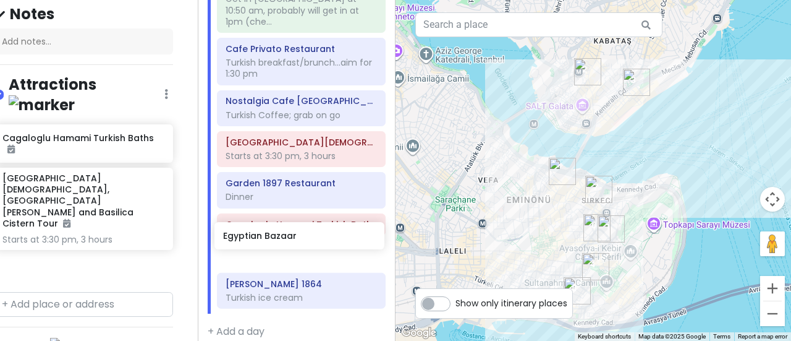
drag, startPoint x: 66, startPoint y: 192, endPoint x: 288, endPoint y: 243, distance: 228.2
click at [288, 243] on div "Istanbul Trip Private Change Dates Make a Copy Delete Trip Give Feedback 💡 Supp…" at bounding box center [395, 170] width 791 height 341
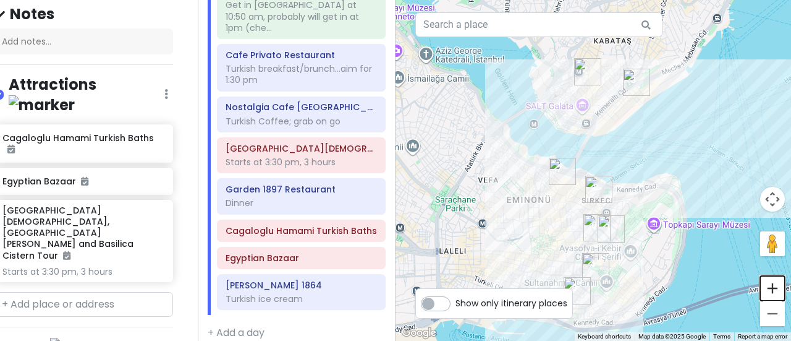
click at [769, 287] on button "Zoom in" at bounding box center [772, 288] width 25 height 25
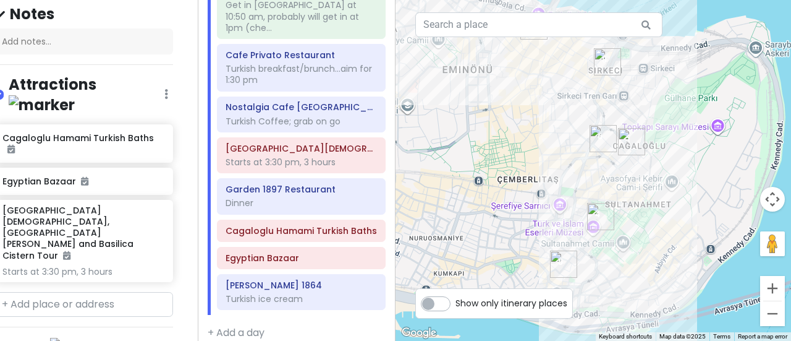
drag, startPoint x: 682, startPoint y: 310, endPoint x: 687, endPoint y: 143, distance: 167.0
click at [687, 143] on div at bounding box center [594, 170] width 396 height 341
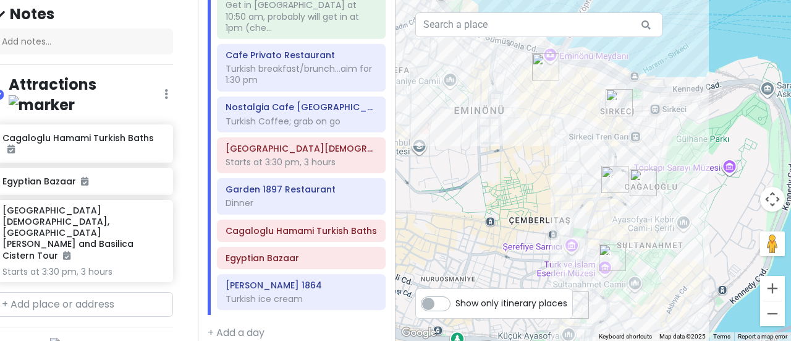
drag, startPoint x: 528, startPoint y: 153, endPoint x: 539, endPoint y: 200, distance: 48.9
click at [539, 200] on div at bounding box center [594, 170] width 396 height 341
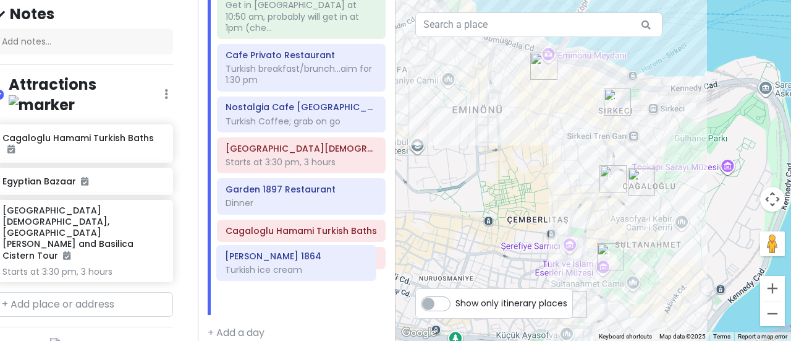
drag, startPoint x: 303, startPoint y: 280, endPoint x: 303, endPoint y: 266, distance: 13.6
click at [303, 266] on div "Küçük Sokak Get in [GEOGRAPHIC_DATA] at 10:50 am, probably will get in at 1pm (…" at bounding box center [301, 147] width 187 height 334
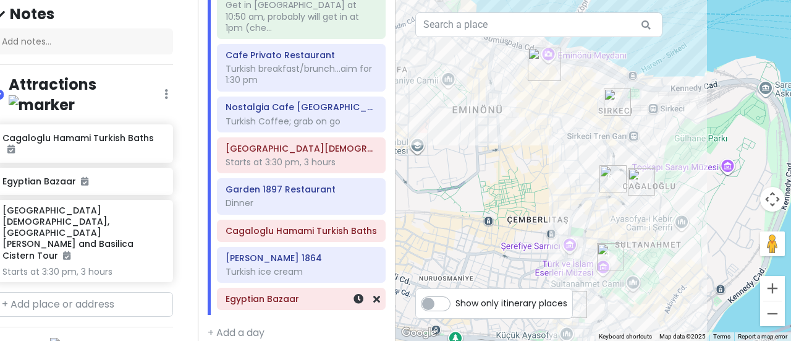
click at [286, 293] on h6 "Egyptian Bazaar" at bounding box center [301, 298] width 151 height 11
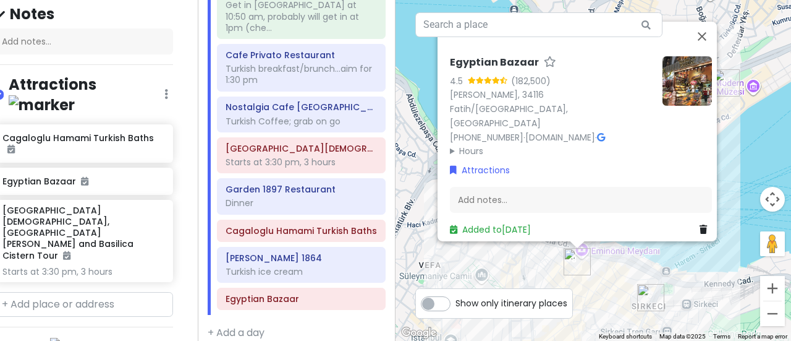
click at [450, 144] on summary "Hours" at bounding box center [551, 151] width 203 height 14
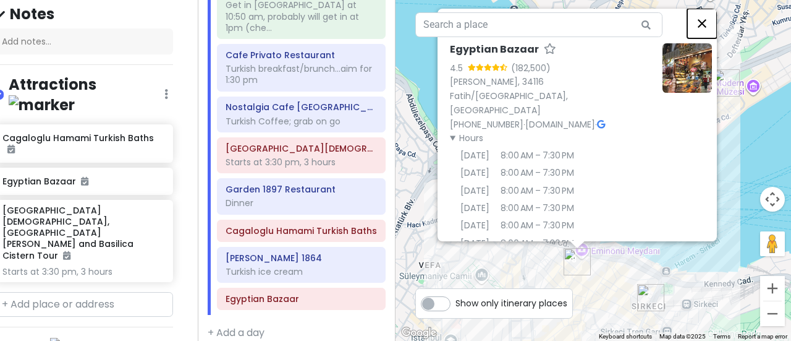
click at [709, 24] on button "Close" at bounding box center [702, 24] width 30 height 30
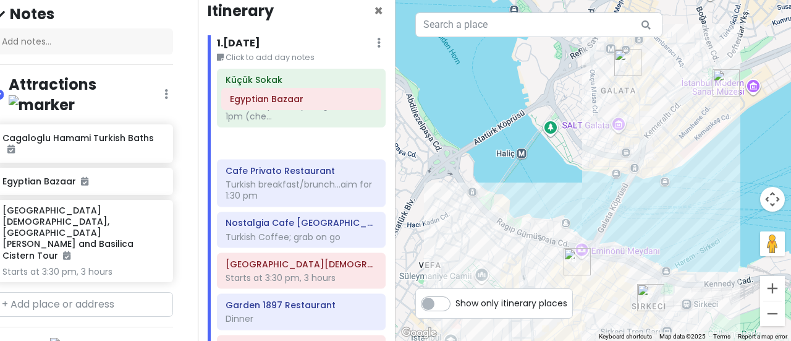
scroll to position [14, 0]
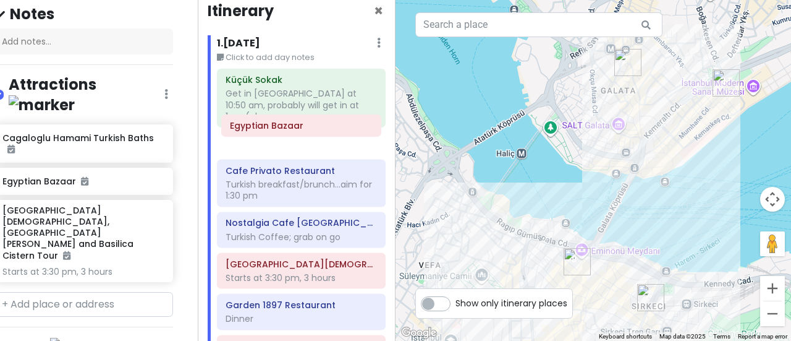
drag, startPoint x: 291, startPoint y: 285, endPoint x: 295, endPoint y: 127, distance: 158.3
click at [295, 127] on div "Küçük Sokak Get in [GEOGRAPHIC_DATA] at 10:50 am, probably will get in at 1pm (…" at bounding box center [301, 236] width 187 height 334
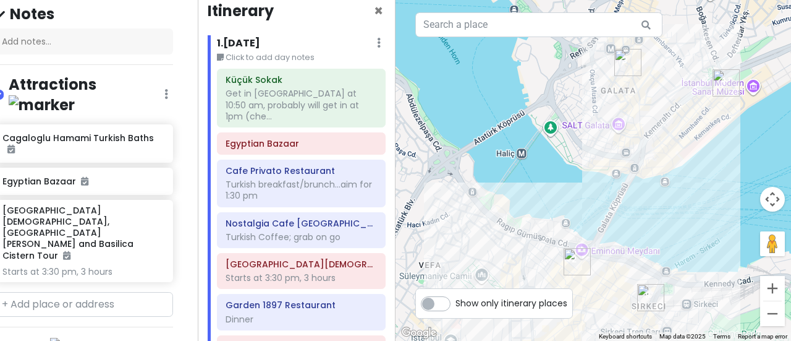
drag, startPoint x: 520, startPoint y: 296, endPoint x: 482, endPoint y: 35, distance: 263.6
click at [482, 35] on div "← Move left → Move right ↑ Move up ↓ Move down + Zoom in - Zoom out Home Jump l…" at bounding box center [594, 170] width 396 height 341
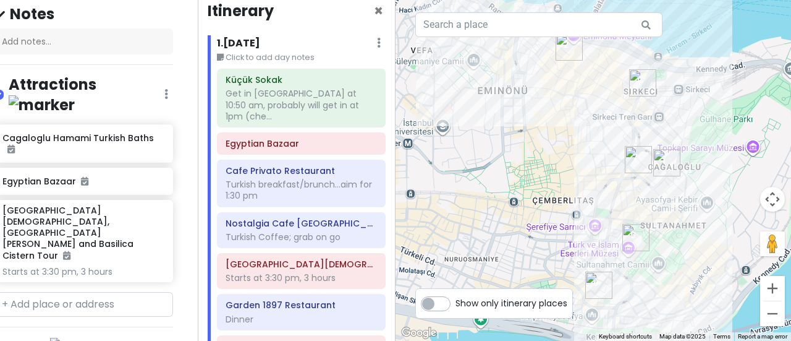
drag, startPoint x: 501, startPoint y: 216, endPoint x: 492, endPoint y: -1, distance: 217.1
click at [492, 0] on div at bounding box center [594, 170] width 396 height 341
click at [311, 138] on h6 "Egyptian Bazaar" at bounding box center [301, 143] width 151 height 11
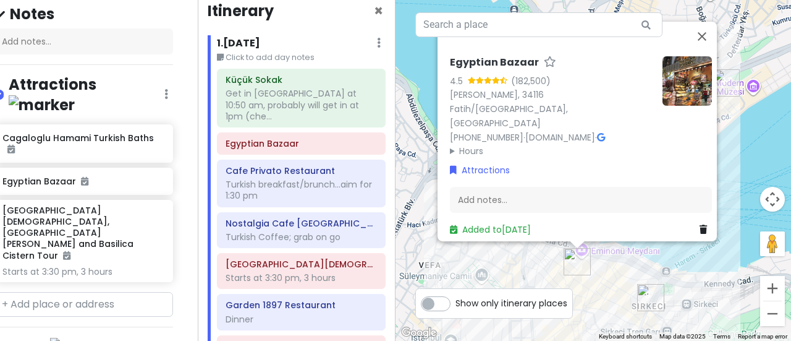
click at [450, 144] on summary "Hours" at bounding box center [551, 151] width 203 height 14
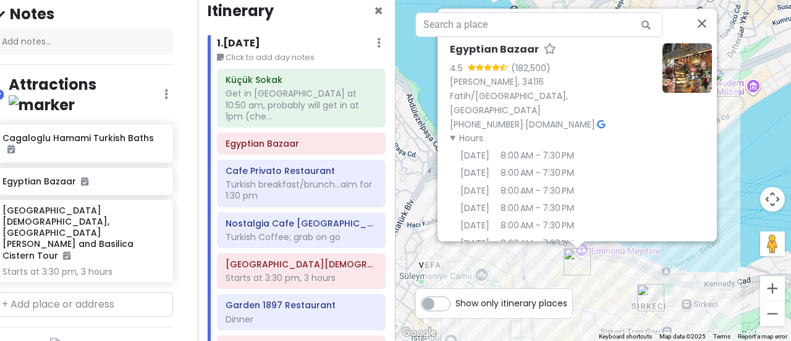
click at [450, 131] on summary "Hours" at bounding box center [551, 138] width 203 height 14
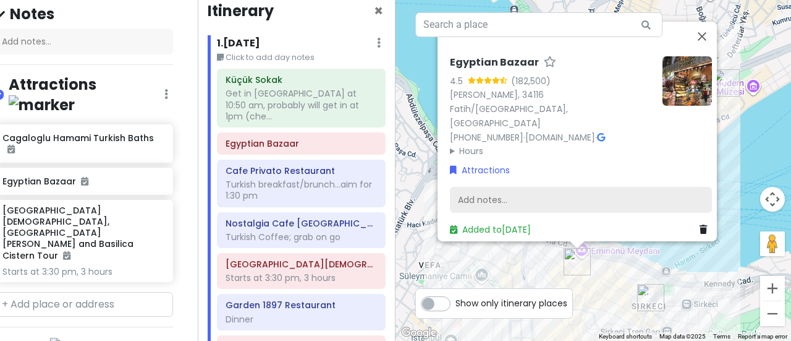
click at [472, 187] on div "Add notes..." at bounding box center [581, 200] width 262 height 26
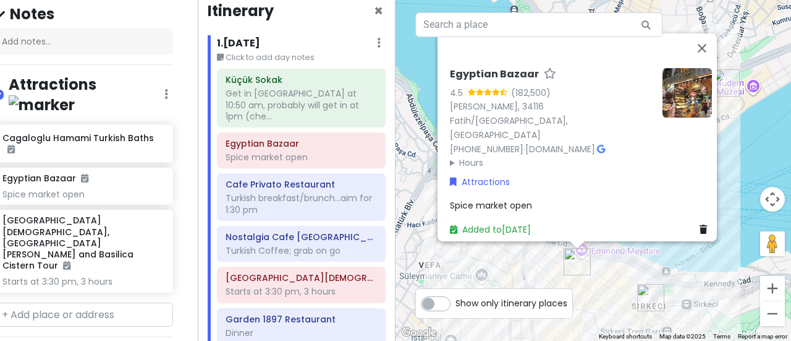
click at [450, 109] on div "Egyptian Bazaar 4.5 (182,500) [PERSON_NAME], [GEOGRAPHIC_DATA] [PHONE_NUMBER] ·…" at bounding box center [551, 119] width 203 height 102
click at [450, 156] on summary "Hours" at bounding box center [551, 163] width 203 height 14
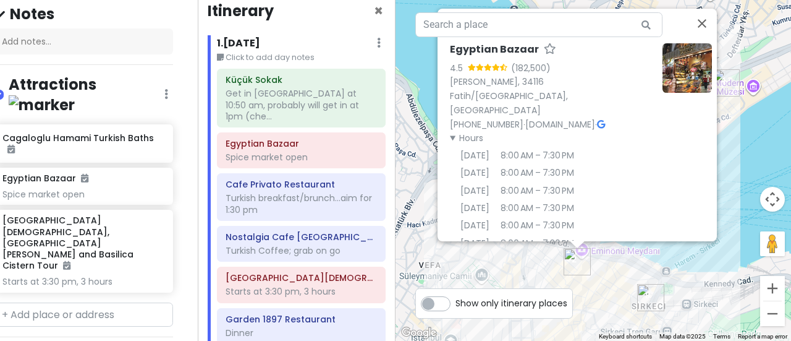
click at [450, 131] on summary "Hours" at bounding box center [551, 138] width 203 height 14
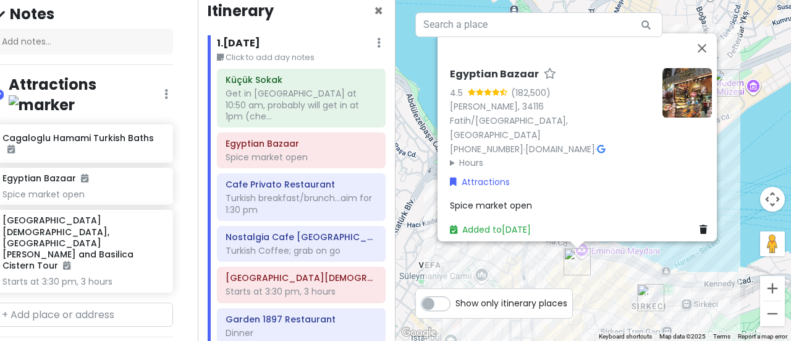
click at [538, 198] on div "Spice market open" at bounding box center [581, 205] width 262 height 14
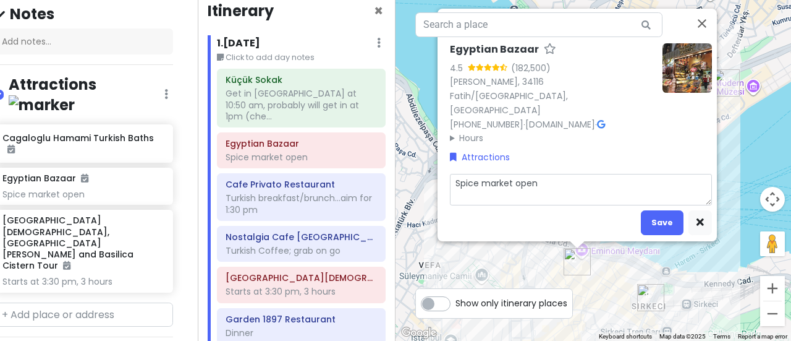
click at [539, 174] on textarea "Spice market open" at bounding box center [581, 190] width 262 height 32
click at [650, 210] on button "Save" at bounding box center [662, 222] width 43 height 24
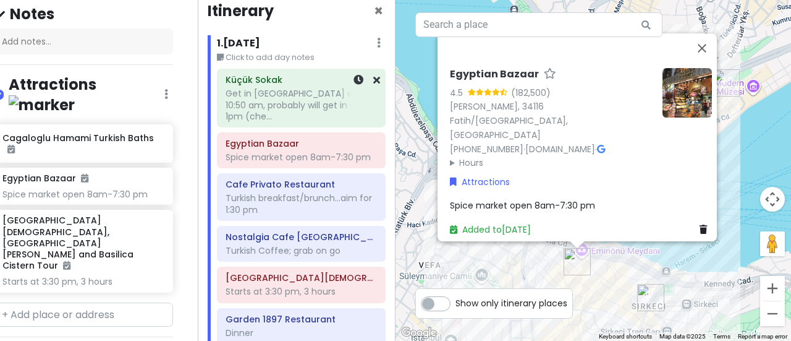
click at [299, 104] on div "Get in [GEOGRAPHIC_DATA] at 10:50 am, probably will get in at 1pm (che..." at bounding box center [301, 105] width 151 height 34
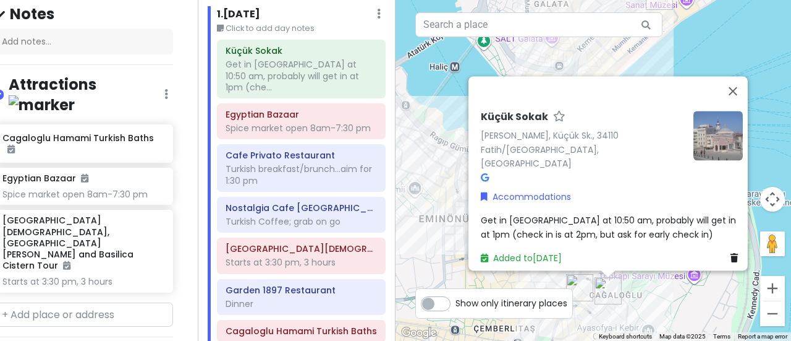
scroll to position [28, 0]
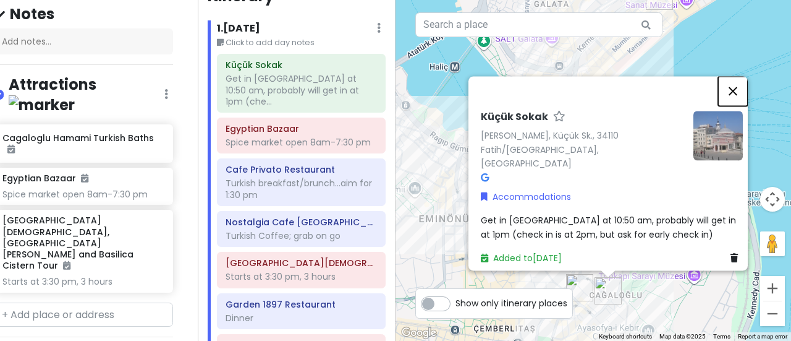
click at [743, 95] on button "Close" at bounding box center [733, 91] width 30 height 30
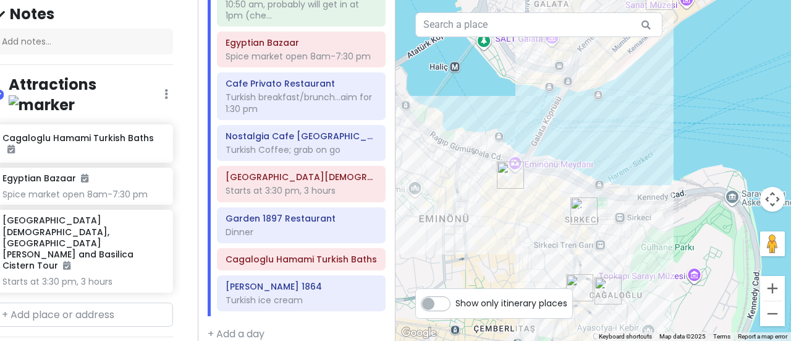
scroll to position [116, 0]
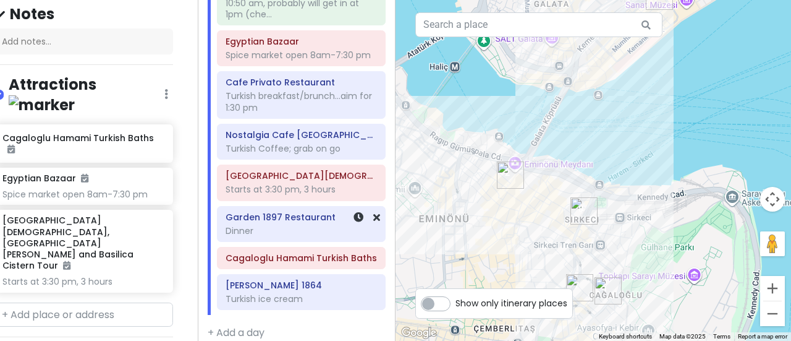
click at [258, 225] on div "Dinner" at bounding box center [301, 230] width 151 height 11
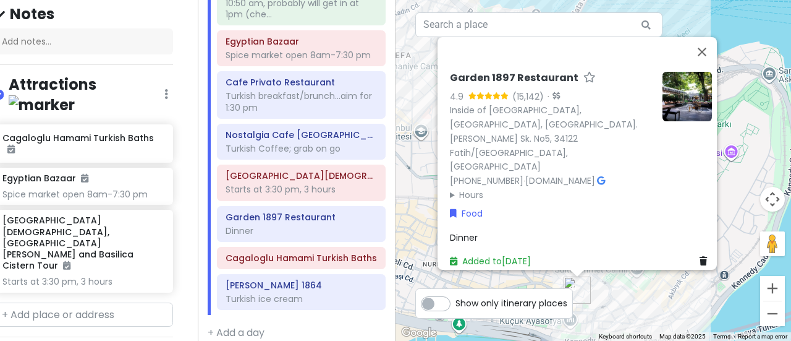
click at [450, 187] on summary "Hours" at bounding box center [551, 194] width 203 height 14
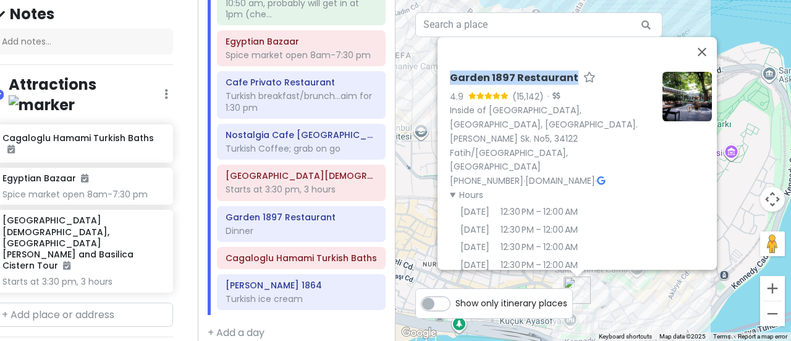
drag, startPoint x: 445, startPoint y: 76, endPoint x: 566, endPoint y: 80, distance: 120.6
click at [566, 80] on div "Garden 1897 Restaurant" at bounding box center [551, 81] width 203 height 18
copy h6 "Garden 1897 Restaurant"
click at [284, 225] on div "Dinner" at bounding box center [301, 230] width 151 height 11
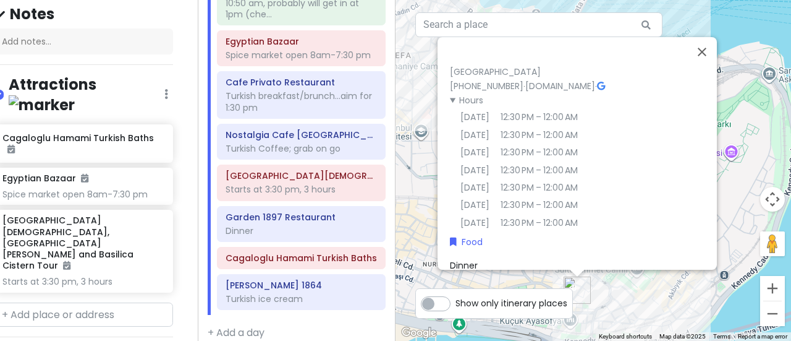
scroll to position [104, 0]
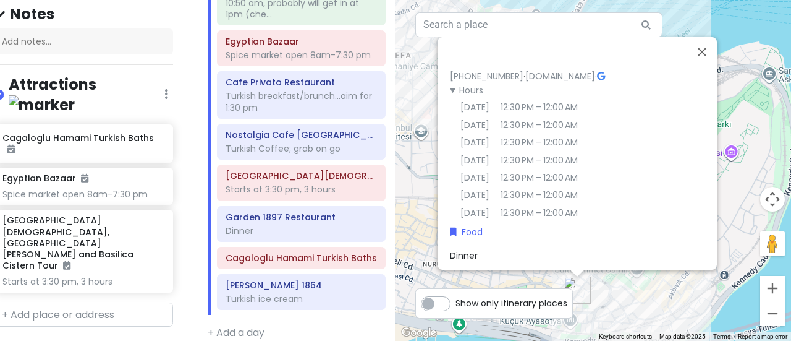
click at [486, 248] on div "Dinner" at bounding box center [581, 255] width 262 height 14
click at [486, 248] on textarea "Dinner" at bounding box center [581, 264] width 262 height 32
click at [299, 250] on div "Cagaloglu Hamami Turkish Baths" at bounding box center [301, 257] width 151 height 17
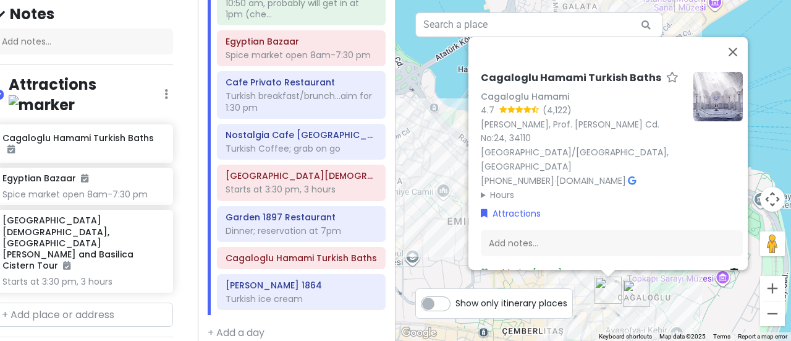
click at [483, 187] on summary "Hours" at bounding box center [582, 194] width 203 height 14
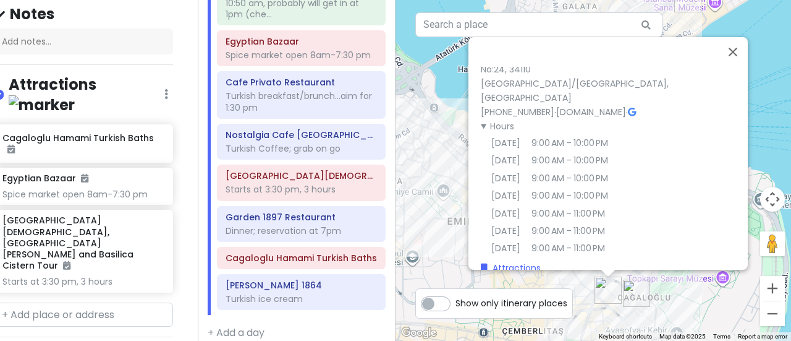
scroll to position [0, 0]
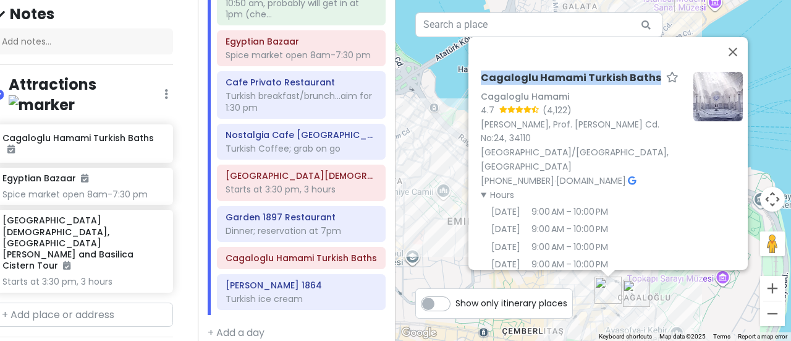
drag, startPoint x: 474, startPoint y: 78, endPoint x: 644, endPoint y: 74, distance: 170.0
click at [644, 74] on div "Cagaloglu Hamami Turkish Baths Cagaloglu Hamami 4.7 (4,122) [PERSON_NAME], [PER…" at bounding box center [612, 221] width 272 height 309
copy h6 "Cagaloglu Hamami Turkish Baths"
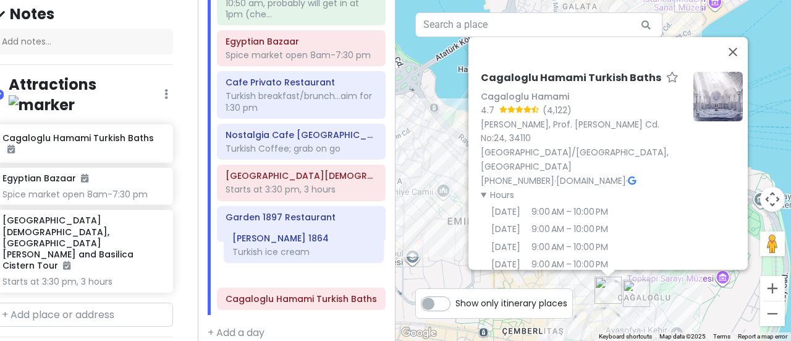
drag, startPoint x: 291, startPoint y: 282, endPoint x: 299, endPoint y: 248, distance: 34.3
click at [299, 248] on div "Küçük Sokak Get in [GEOGRAPHIC_DATA] at 10:50 am, probably will get in at 1pm (…" at bounding box center [301, 140] width 187 height 347
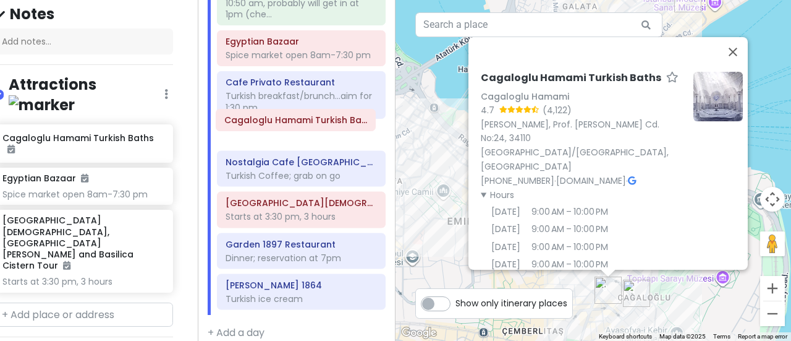
drag, startPoint x: 286, startPoint y: 292, endPoint x: 285, endPoint y: 130, distance: 162.6
click at [285, 130] on div "Küçük Sokak Get in [GEOGRAPHIC_DATA] at 10:50 am, probably will get in at 1pm (…" at bounding box center [301, 140] width 187 height 347
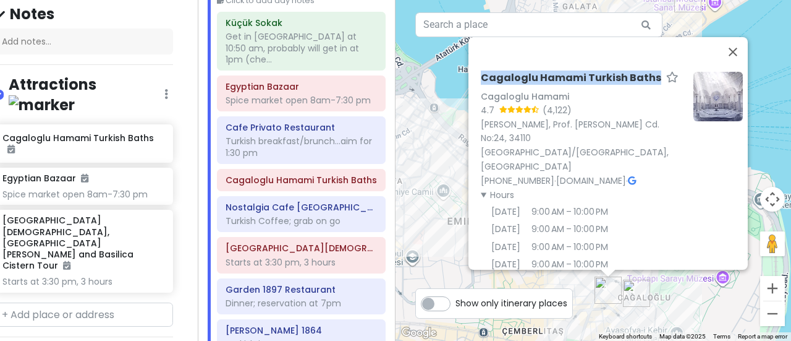
scroll to position [71, 0]
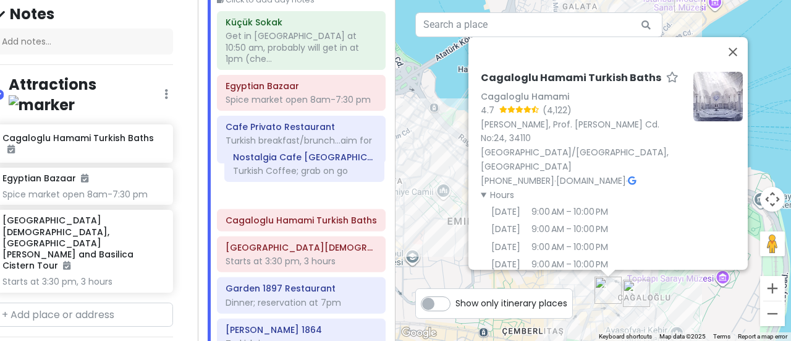
drag, startPoint x: 289, startPoint y: 205, endPoint x: 298, endPoint y: 166, distance: 39.9
click at [298, 166] on div "Küçük Sokak Get in [GEOGRAPHIC_DATA] at 10:50 am, probably will get in at 1pm (…" at bounding box center [301, 184] width 187 height 347
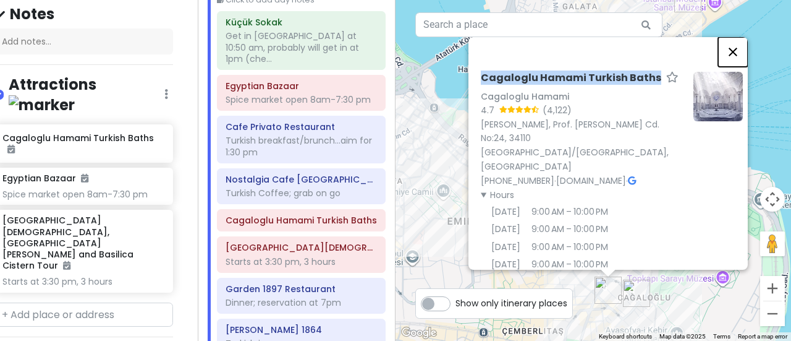
click at [738, 54] on button "Close" at bounding box center [733, 52] width 30 height 30
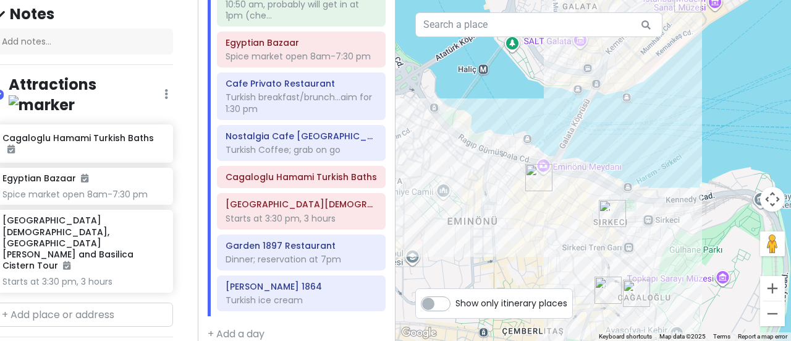
scroll to position [116, 0]
click at [291, 211] on div "Starts at 3:30 pm, 3 hours" at bounding box center [301, 216] width 151 height 11
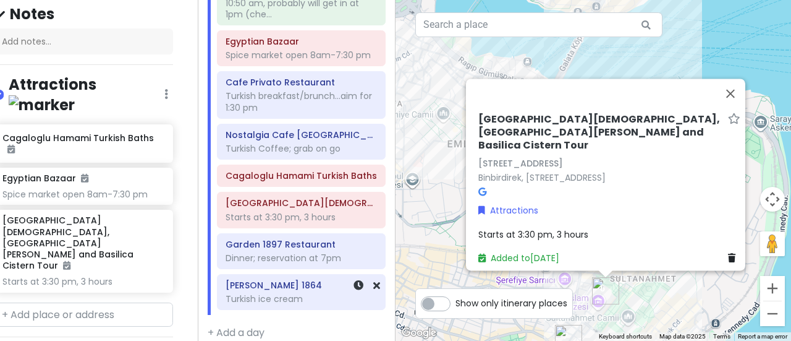
click at [294, 293] on div "Turkish ice cream" at bounding box center [301, 298] width 151 height 11
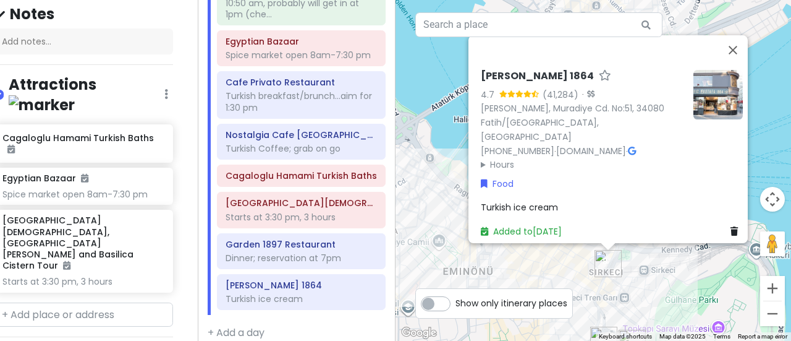
click at [562, 200] on div "Turkish ice cream" at bounding box center [612, 207] width 262 height 14
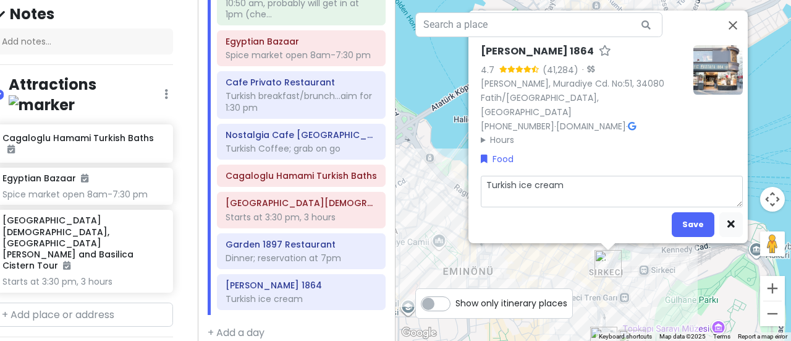
click at [575, 176] on textarea "Turkish ice cream" at bounding box center [612, 192] width 262 height 32
click at [696, 212] on button "Save" at bounding box center [693, 224] width 43 height 24
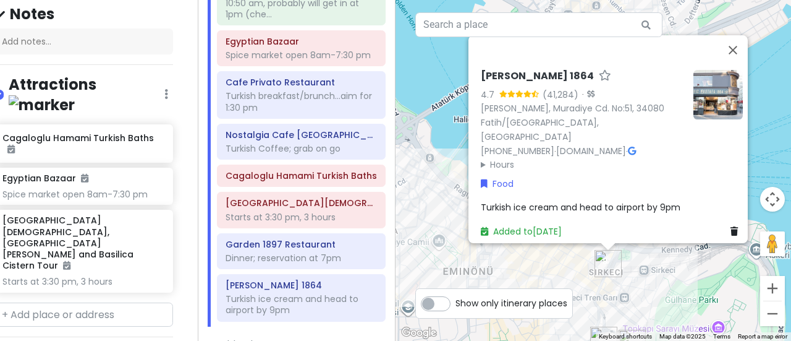
click at [670, 201] on span "Turkish ice cream and head to airport by 9pm" at bounding box center [581, 207] width 200 height 12
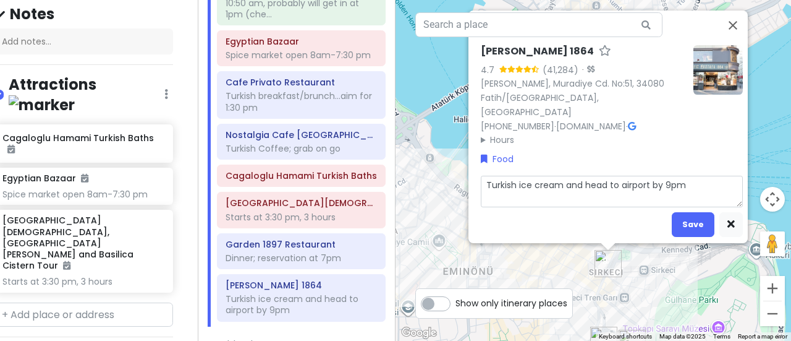
drag, startPoint x: 691, startPoint y: 173, endPoint x: 561, endPoint y: 166, distance: 130.6
click at [561, 176] on textarea "Turkish ice cream and head to airport by 9pm" at bounding box center [612, 192] width 262 height 32
click at [692, 212] on button "Save" at bounding box center [693, 224] width 43 height 24
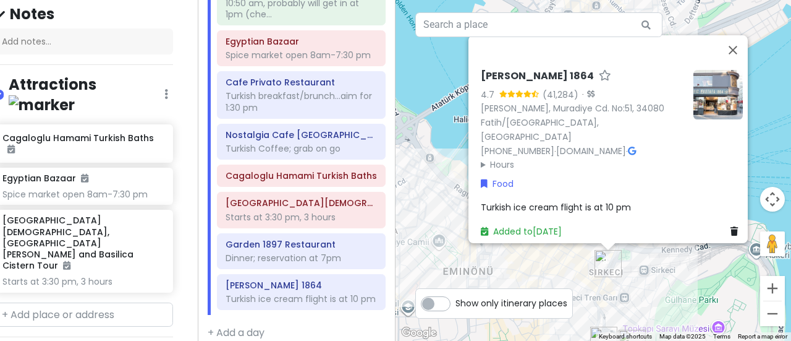
click at [564, 201] on span "Turkish ice cream flight is at 10 pm" at bounding box center [556, 207] width 150 height 12
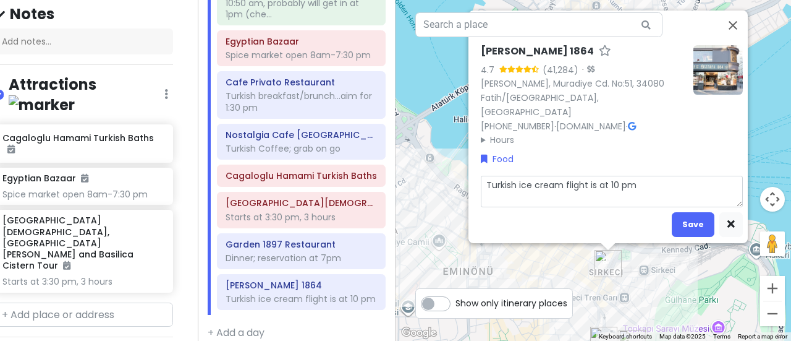
click at [556, 176] on textarea "Turkish ice cream flight is at 10 pm" at bounding box center [612, 192] width 262 height 32
click at [700, 214] on button "Save" at bounding box center [693, 224] width 43 height 24
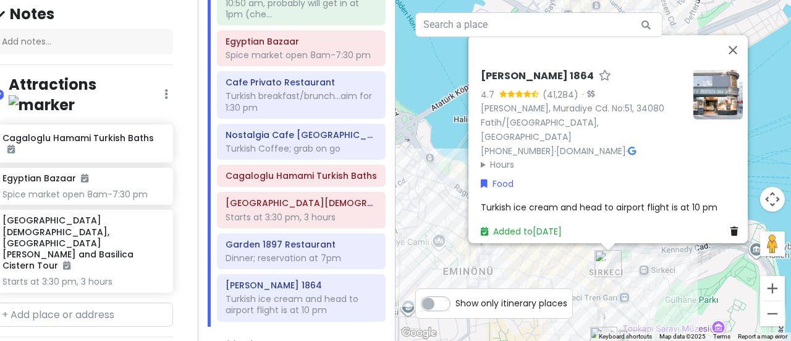
click at [647, 203] on span "Turkish ice cream and head to airport flight is at 10 pm" at bounding box center [599, 207] width 237 height 12
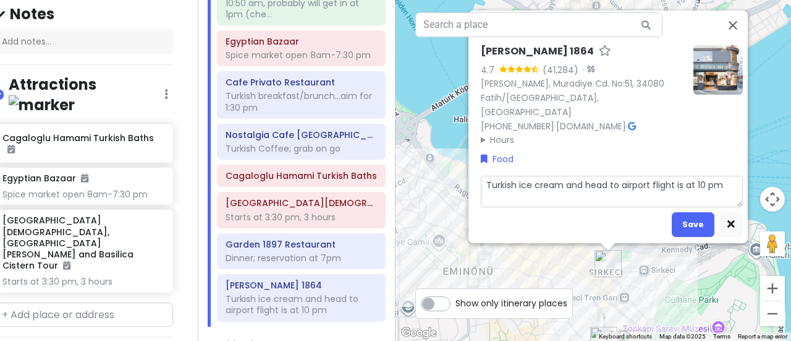
click at [647, 176] on textarea "Turkish ice cream and head to airport flight is at 10 pm" at bounding box center [612, 192] width 262 height 32
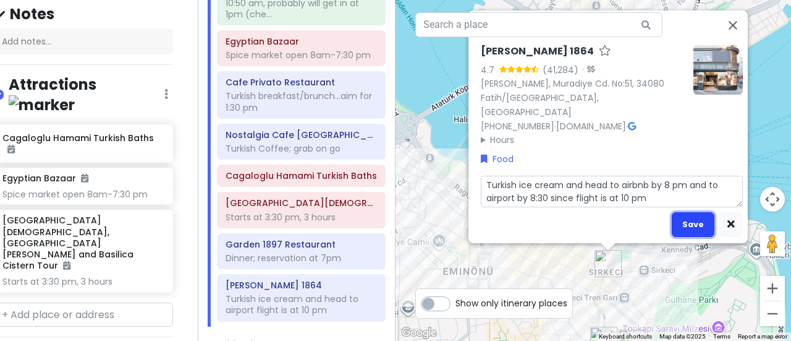
click at [687, 212] on button "Save" at bounding box center [693, 224] width 43 height 24
